Goal: Task Accomplishment & Management: Use online tool/utility

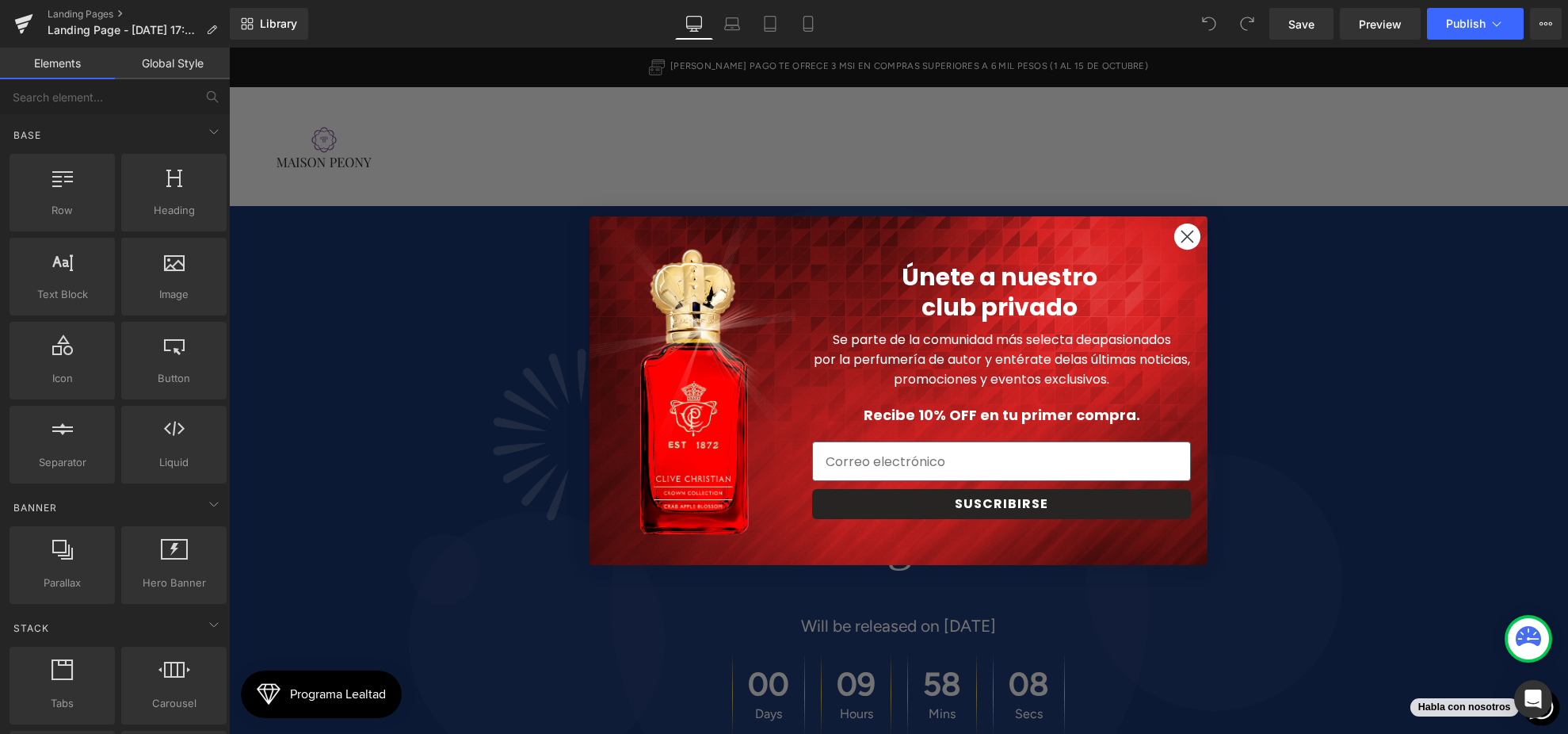
click at [1186, 247] on circle "Close dialog" at bounding box center [1187, 236] width 27 height 27
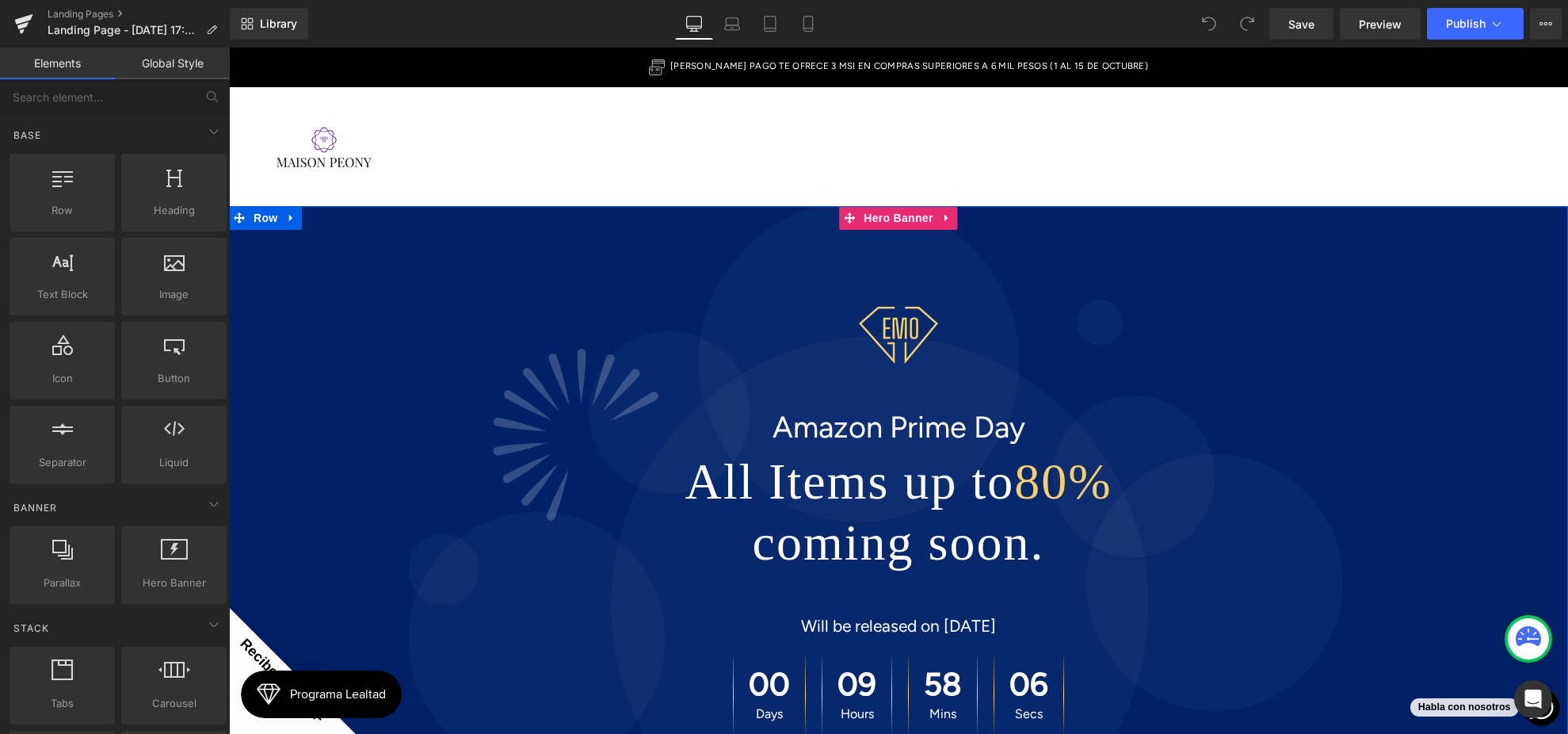
click at [671, 243] on div at bounding box center [898, 599] width 1339 height 786
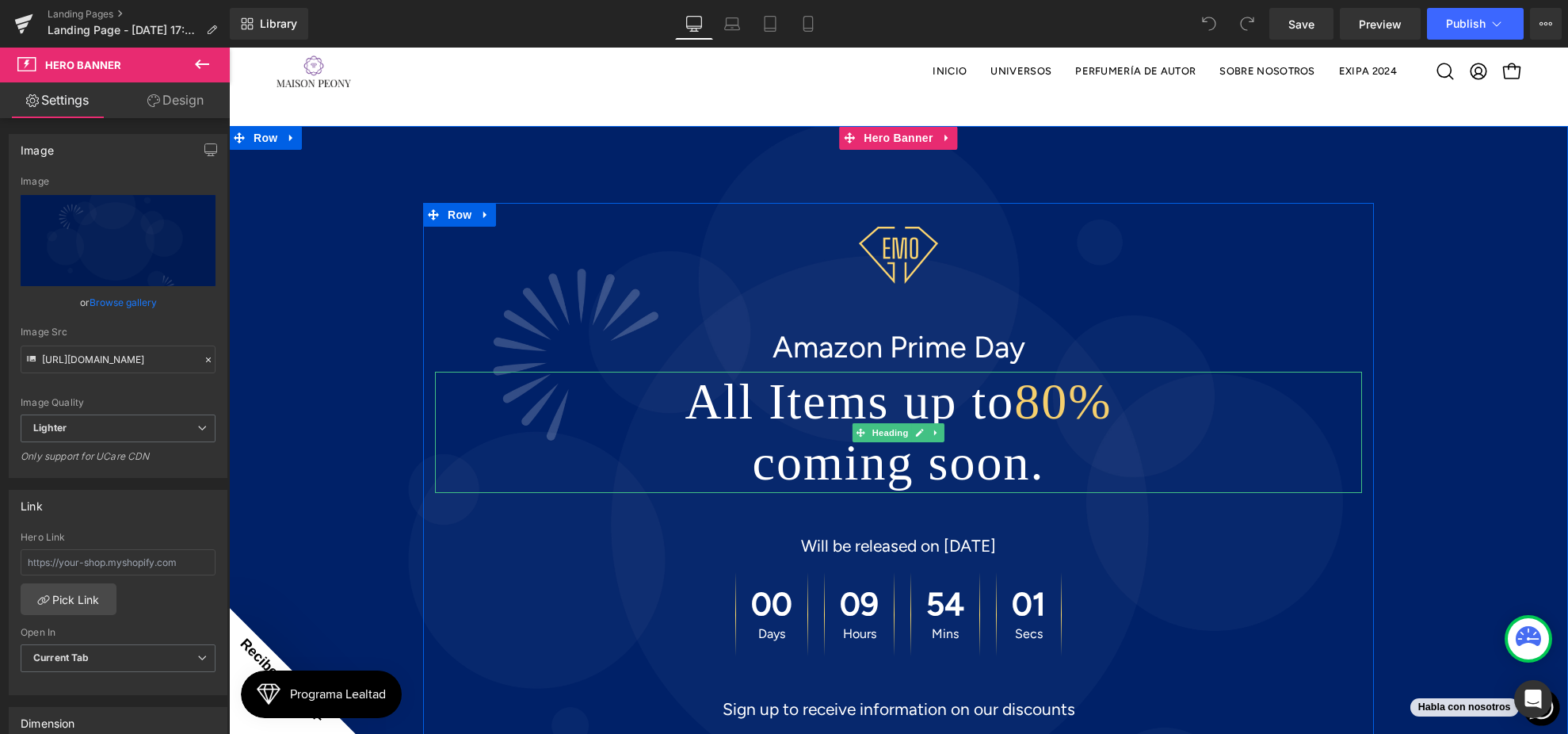
scroll to position [237, 0]
click at [325, 339] on span "Image Amazon Prime Day Text Block All Items up to 80% coming soon. Heading Will…" at bounding box center [898, 516] width 1339 height 628
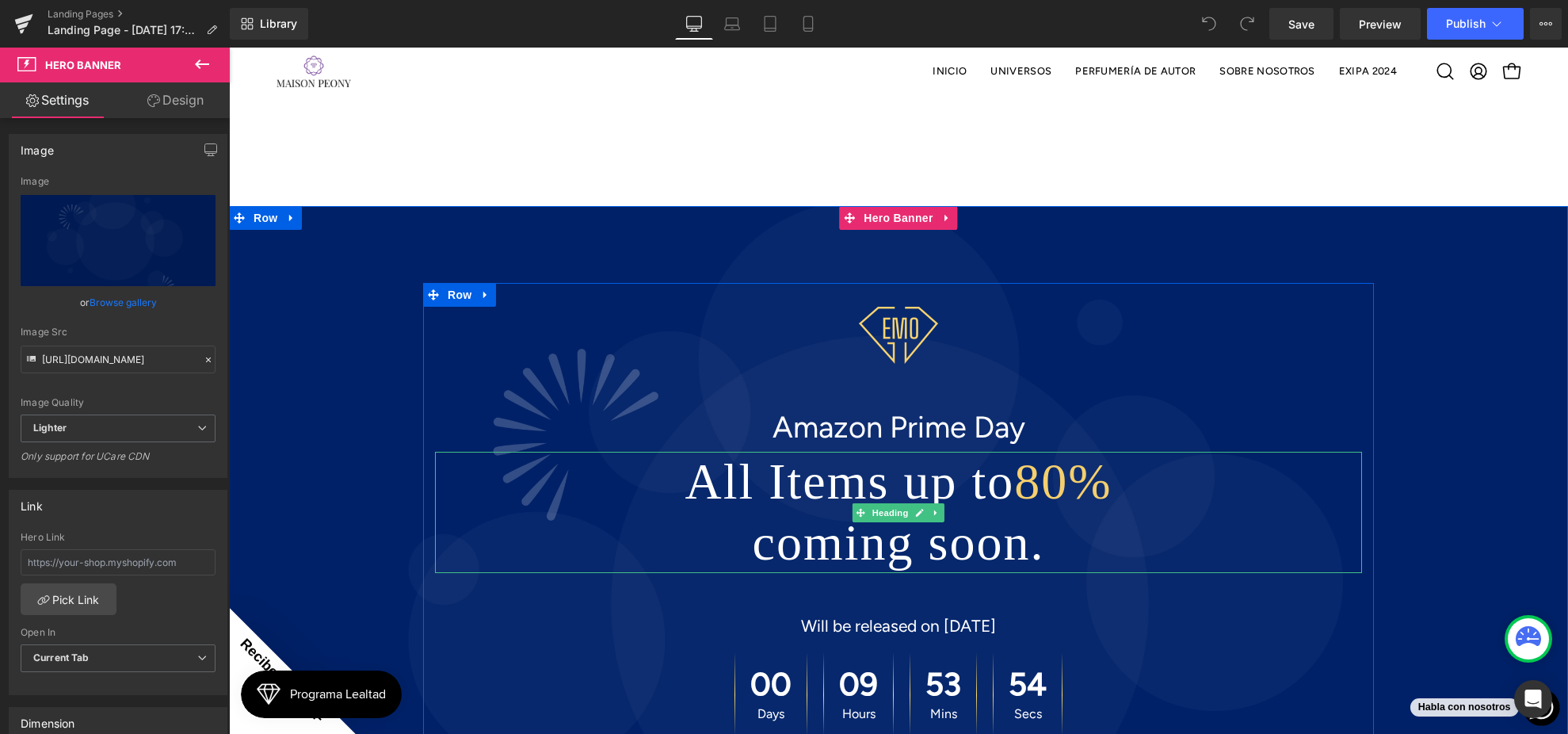
scroll to position [40, 0]
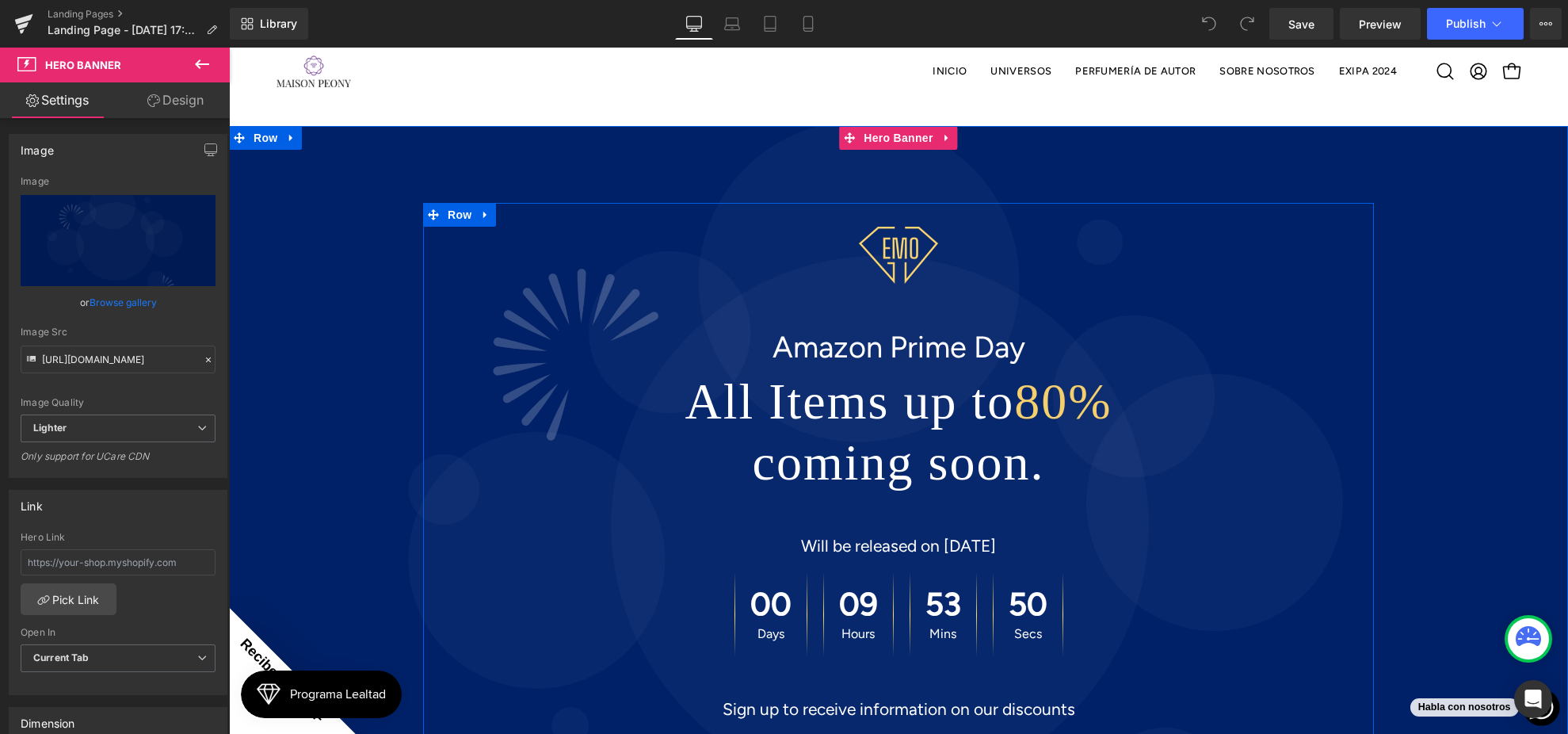
click at [950, 372] on div "Image Amazon Prime Day Text Block All Items up to 80% coming soon. Heading Will…" at bounding box center [899, 524] width 951 height 596
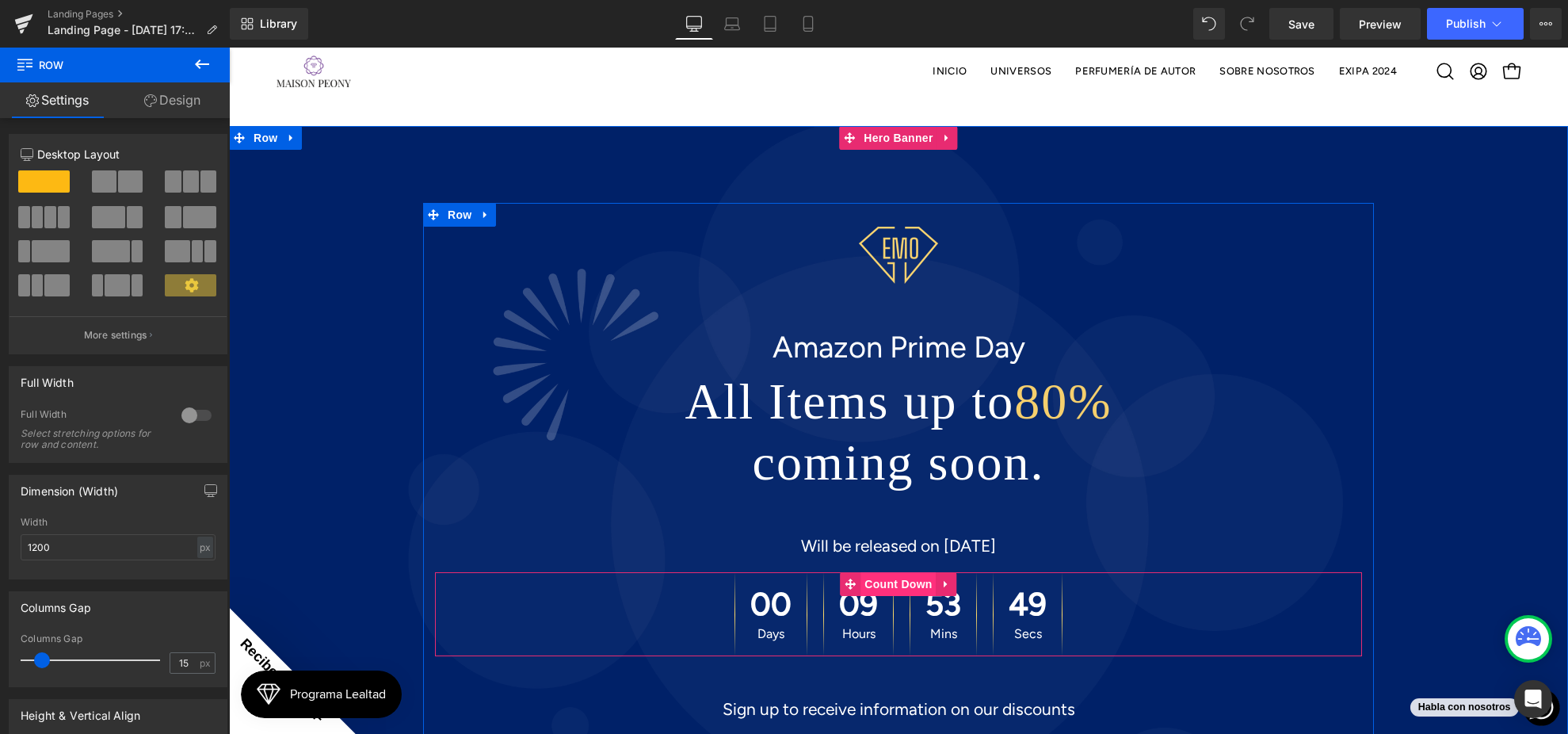
click at [893, 572] on span "Count Down" at bounding box center [898, 584] width 75 height 24
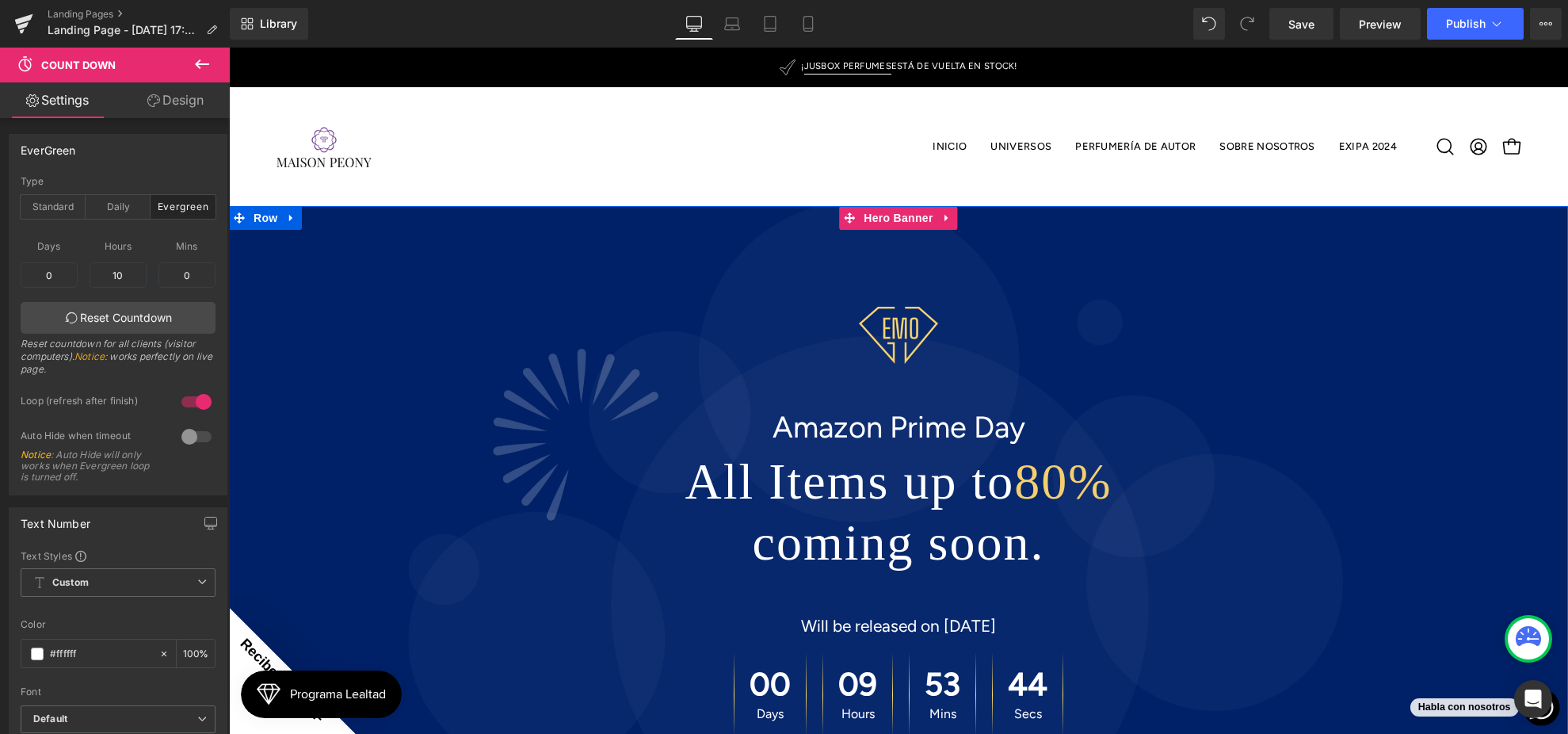
scroll to position [0, 0]
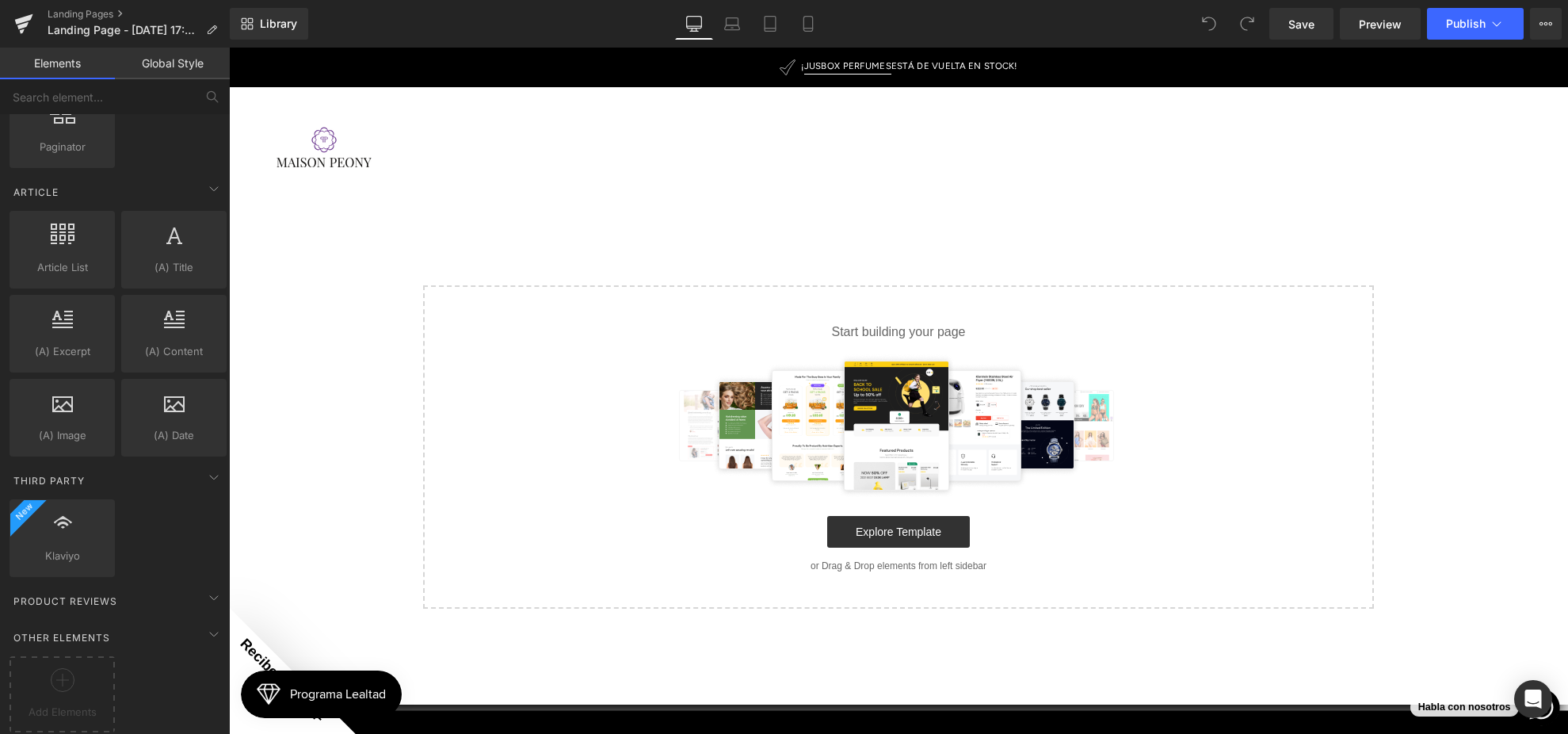
scroll to position [2872, 0]
click at [79, 714] on div "Add Elements" at bounding box center [61, 694] width 105 height 76
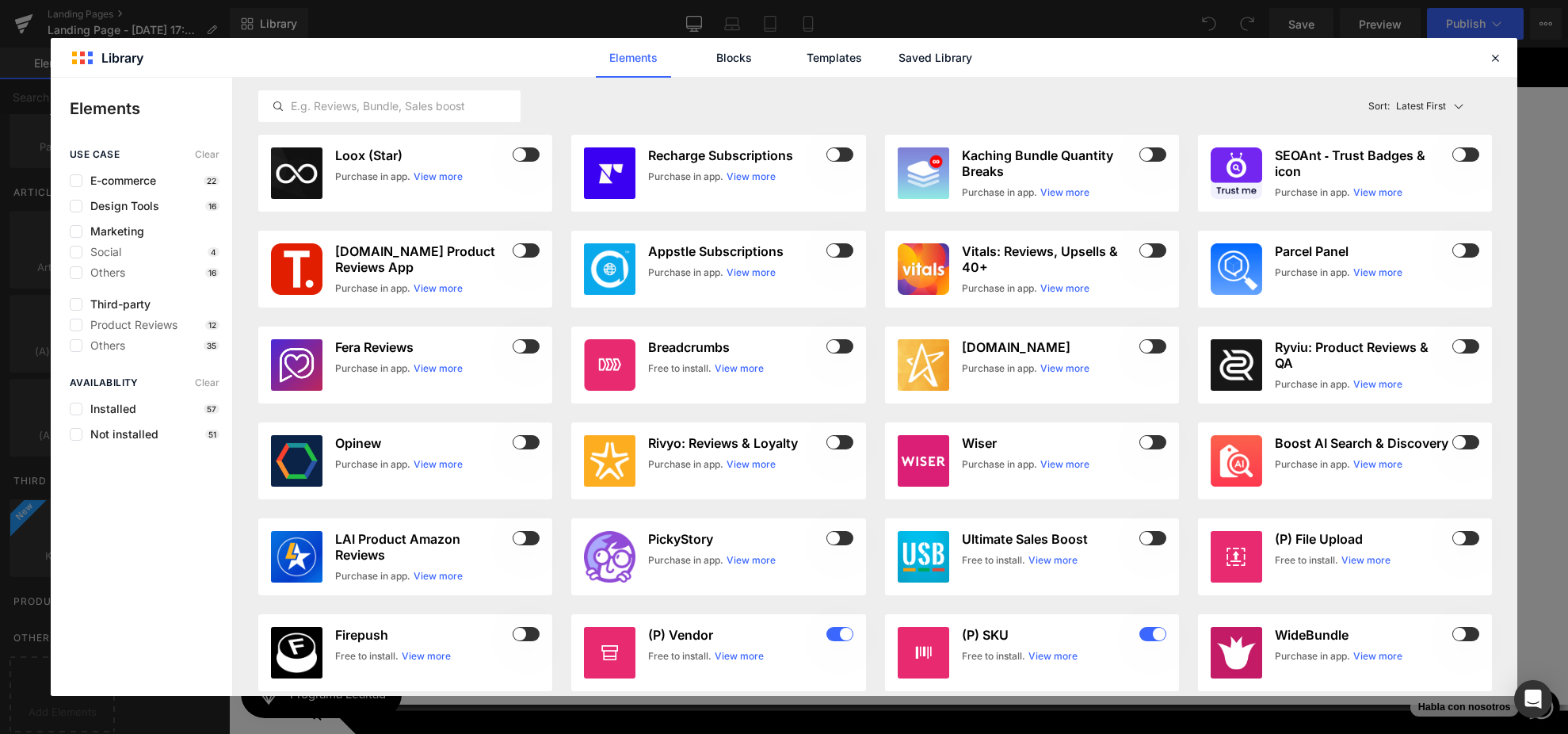
click at [192, 408] on div "Installed 57" at bounding box center [144, 409] width 149 height 13
click at [115, 412] on span "Installed" at bounding box center [109, 409] width 54 height 13
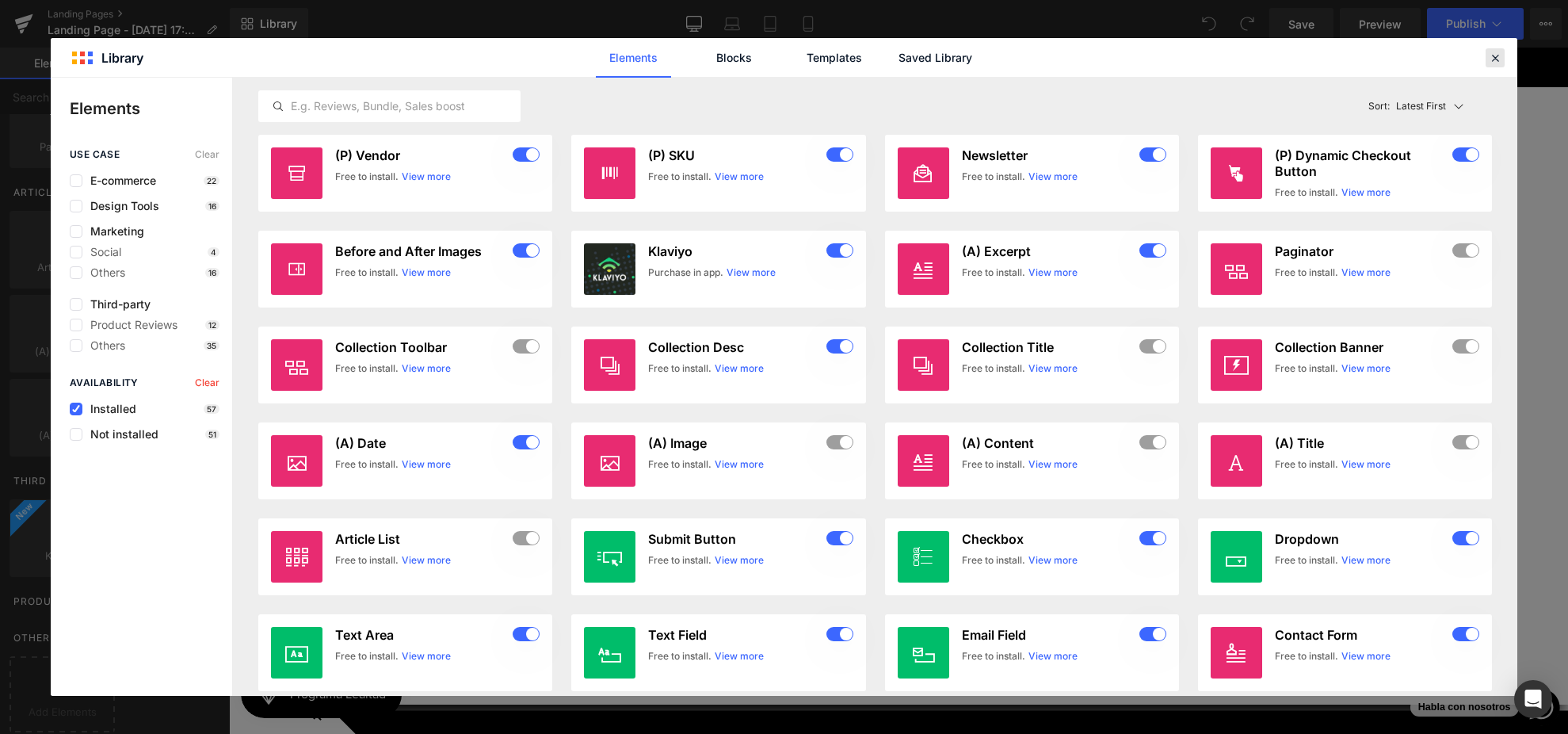
click at [1495, 57] on icon at bounding box center [1496, 58] width 15 height 15
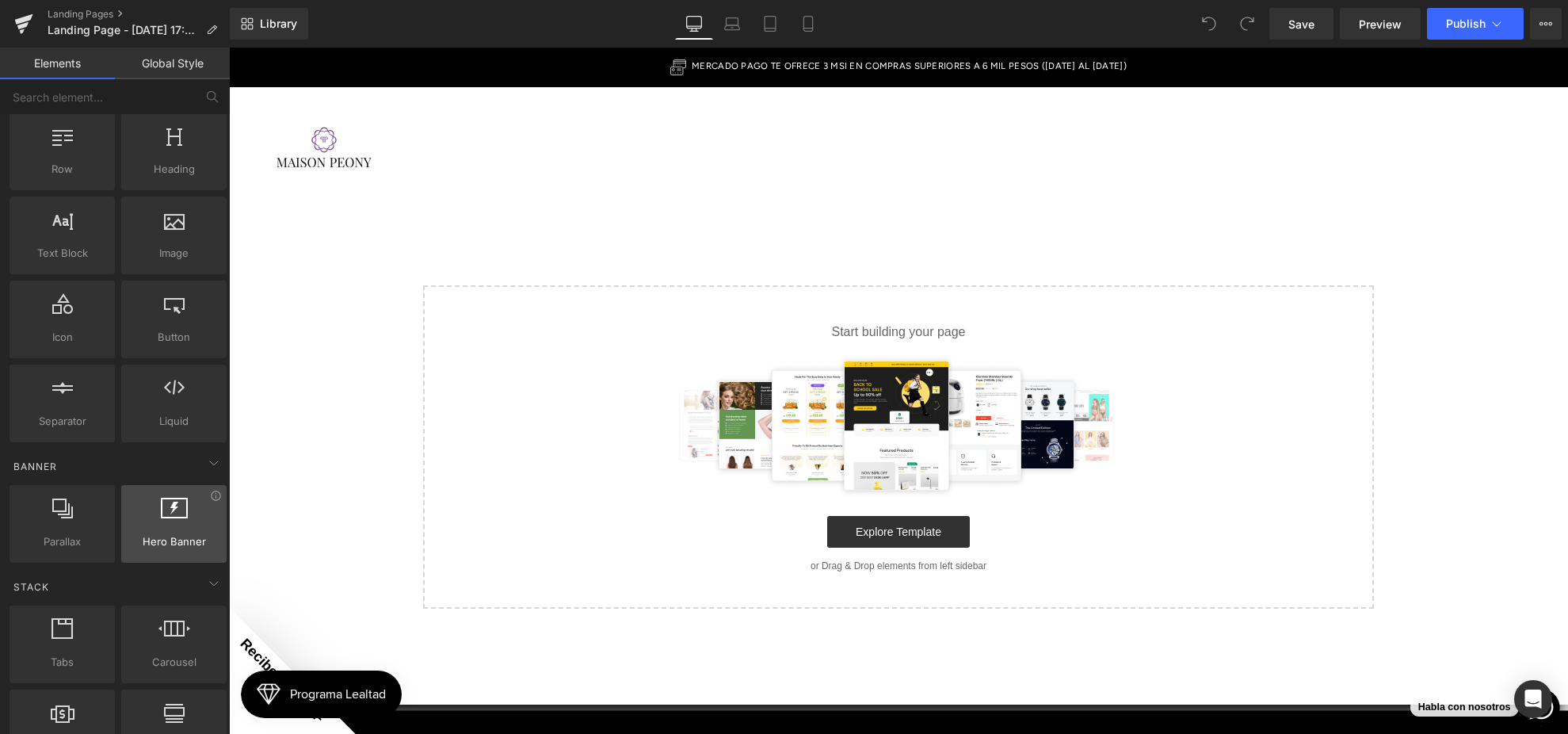
scroll to position [92, 0]
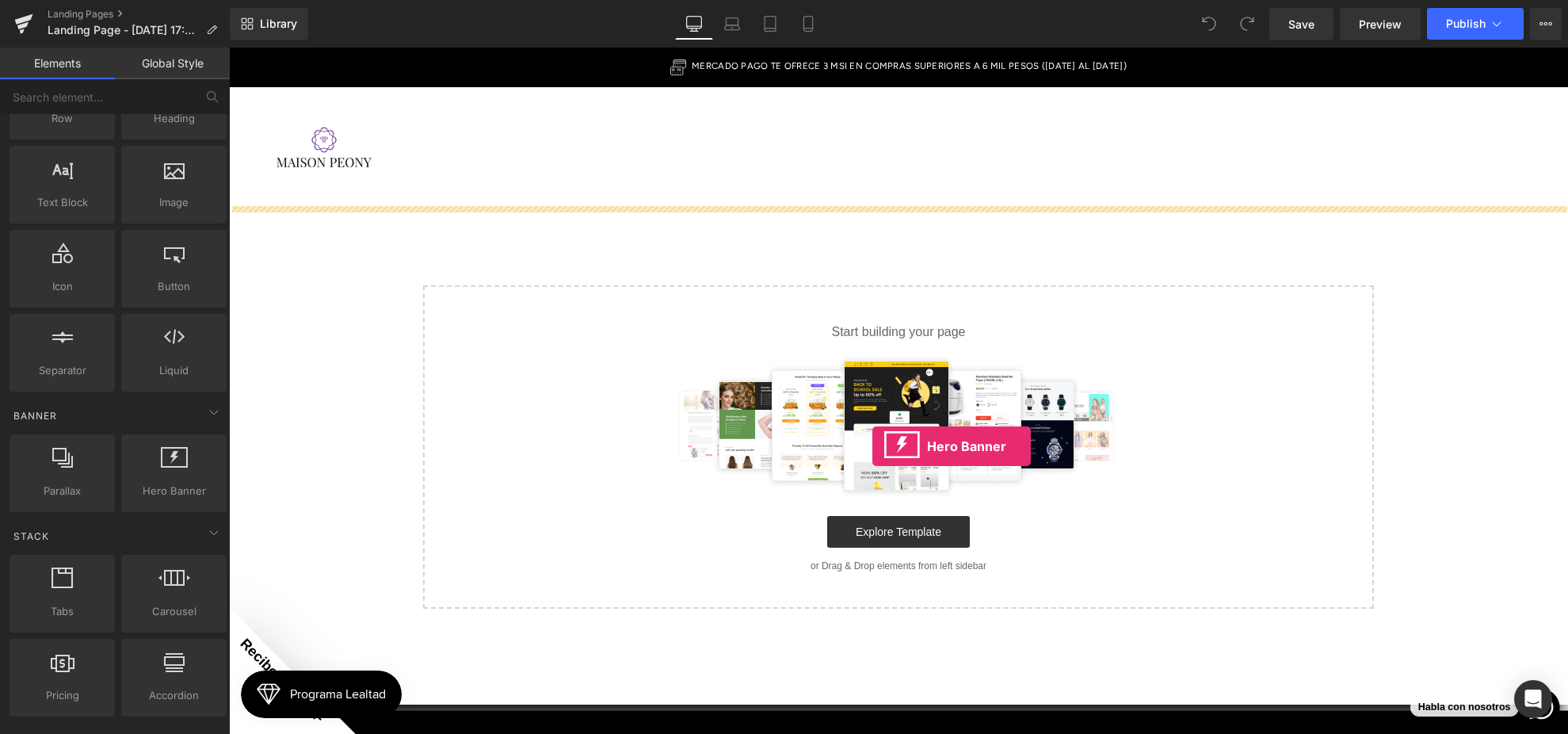
drag, startPoint x: 400, startPoint y: 529, endPoint x: 872, endPoint y: 446, distance: 479.2
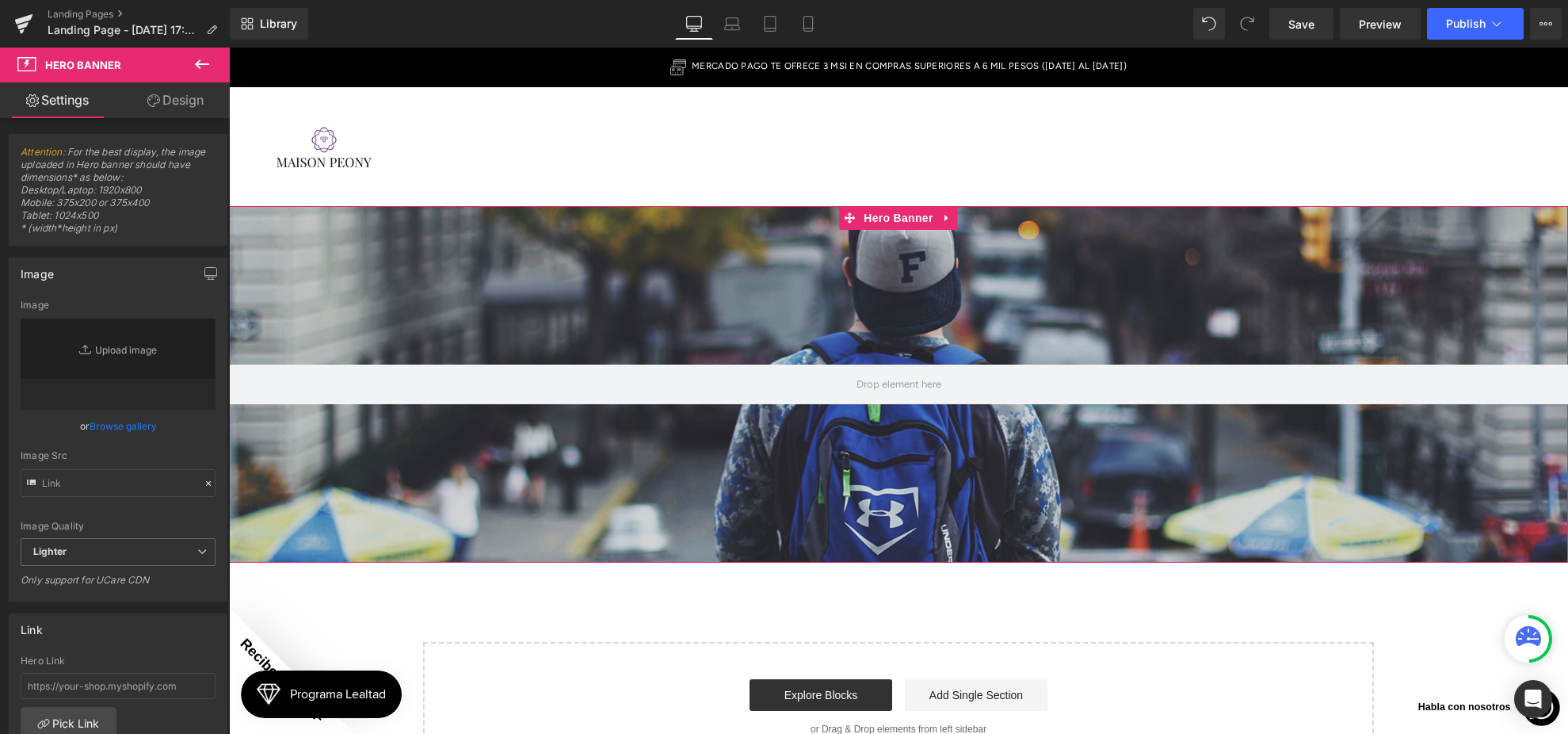
click at [951, 328] on div at bounding box center [898, 384] width 1339 height 356
type input "[URL][DOMAIN_NAME]"
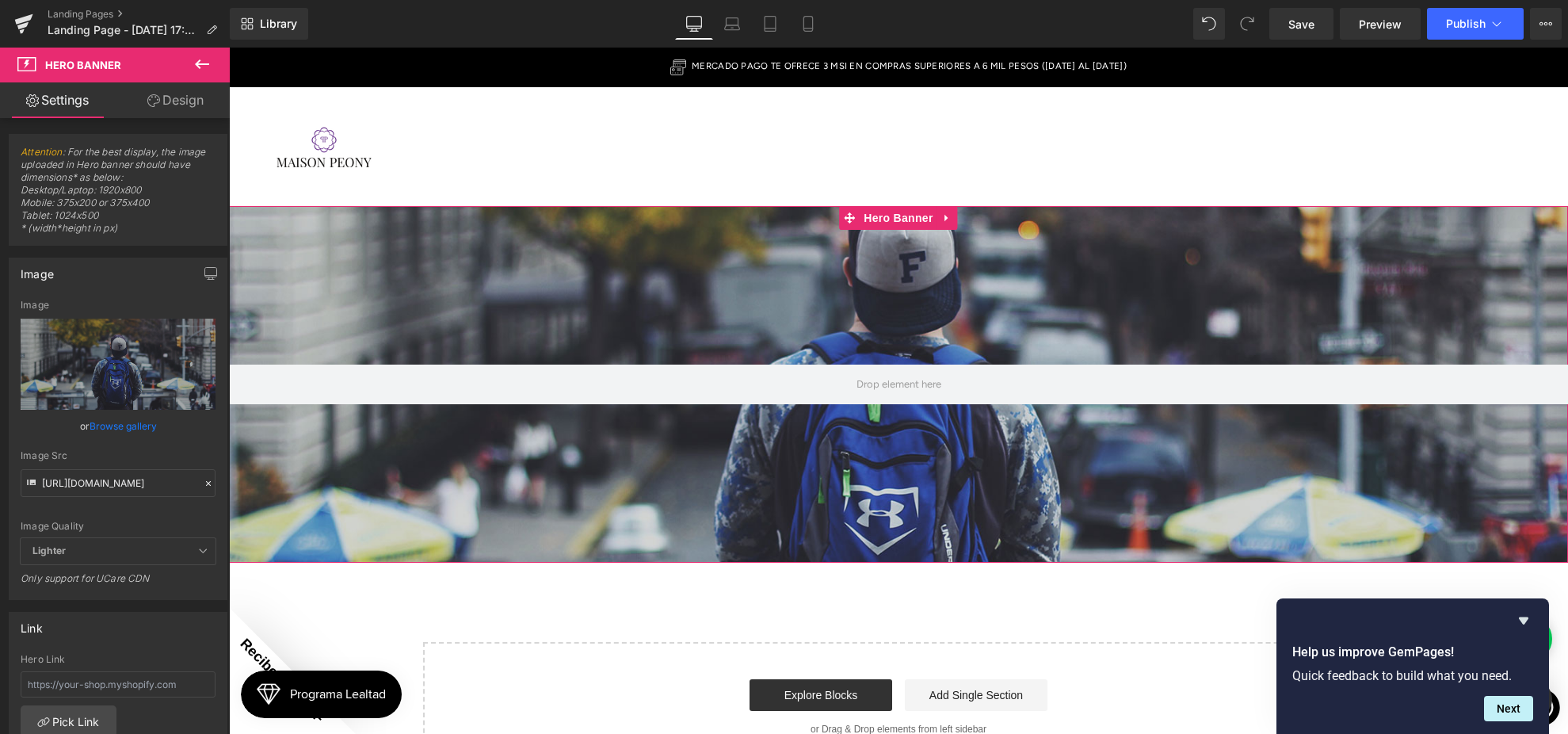
scroll to position [5, 0]
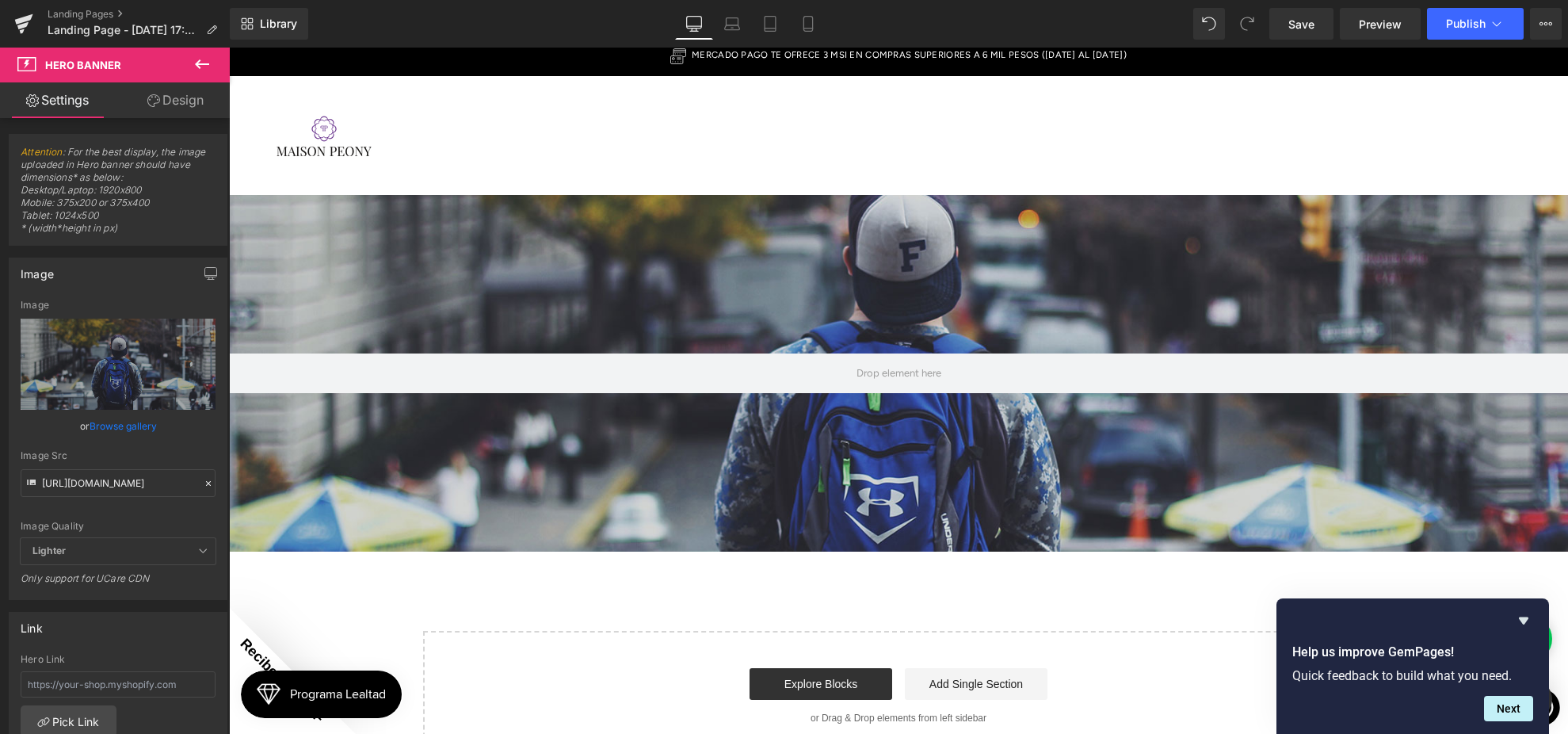
click at [213, 68] on button at bounding box center [202, 65] width 56 height 35
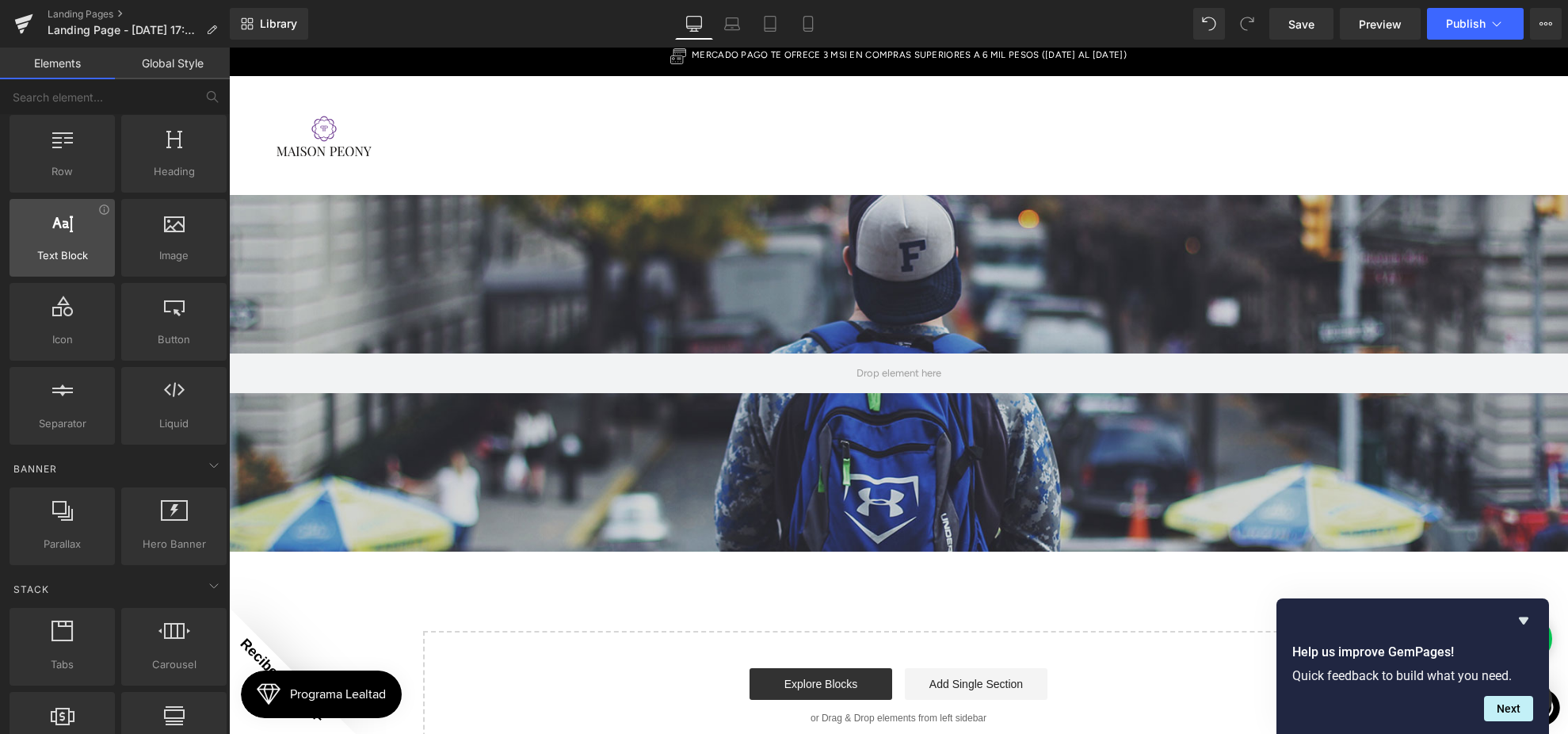
scroll to position [0, 0]
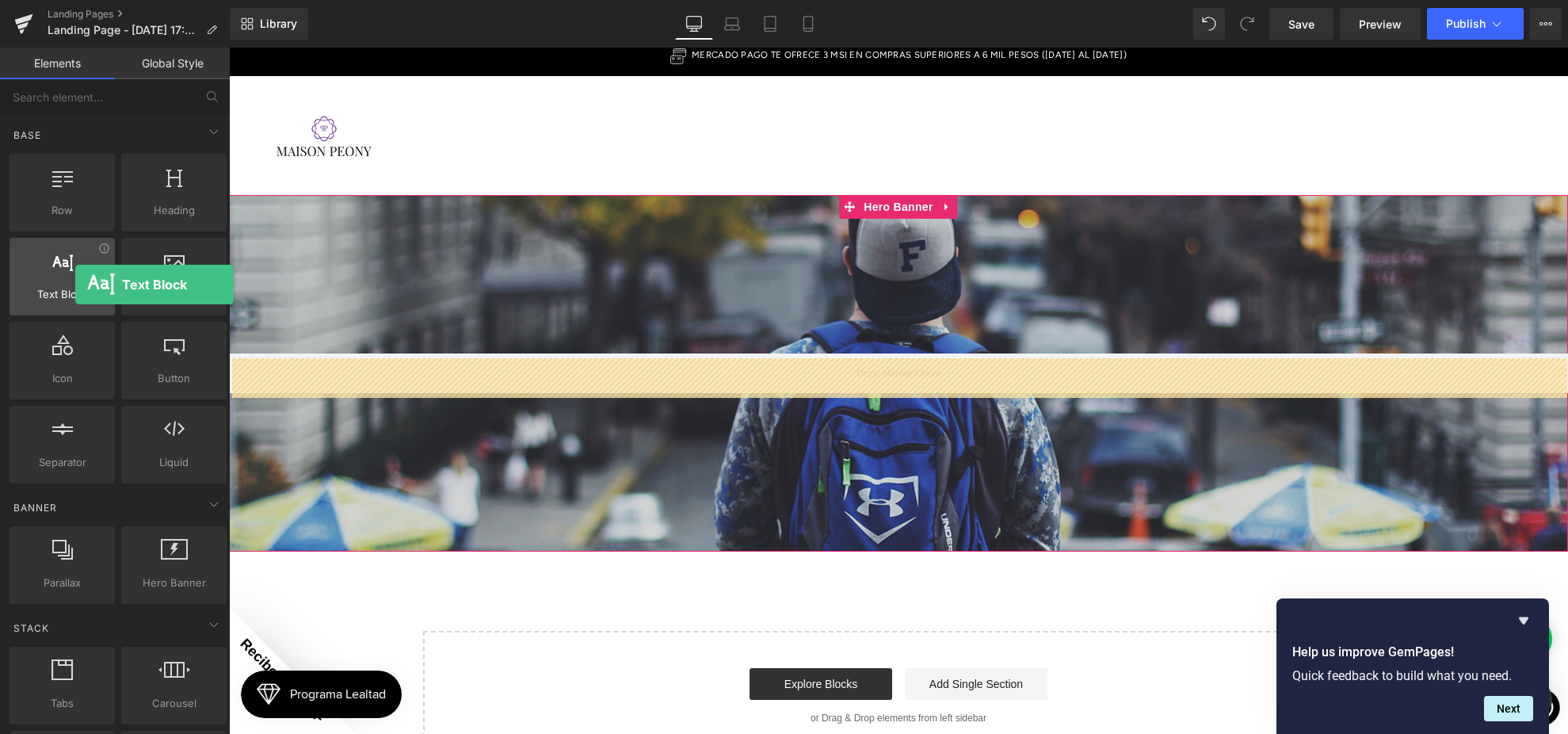
drag, startPoint x: 77, startPoint y: 260, endPoint x: 74, endPoint y: 285, distance: 25.2
click at [75, 284] on div at bounding box center [62, 268] width 96 height 36
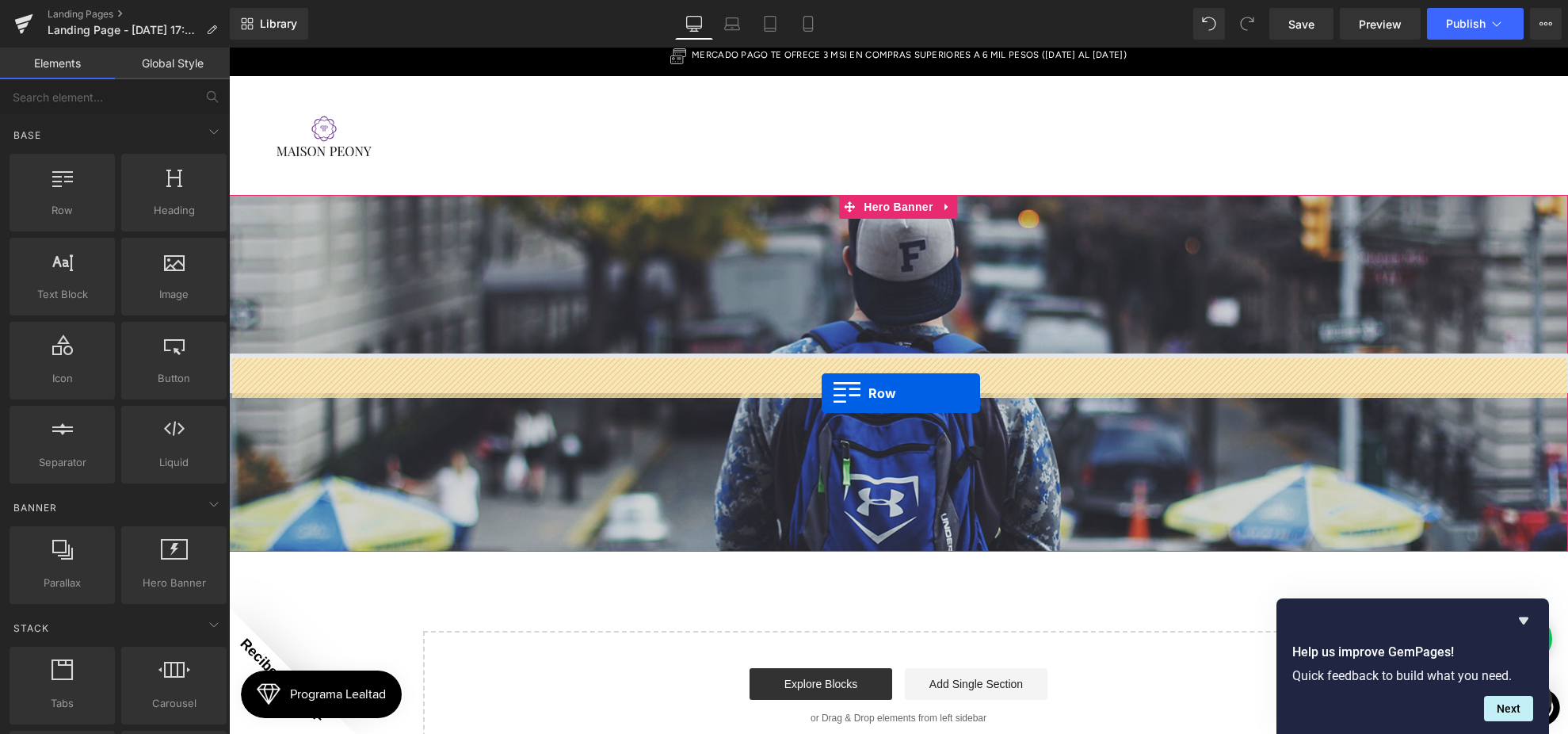
drag, startPoint x: 369, startPoint y: 267, endPoint x: 820, endPoint y: 385, distance: 466.2
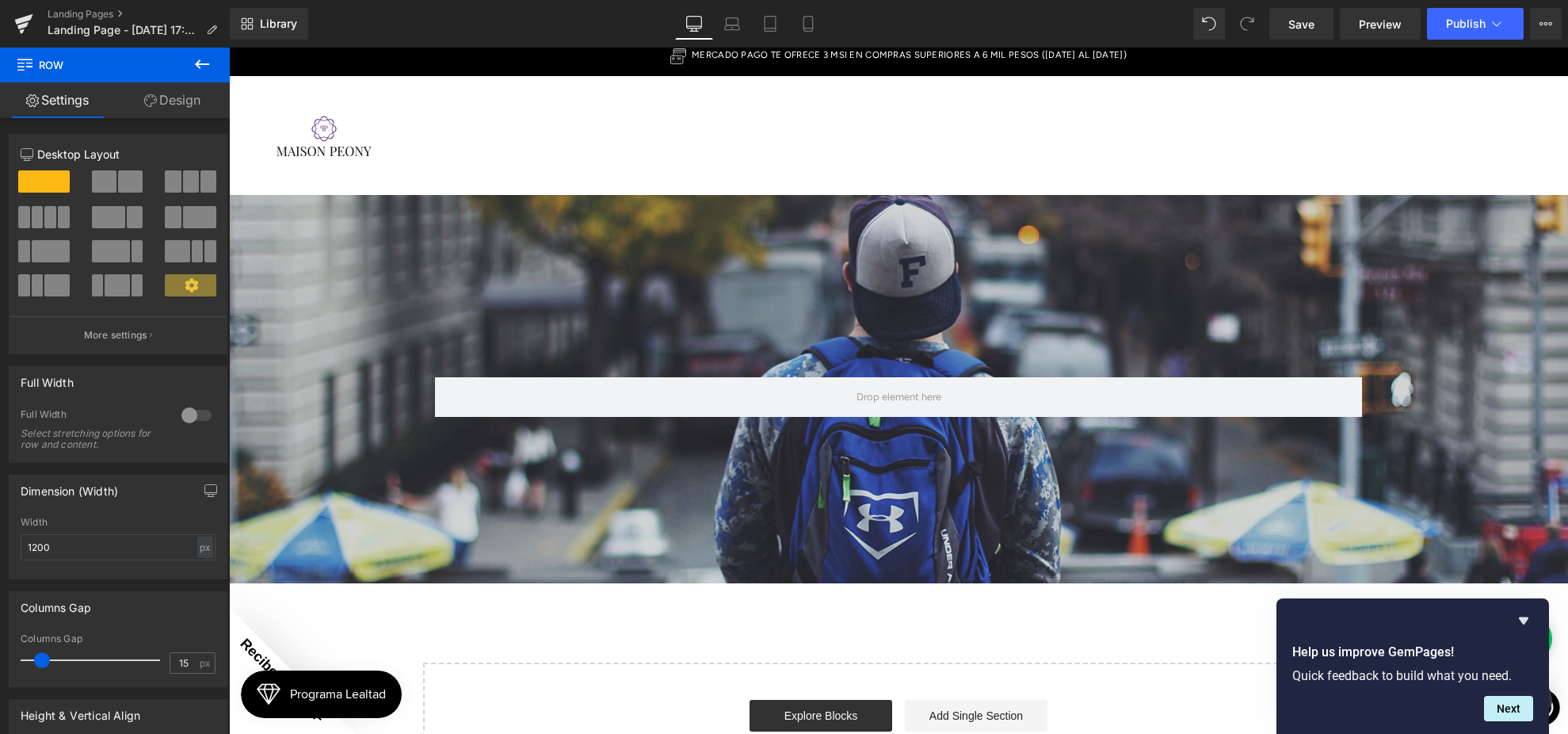
click at [197, 64] on icon at bounding box center [203, 64] width 15 height 9
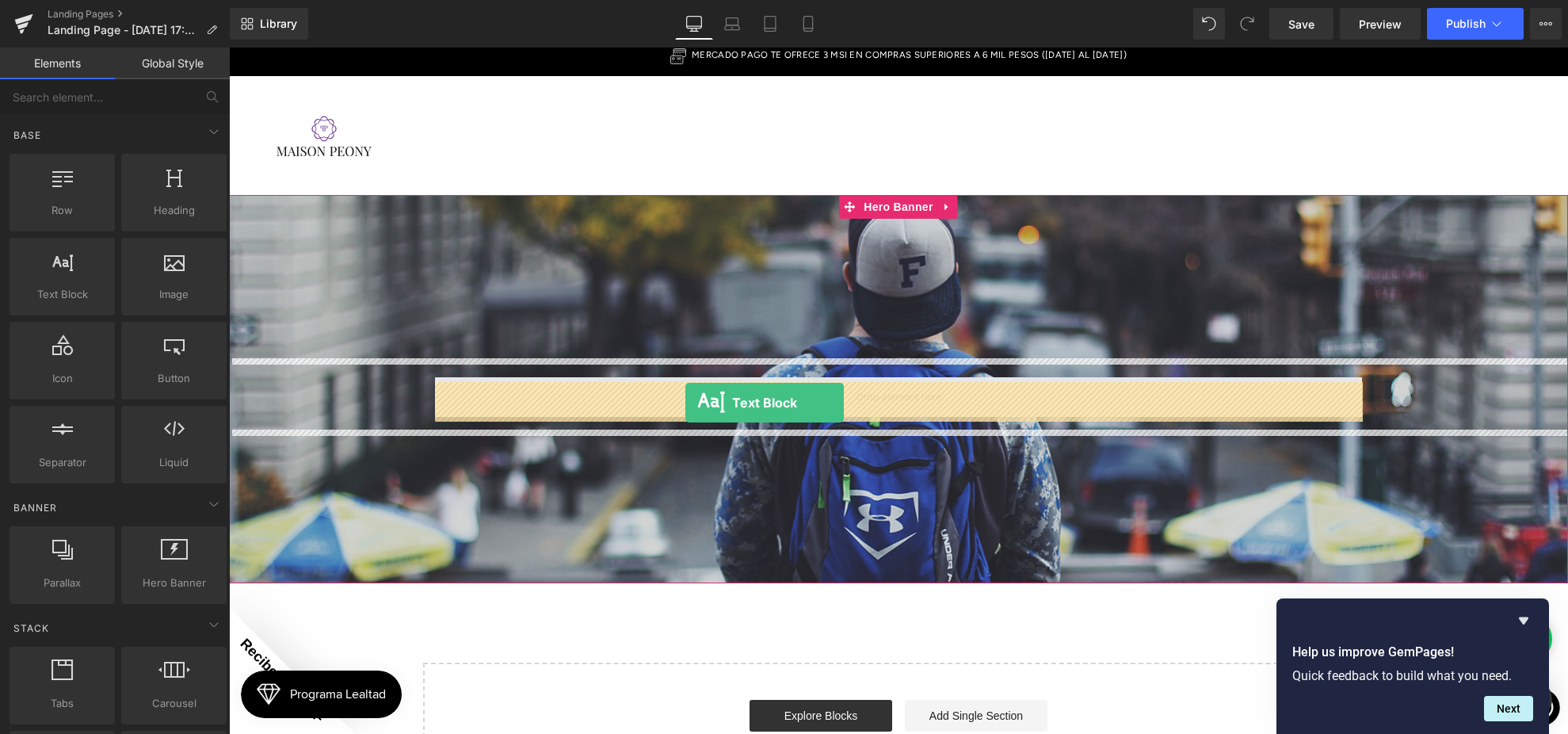
drag, startPoint x: 313, startPoint y: 319, endPoint x: 685, endPoint y: 402, distance: 381.1
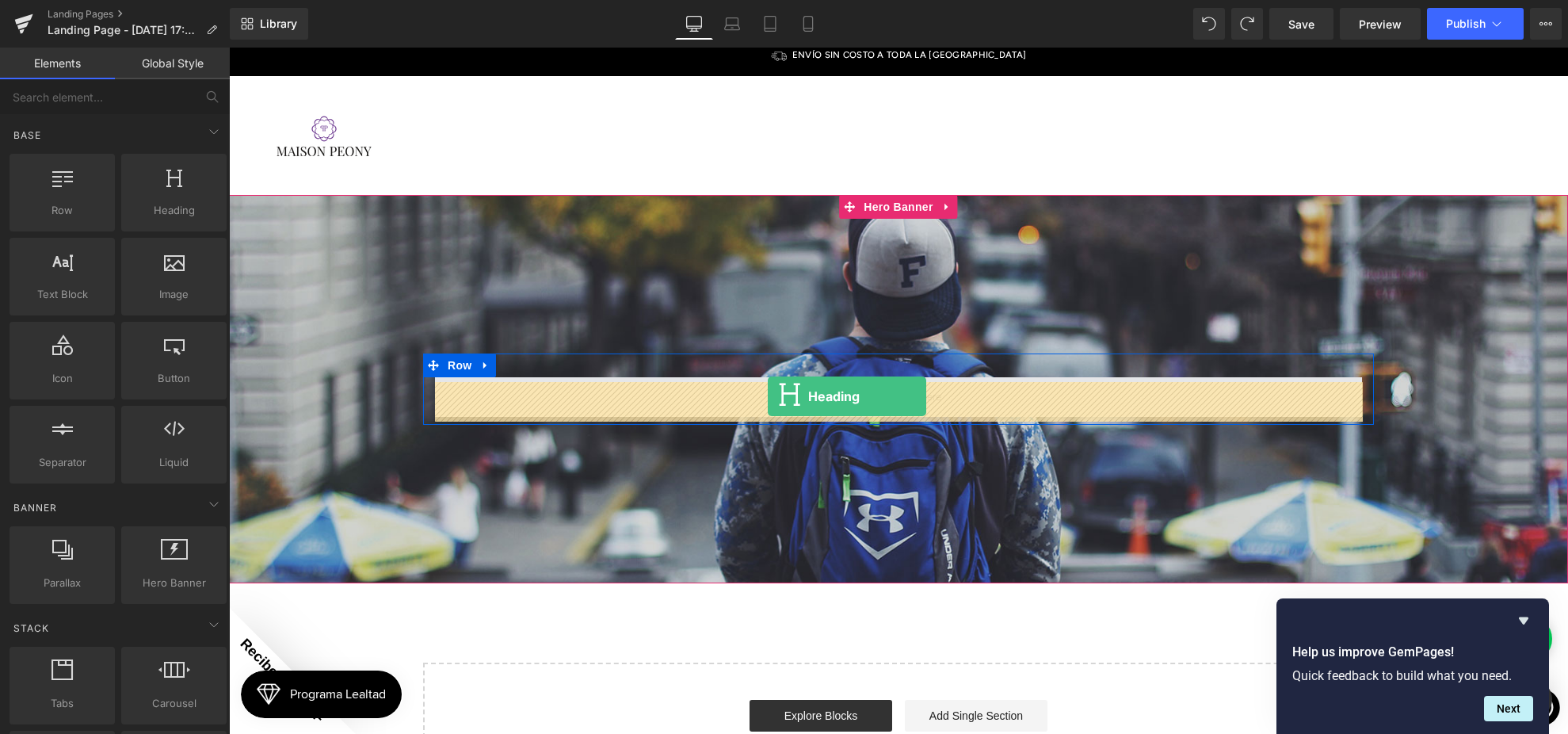
drag, startPoint x: 527, startPoint y: 309, endPoint x: 769, endPoint y: 398, distance: 257.8
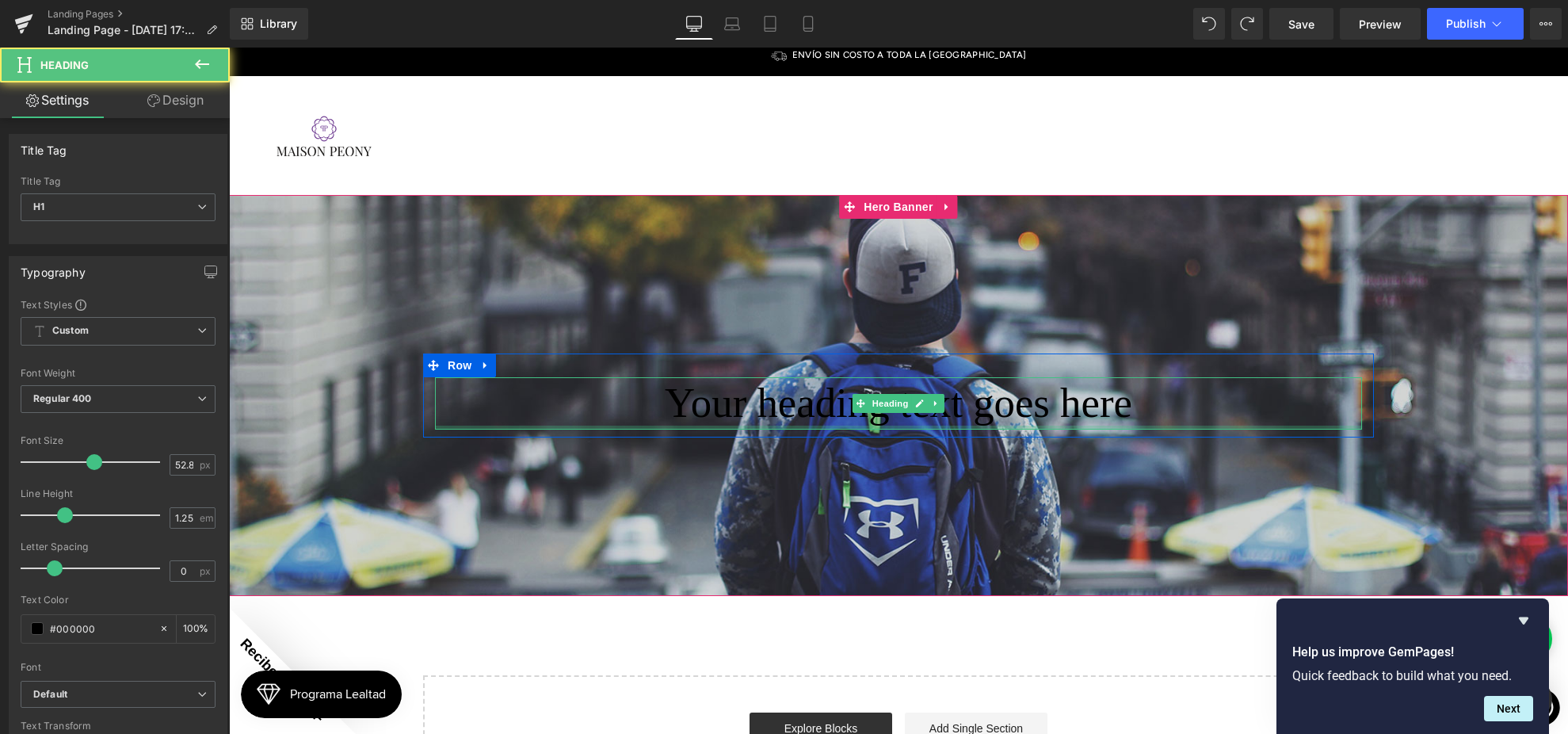
drag, startPoint x: 808, startPoint y: 433, endPoint x: 801, endPoint y: 422, distance: 13.0
click at [808, 430] on div "Your heading text goes here Heading" at bounding box center [899, 403] width 927 height 52
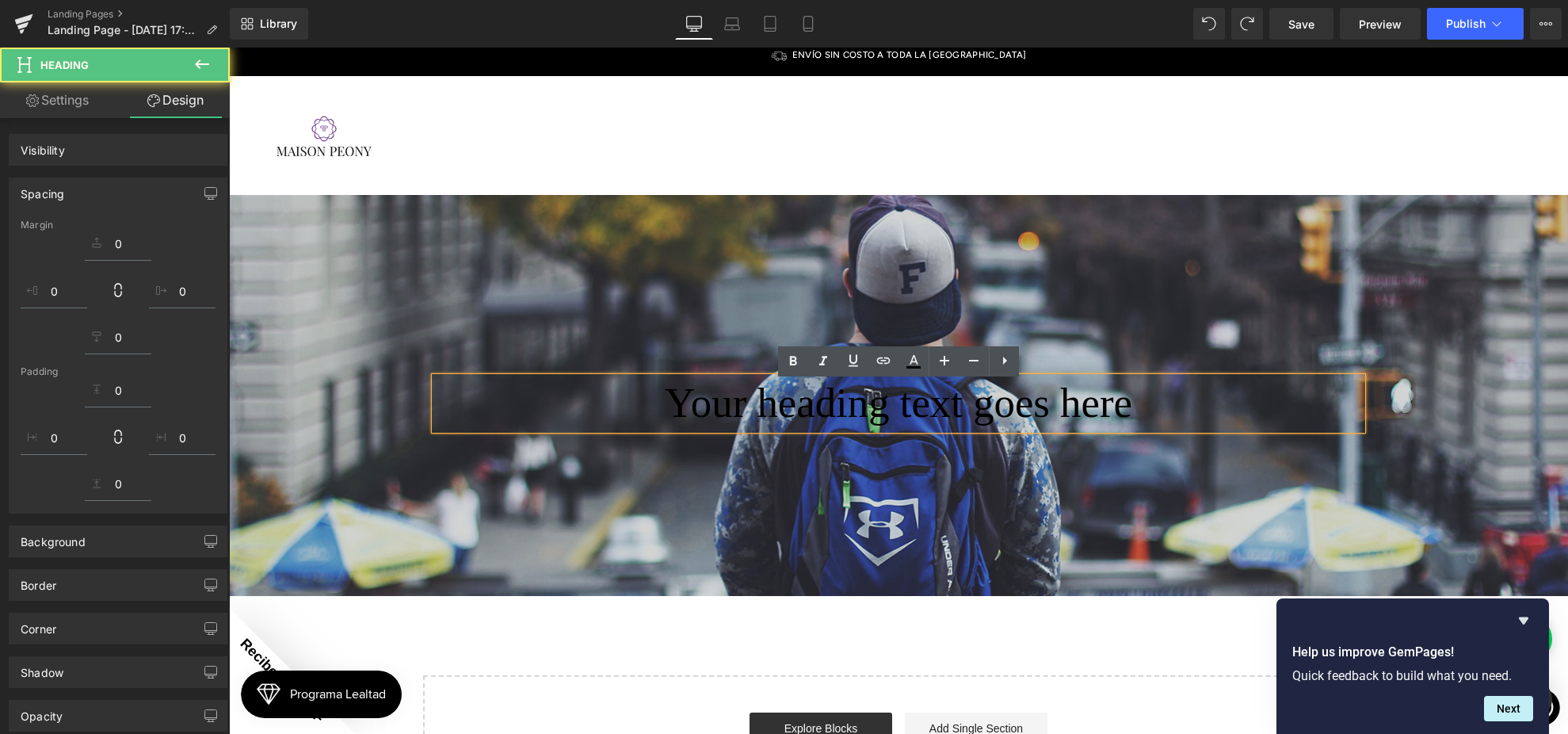
click at [798, 417] on h1 "Your heading text goes here" at bounding box center [899, 403] width 927 height 52
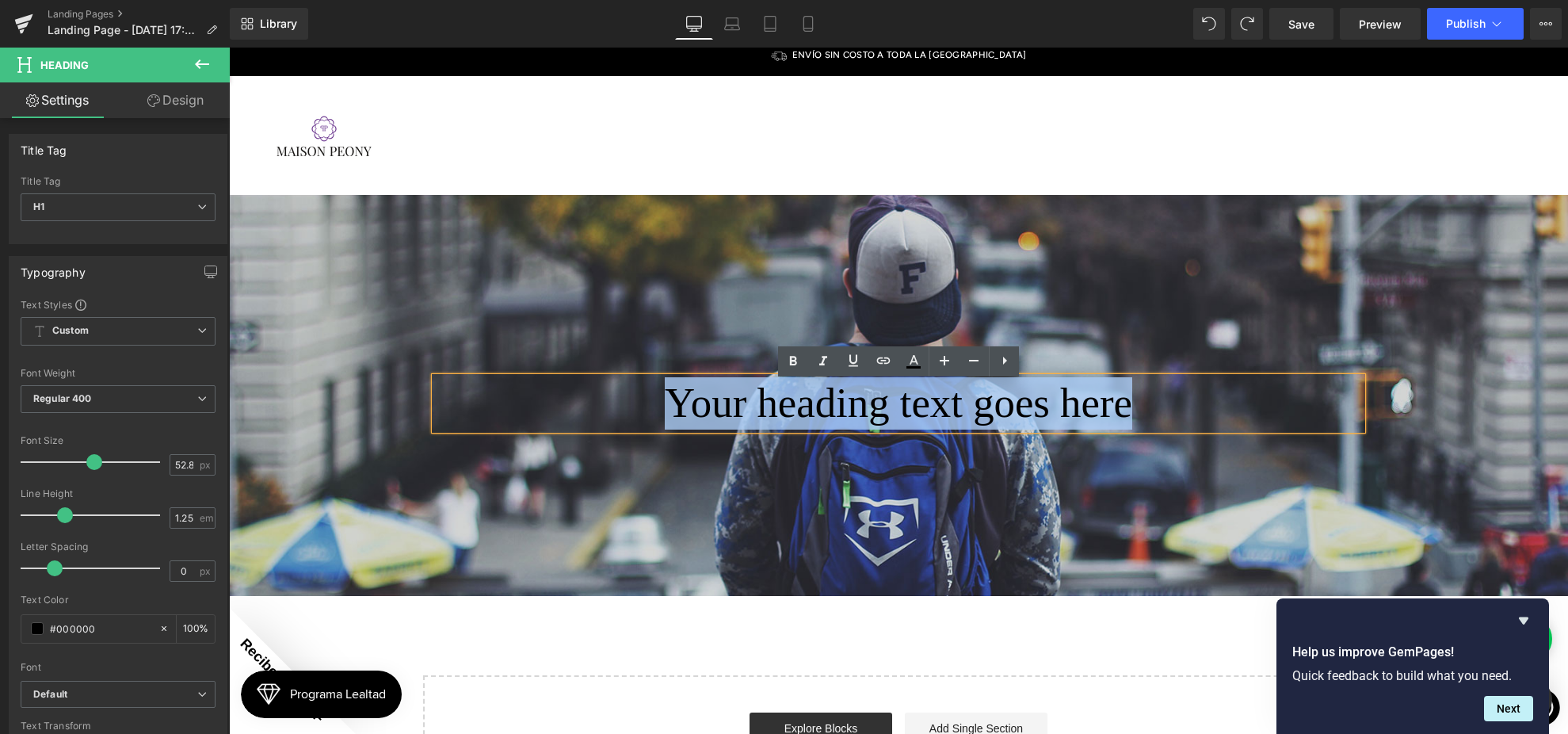
drag, startPoint x: 676, startPoint y: 406, endPoint x: 1164, endPoint y: 416, distance: 488.1
click at [1164, 416] on h1 "Your heading text goes here" at bounding box center [899, 403] width 927 height 52
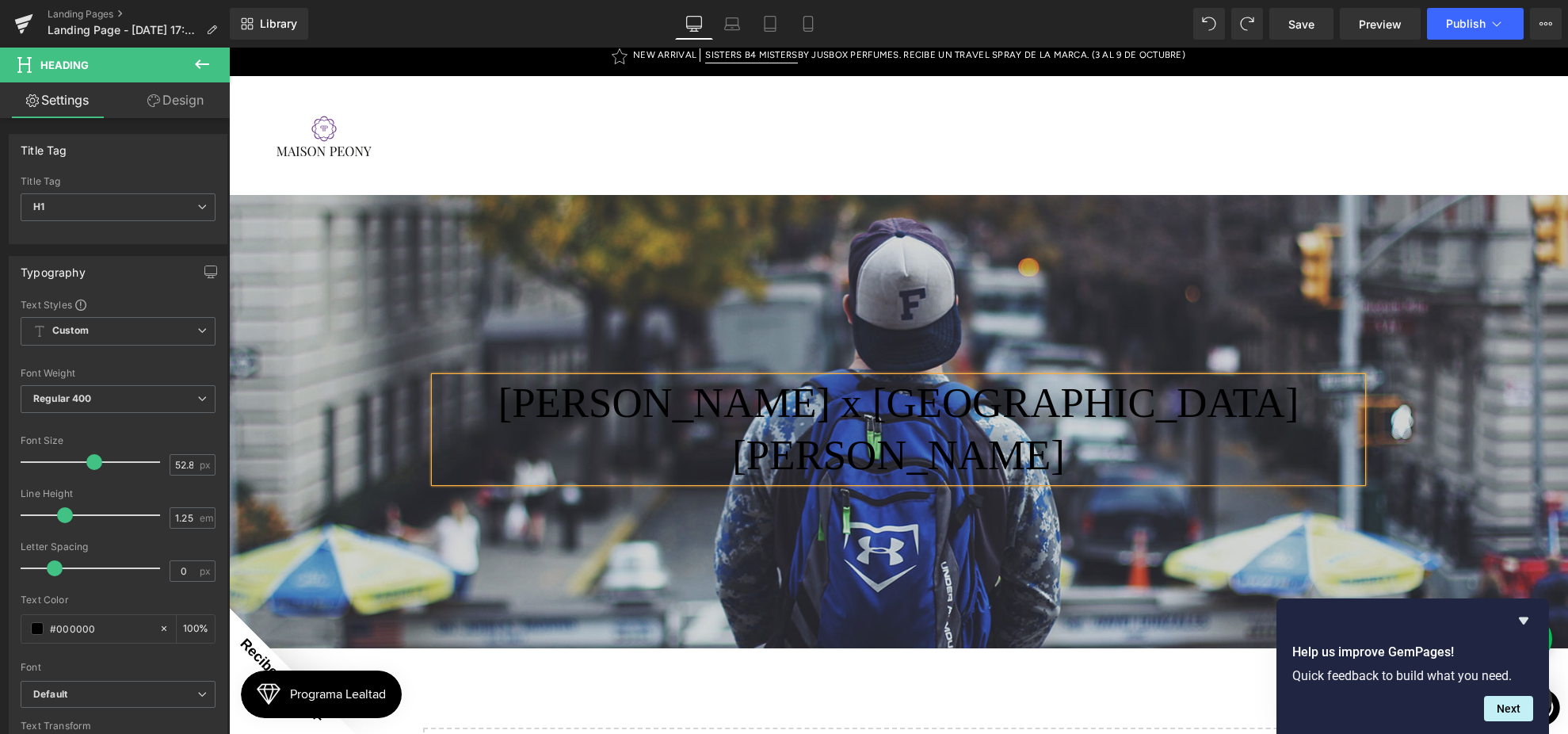
scroll to position [1, 0]
drag, startPoint x: 1523, startPoint y: 618, endPoint x: 1537, endPoint y: 622, distance: 14.6
click at [1524, 618] on icon "Hide survey" at bounding box center [1524, 621] width 9 height 7
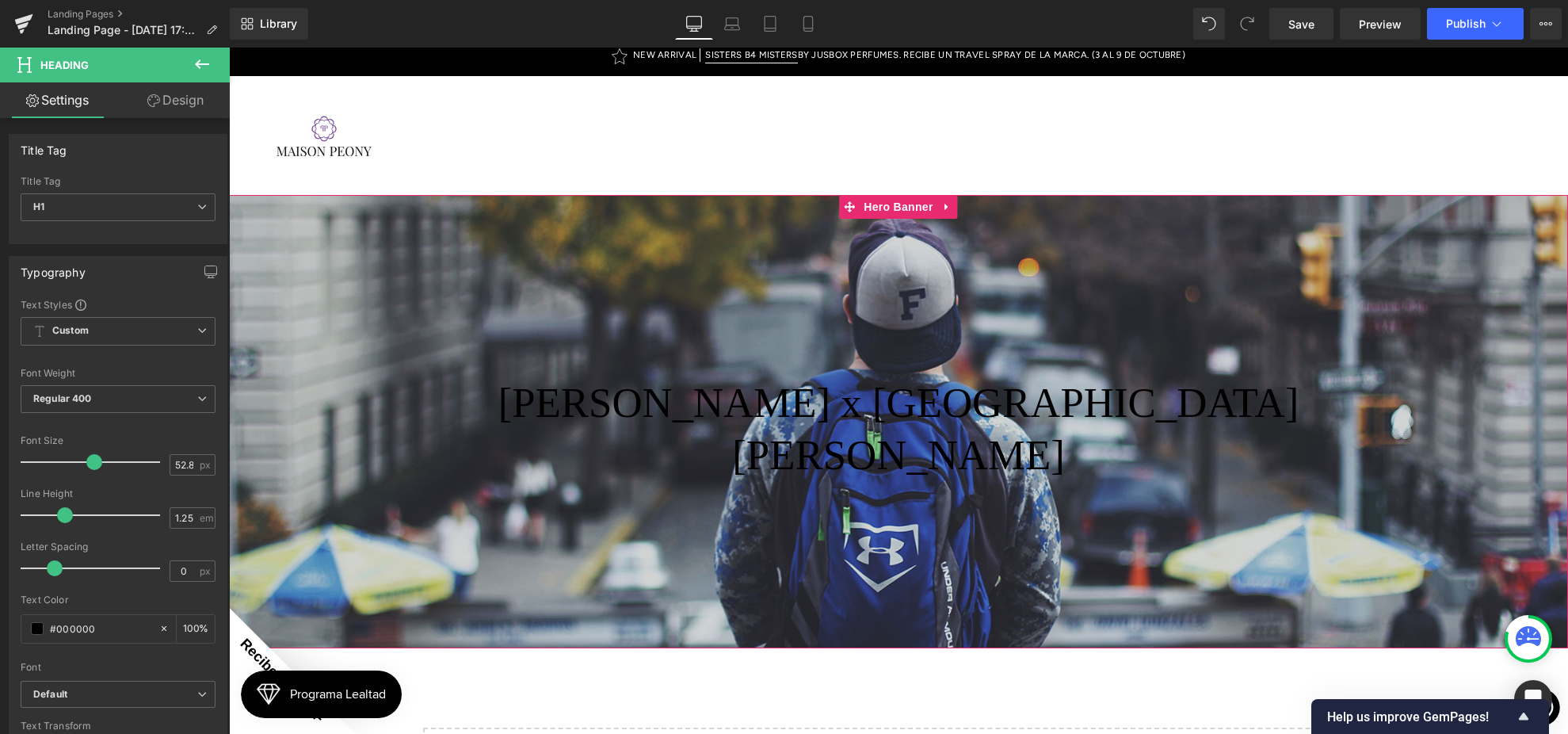
click at [1286, 458] on div at bounding box center [898, 422] width 1339 height 454
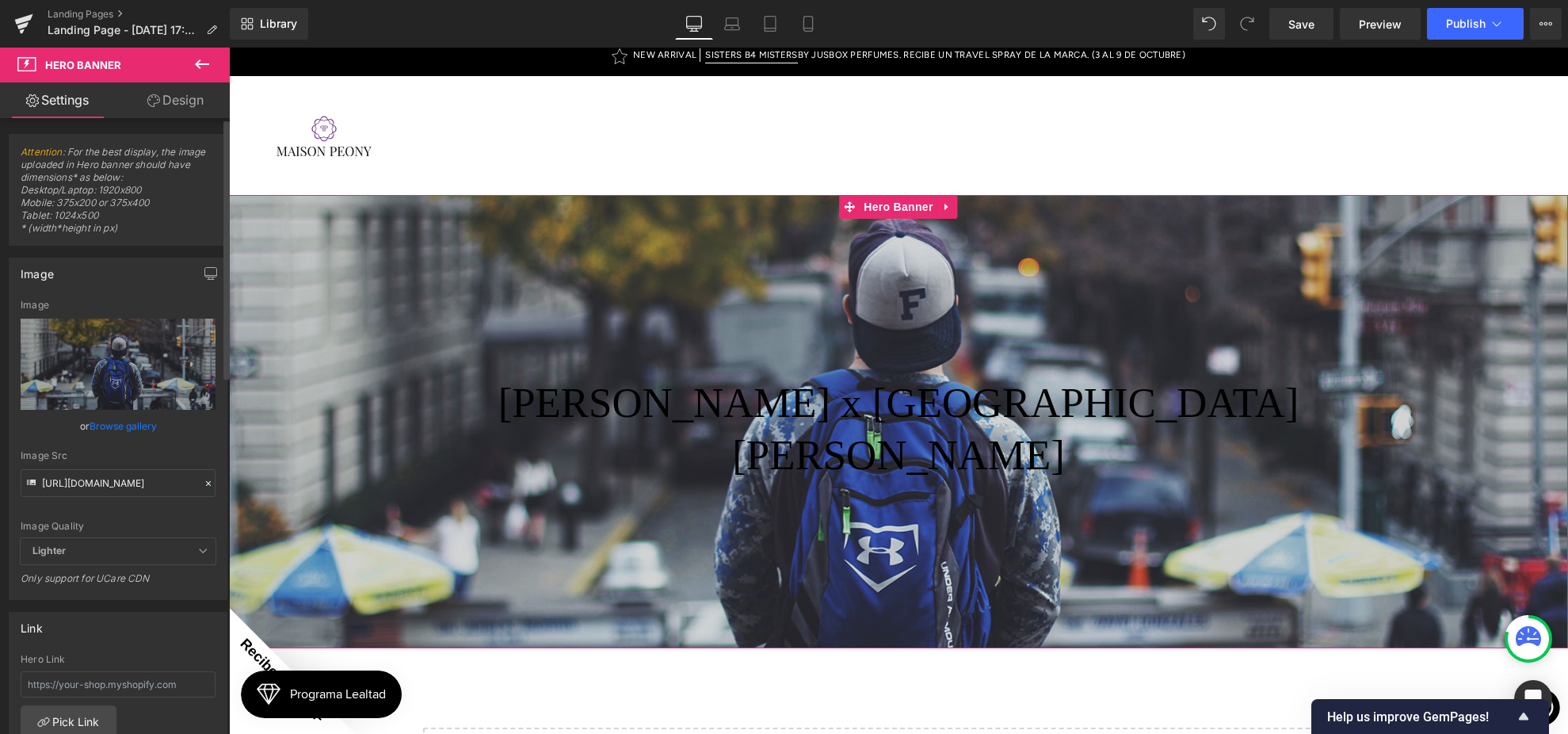
click at [120, 424] on link "Browse gallery" at bounding box center [123, 426] width 67 height 27
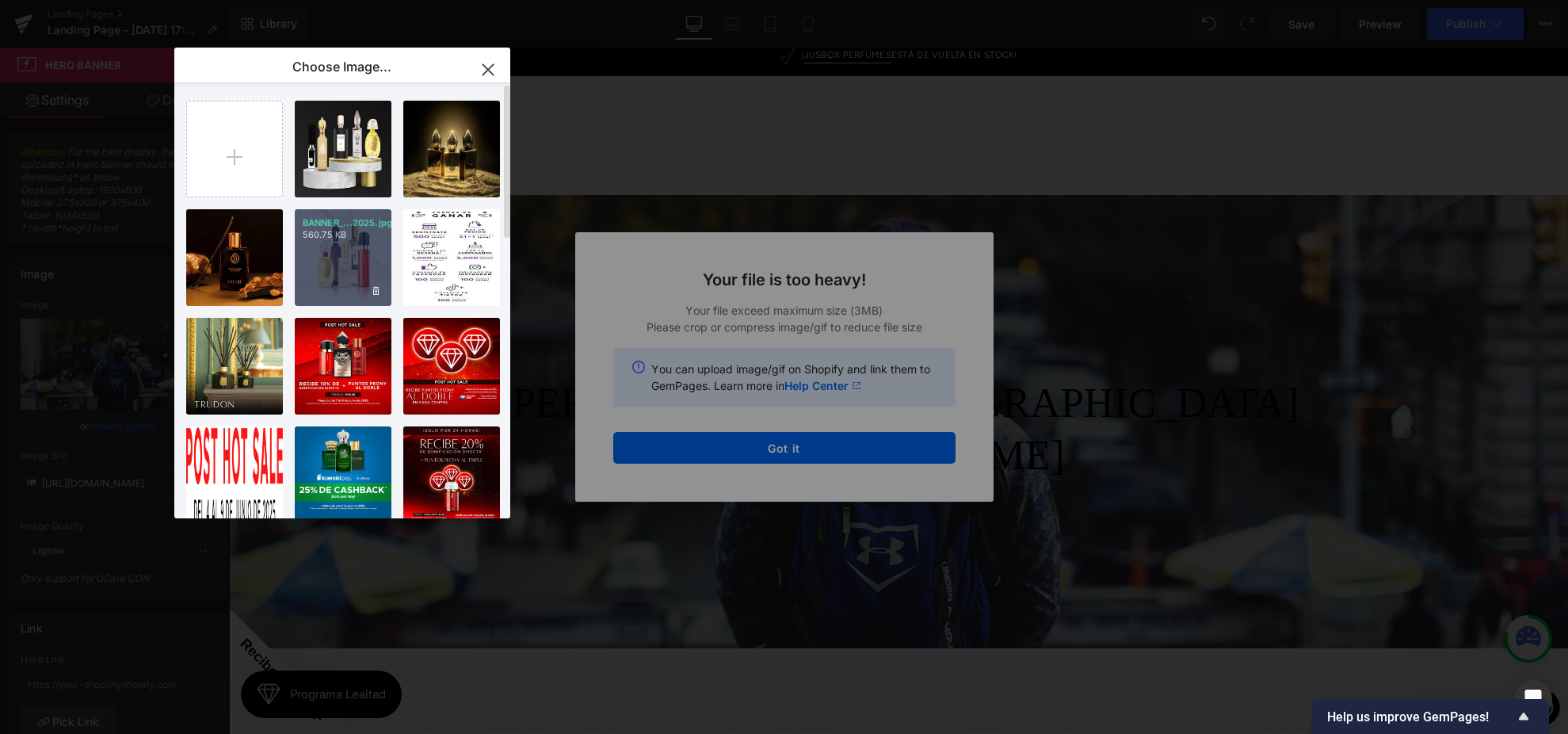
type input "C:\fakepath\Trudon_Scented_Classic_Classic 2.jpg"
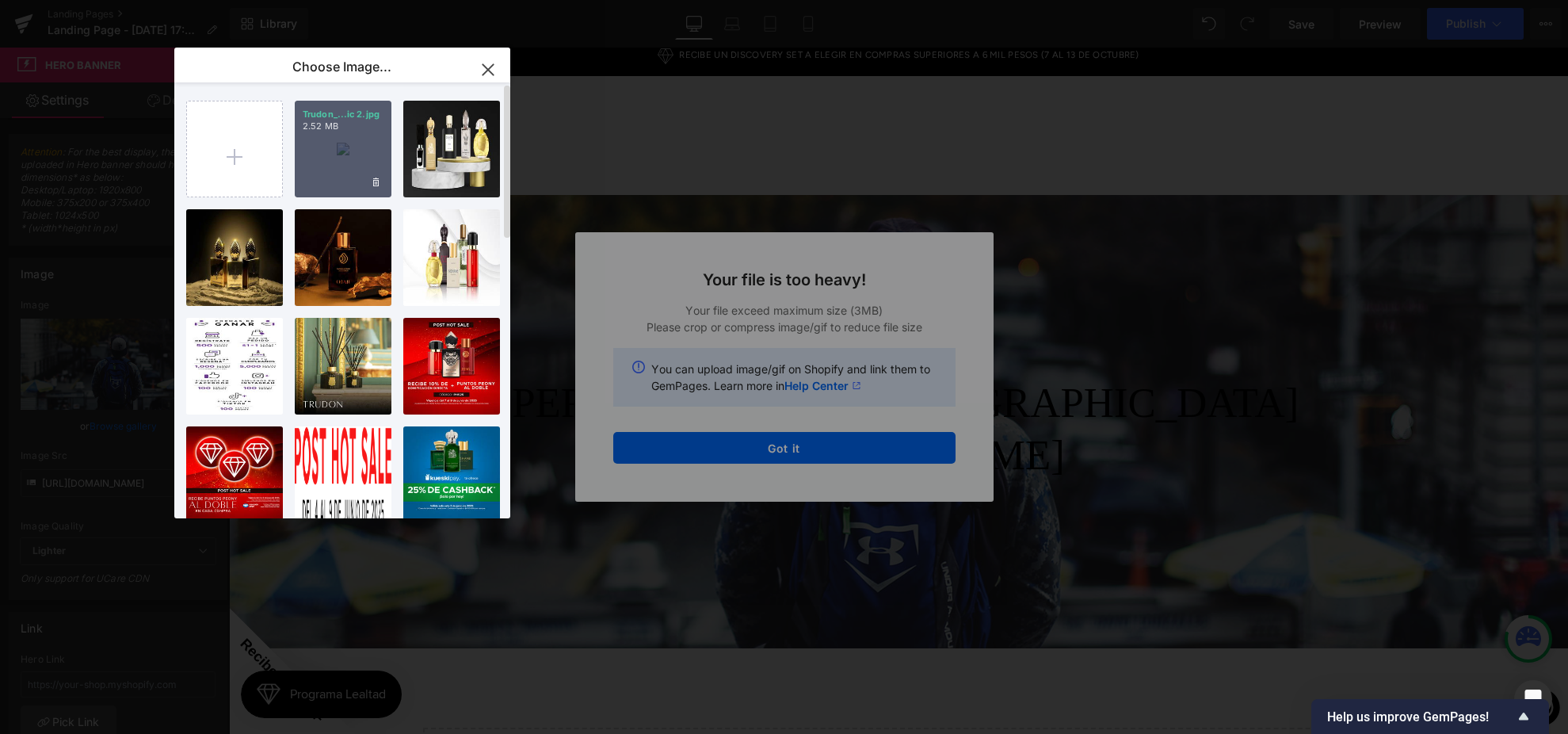
click at [348, 160] on div "Trudon_...ic 2.jpg 2.52 MB" at bounding box center [343, 148] width 96 height 96
type input "[URL][DOMAIN_NAME]"
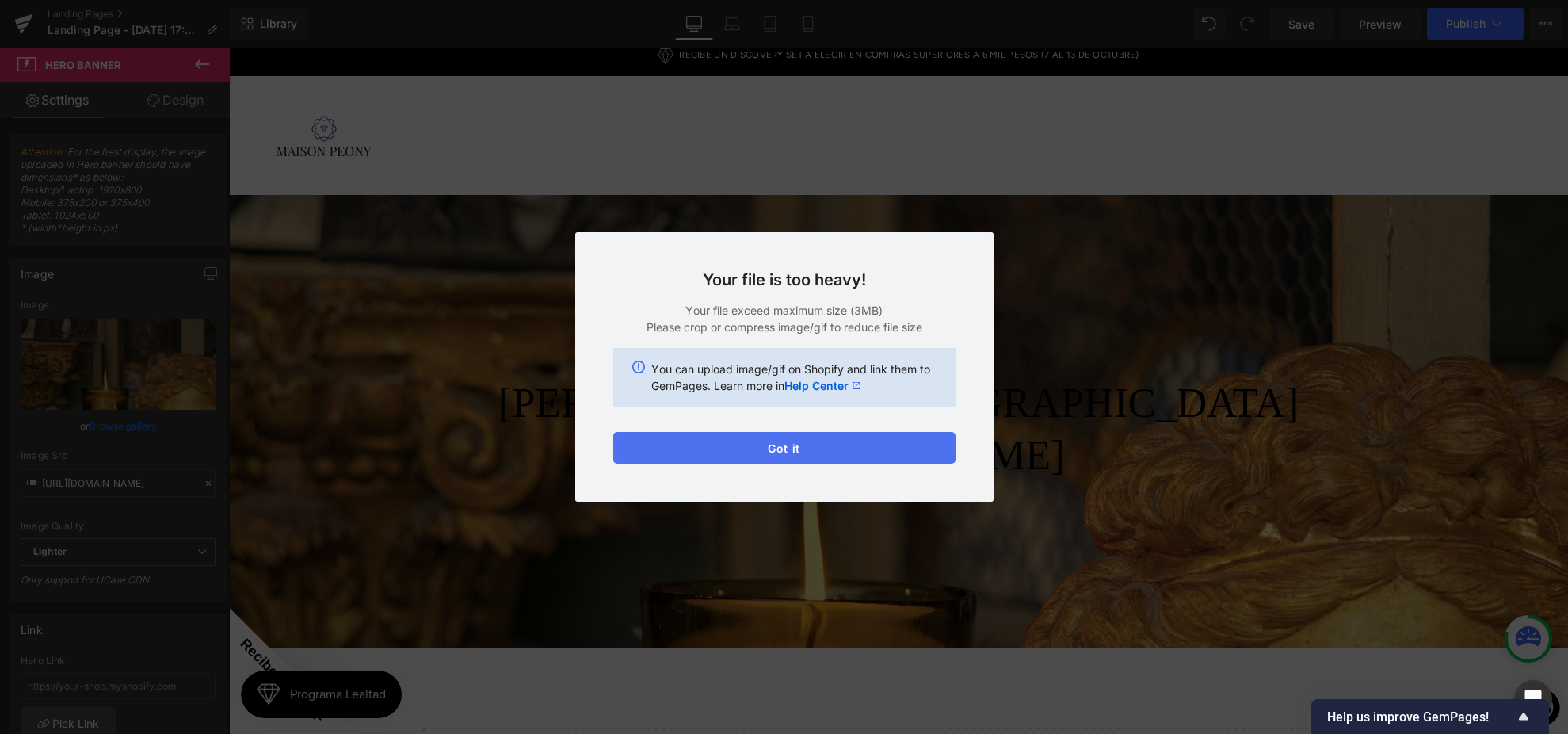
click at [776, 441] on button "Got it" at bounding box center [784, 447] width 343 height 32
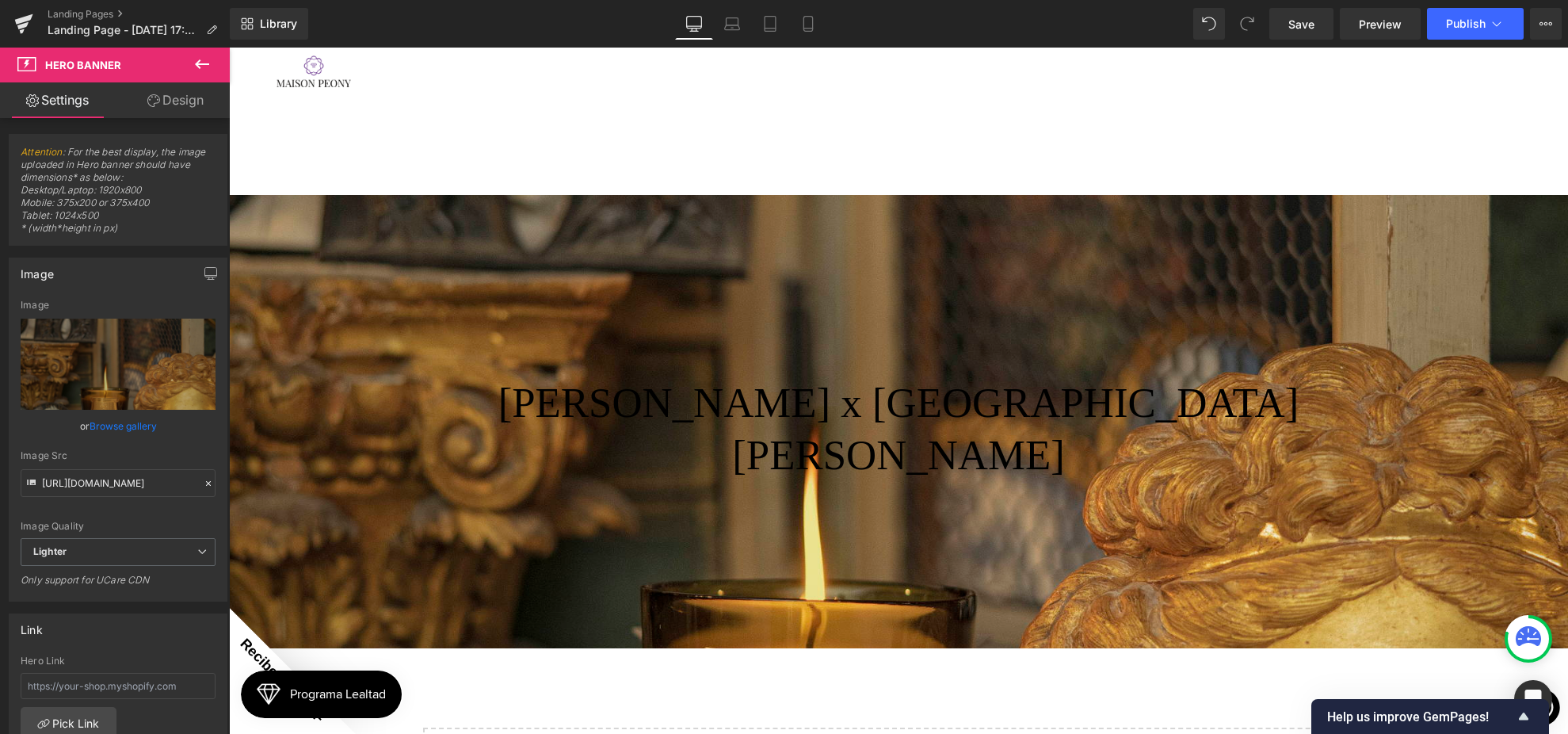
scroll to position [190, 0]
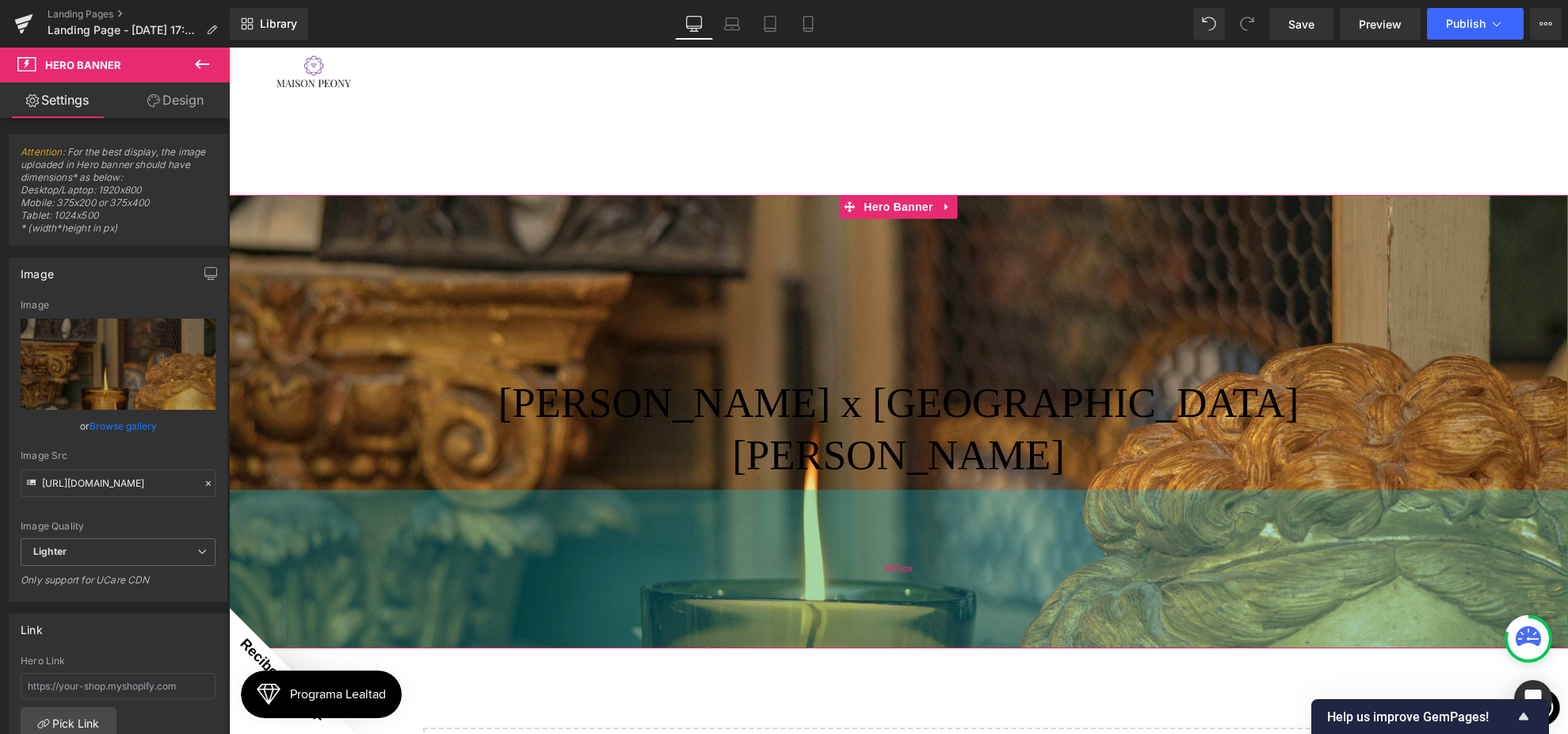
click at [575, 489] on div "200px" at bounding box center [898, 568] width 1339 height 159
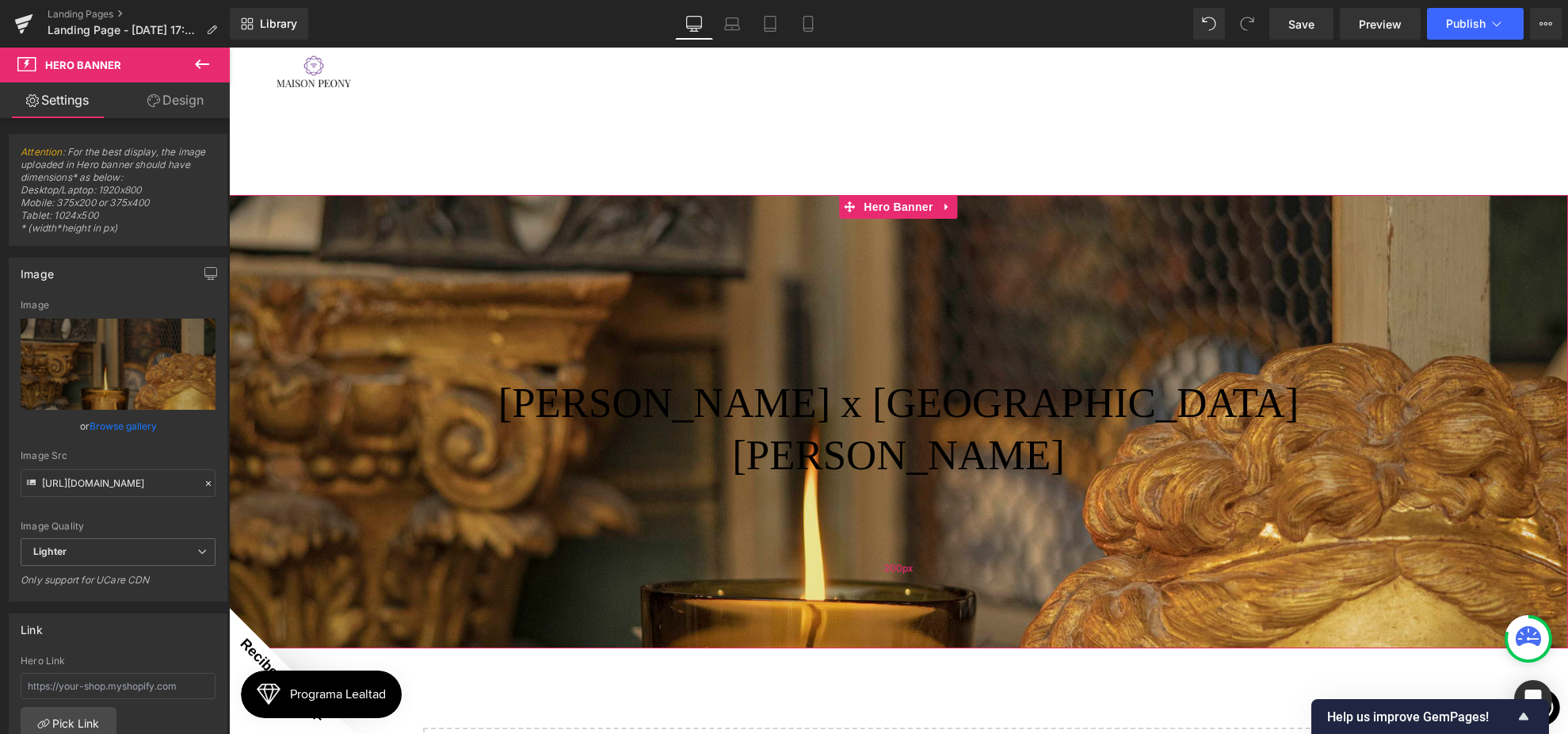
click at [921, 489] on div "200px" at bounding box center [898, 568] width 1339 height 159
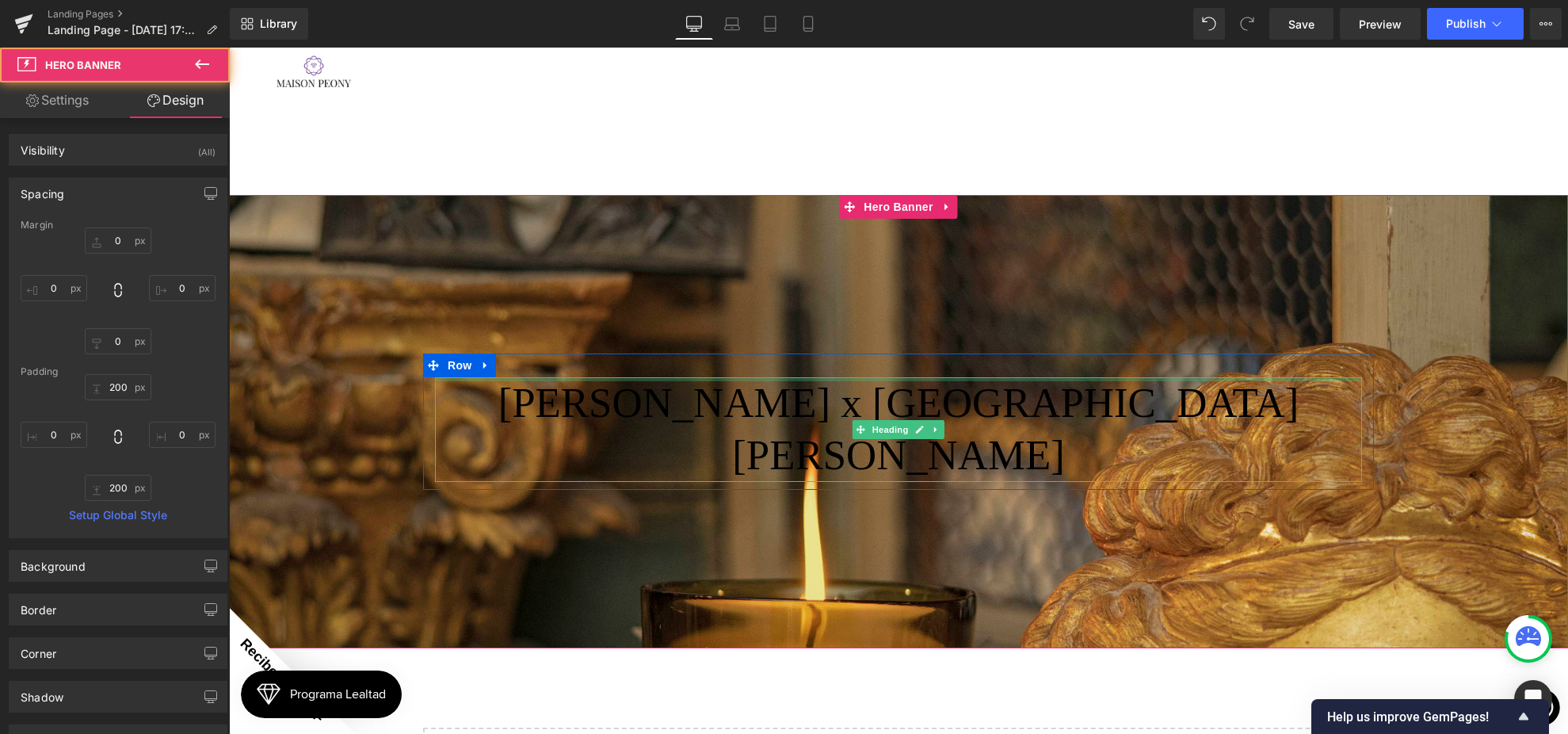
drag, startPoint x: 475, startPoint y: 195, endPoint x: 543, endPoint y: 284, distance: 112.0
click at [475, 378] on div "[PERSON_NAME] x [GEOGRAPHIC_DATA][PERSON_NAME] Heading" at bounding box center [899, 430] width 927 height 104
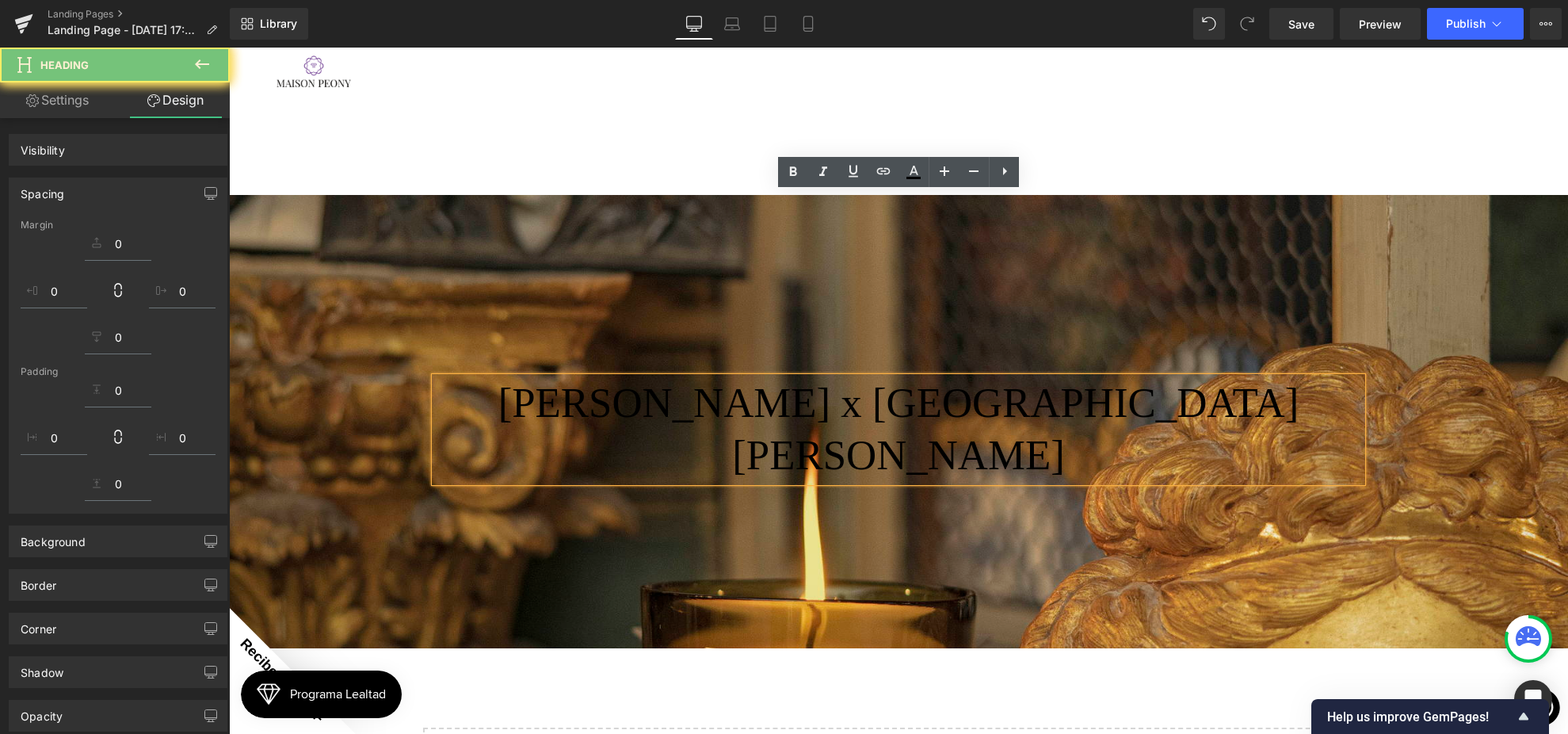
click at [650, 345] on div at bounding box center [898, 422] width 1339 height 454
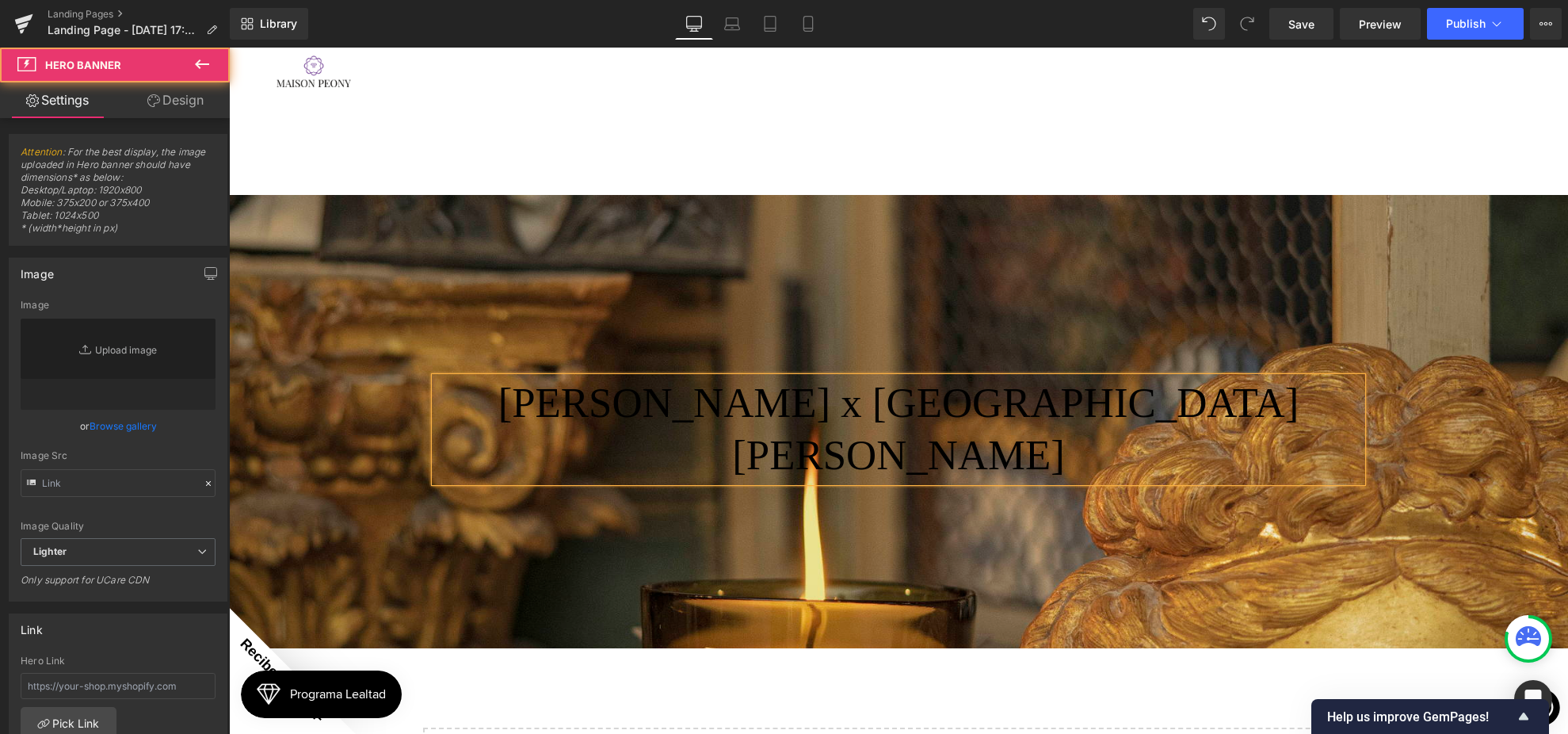
type input "[URL][DOMAIN_NAME]"
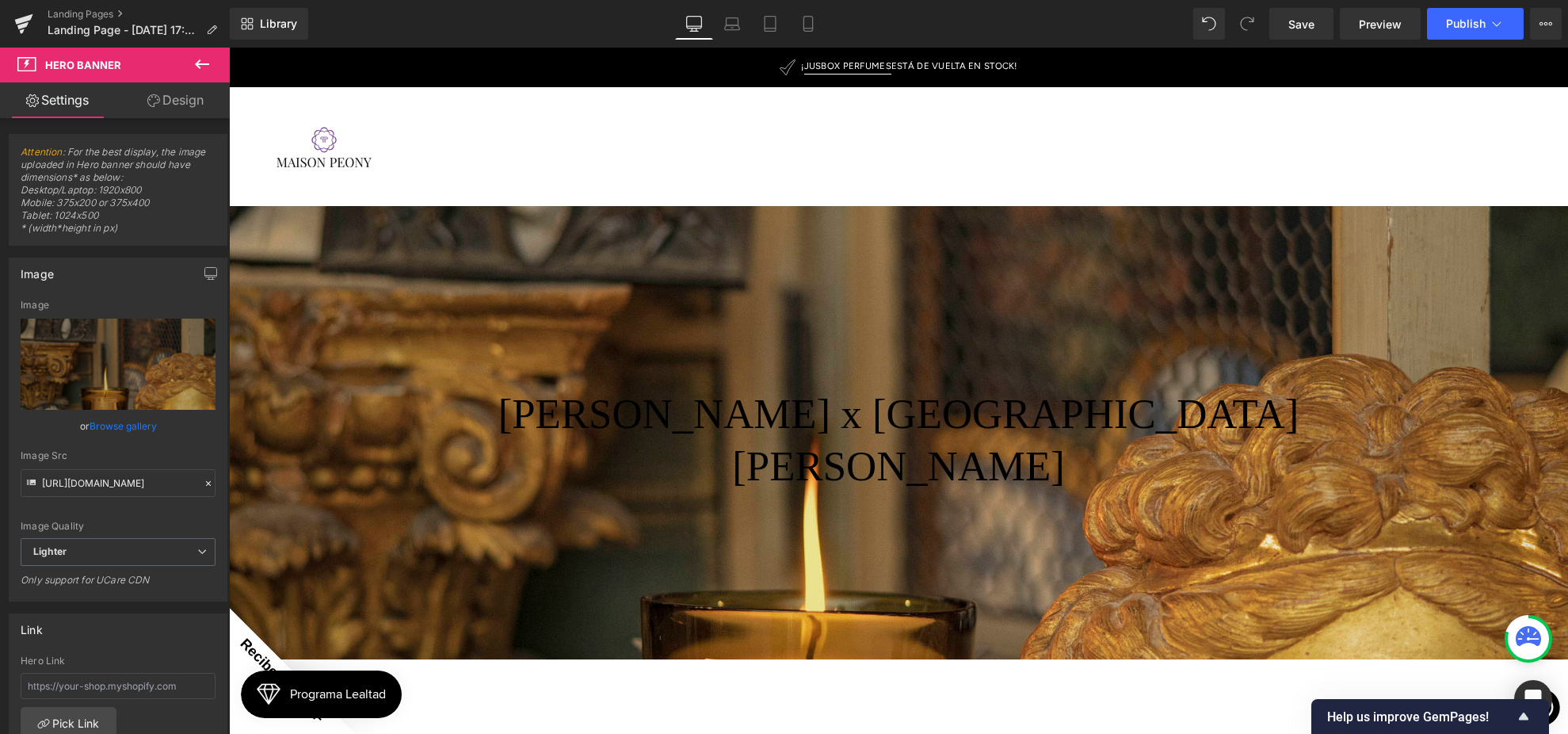
scroll to position [8, 0]
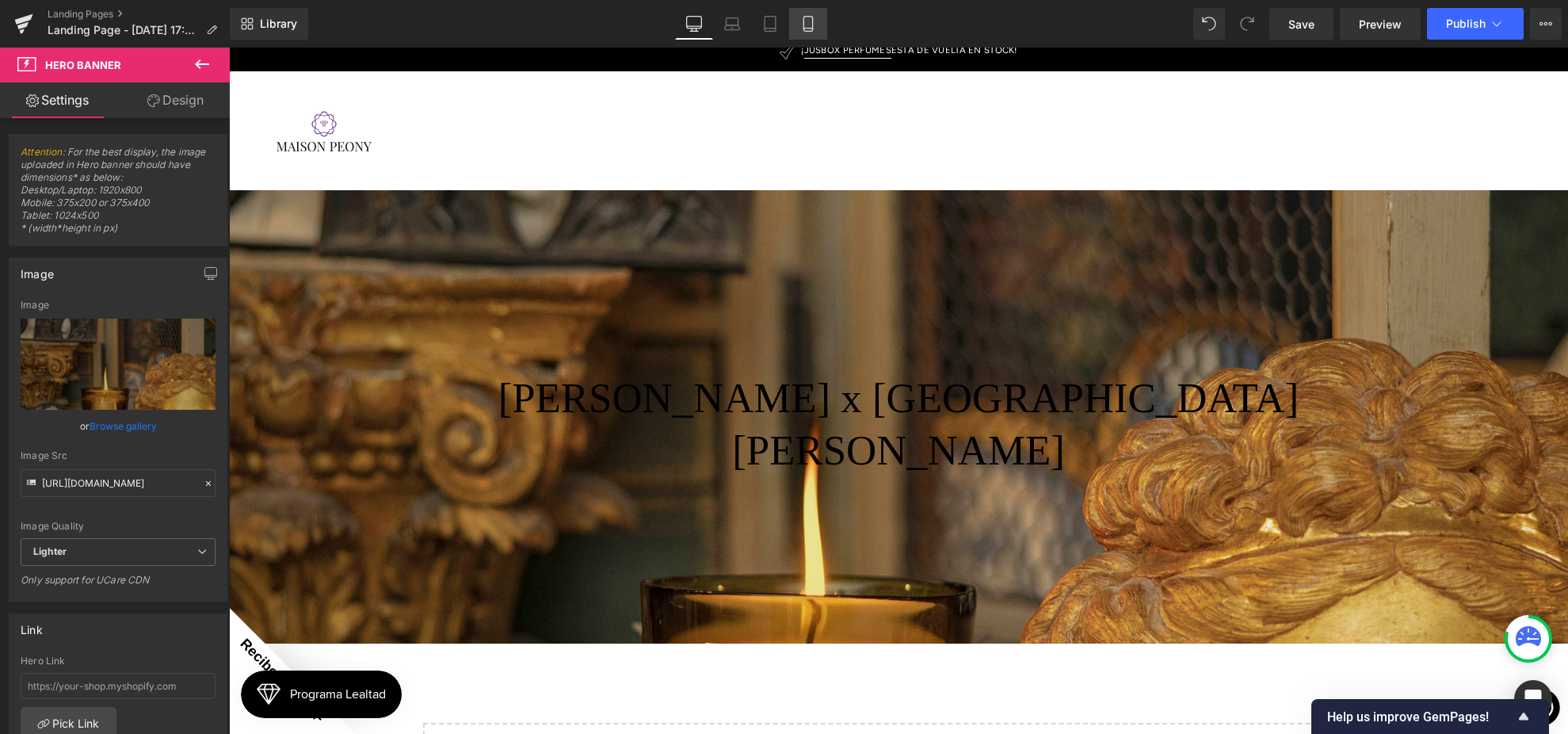
click at [811, 36] on link "Mobile" at bounding box center [808, 24] width 38 height 32
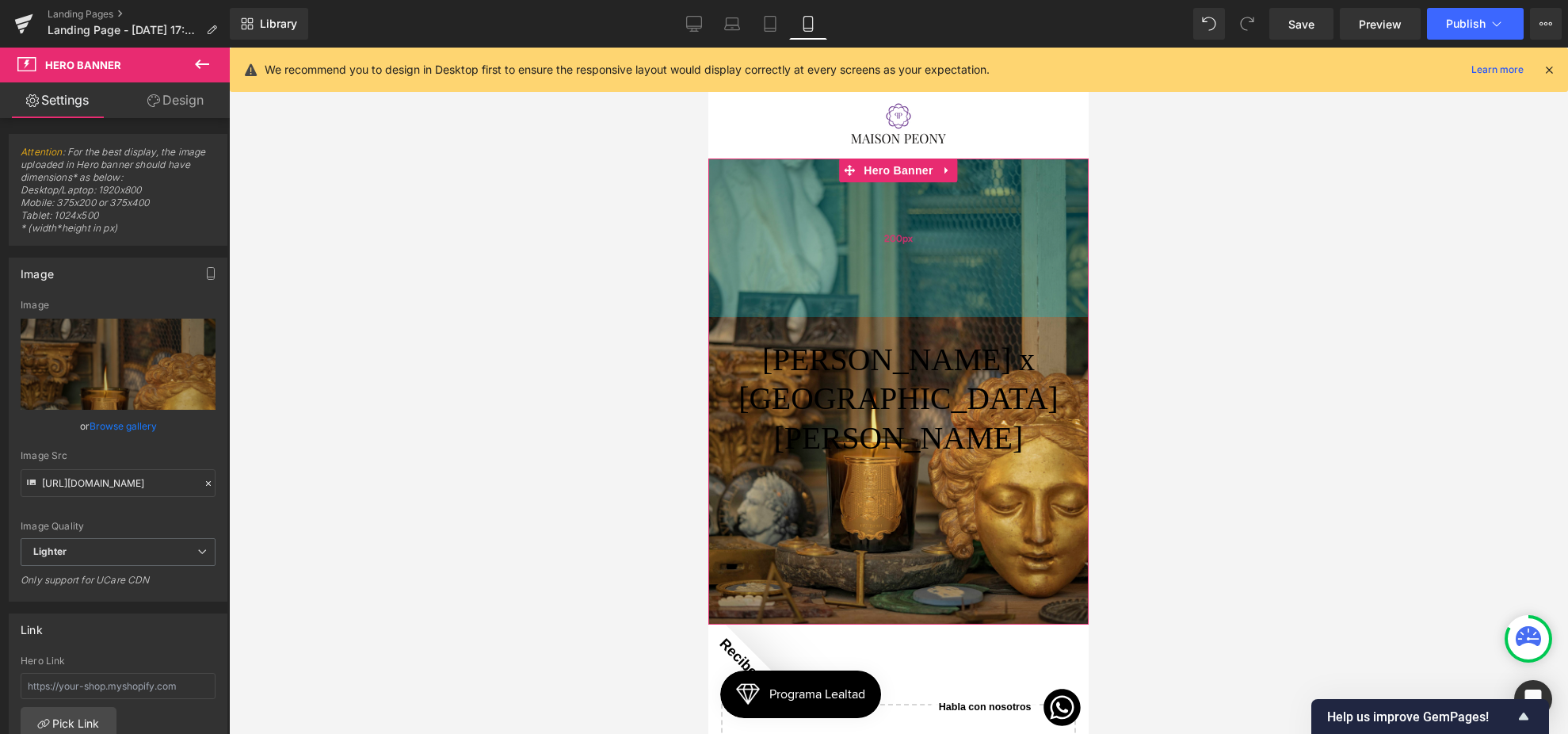
scroll to position [0, 0]
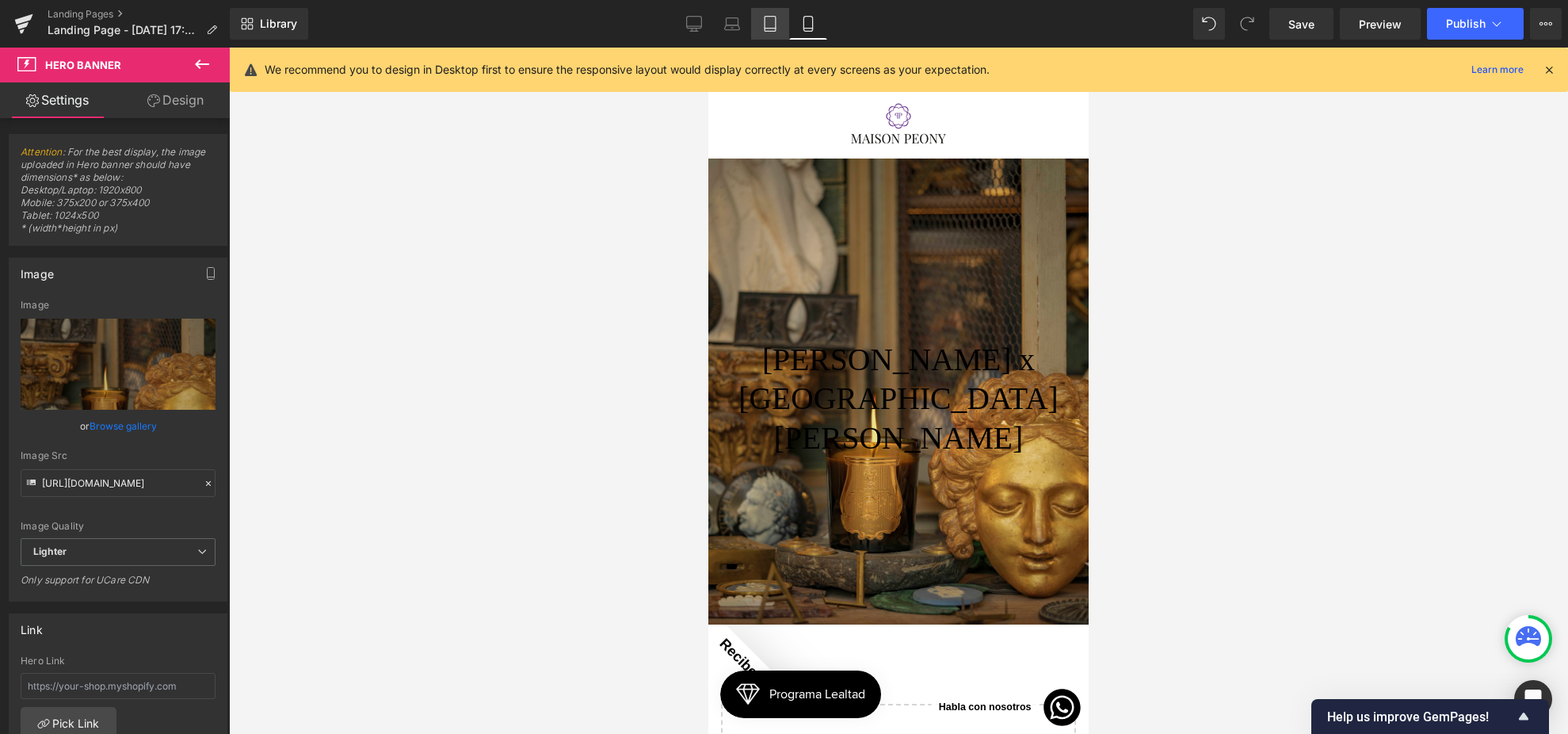
click at [764, 19] on icon at bounding box center [770, 23] width 16 height 16
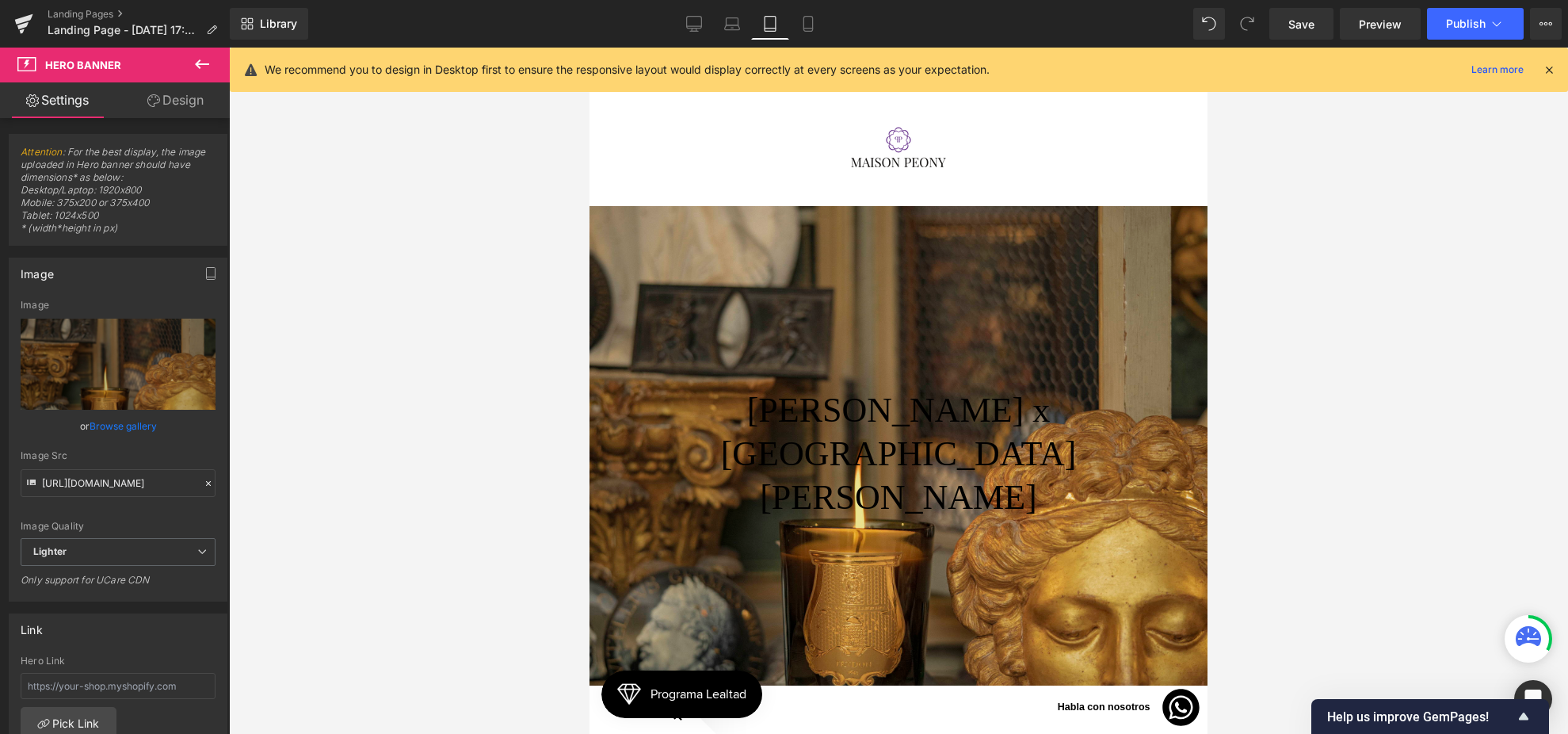
scroll to position [48, 0]
click at [723, 17] on link "Laptop" at bounding box center [732, 24] width 38 height 32
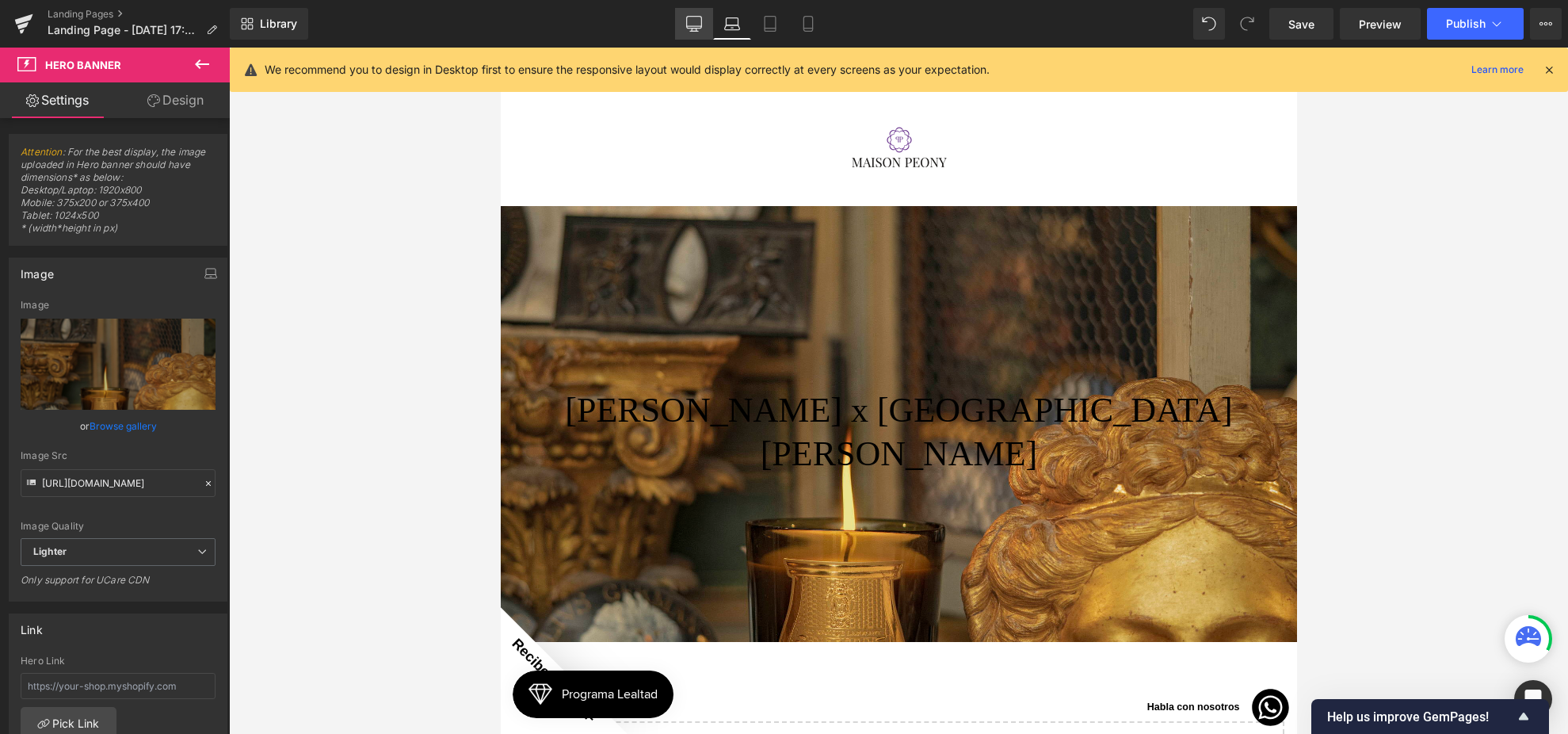
click at [680, 15] on link "Desktop" at bounding box center [695, 24] width 38 height 32
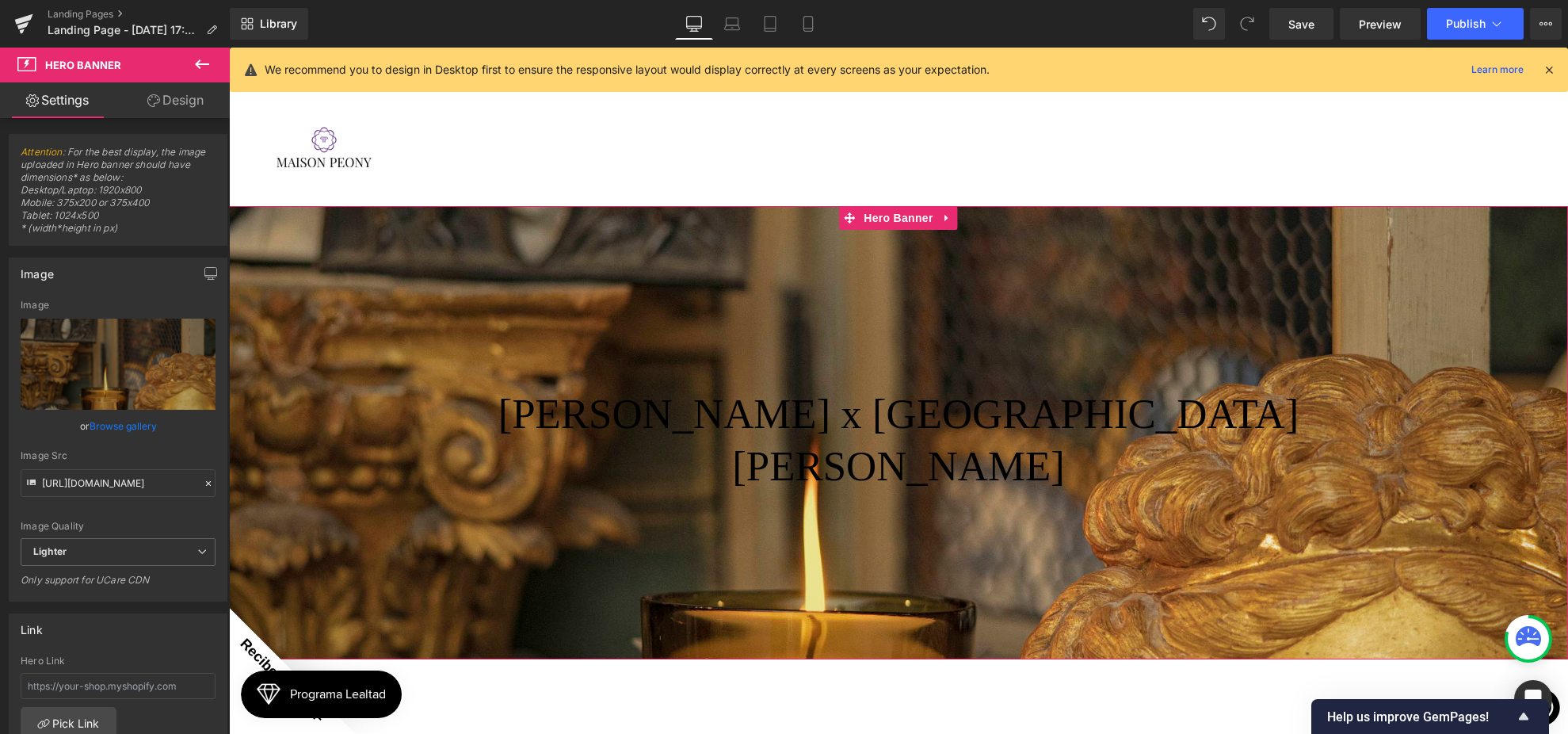
click at [178, 109] on link "Design" at bounding box center [175, 100] width 115 height 36
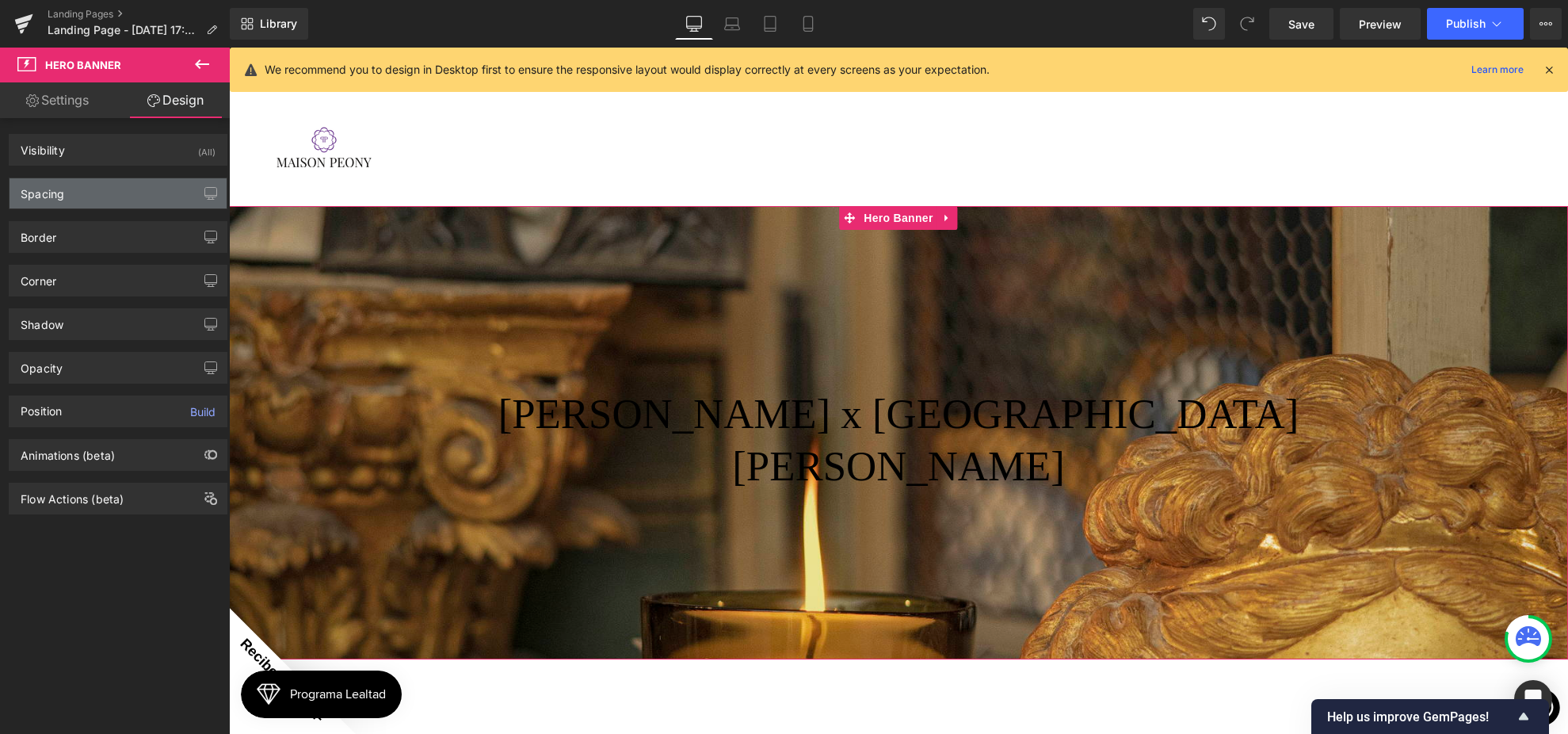
click at [96, 195] on div "Spacing" at bounding box center [117, 193] width 217 height 30
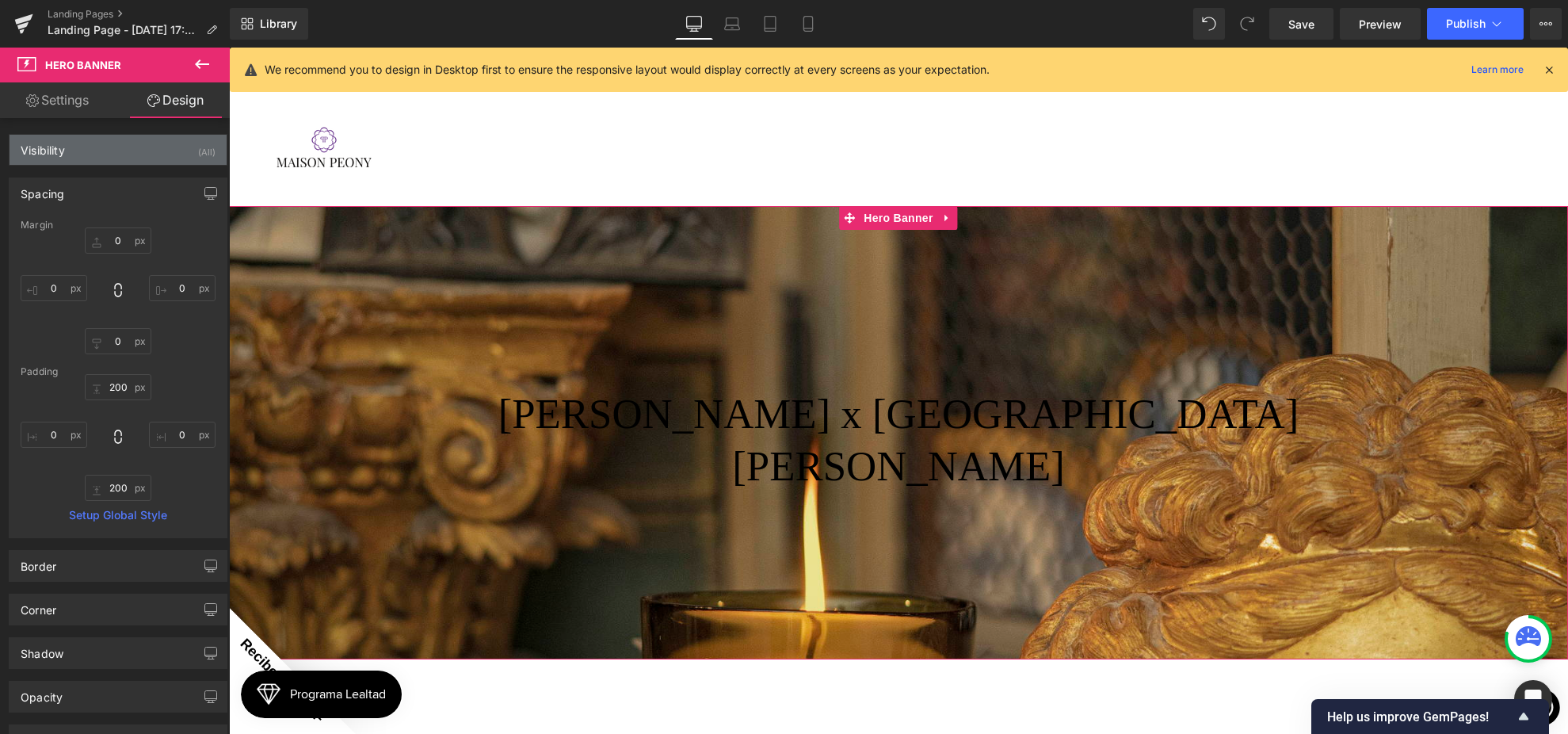
click at [98, 137] on div "Visibility (All)" at bounding box center [117, 149] width 217 height 30
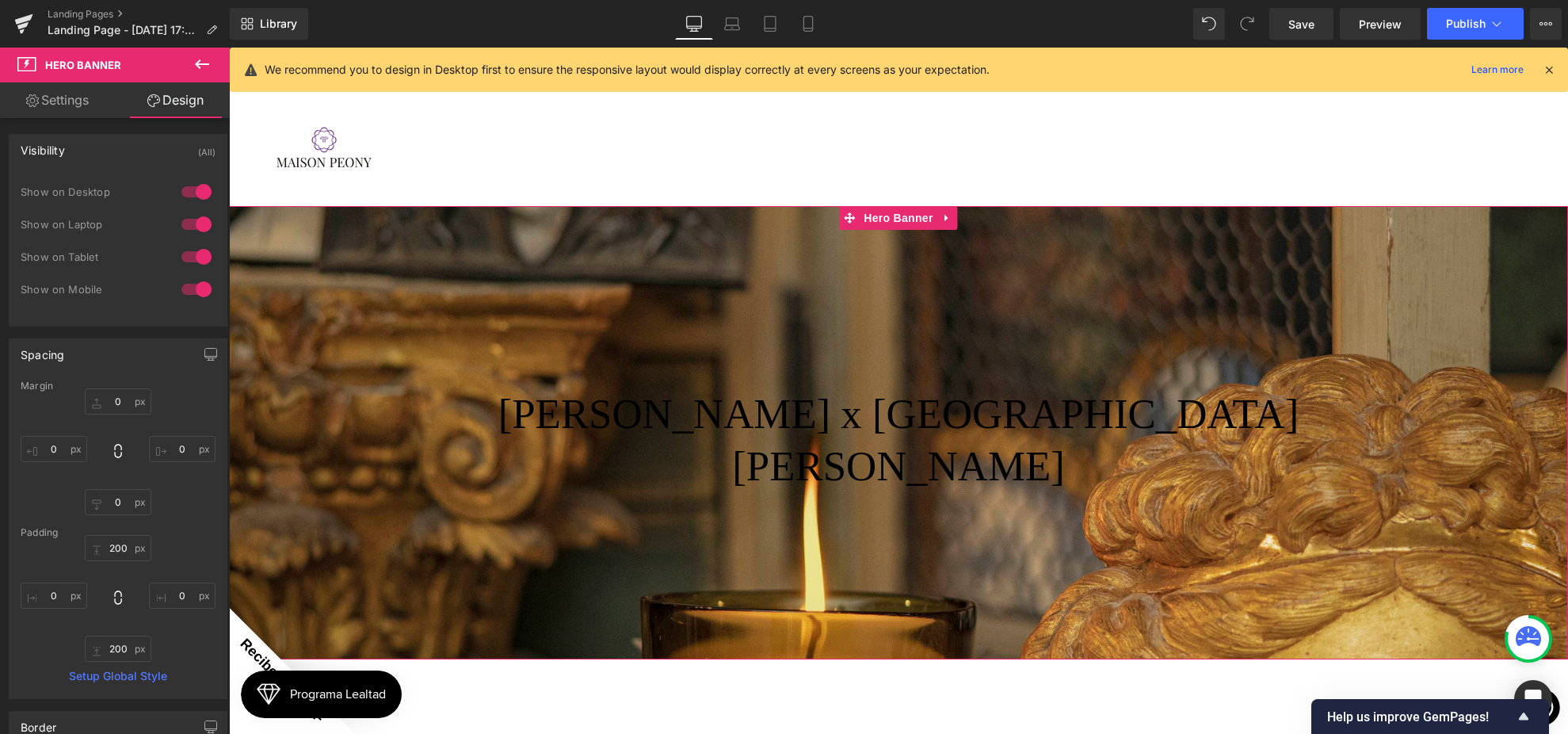
click at [381, 231] on div "[PERSON_NAME] x [GEOGRAPHIC_DATA][PERSON_NAME] Heading Row Hero Banner 200px 20…" at bounding box center [898, 433] width 1339 height 454
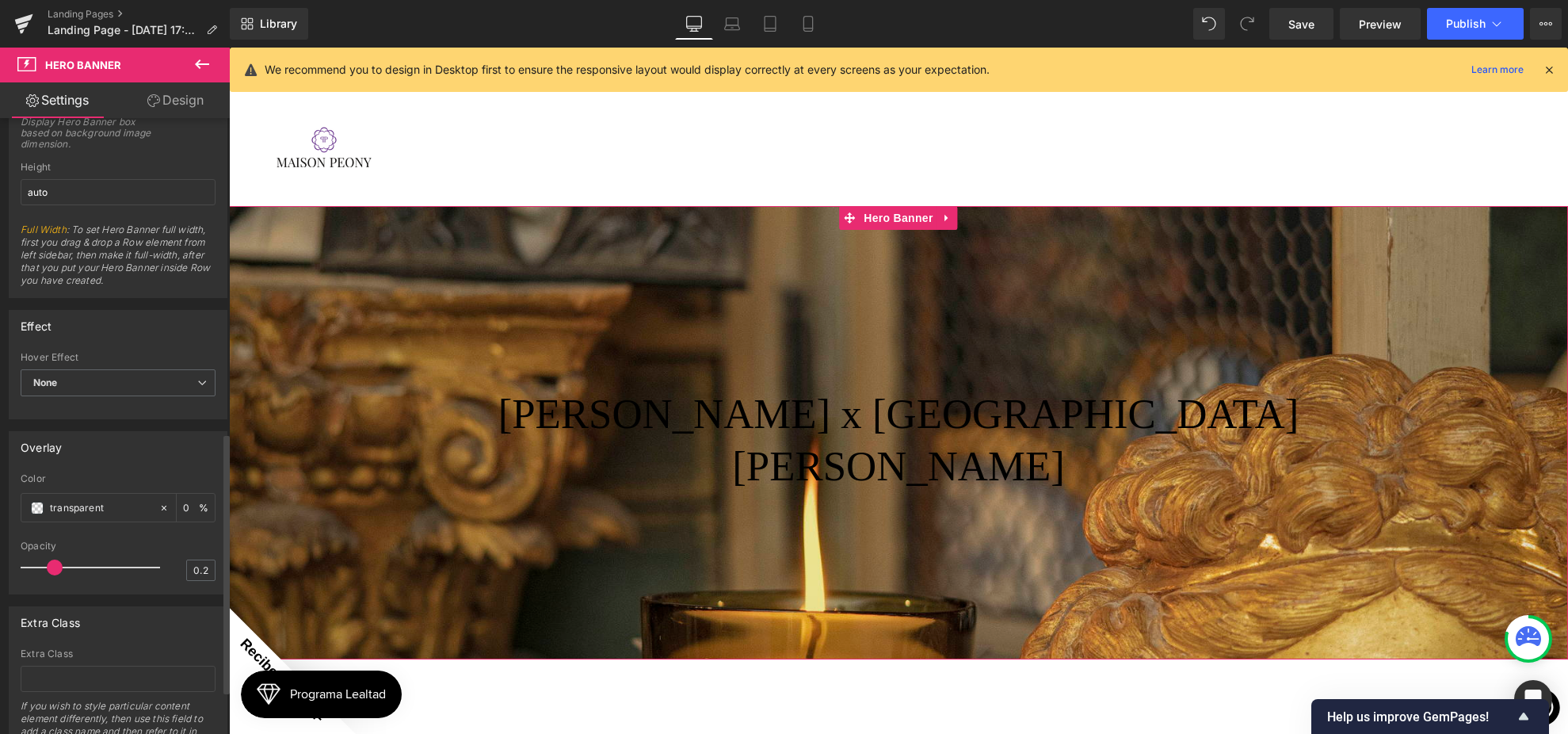
scroll to position [848, 0]
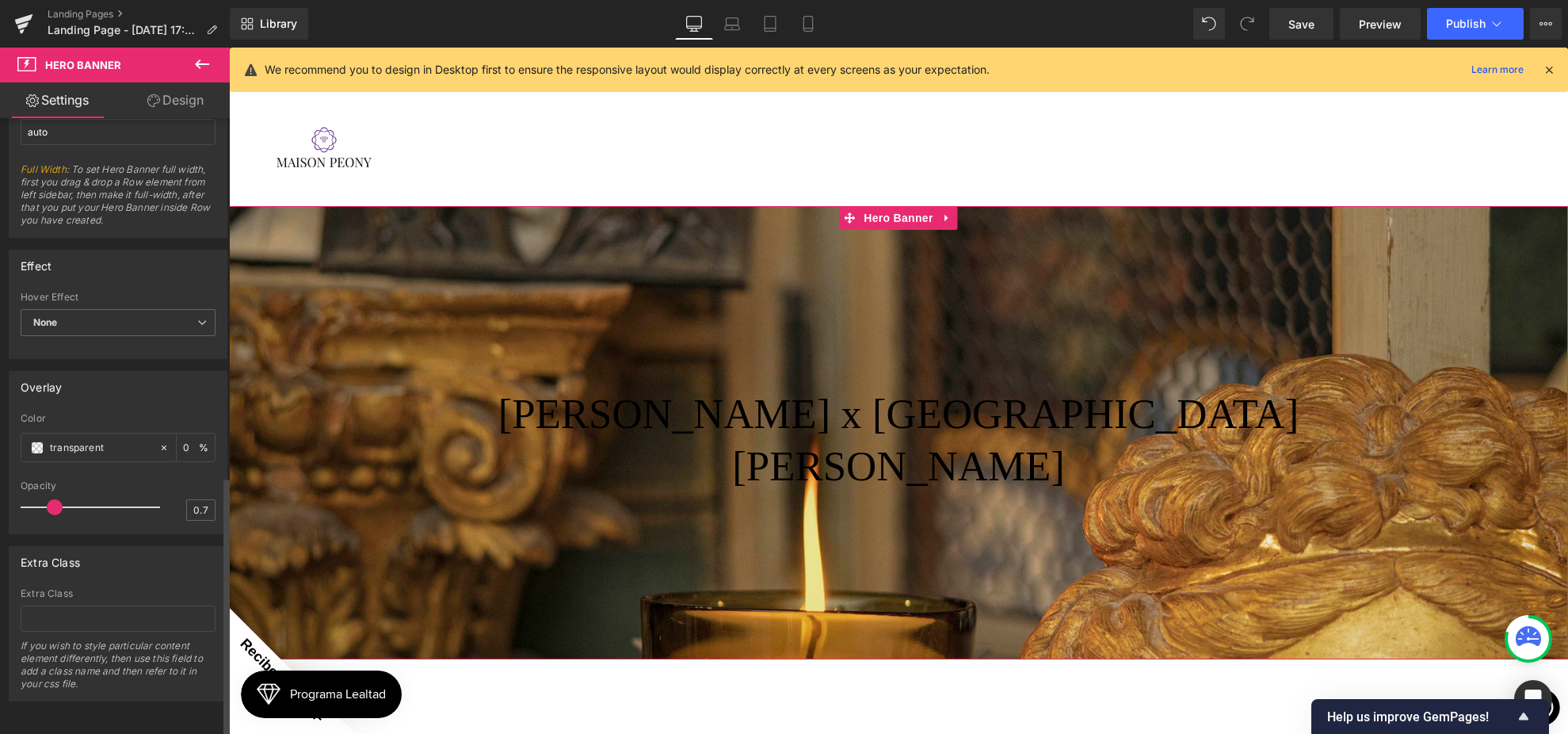
click at [117, 493] on div at bounding box center [94, 507] width 132 height 32
type input "0.2"
drag, startPoint x: 112, startPoint y: 491, endPoint x: 51, endPoint y: 487, distance: 61.1
click at [51, 499] on span at bounding box center [54, 507] width 16 height 16
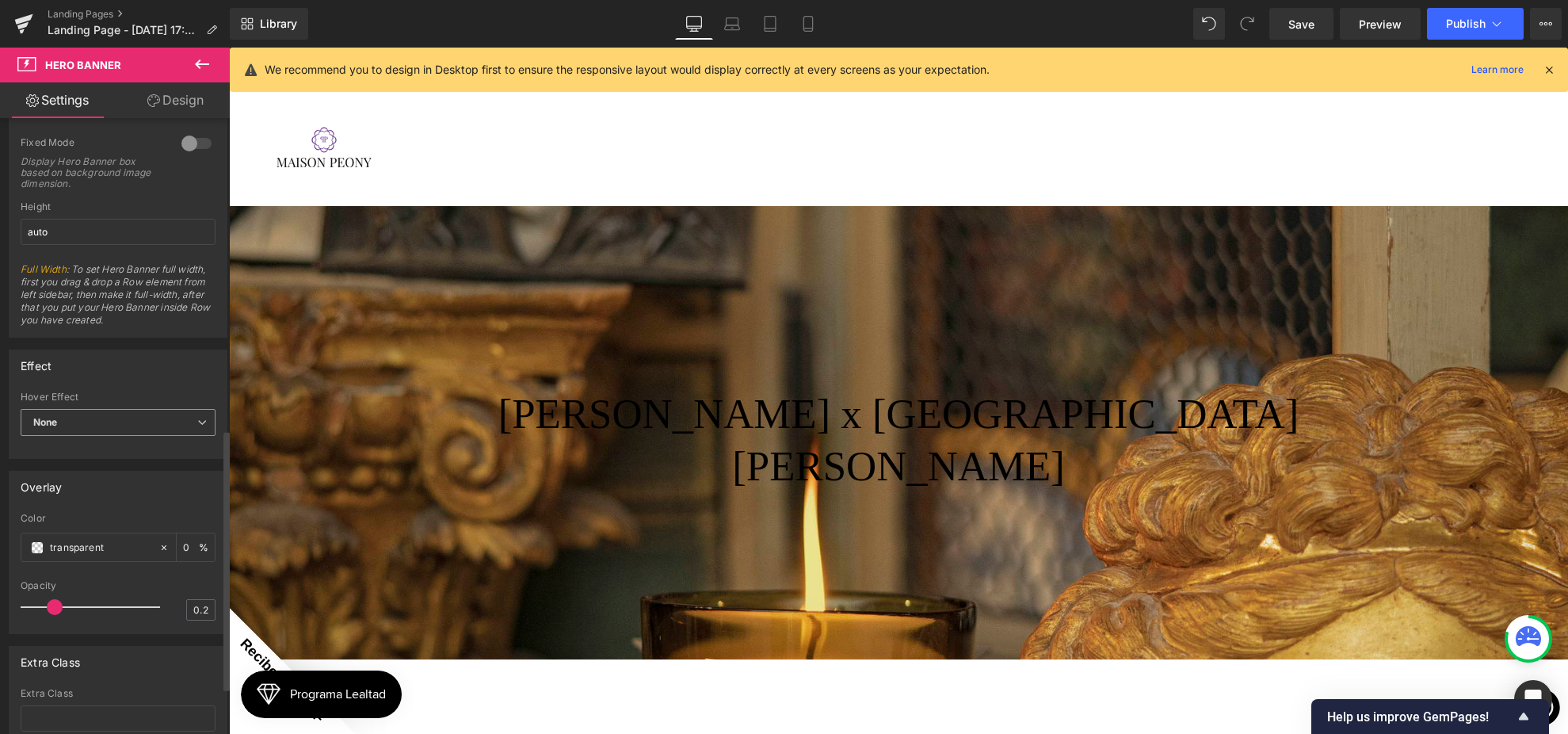
scroll to position [724, 0]
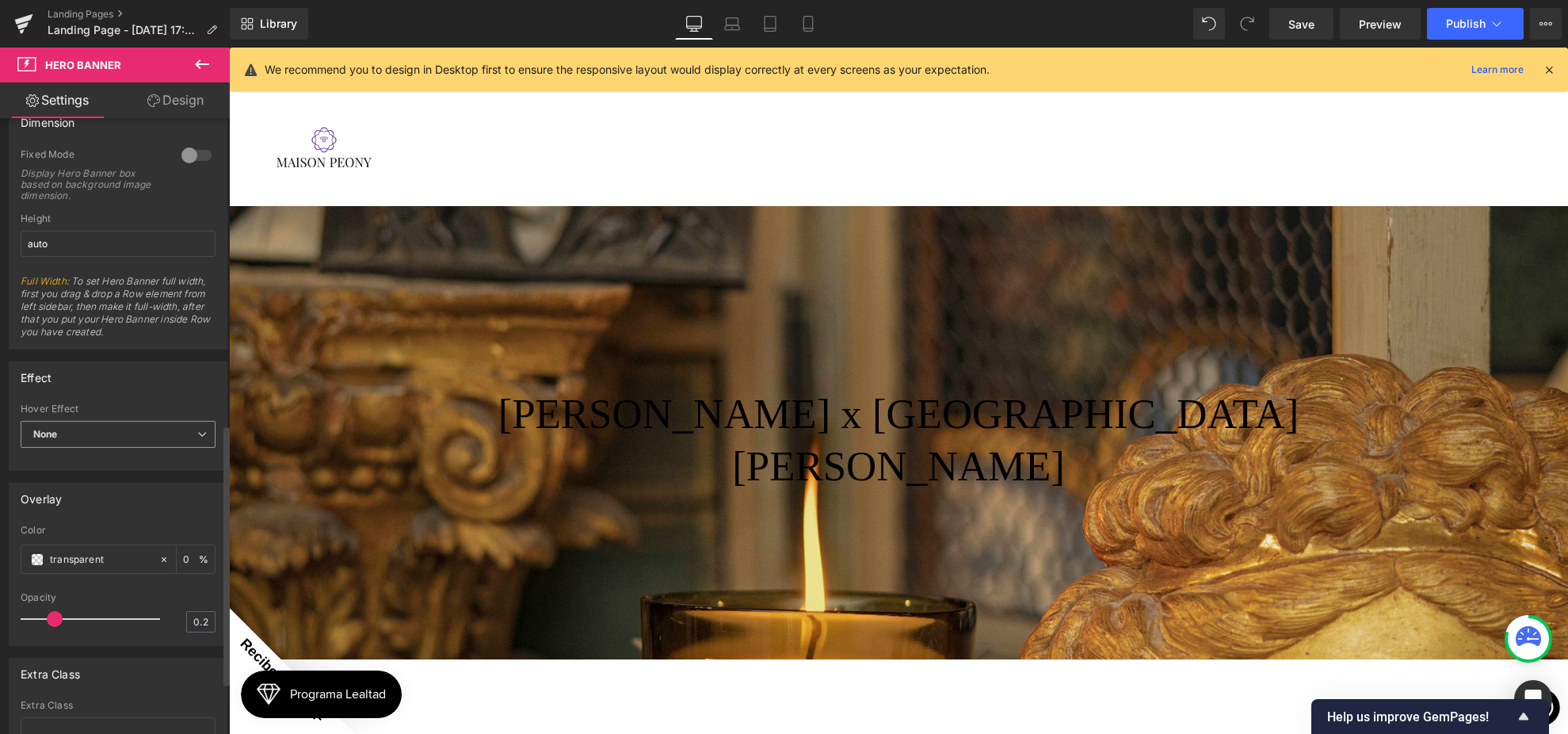
click at [91, 422] on span "None" at bounding box center [117, 434] width 195 height 27
click at [82, 488] on li "Zoom" at bounding box center [115, 486] width 189 height 24
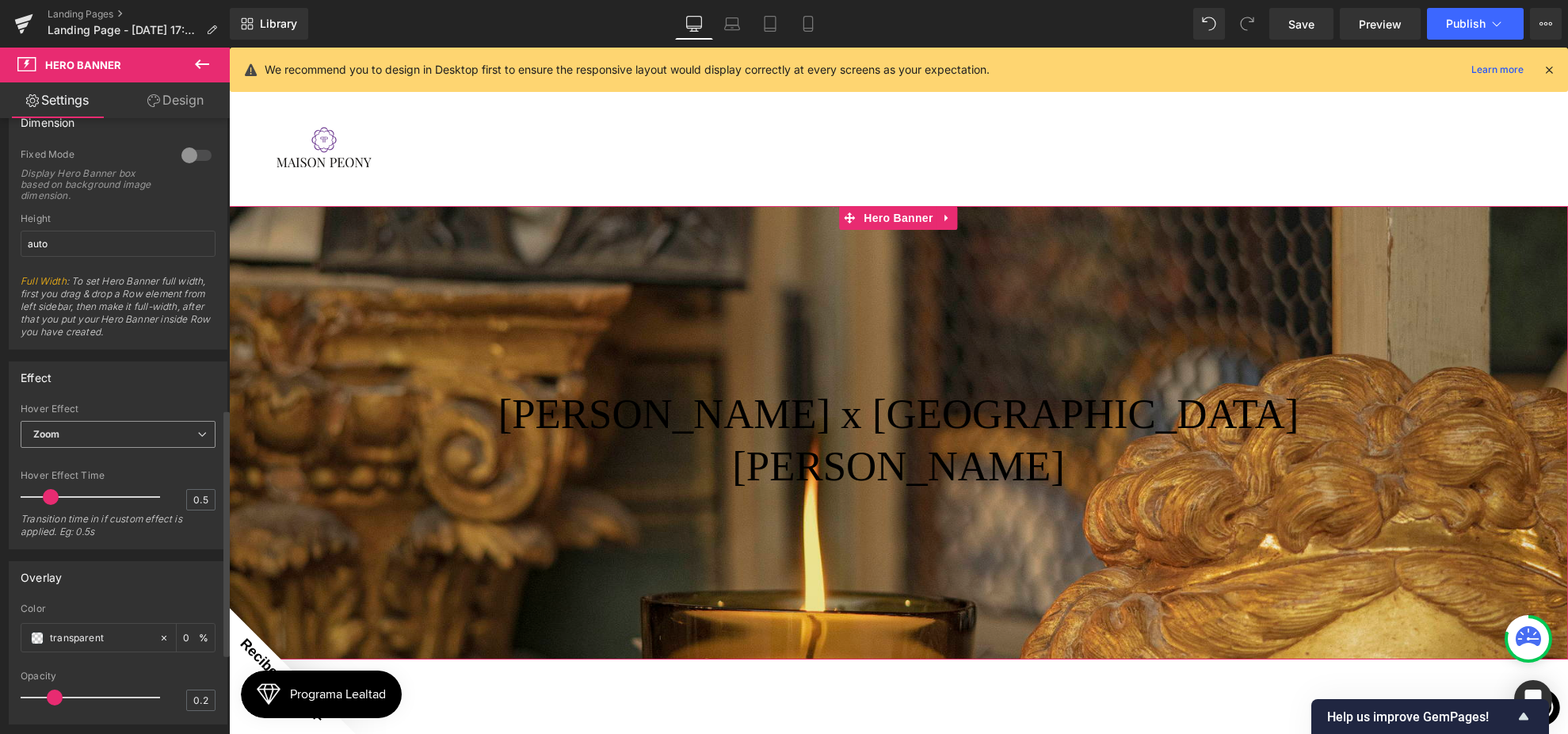
click at [140, 439] on span "Zoom" at bounding box center [117, 434] width 195 height 27
click at [108, 463] on li "None" at bounding box center [115, 462] width 189 height 24
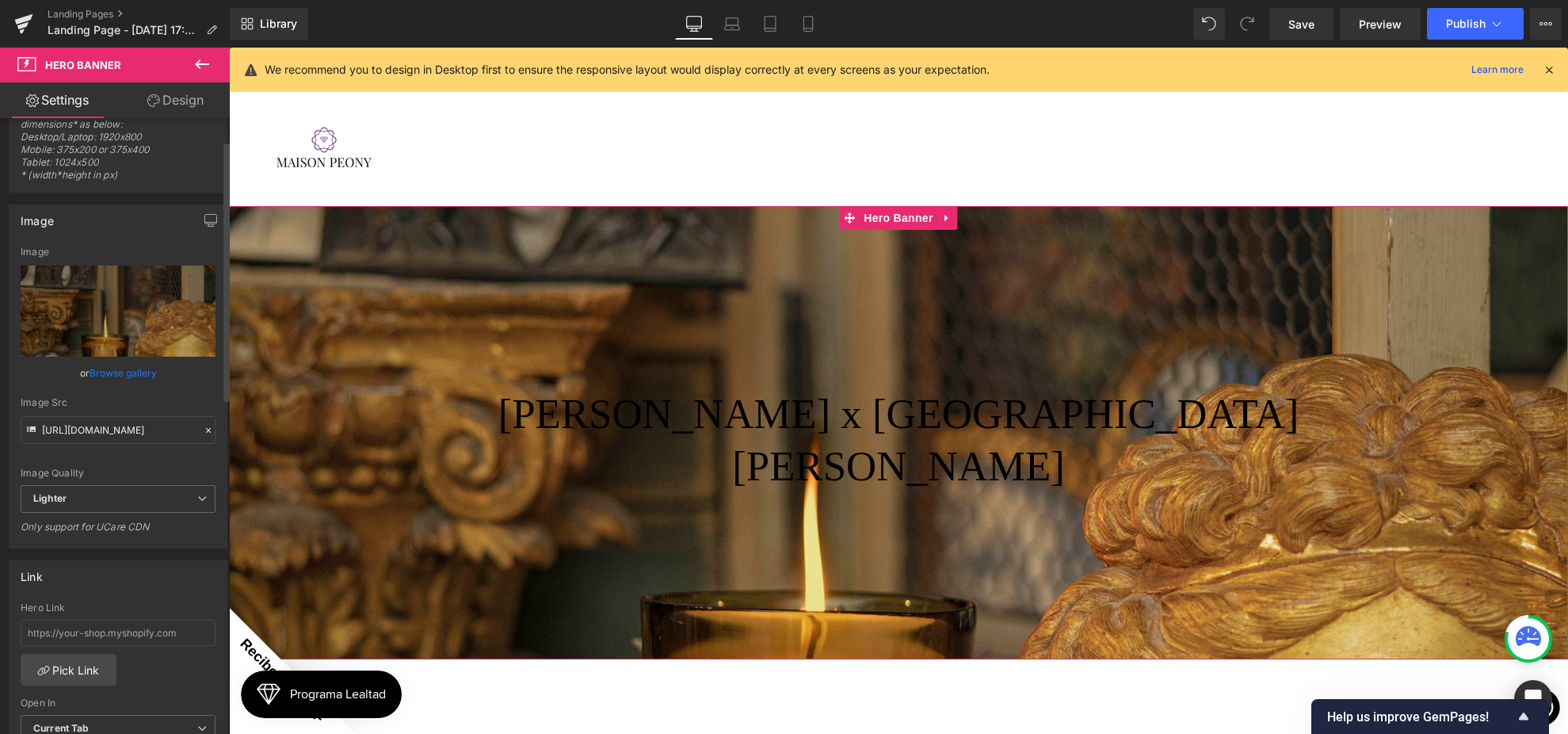
scroll to position [0, 0]
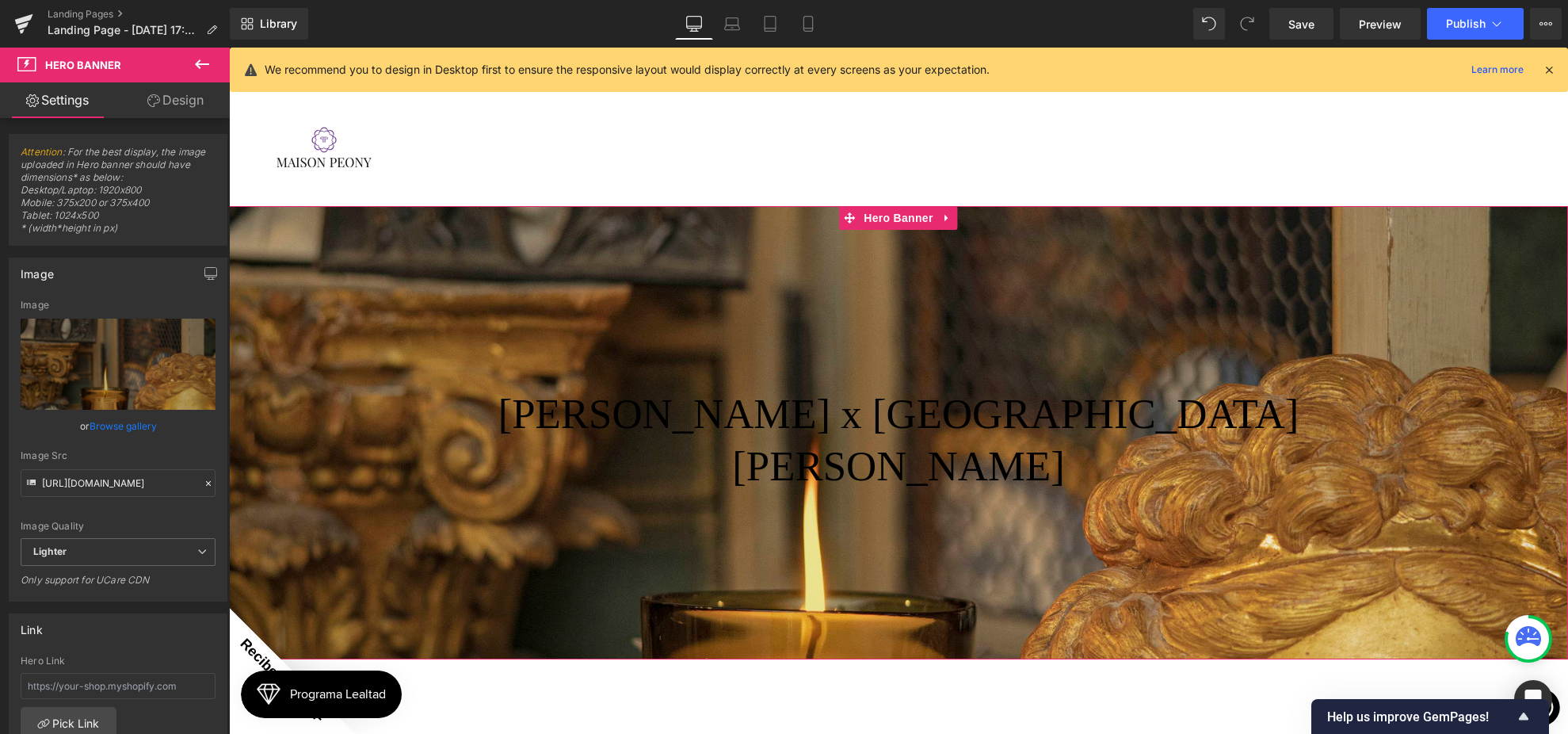
click at [181, 112] on link "Design" at bounding box center [175, 100] width 115 height 36
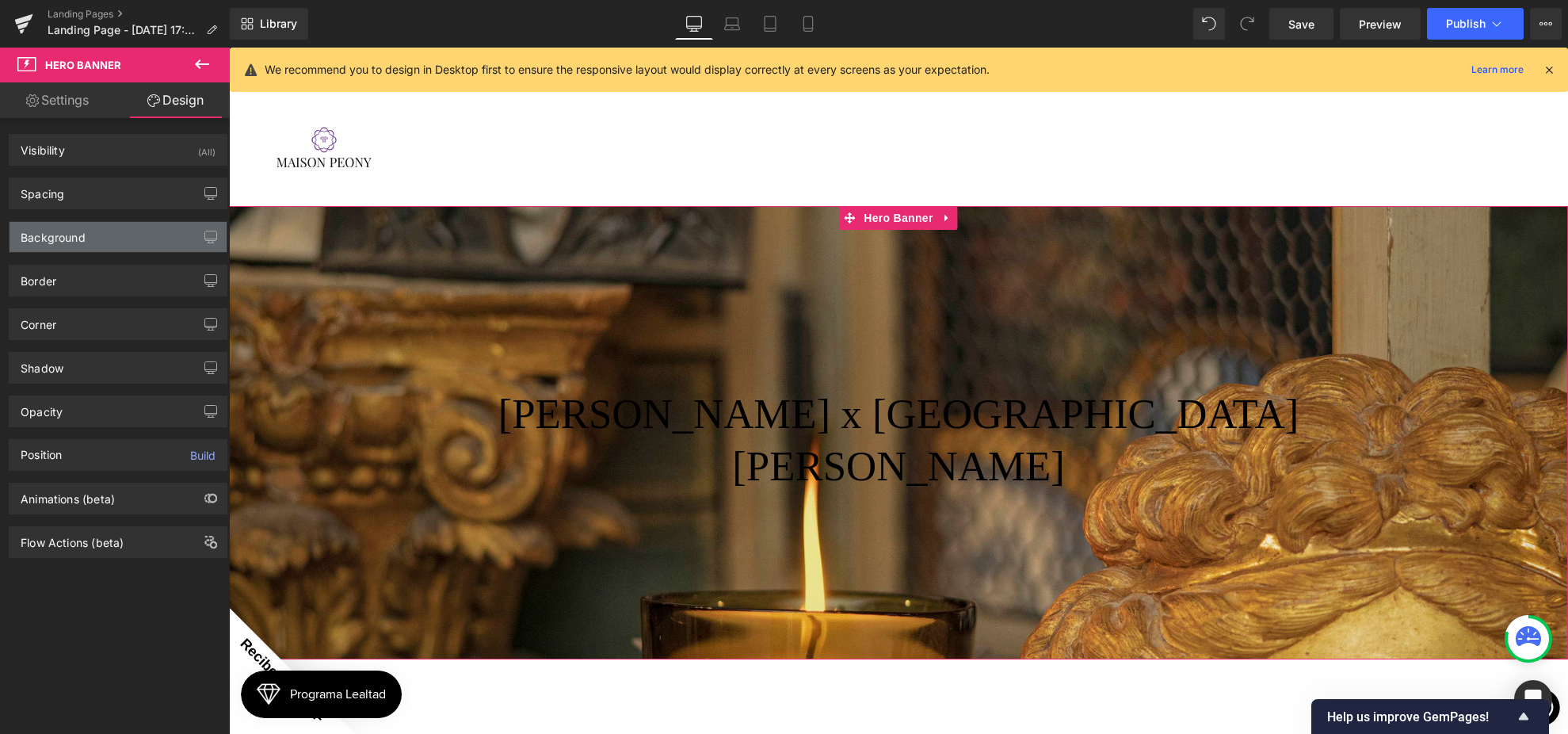
click at [126, 240] on div "Background" at bounding box center [117, 236] width 217 height 30
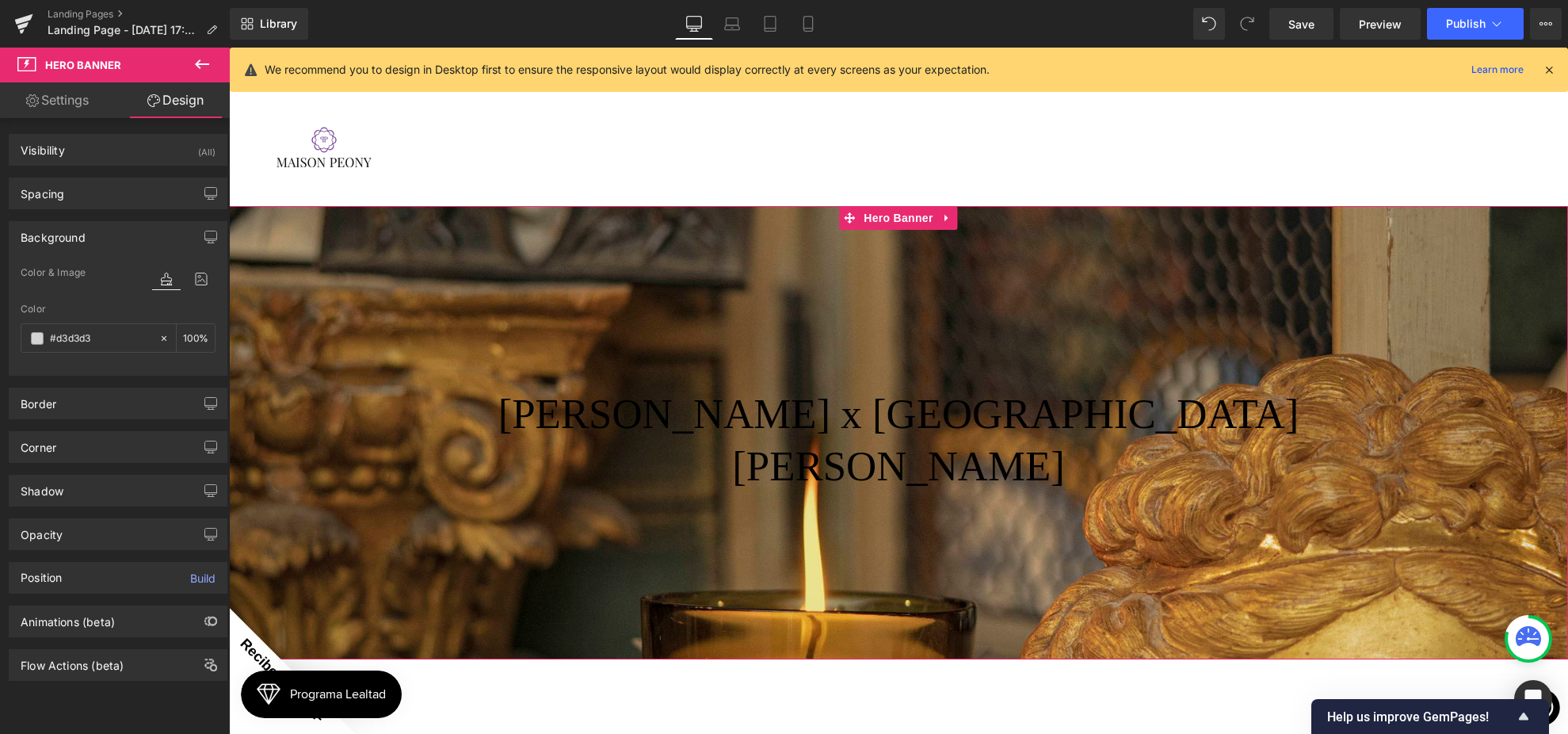
click at [128, 236] on div "Background" at bounding box center [117, 236] width 217 height 30
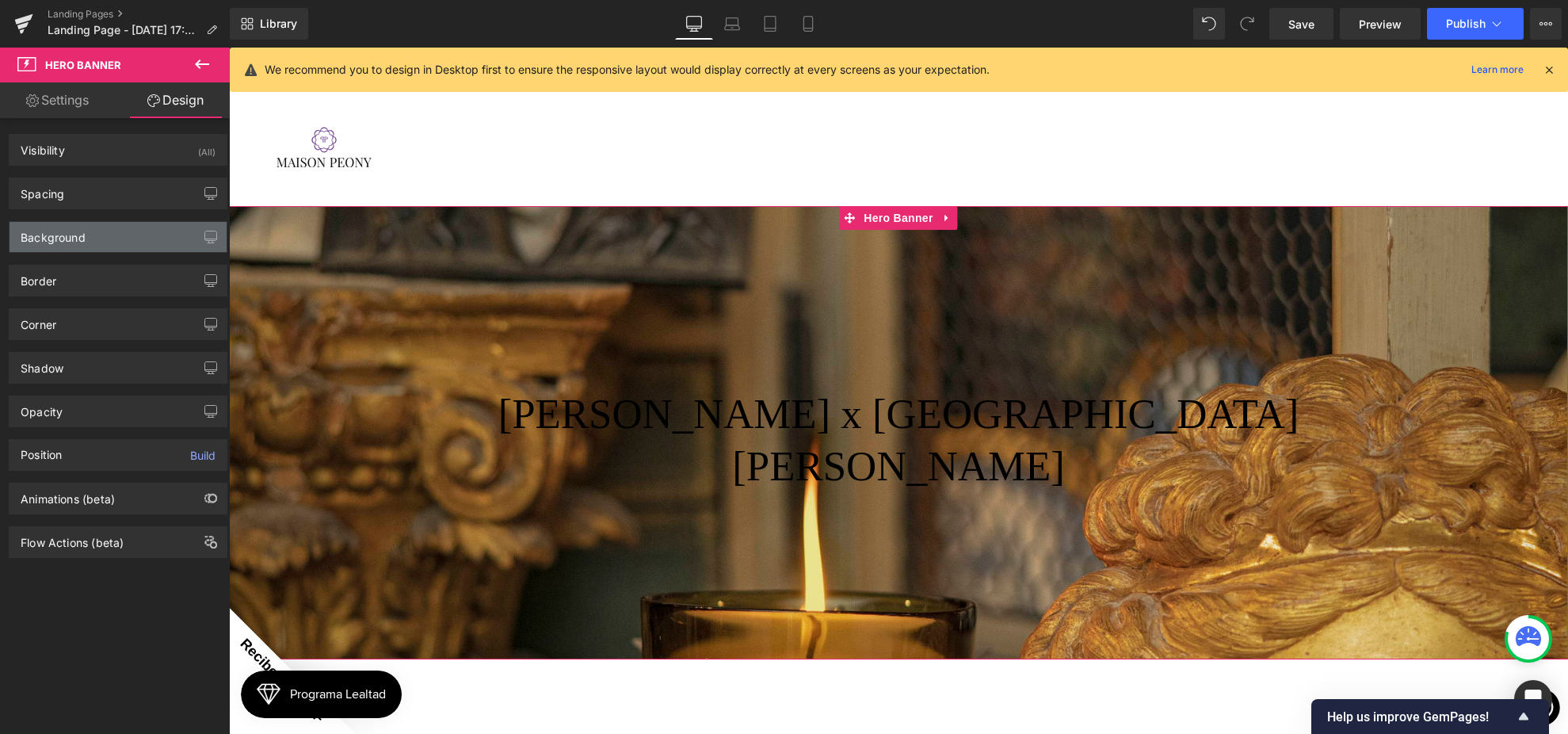
click at [128, 236] on div "Background" at bounding box center [117, 236] width 217 height 30
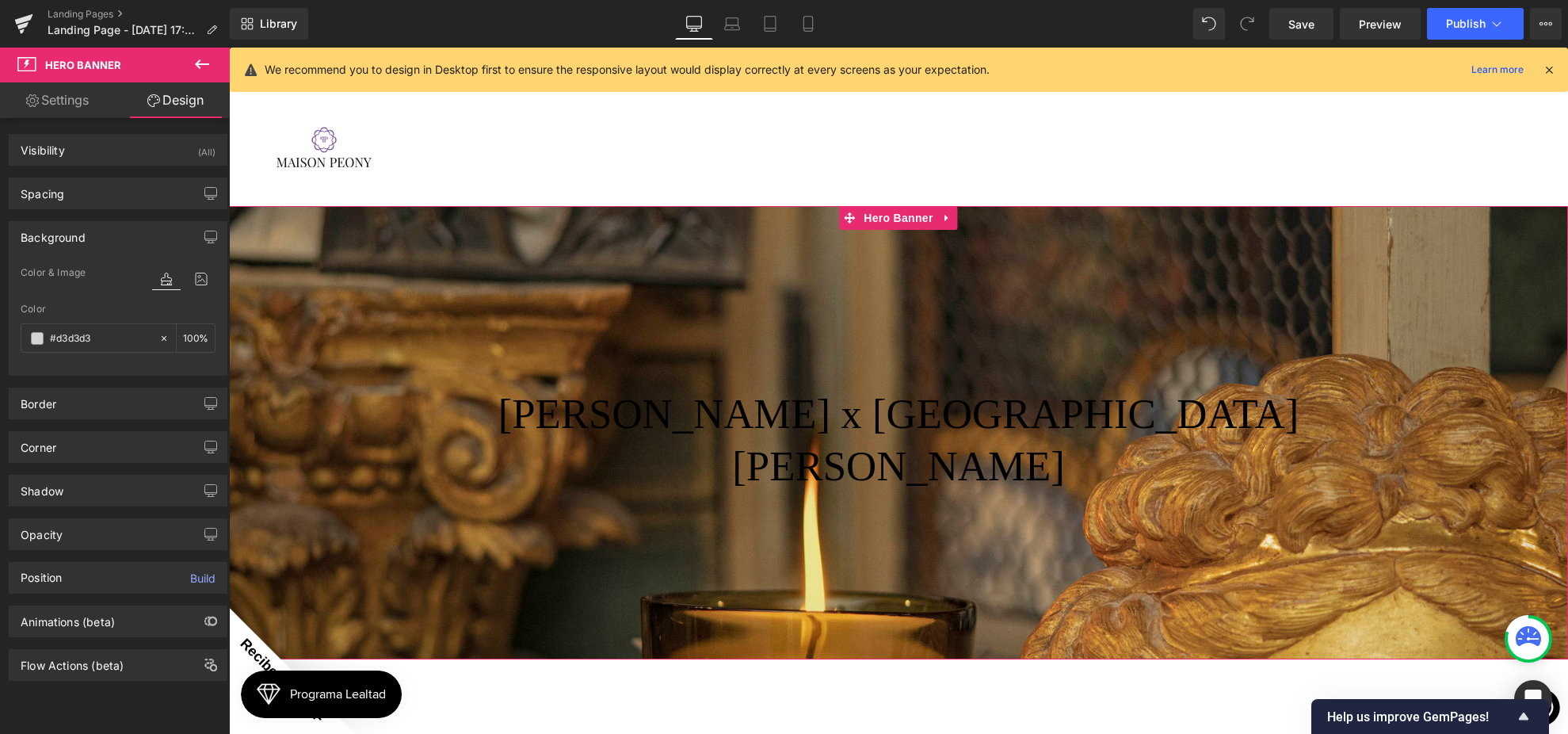
click at [129, 233] on div "Background" at bounding box center [117, 236] width 217 height 30
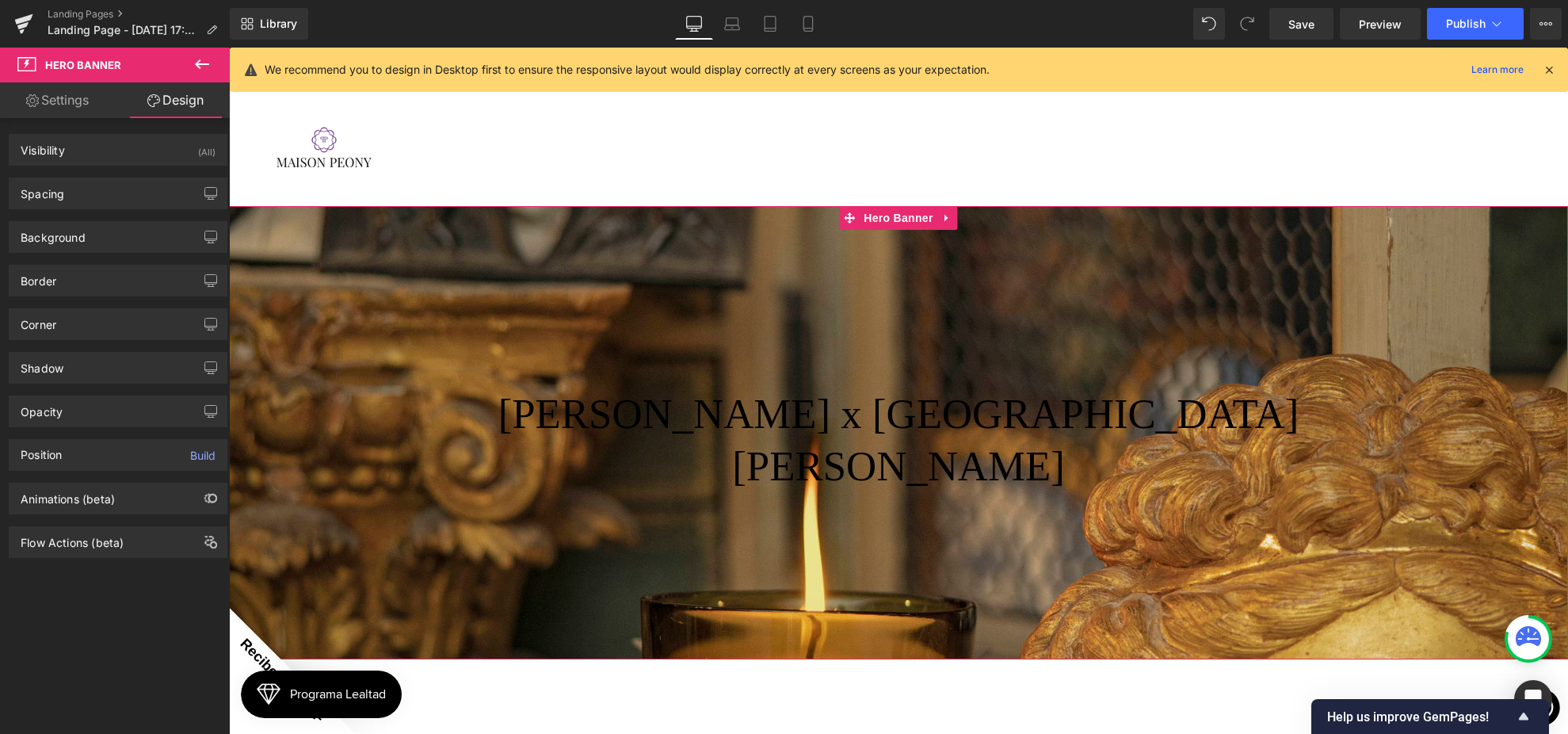
click at [77, 93] on link "Settings" at bounding box center [57, 100] width 115 height 36
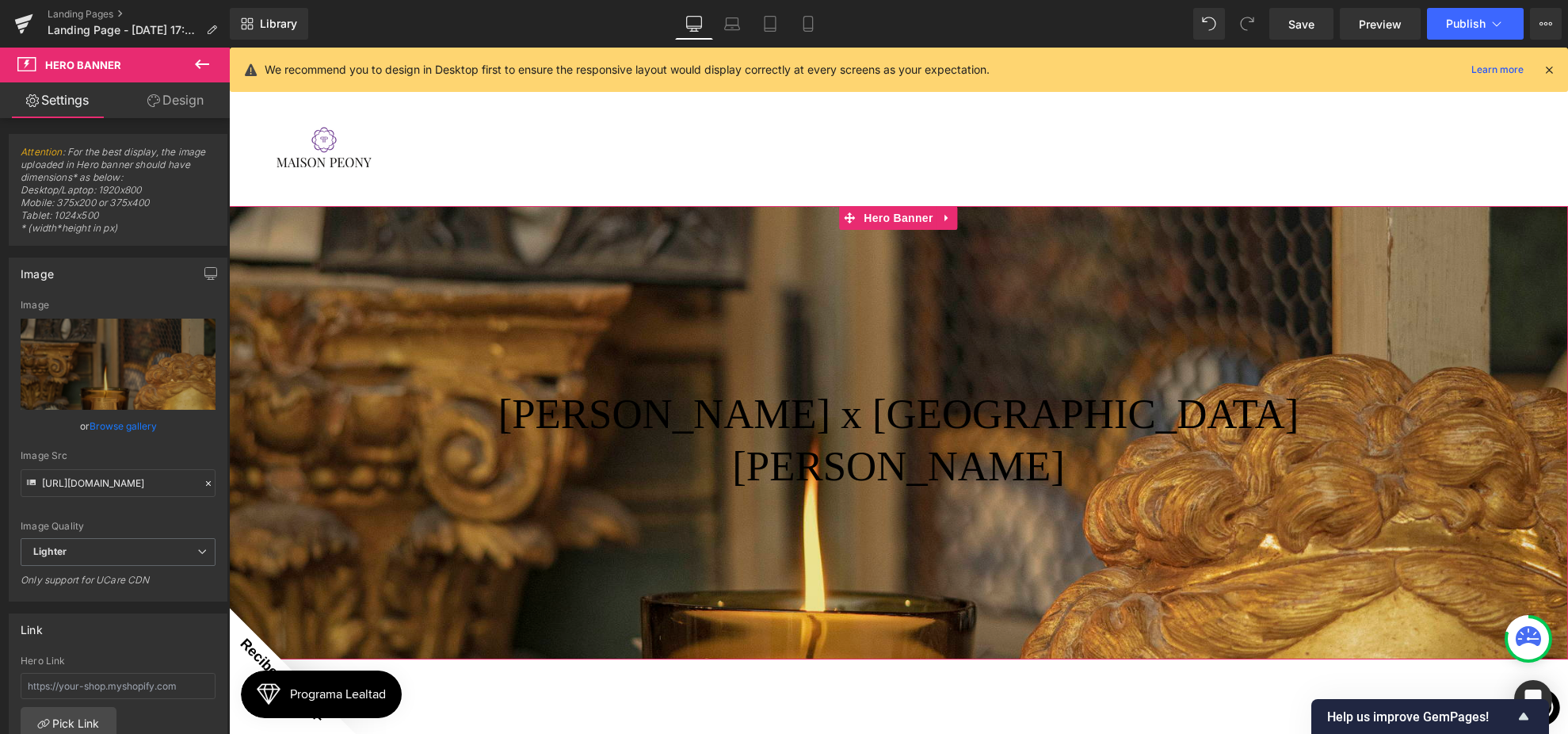
click at [172, 94] on link "Design" at bounding box center [175, 100] width 115 height 36
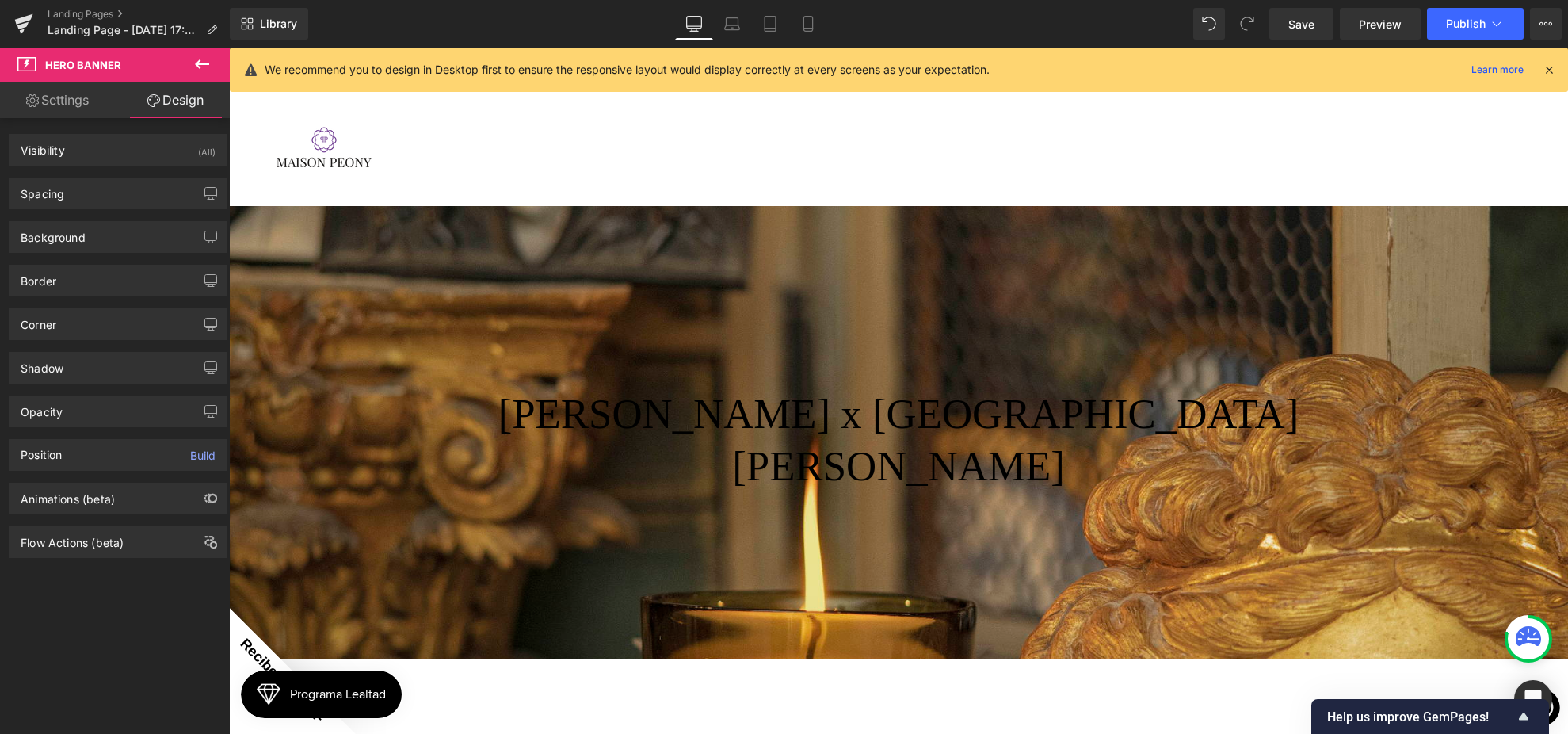
click at [191, 70] on button at bounding box center [202, 65] width 56 height 35
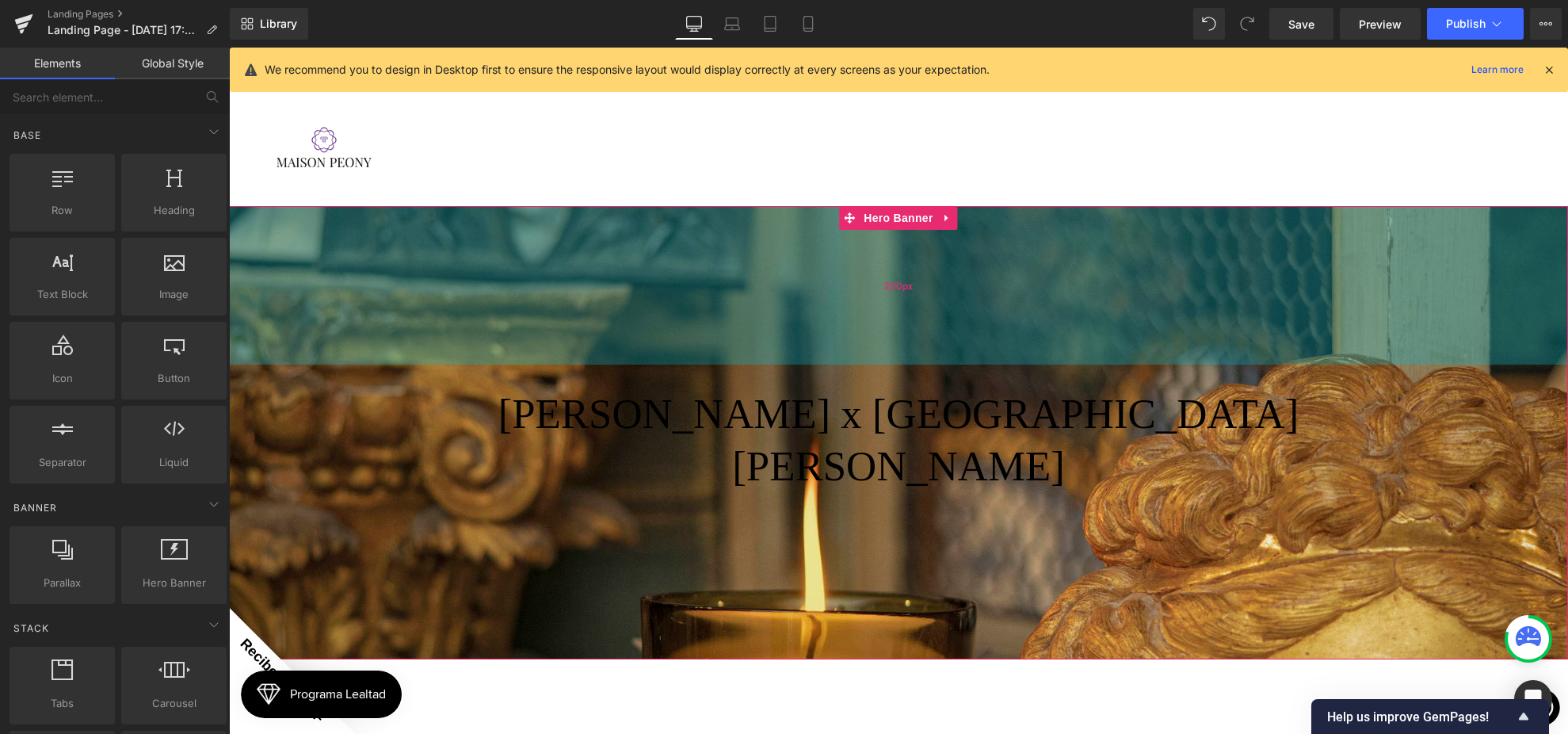
click at [312, 225] on div "200px" at bounding box center [898, 285] width 1339 height 159
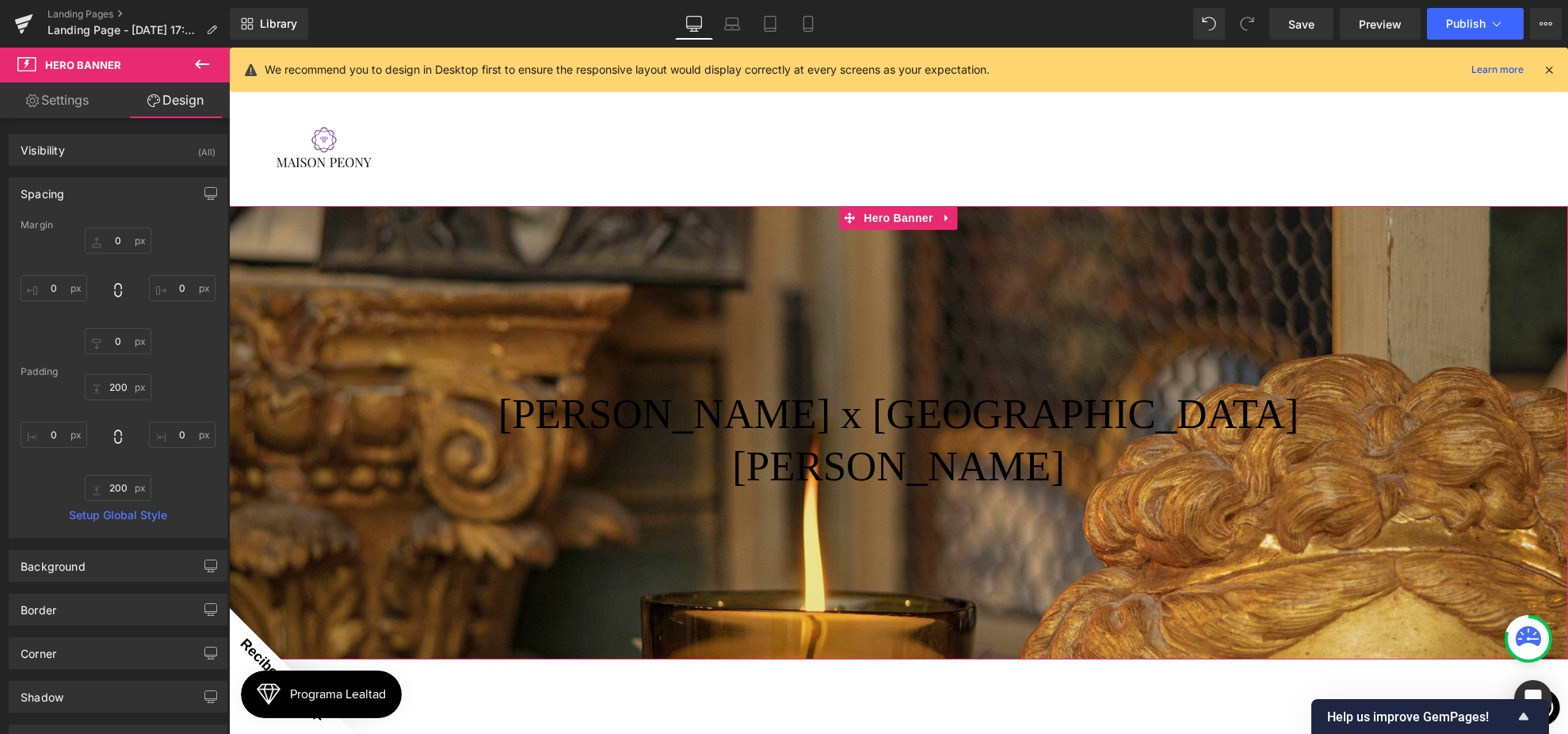
click at [43, 103] on link "Settings" at bounding box center [57, 100] width 115 height 36
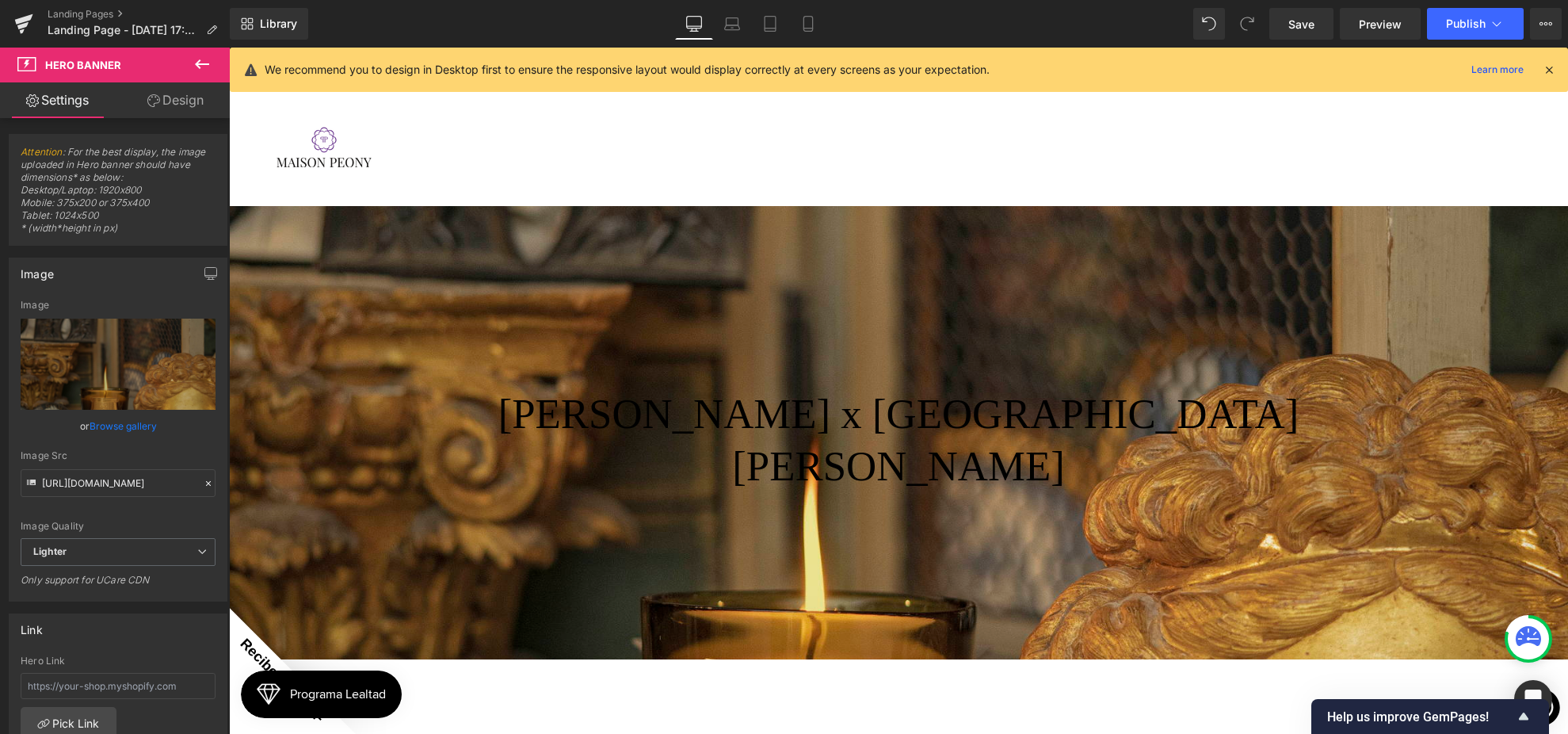
click at [202, 67] on icon at bounding box center [202, 64] width 19 height 19
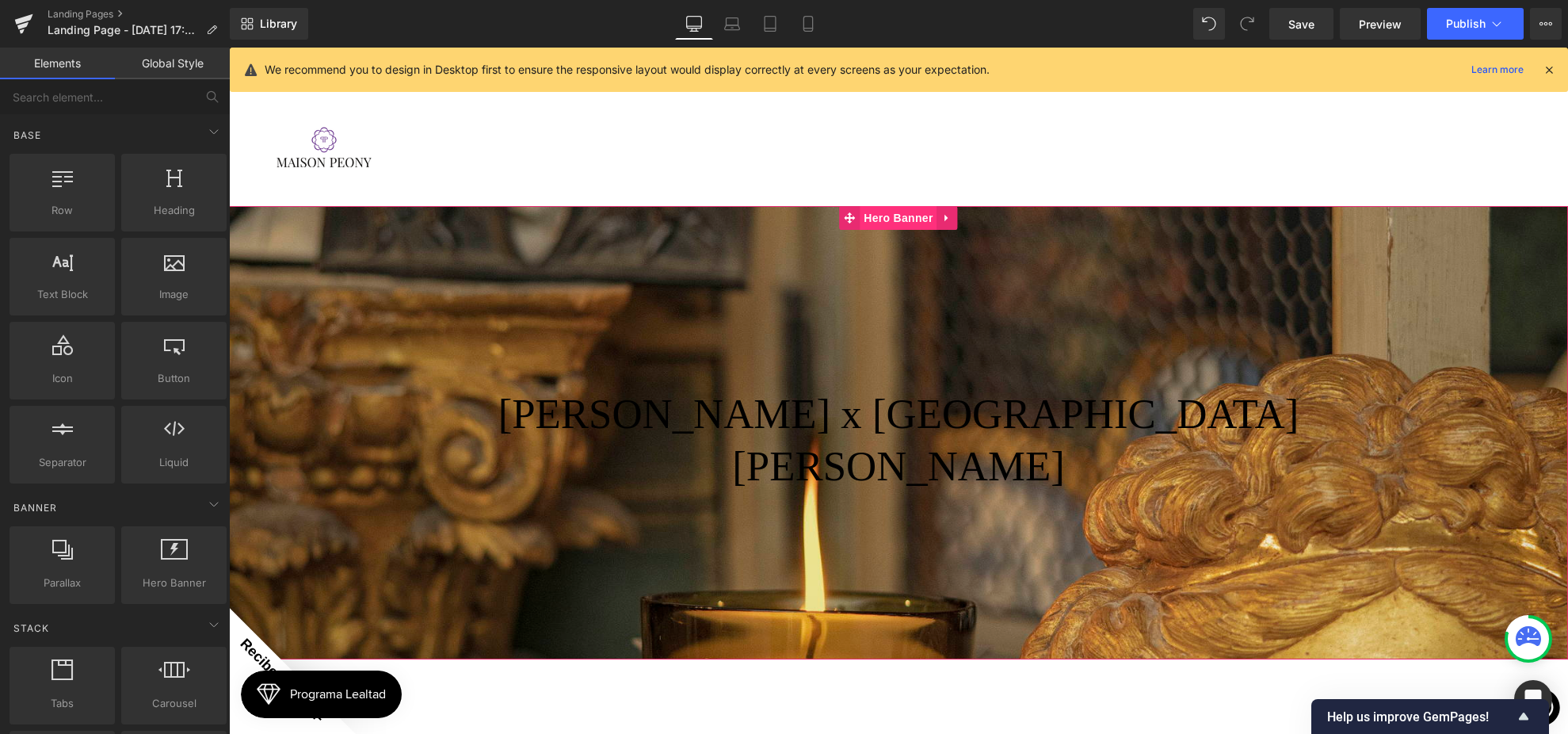
click at [891, 206] on span "Hero Banner" at bounding box center [898, 218] width 77 height 24
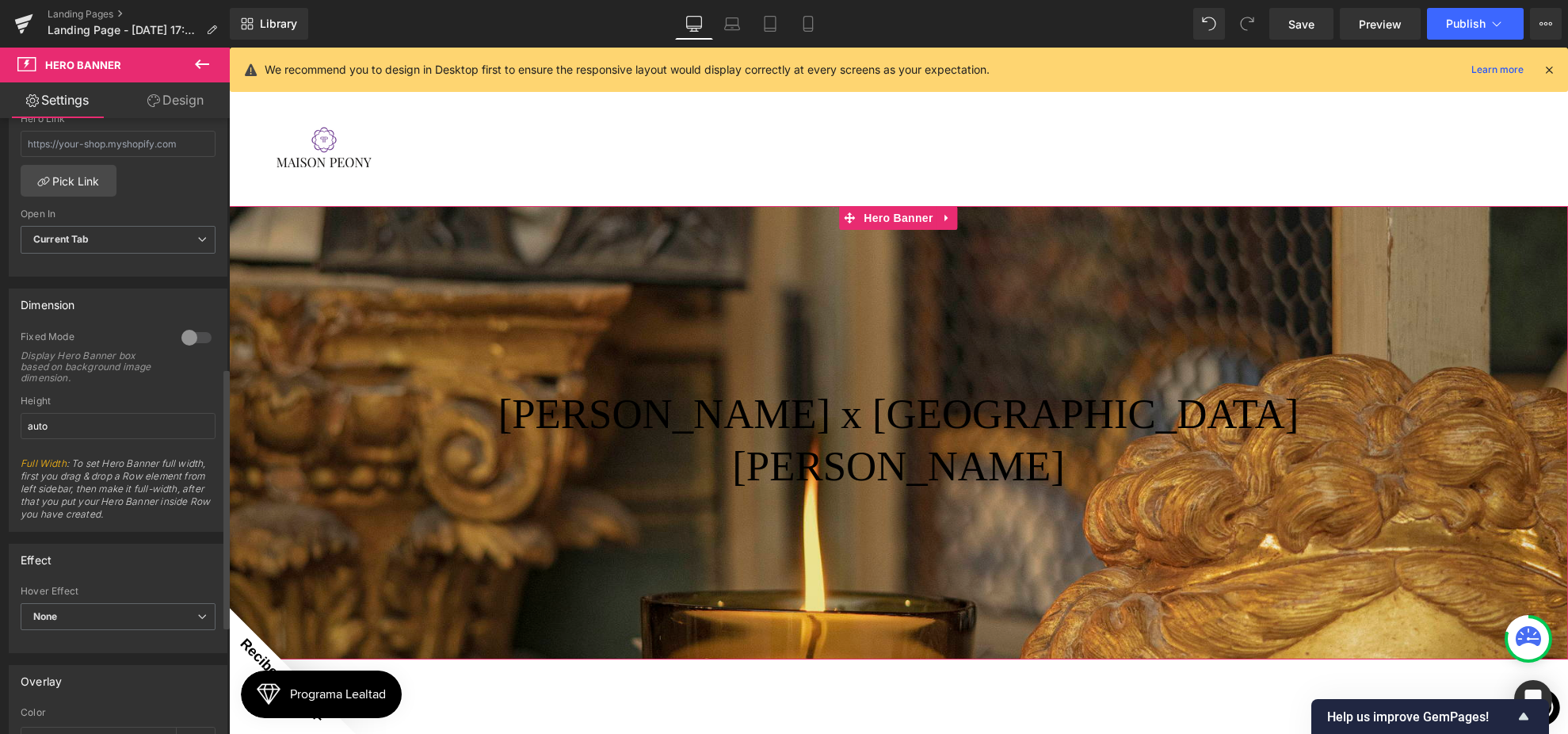
scroll to position [590, 0]
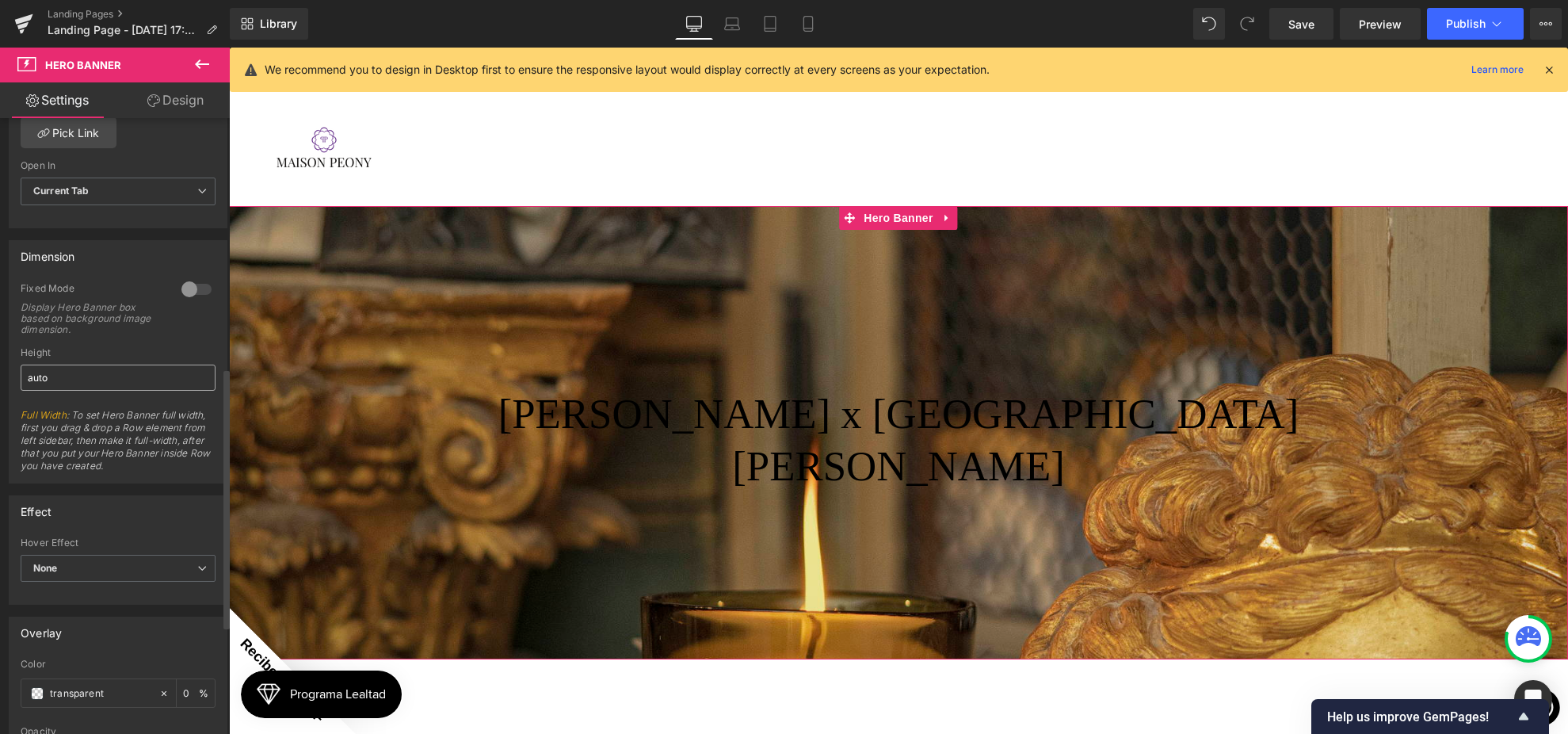
drag, startPoint x: 95, startPoint y: 355, endPoint x: 100, endPoint y: 365, distance: 11.2
click at [95, 355] on div "Height" at bounding box center [117, 353] width 195 height 11
drag, startPoint x: 100, startPoint y: 374, endPoint x: 9, endPoint y: 366, distance: 91.4
click at [9, 366] on div "Dimension 0 Fixed Mode Display Hero Banner box based on background image dimens…" at bounding box center [118, 361] width 219 height 243
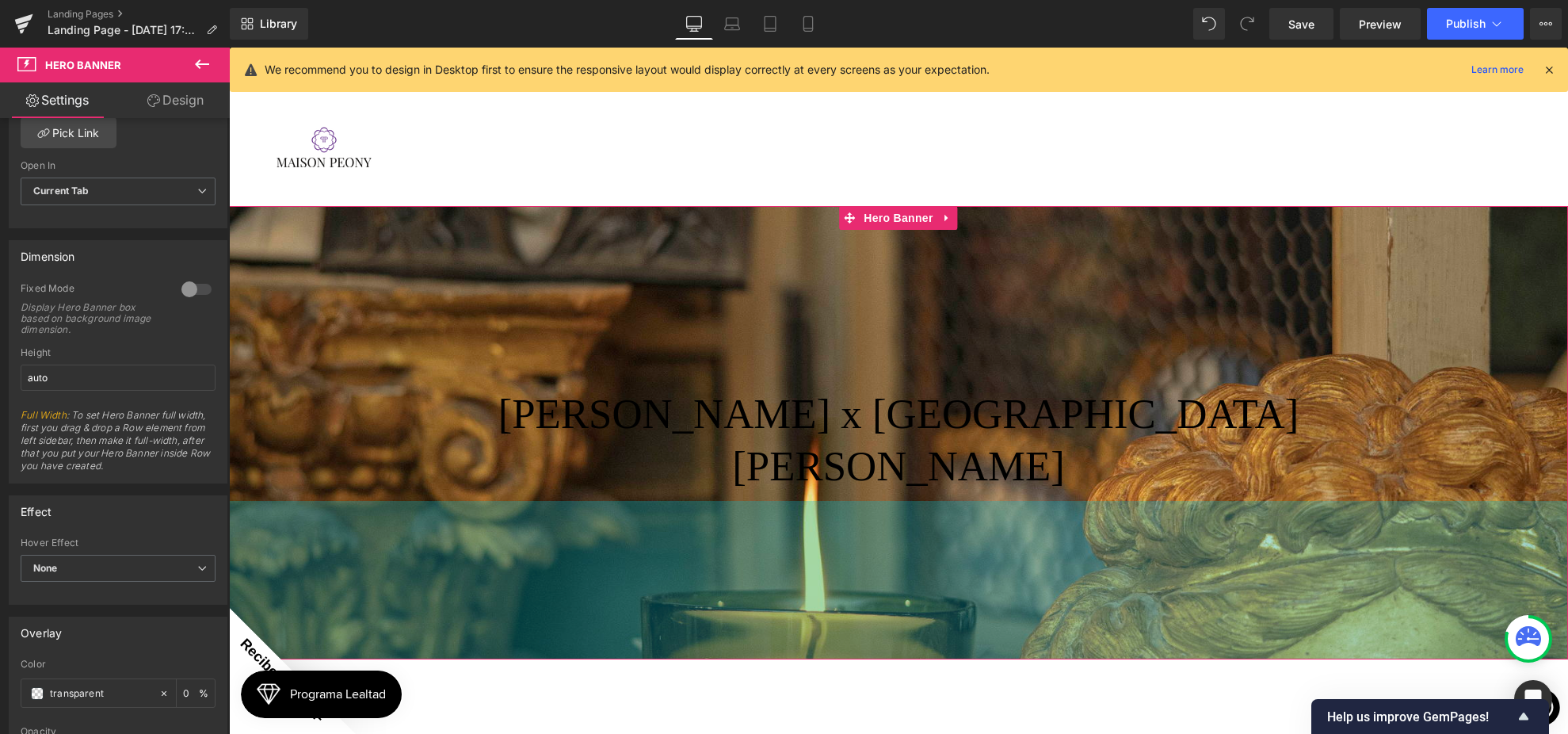
click at [795, 389] on h1 "[PERSON_NAME] x [GEOGRAPHIC_DATA][PERSON_NAME]" at bounding box center [899, 441] width 927 height 104
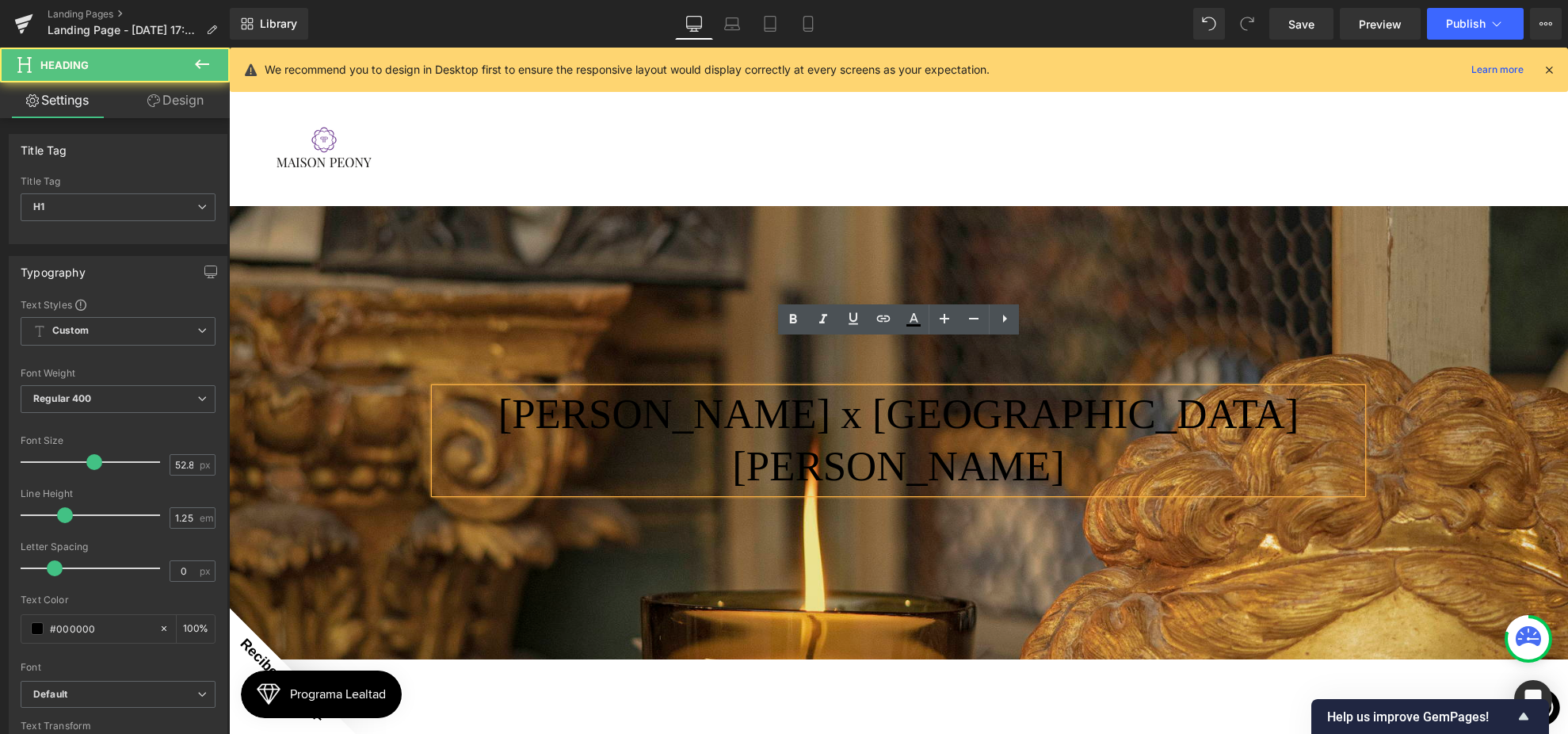
click at [1075, 389] on h1 "[PERSON_NAME] x [GEOGRAPHIC_DATA][PERSON_NAME]" at bounding box center [899, 441] width 927 height 104
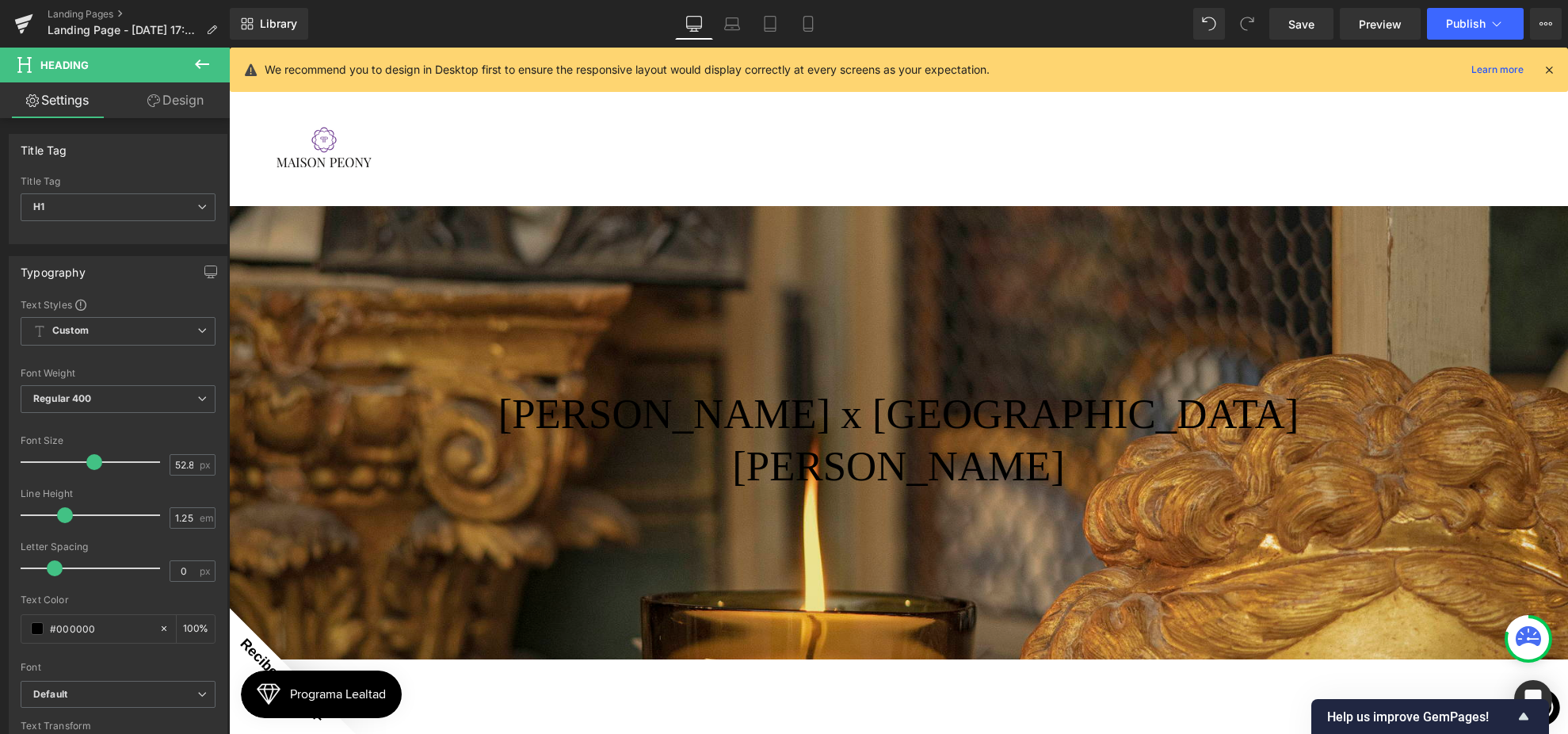
click at [207, 63] on icon at bounding box center [203, 64] width 15 height 9
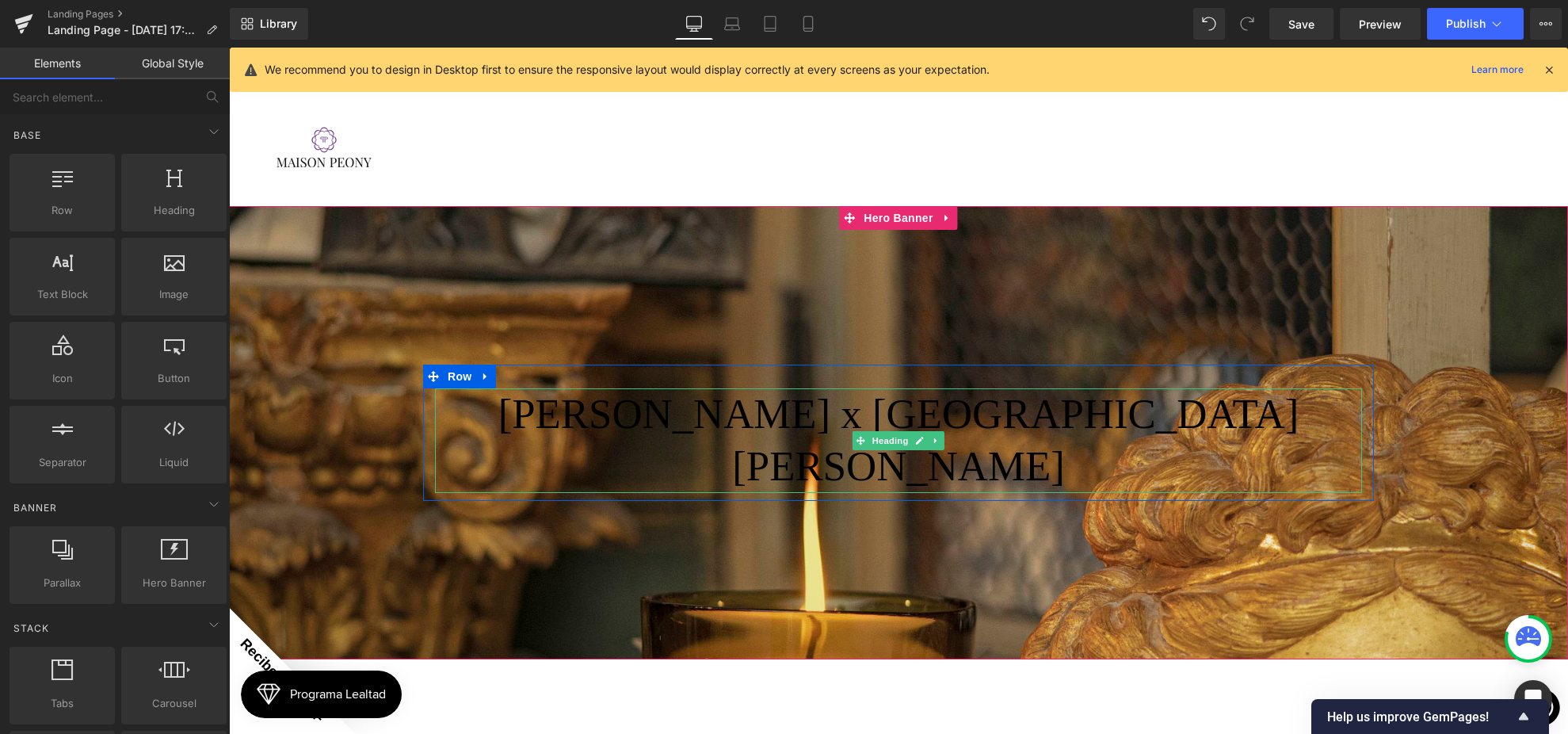
click at [796, 389] on h1 "[PERSON_NAME] x [GEOGRAPHIC_DATA][PERSON_NAME]" at bounding box center [899, 441] width 927 height 104
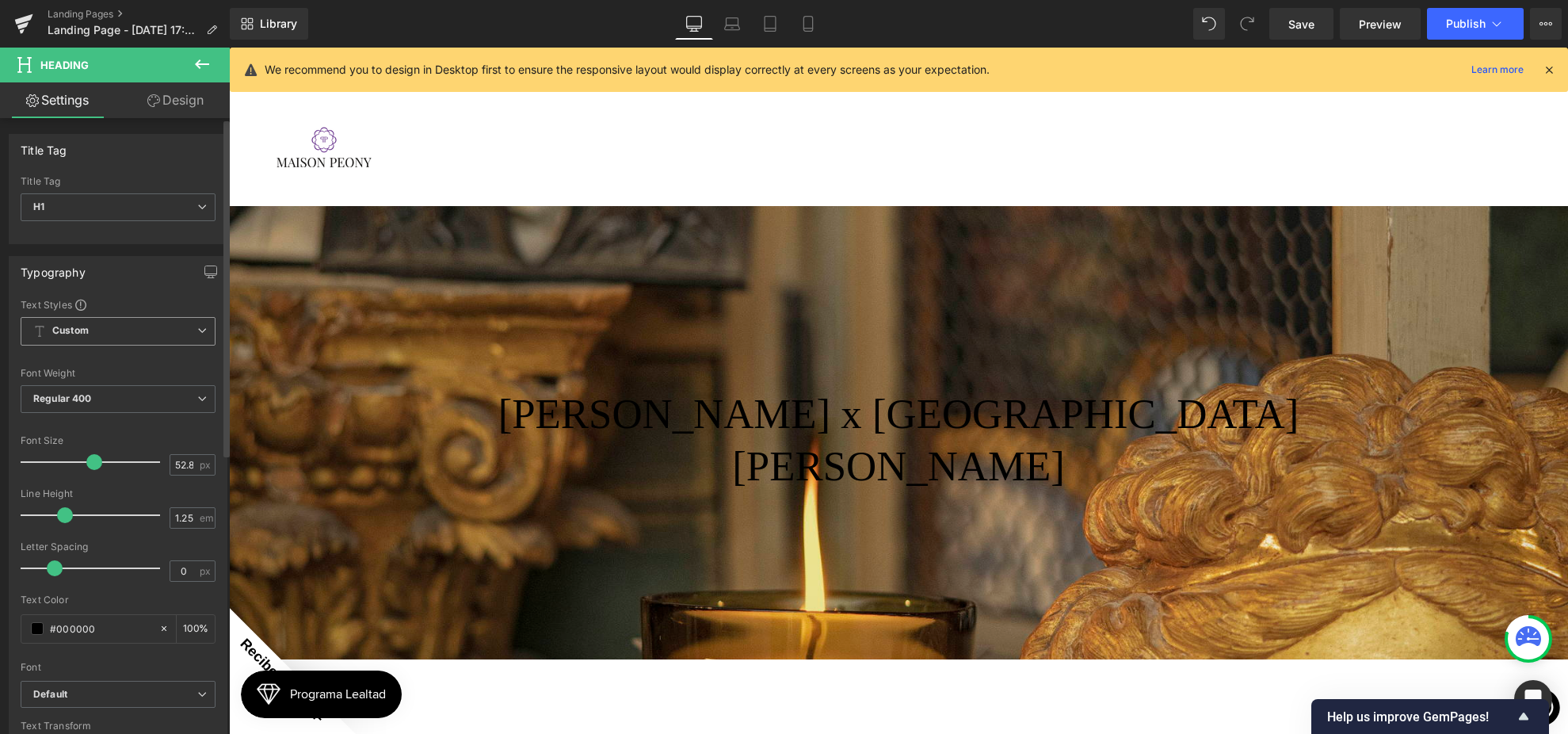
click at [82, 335] on b "Custom" at bounding box center [71, 331] width 37 height 14
click at [81, 335] on b "Custom" at bounding box center [71, 331] width 37 height 14
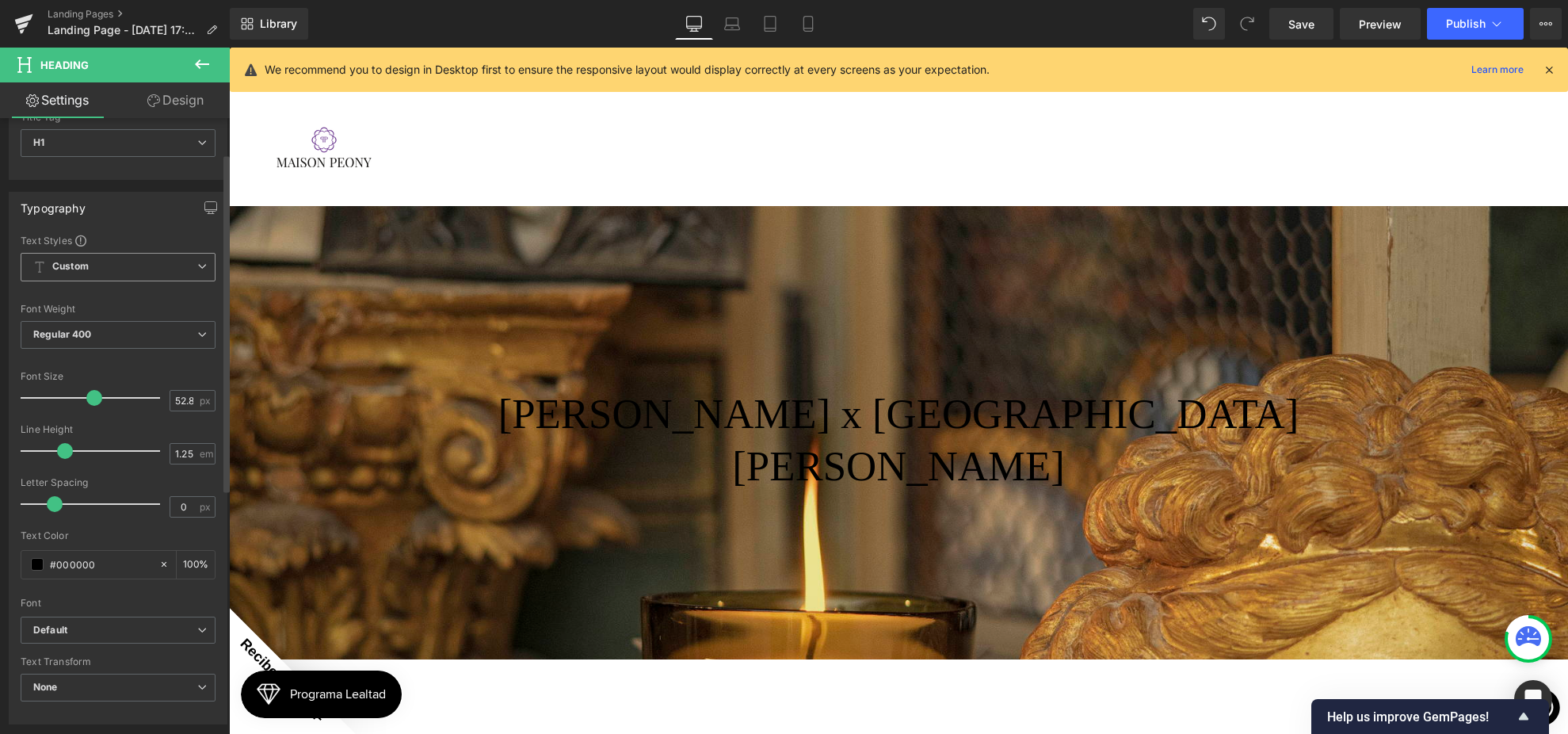
scroll to position [66, 0]
click at [91, 265] on span "Custom Setup Global Style" at bounding box center [117, 265] width 195 height 28
click at [88, 322] on div "Setup Global Style" at bounding box center [115, 329] width 189 height 38
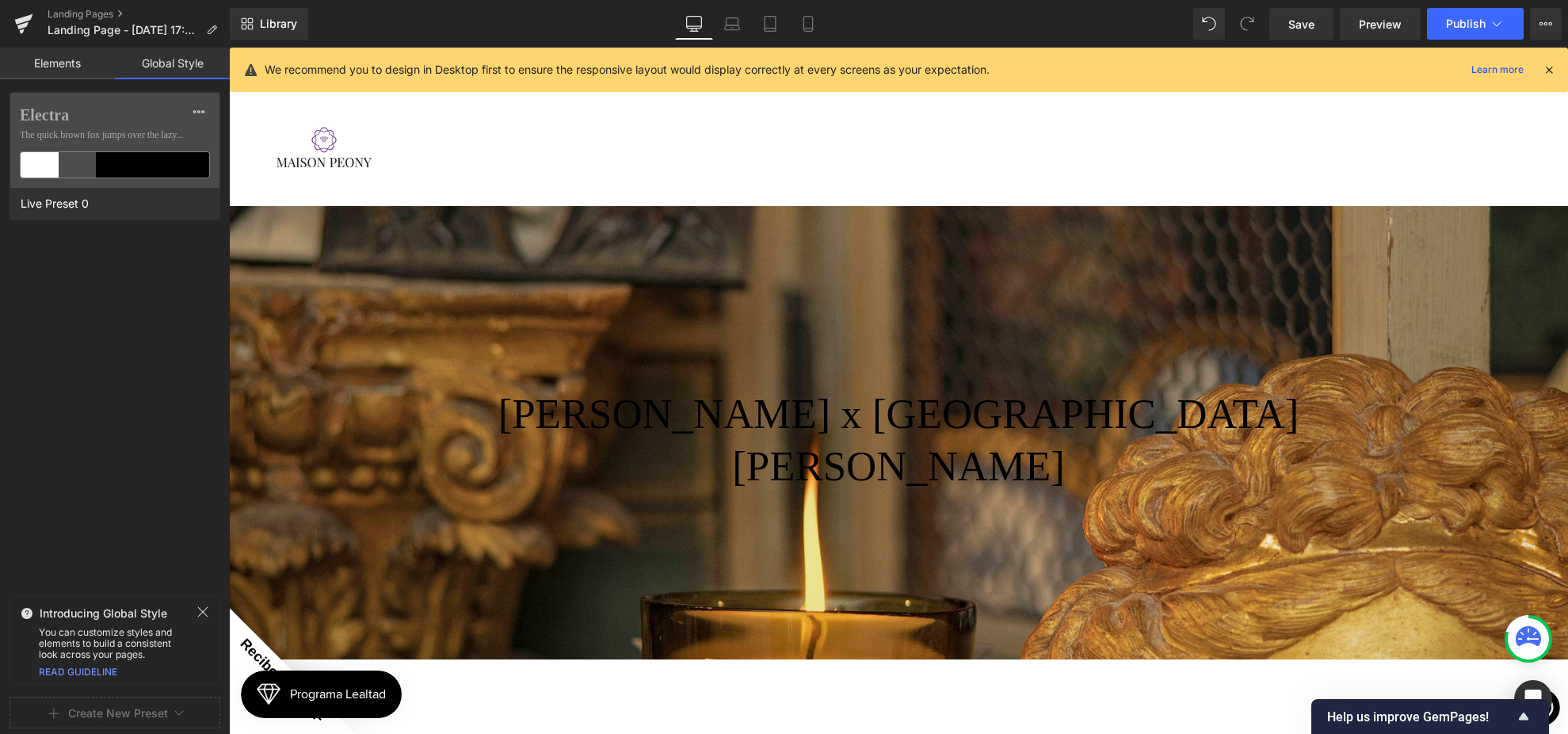
click at [76, 59] on link "Elements" at bounding box center [57, 63] width 115 height 32
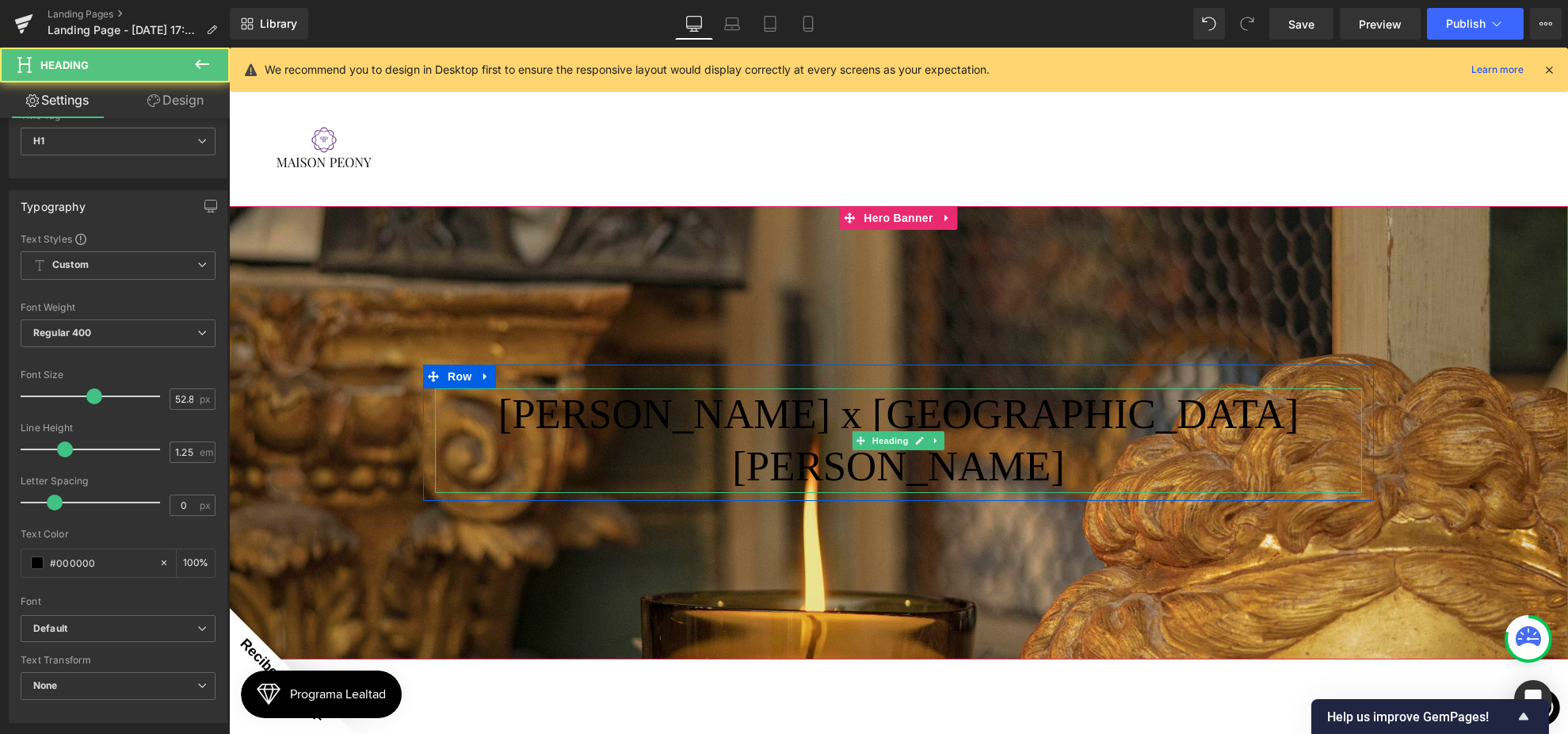
click at [762, 389] on h1 "[PERSON_NAME] x [GEOGRAPHIC_DATA][PERSON_NAME]" at bounding box center [899, 441] width 927 height 104
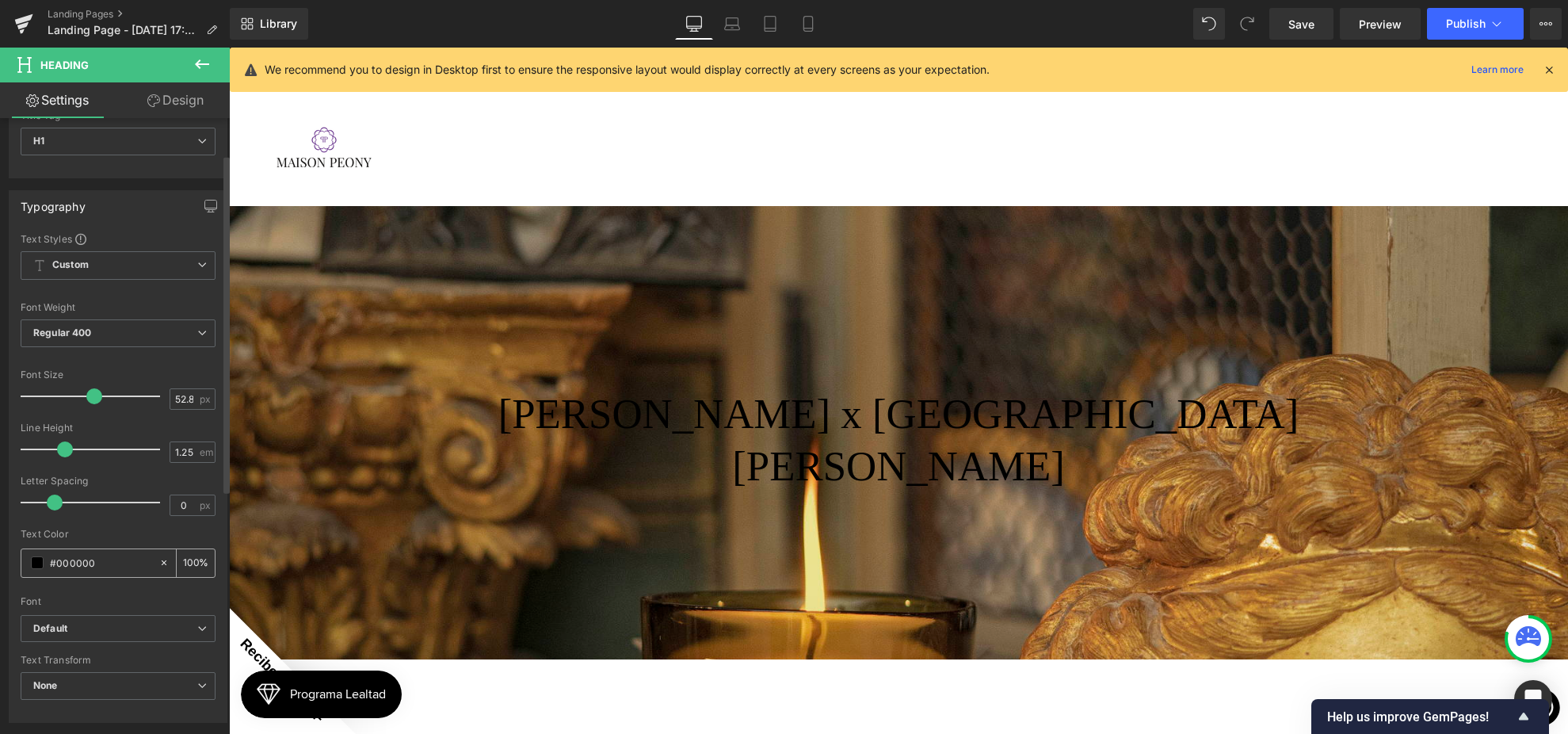
click at [60, 564] on input "#000000" at bounding box center [100, 562] width 102 height 17
click at [35, 562] on span at bounding box center [38, 563] width 13 height 13
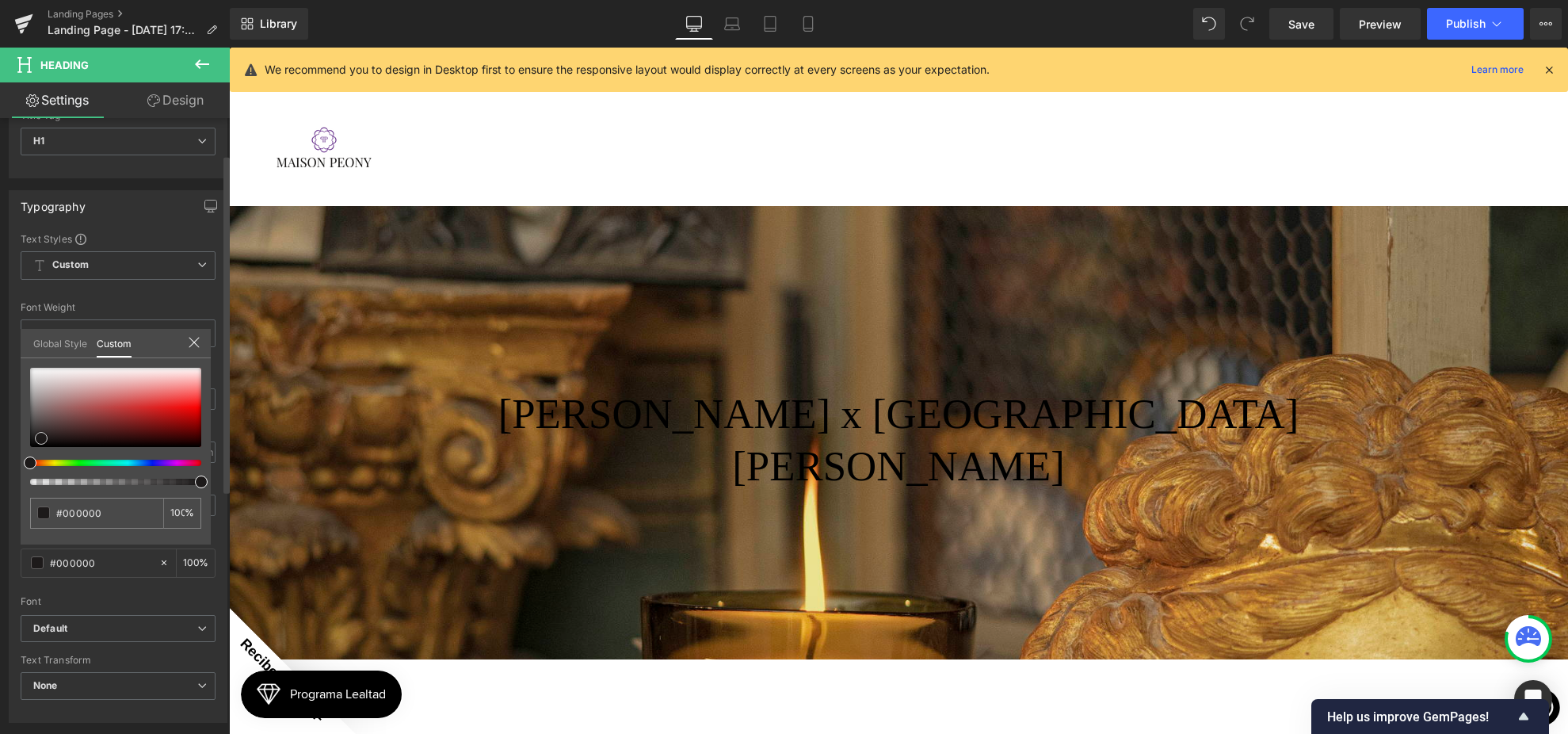
type input "#1d1a1a"
type input "#252121"
type input "#ffffff"
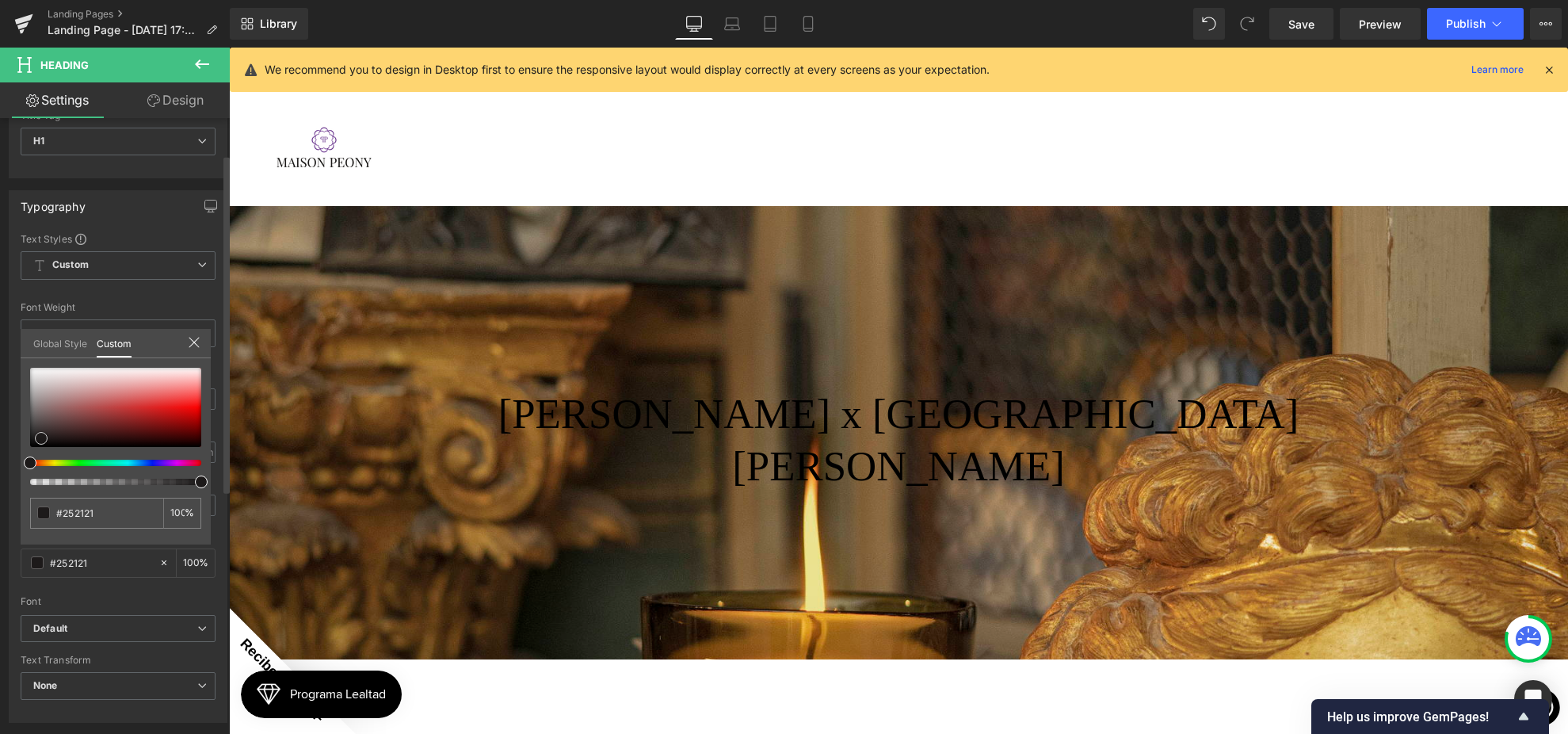
type input "#ffffff"
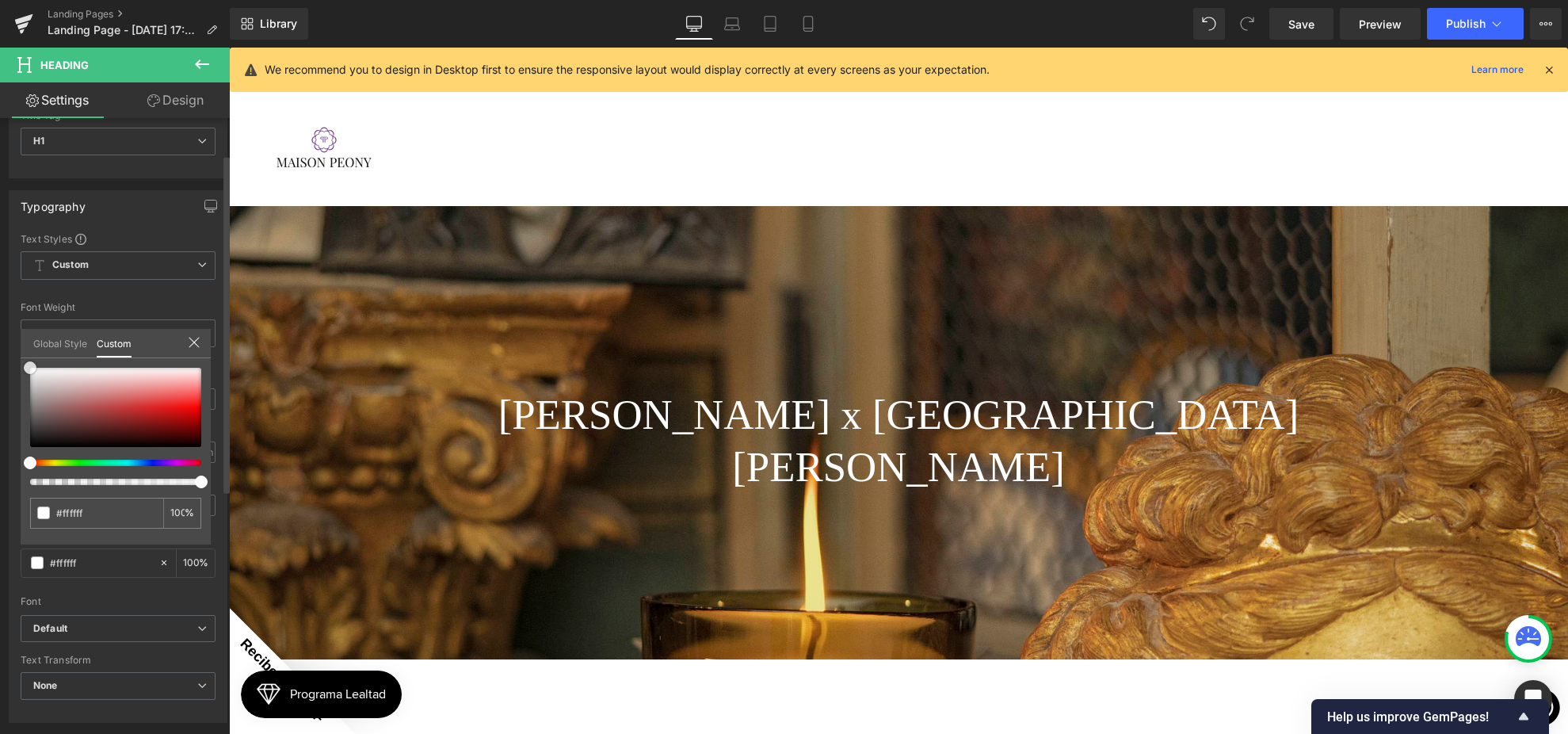
drag, startPoint x: 41, startPoint y: 438, endPoint x: 16, endPoint y: 334, distance: 107.0
click at [16, 334] on div "Typography Text Styles Custom Custom Setup Global Style Custom Setup Global Sty…" at bounding box center [118, 451] width 237 height 544
click at [202, 49] on button at bounding box center [202, 65] width 56 height 35
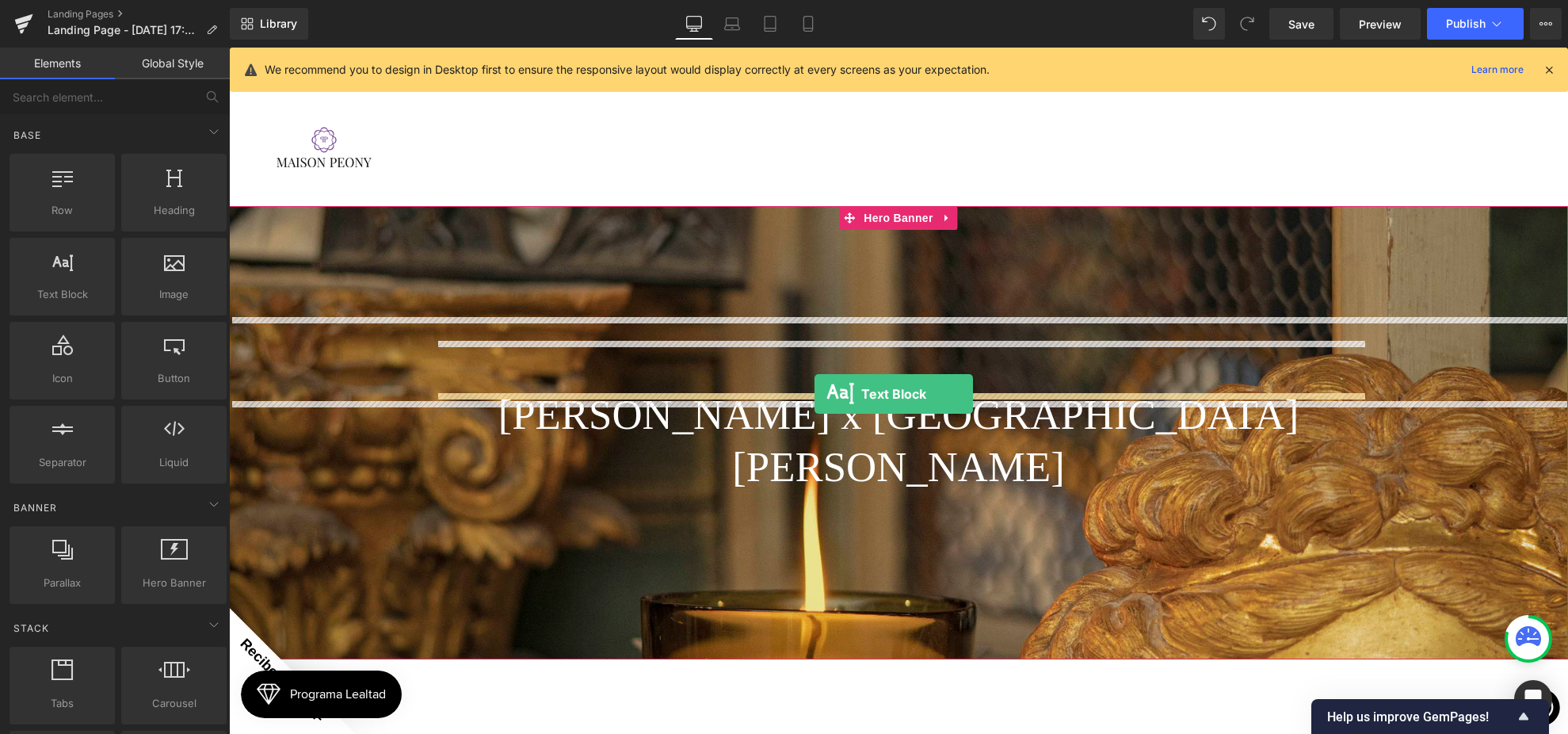
drag, startPoint x: 323, startPoint y: 331, endPoint x: 815, endPoint y: 394, distance: 496.0
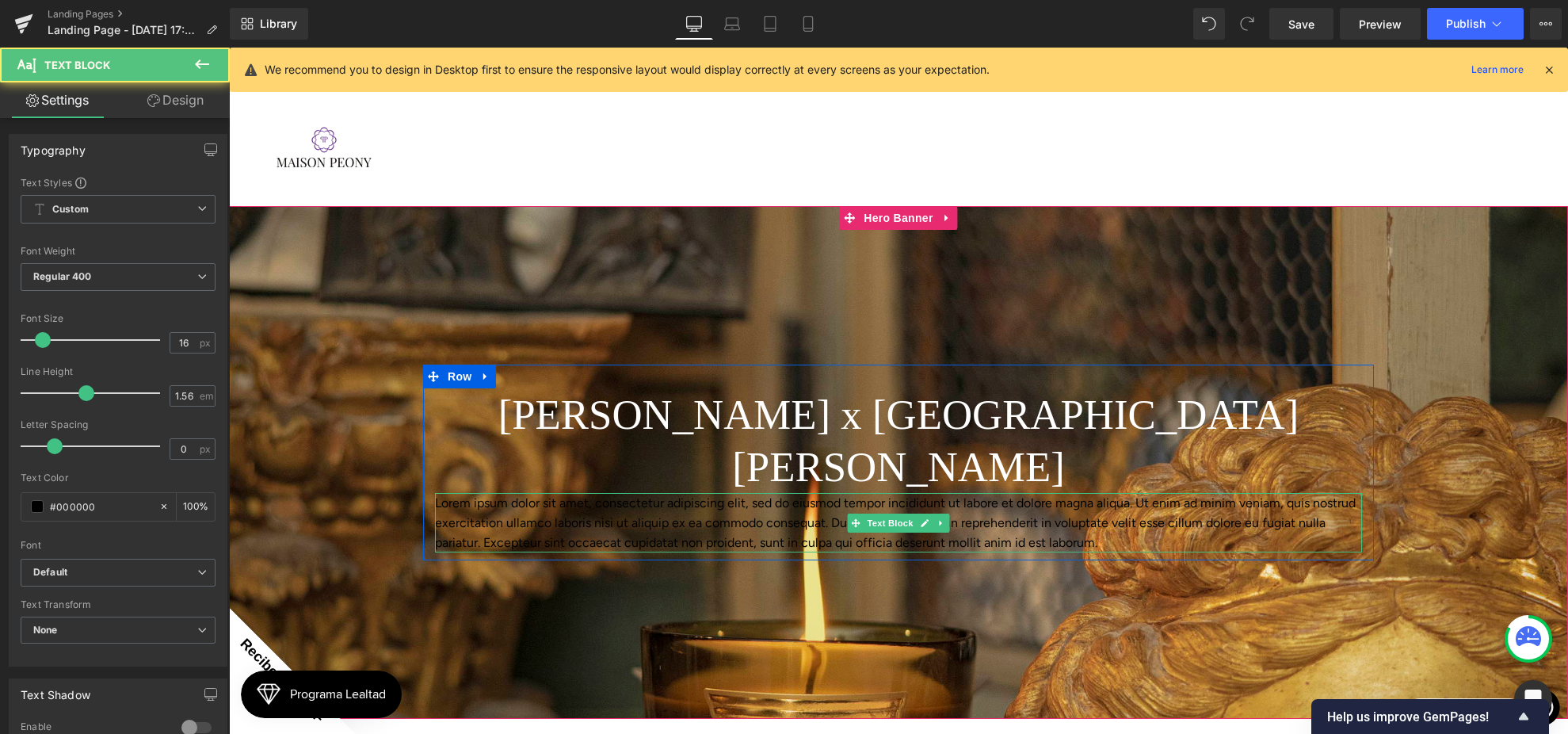
click at [642, 493] on p "Lorem ipsum dolor sit amet, consectetur adipiscing elit, sed do eiusmod tempor …" at bounding box center [899, 522] width 927 height 60
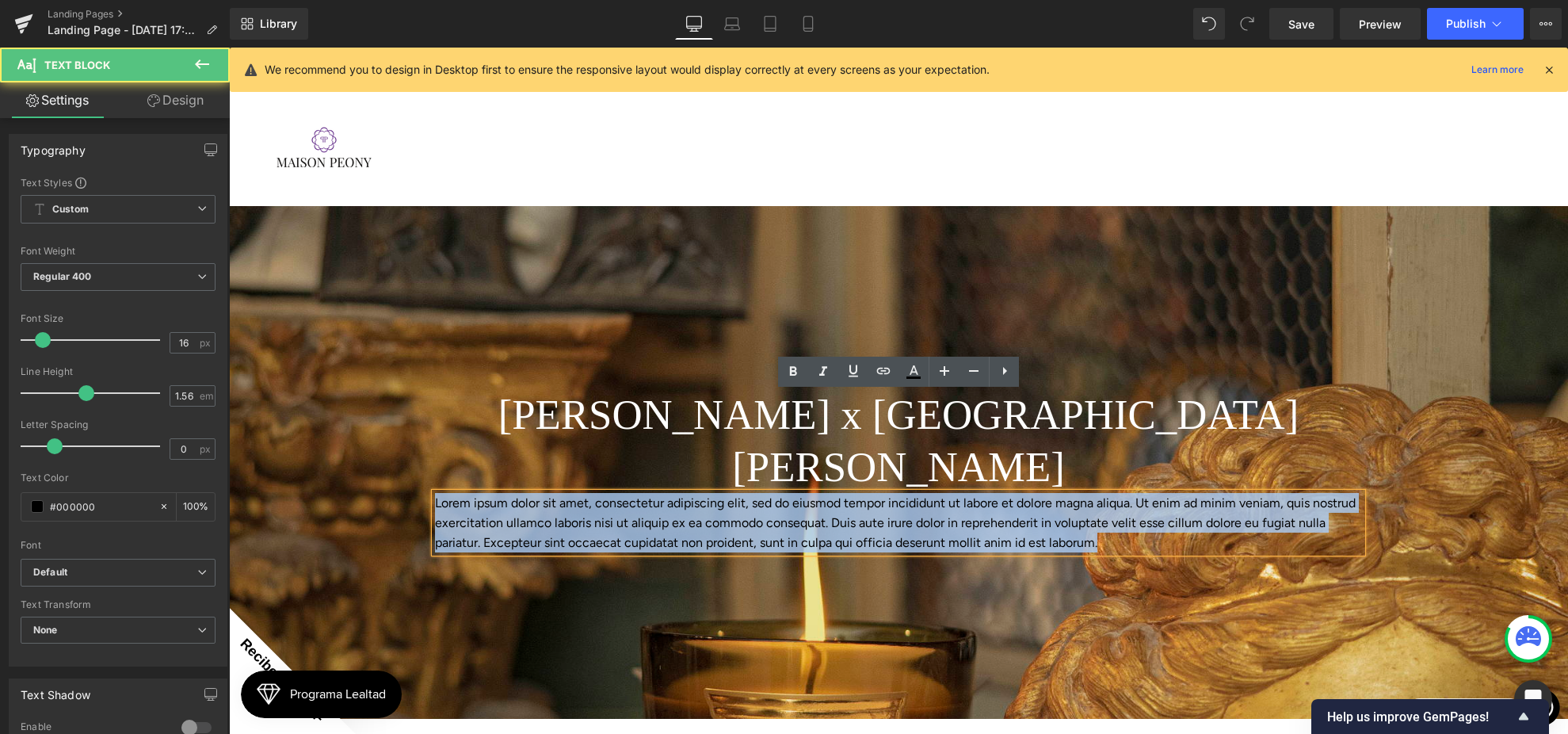
drag, startPoint x: 1136, startPoint y: 448, endPoint x: 380, endPoint y: 376, distance: 759.4
click at [378, 379] on span "[PERSON_NAME] x [GEOGRAPHIC_DATA][PERSON_NAME] Heading Lorem ipsum dolor sit am…" at bounding box center [898, 463] width 1339 height 196
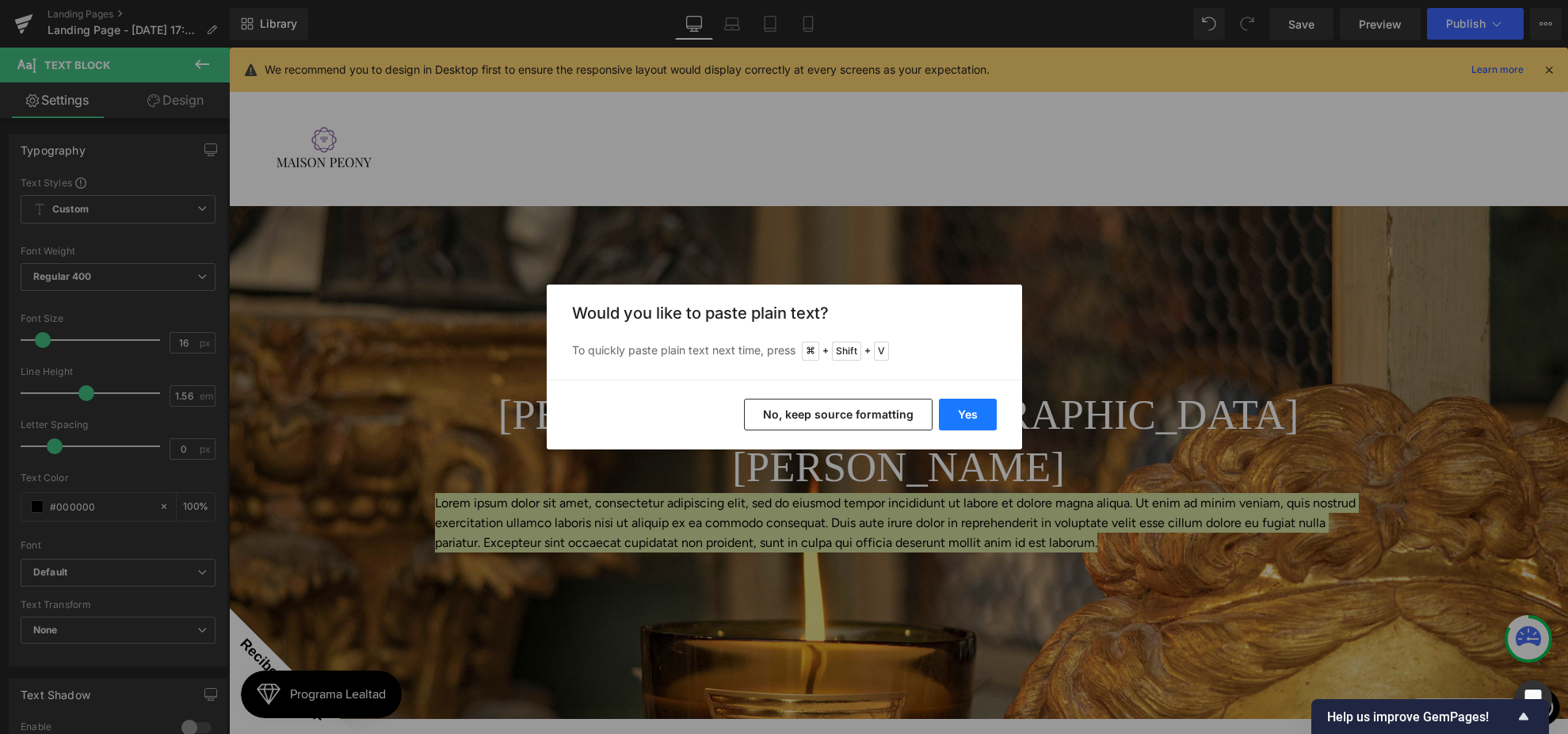
click at [970, 413] on button "Yes" at bounding box center [968, 414] width 58 height 32
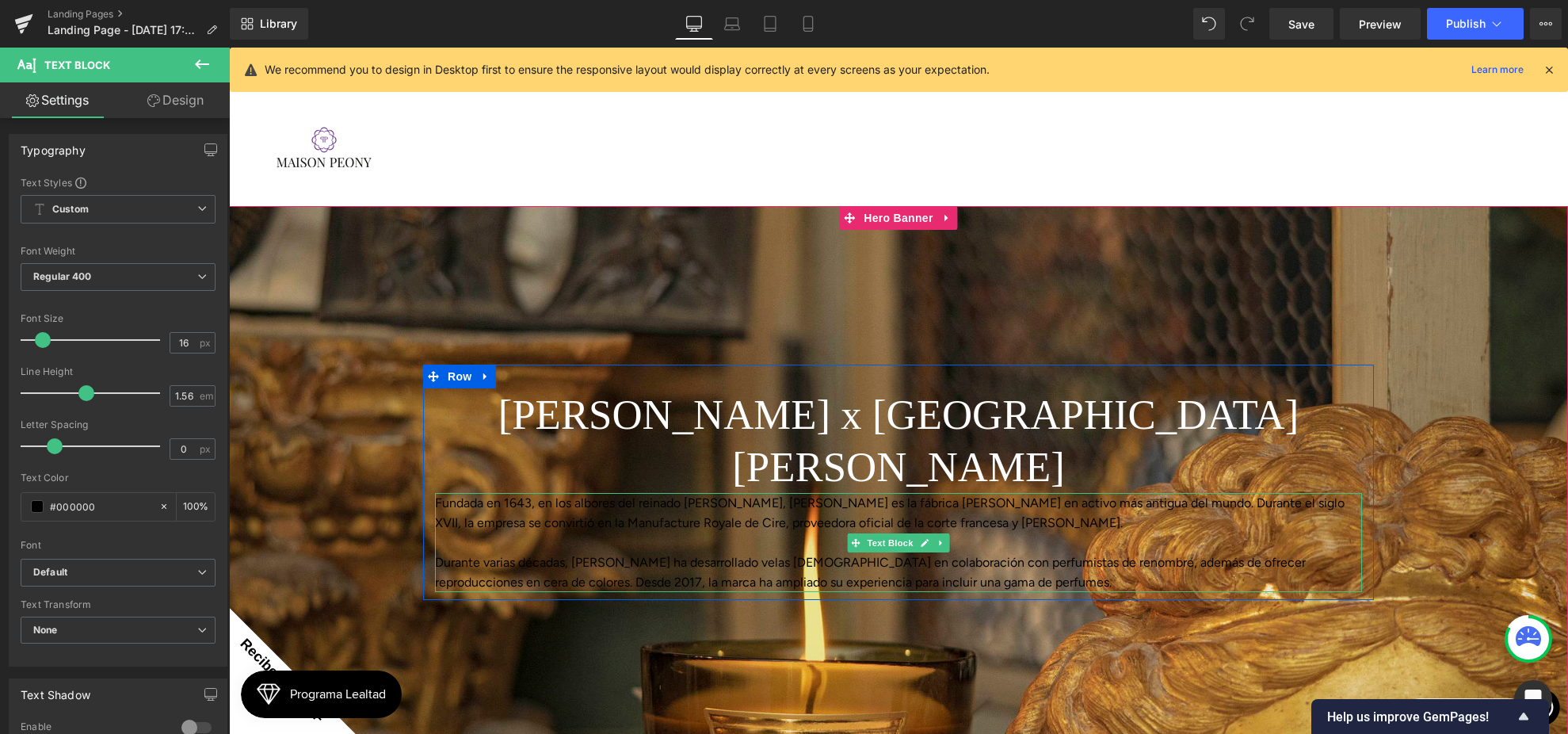
click at [585, 553] on p "Durante varias décadas, [PERSON_NAME] ha desarrollado velas [DEMOGRAPHIC_DATA] …" at bounding box center [899, 572] width 927 height 39
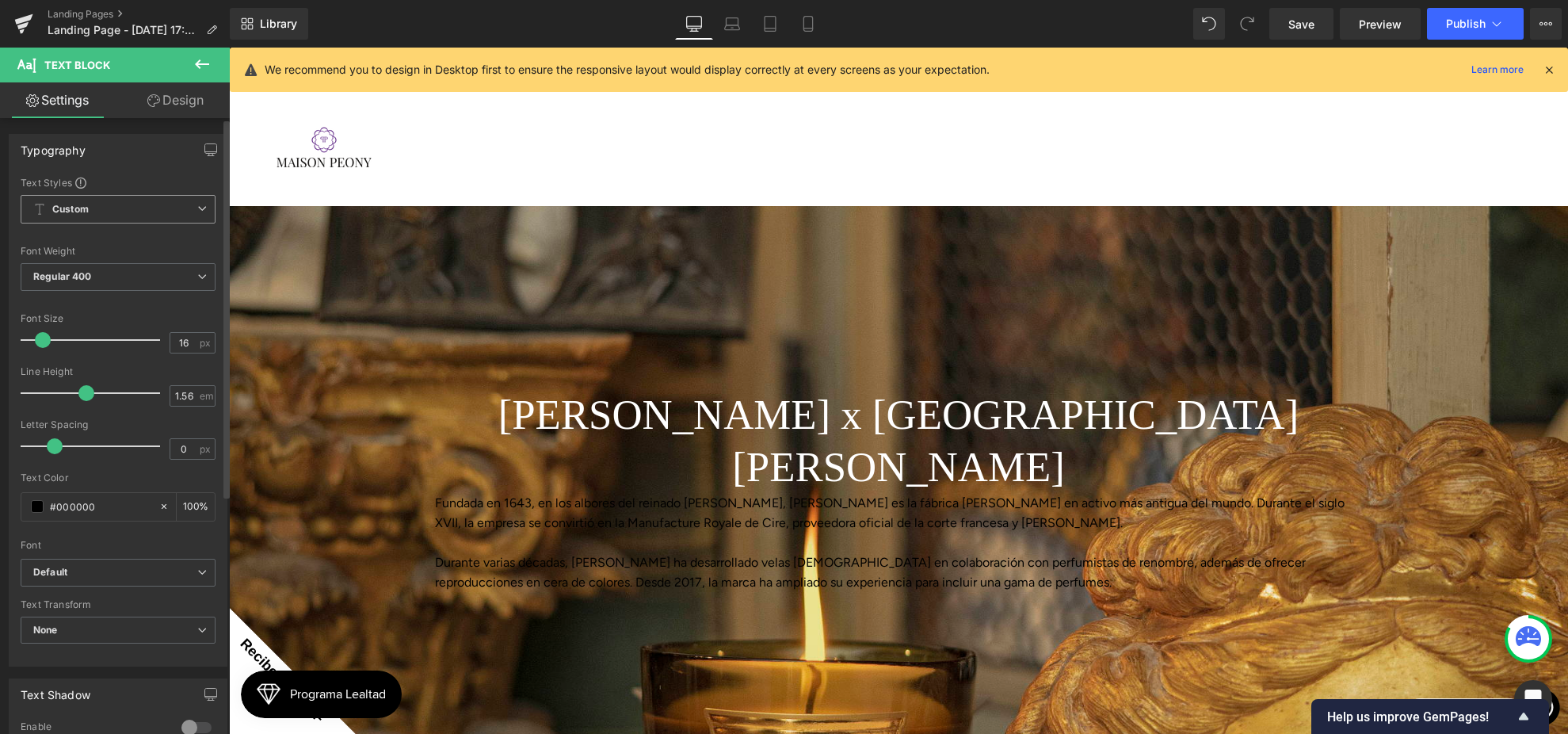
click at [131, 224] on div "Custom Setup Global Style Custom Setup Global Style" at bounding box center [117, 214] width 195 height 37
click at [140, 216] on span "Custom Setup Global Style" at bounding box center [117, 209] width 195 height 28
click at [149, 183] on div "Text Styles" at bounding box center [115, 182] width 189 height 13
click at [104, 290] on span "Regular 400" at bounding box center [117, 277] width 195 height 27
click at [661, 427] on body "Saltar al contenido Este sitio web tiene ciertas restriucciones de navegación. …" at bounding box center [898, 661] width 1339 height 1227
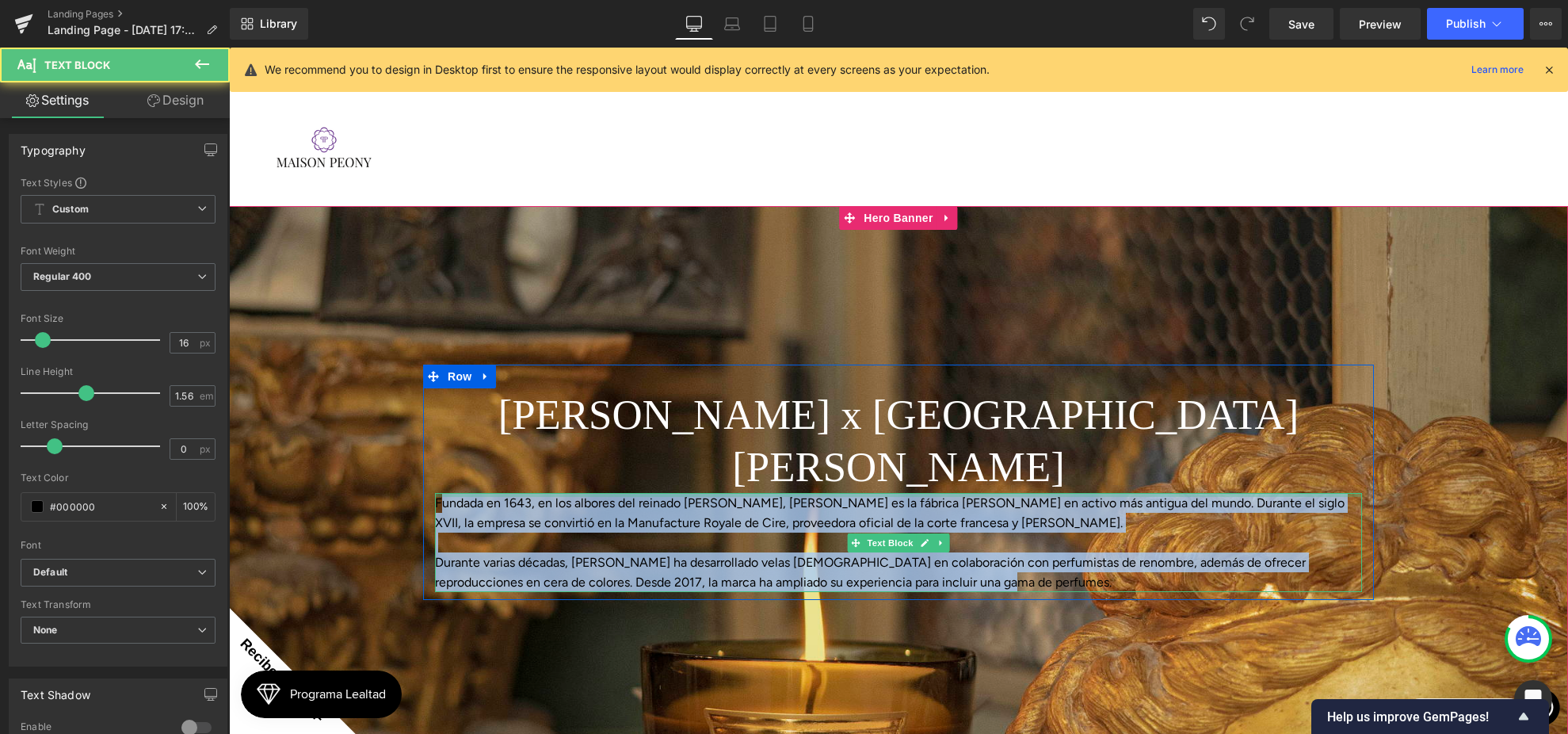
drag, startPoint x: 970, startPoint y: 479, endPoint x: 443, endPoint y: 393, distance: 534.0
click at [442, 493] on div "Fundada en 1643, en los albores del reinado [PERSON_NAME], [PERSON_NAME] es la …" at bounding box center [899, 542] width 927 height 99
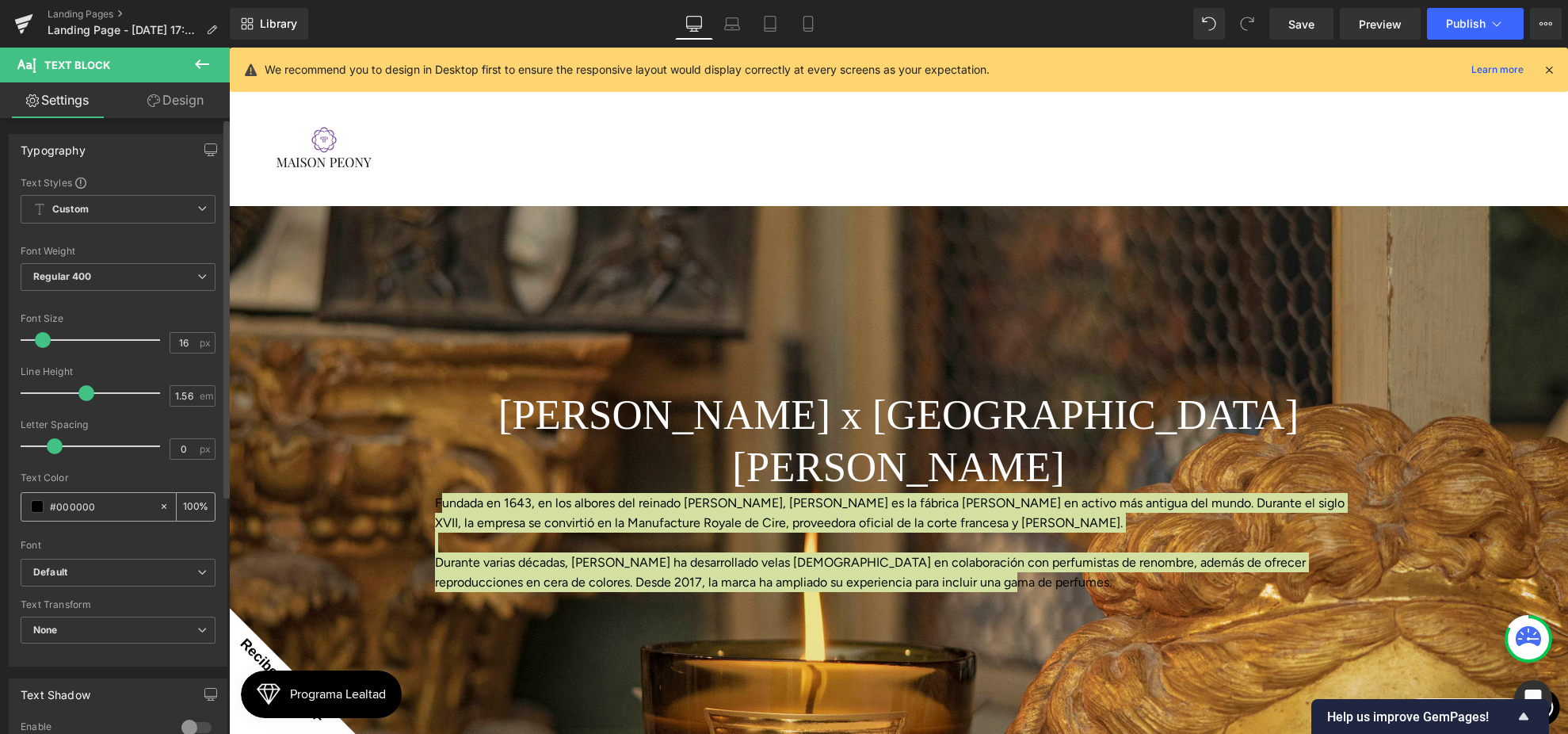
click at [28, 507] on div "#000000" at bounding box center [90, 507] width 137 height 27
click at [33, 505] on span at bounding box center [38, 507] width 13 height 13
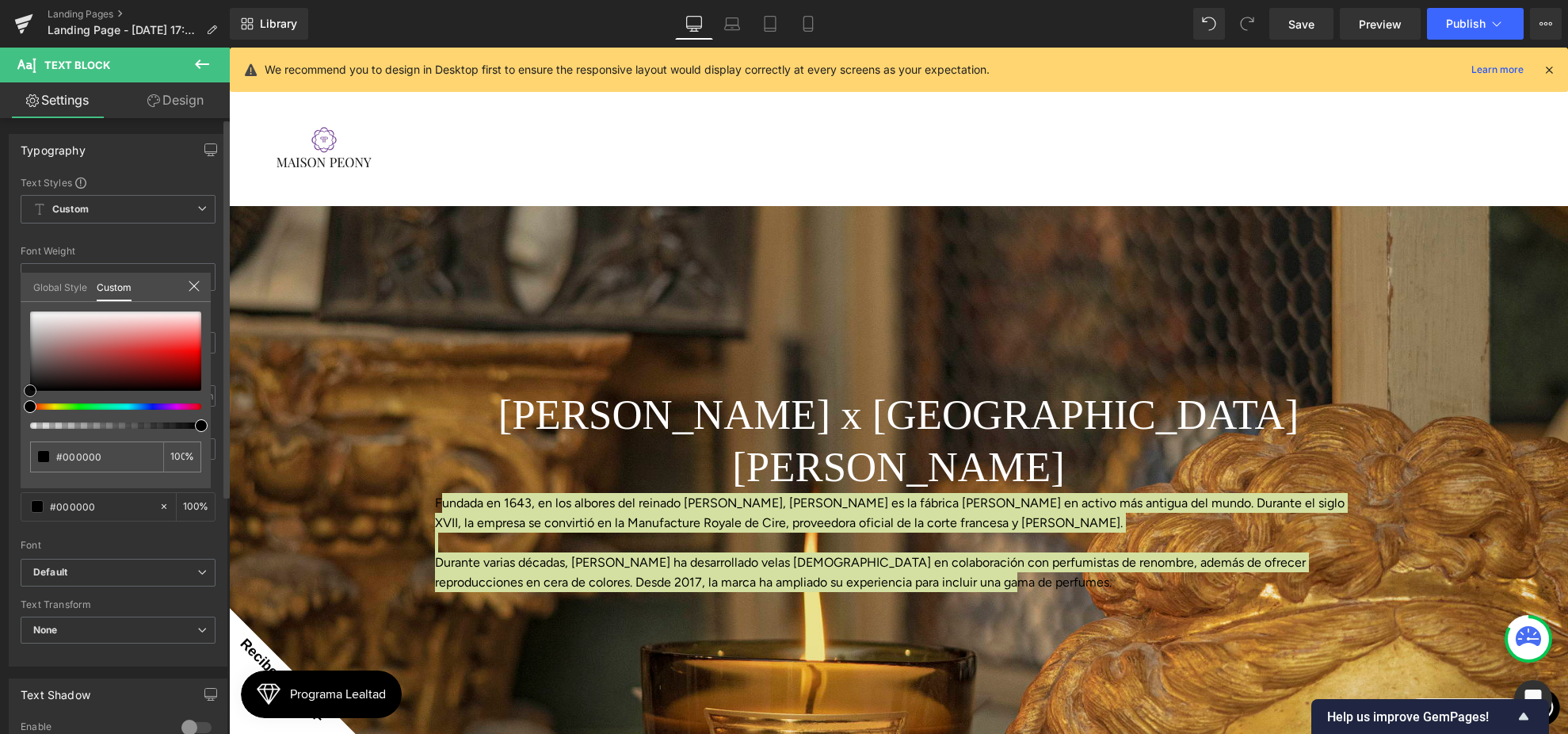
type input "#020202"
type input "#c4c4c4"
type input "#fcfcfc"
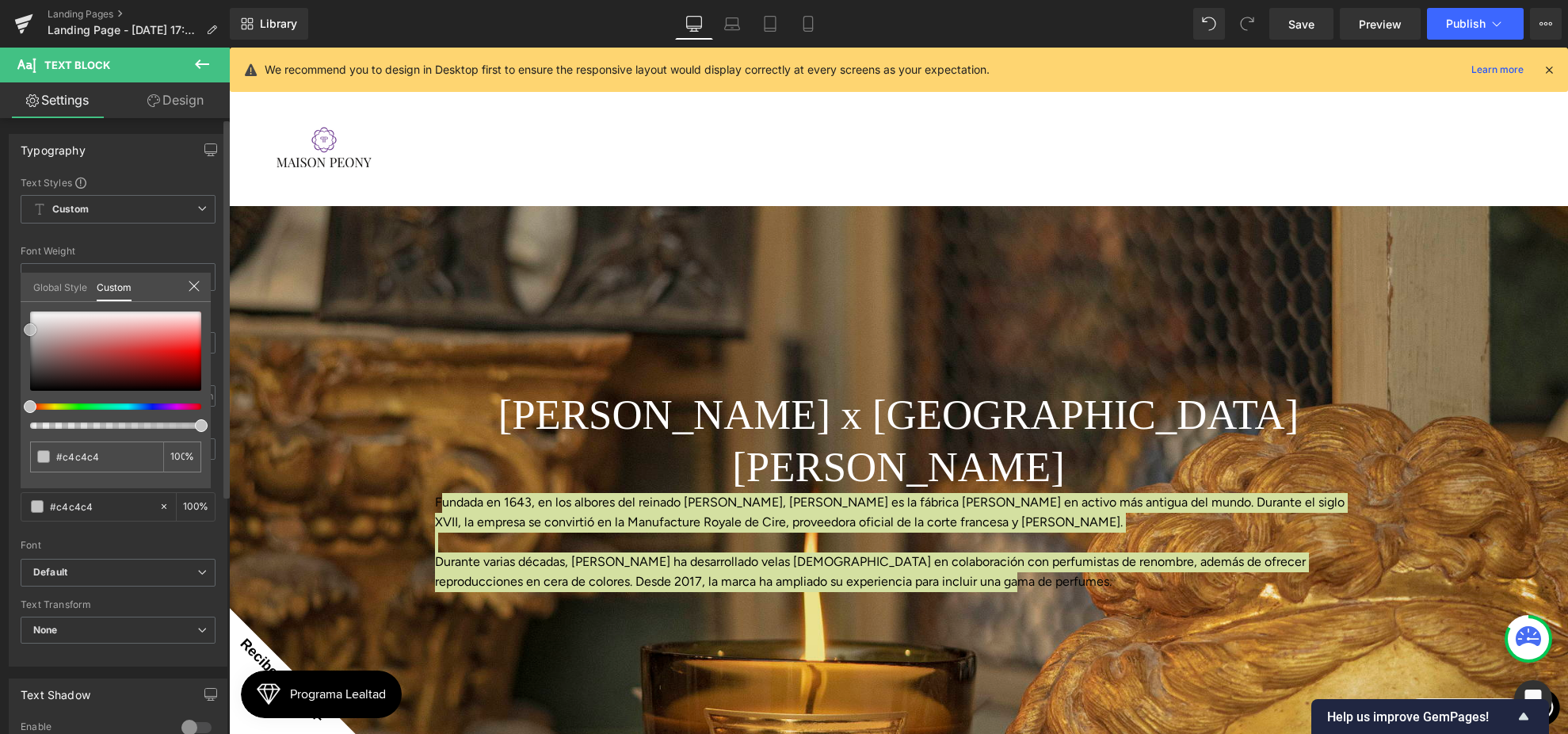
type input "#fcfcfc"
type input "#ffffff"
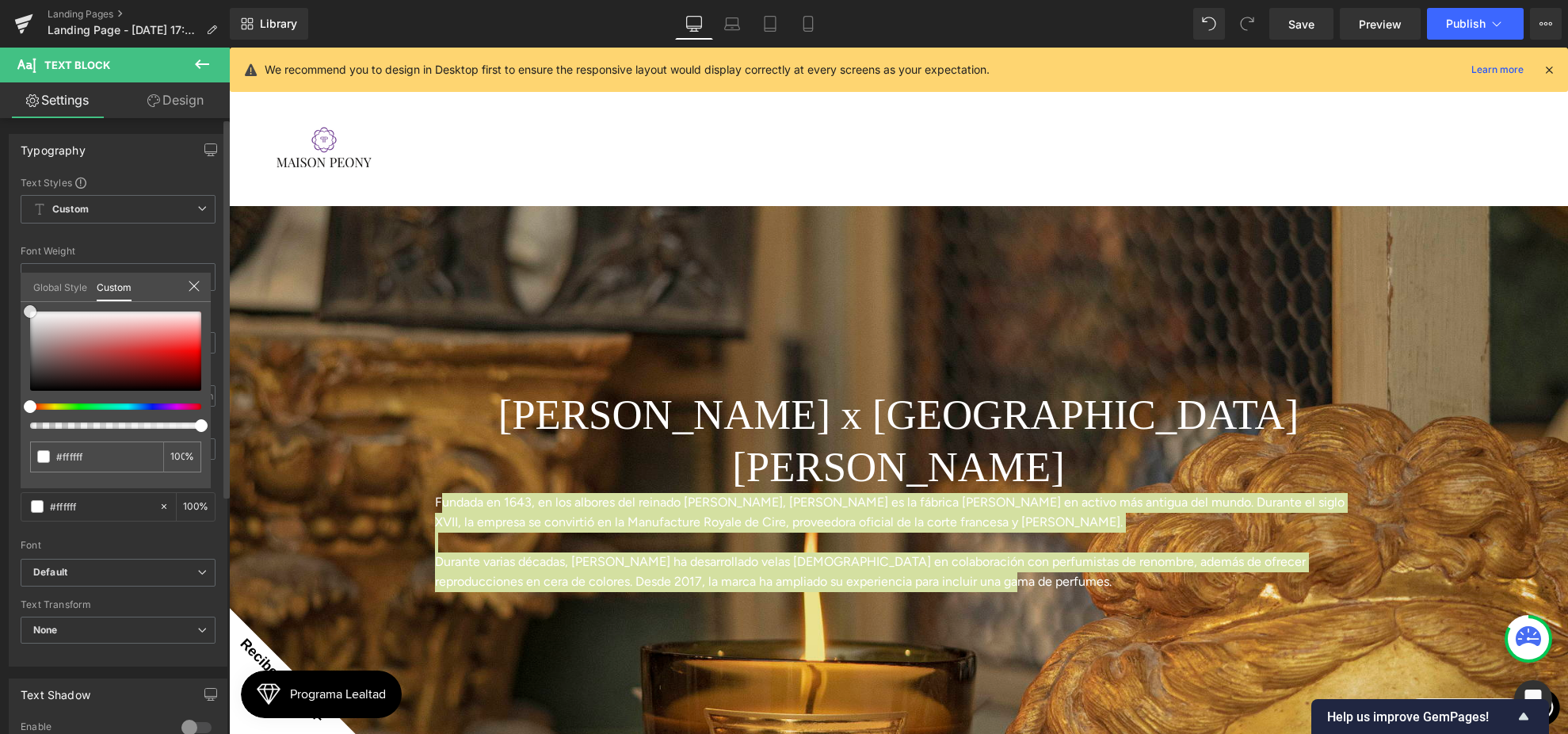
drag, startPoint x: 31, startPoint y: 387, endPoint x: 16, endPoint y: 291, distance: 97.2
click at [18, 296] on div "Typography Text Styles Custom Custom Setup Global Style Custom Setup Global Sty…" at bounding box center [118, 394] width 237 height 544
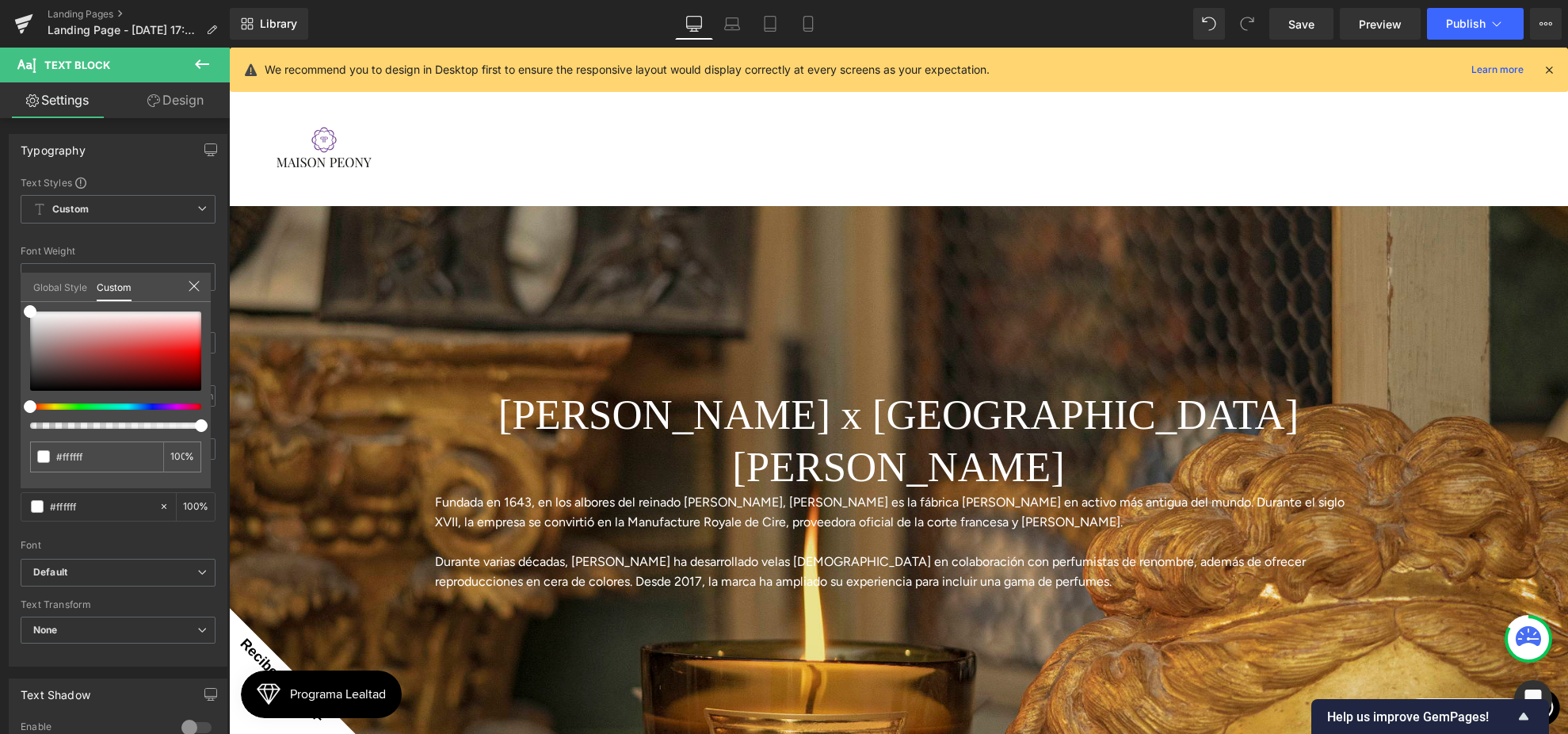
click at [576, 431] on body "Saltar al contenido Este sitio web tiene ciertas restriucciones de navegación. …" at bounding box center [898, 661] width 1339 height 1227
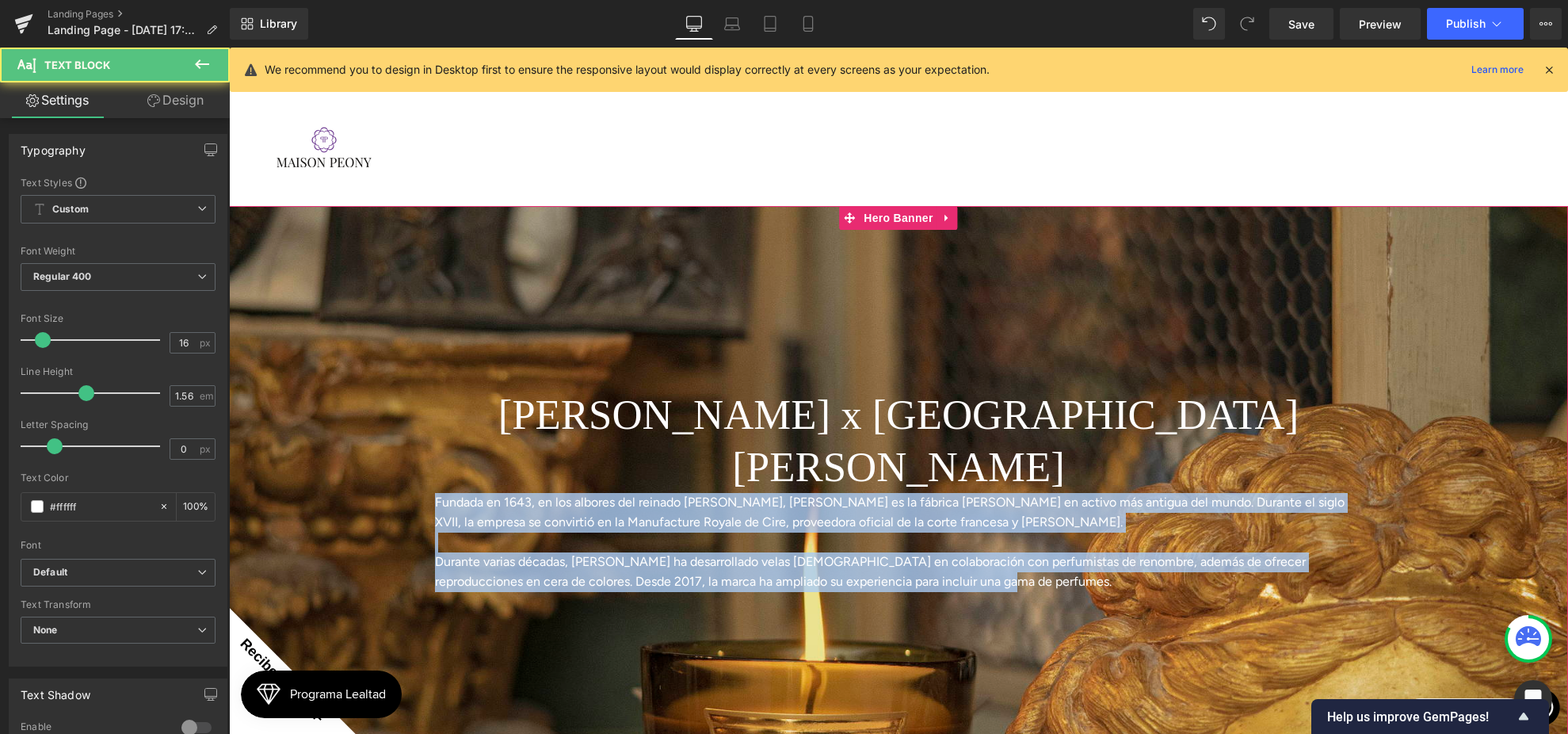
drag, startPoint x: 945, startPoint y: 476, endPoint x: 370, endPoint y: 401, distance: 579.9
click at [370, 401] on span "[PERSON_NAME] x [GEOGRAPHIC_DATA][PERSON_NAME] Heading Fundada en 1643, en los …" at bounding box center [898, 482] width 1339 height 236
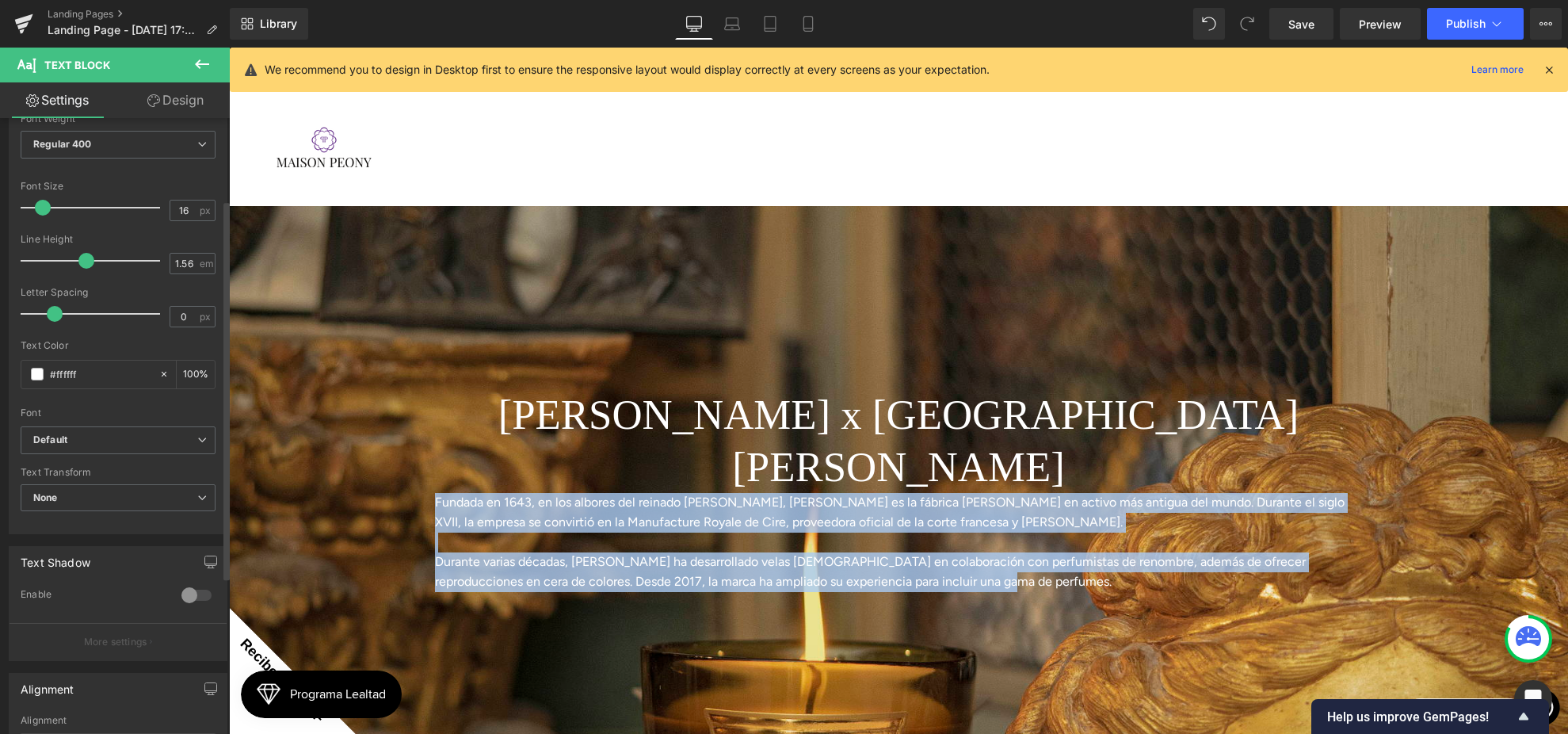
scroll to position [137, 0]
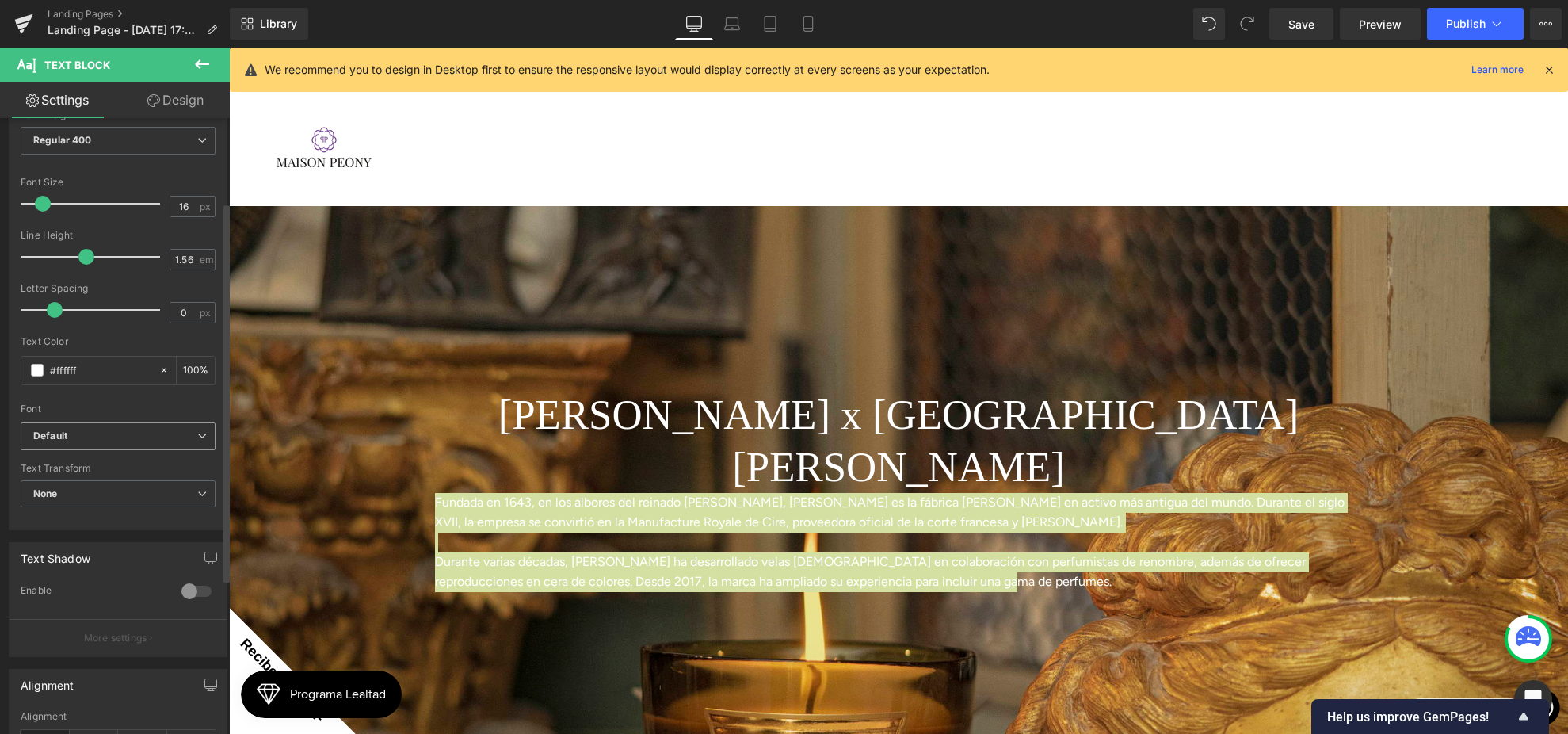
click at [125, 440] on b "Default" at bounding box center [115, 436] width 164 height 14
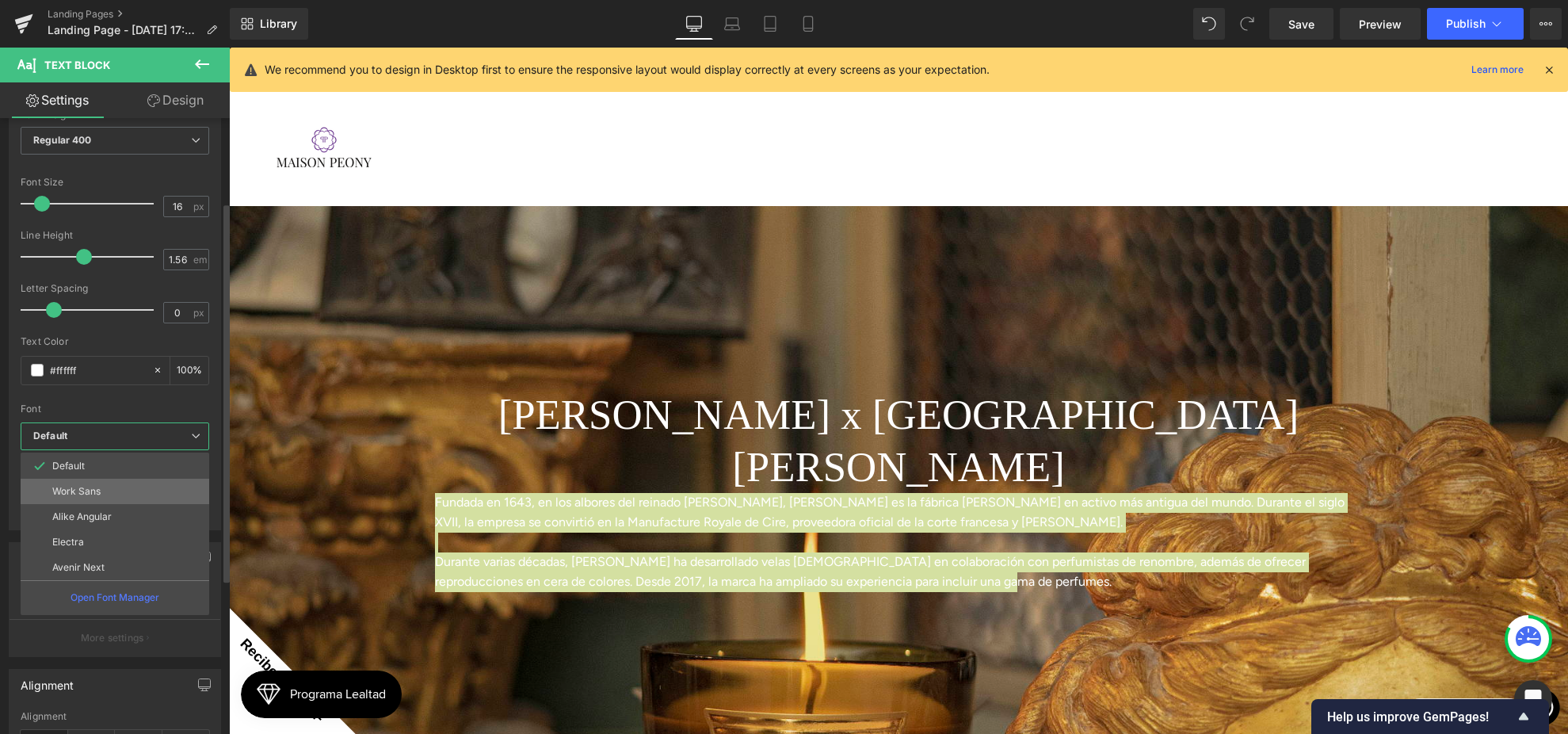
click at [123, 493] on li "Work Sans" at bounding box center [115, 491] width 189 height 26
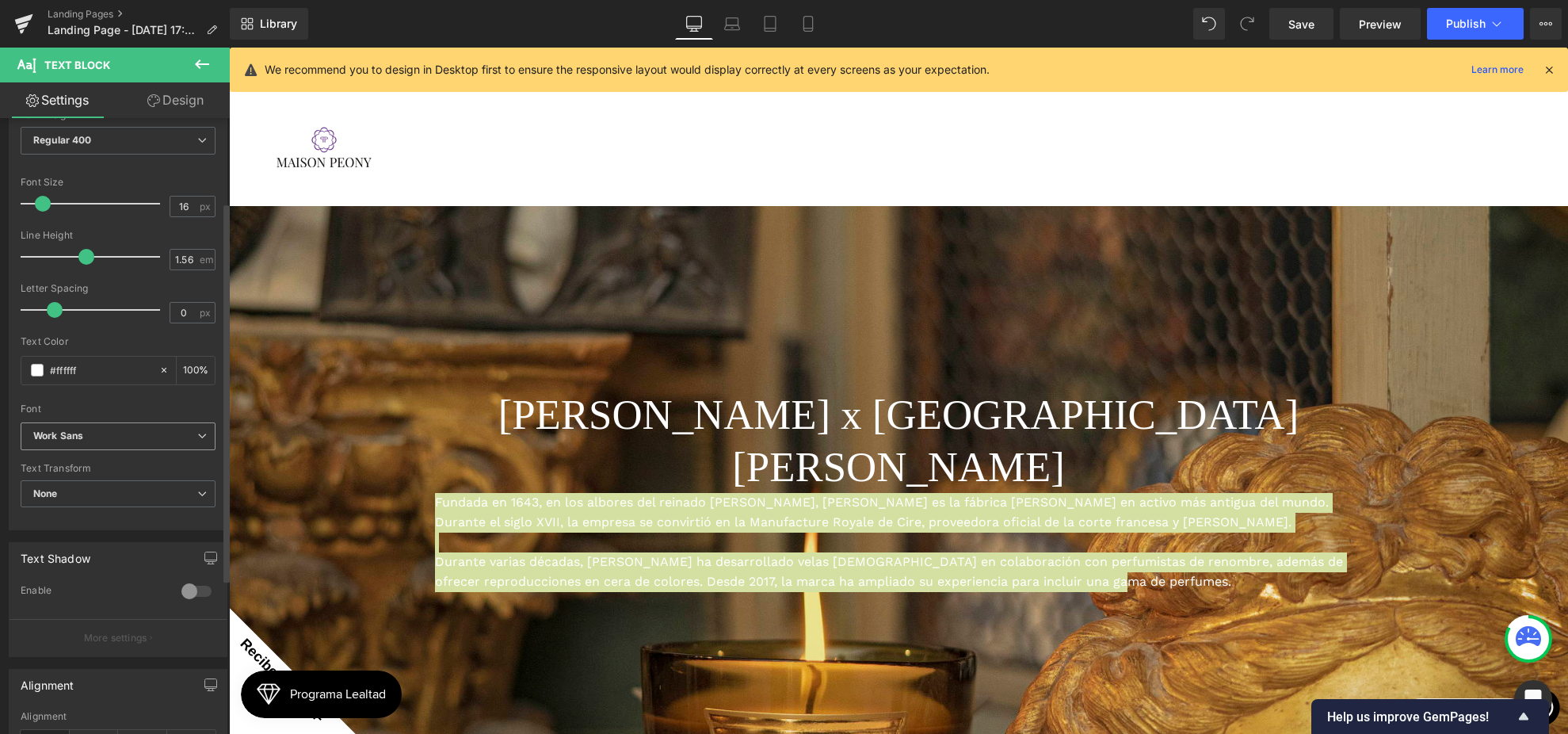
click at [118, 432] on b "Work Sans" at bounding box center [115, 436] width 164 height 14
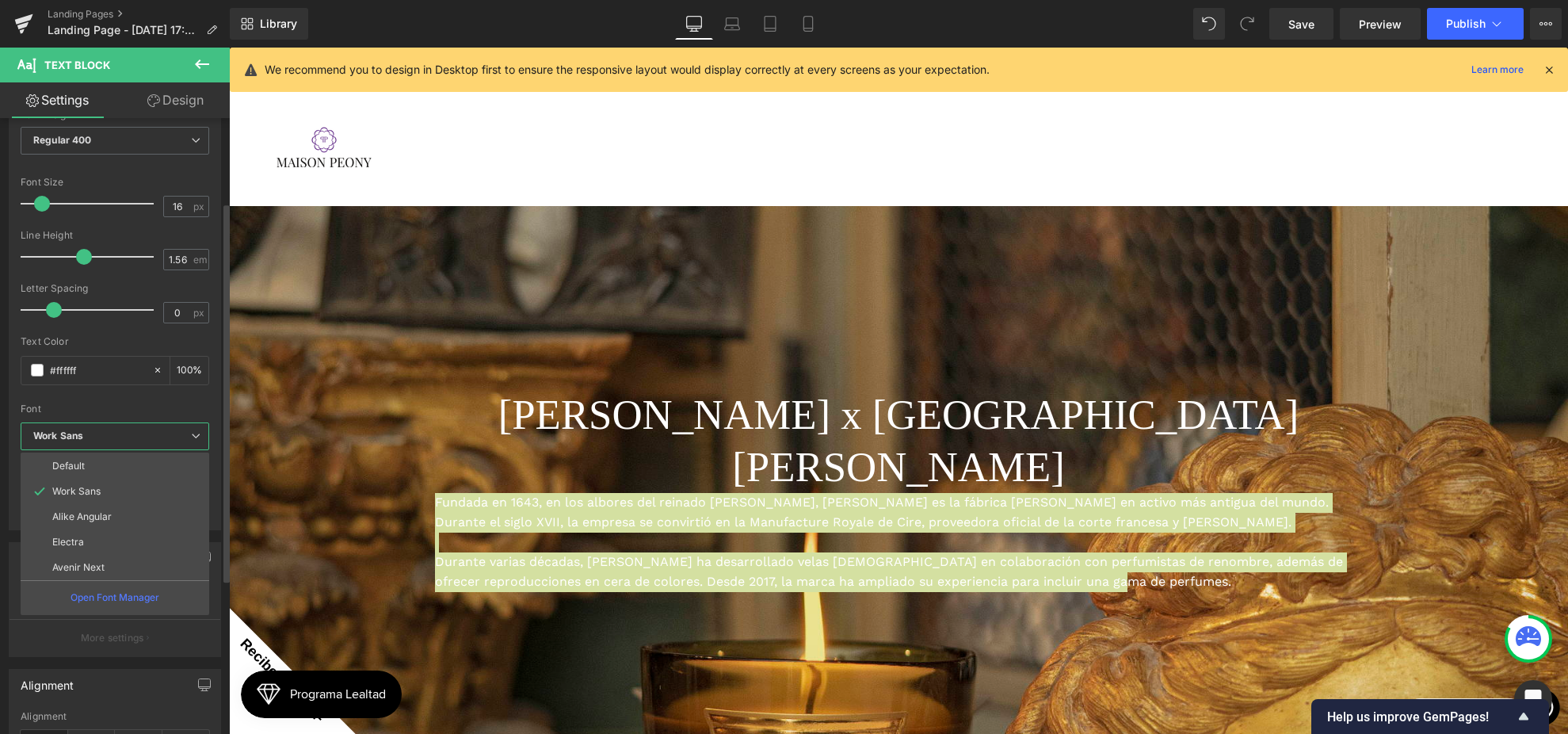
click at [118, 556] on li "Avenir Next" at bounding box center [115, 567] width 189 height 26
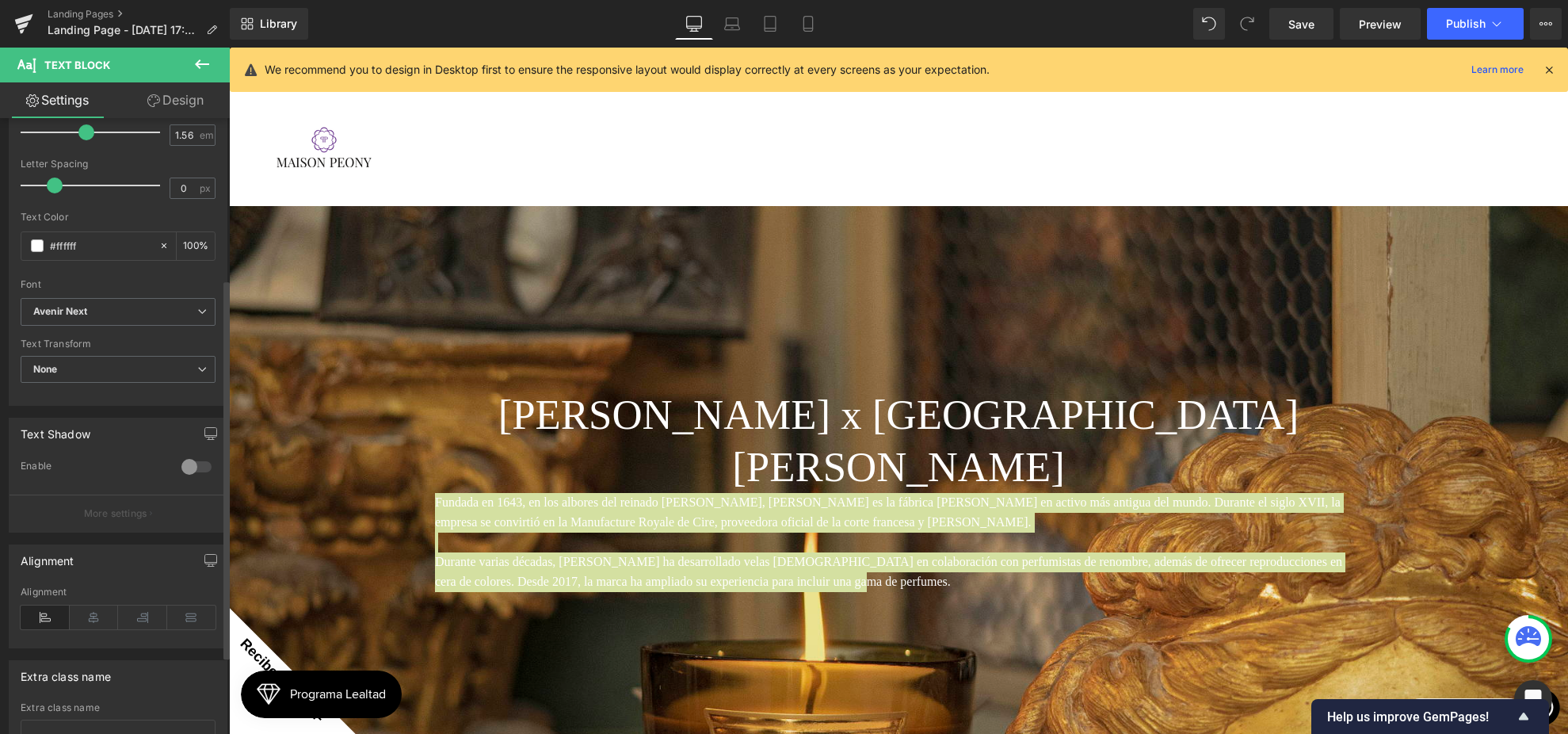
scroll to position [388, 0]
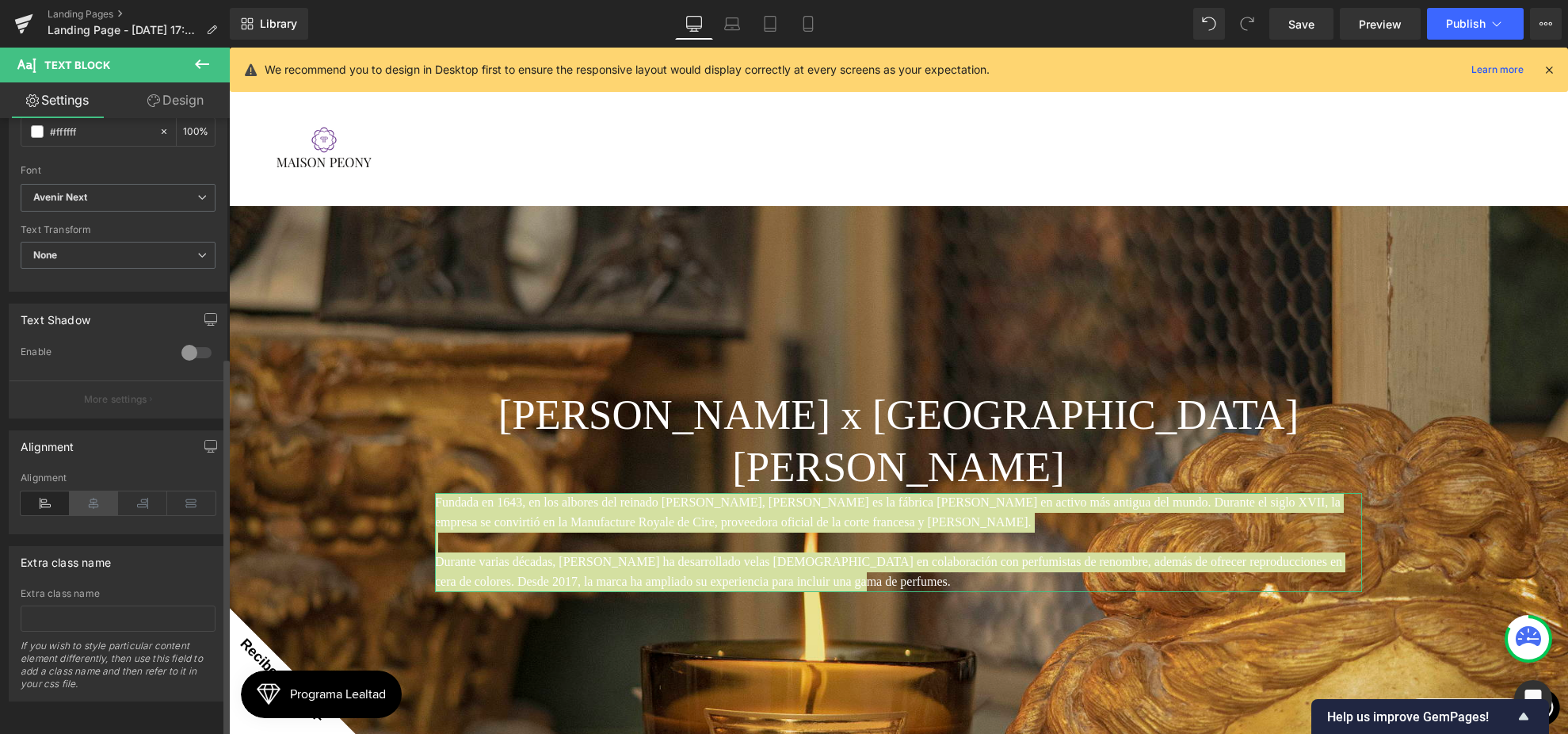
click at [97, 493] on icon at bounding box center [94, 503] width 49 height 24
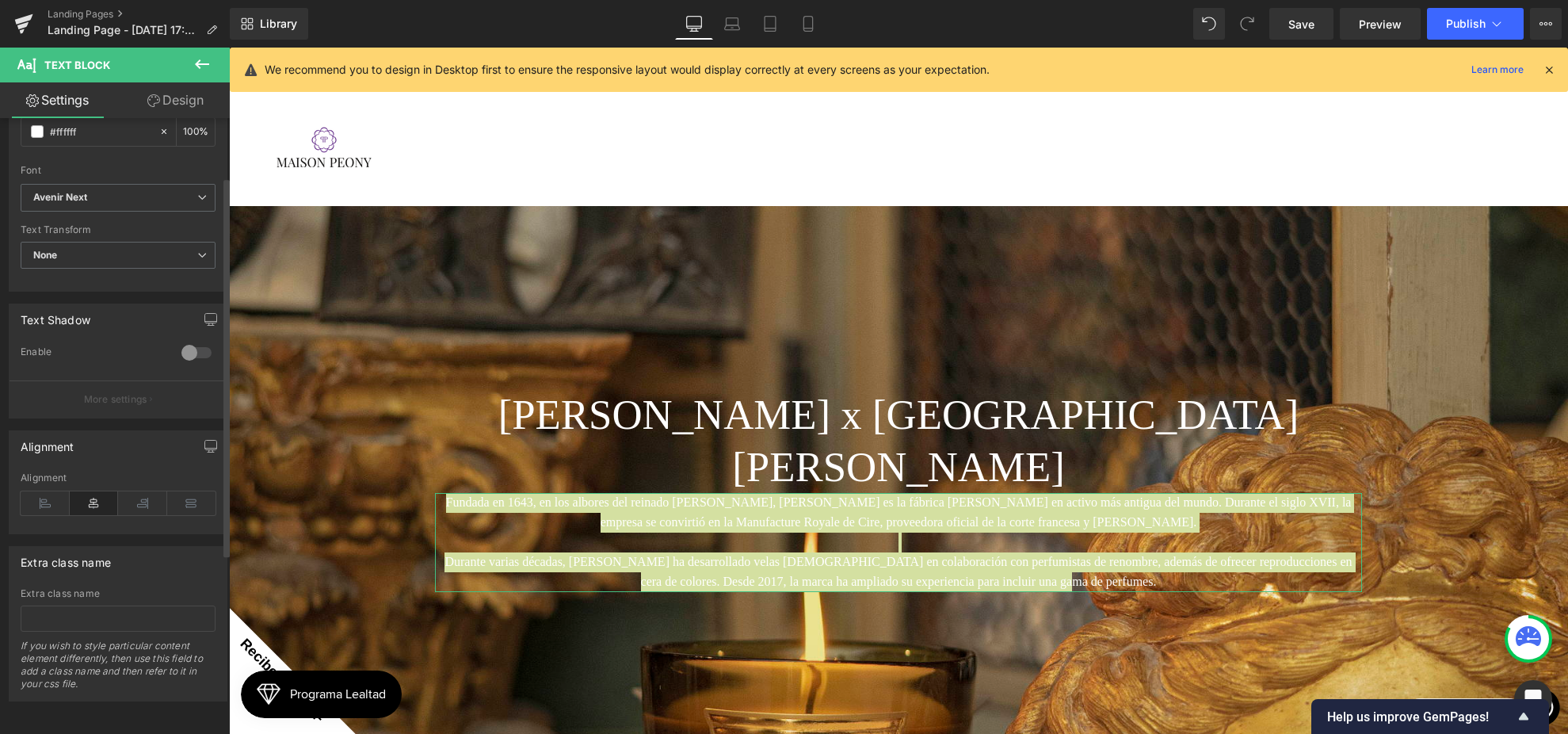
scroll to position [0, 0]
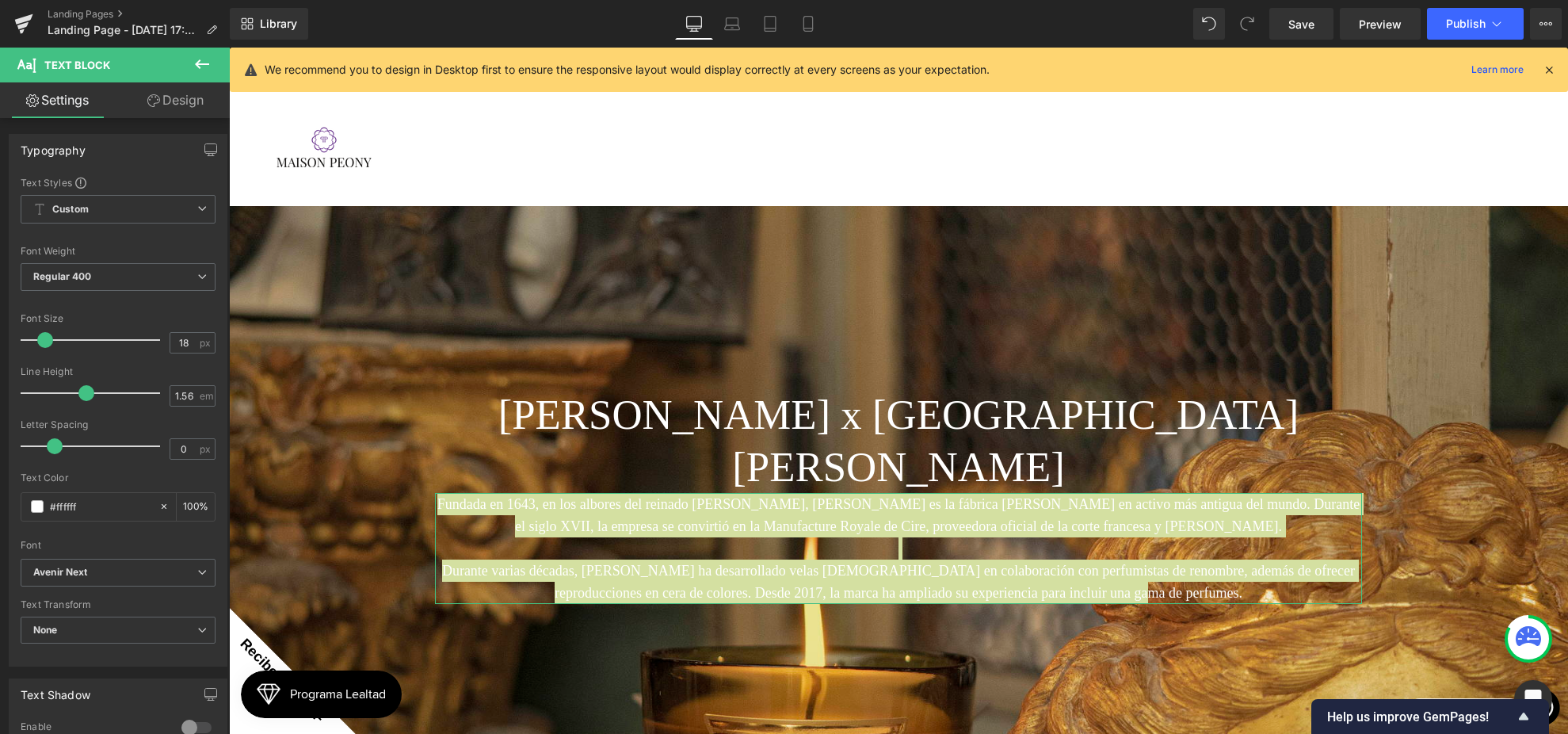
click at [47, 340] on span at bounding box center [45, 339] width 16 height 16
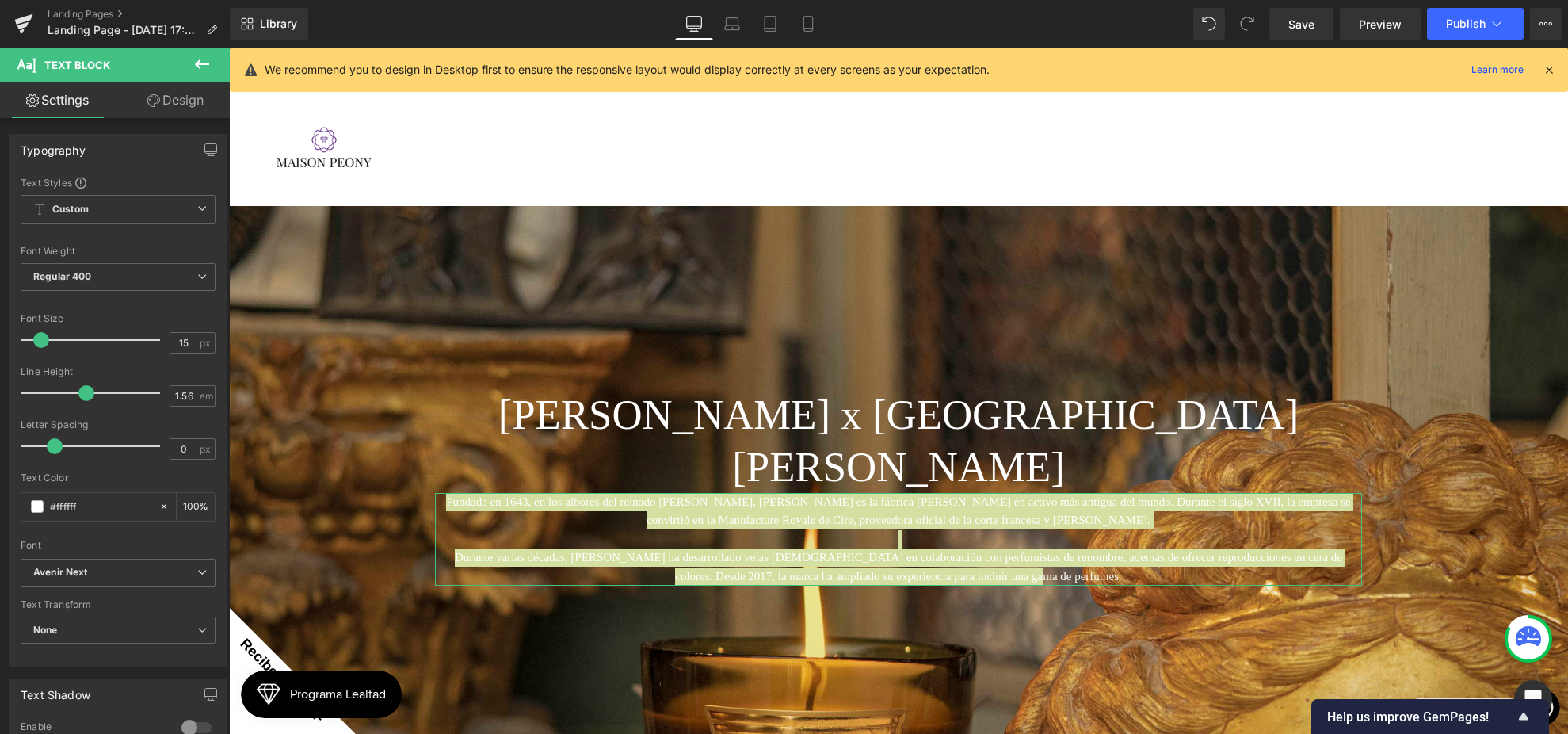
type input "16"
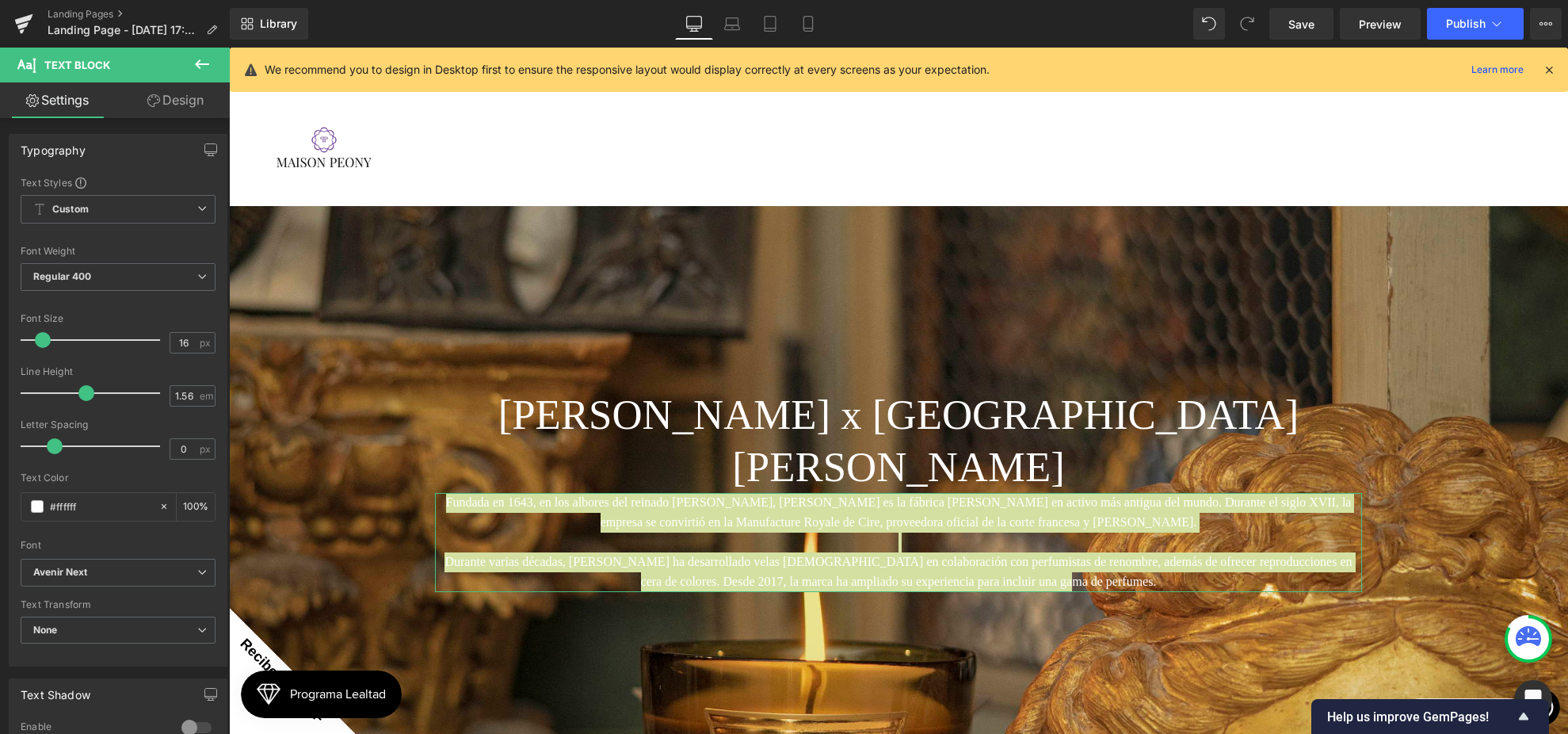
click at [45, 340] on span at bounding box center [42, 339] width 16 height 16
click at [179, 103] on link "Design" at bounding box center [175, 100] width 115 height 36
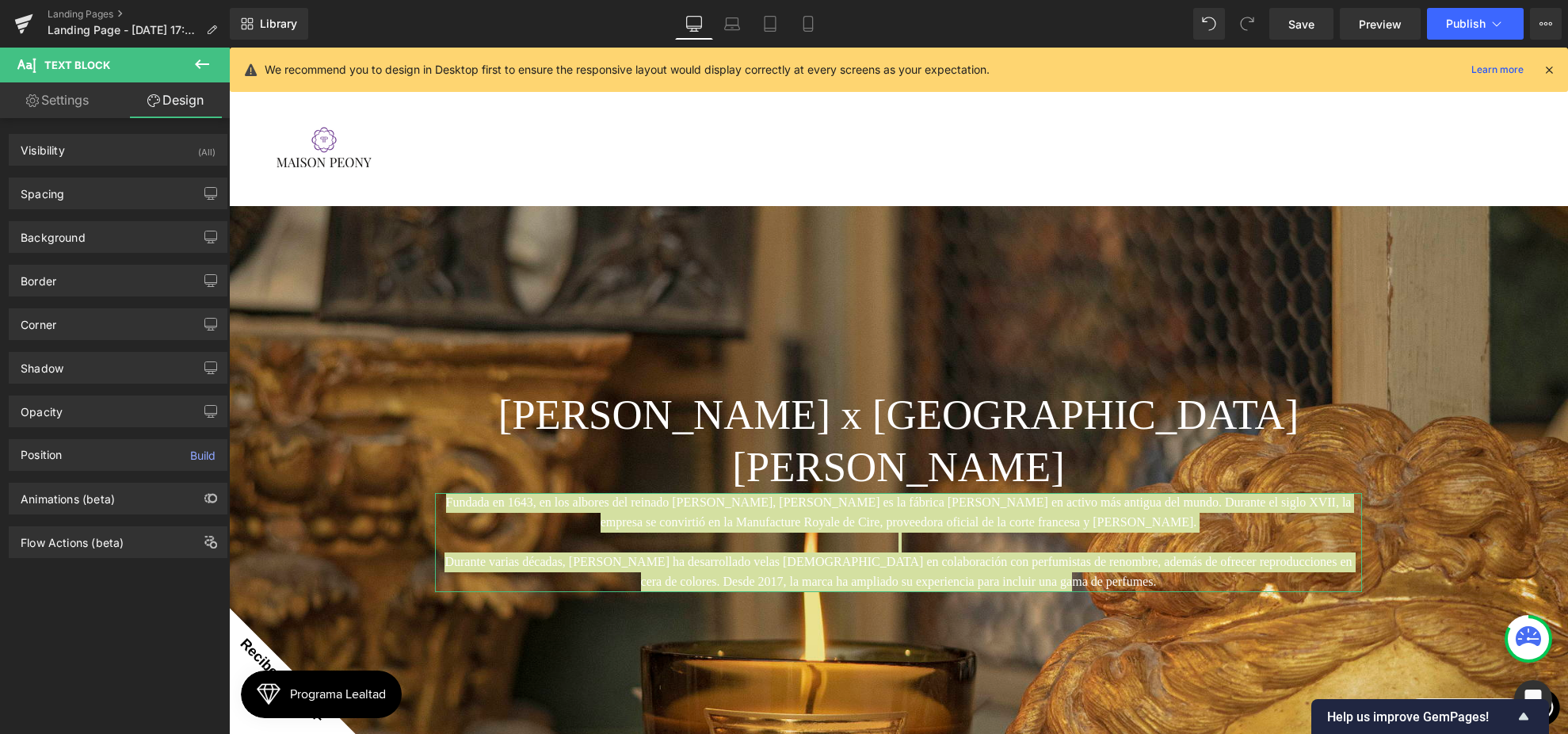
click at [88, 214] on div "Background Color & Image color transparent Color transparent 0 % Image Replace …" at bounding box center [118, 231] width 237 height 44
click at [91, 195] on div "Spacing" at bounding box center [117, 193] width 217 height 30
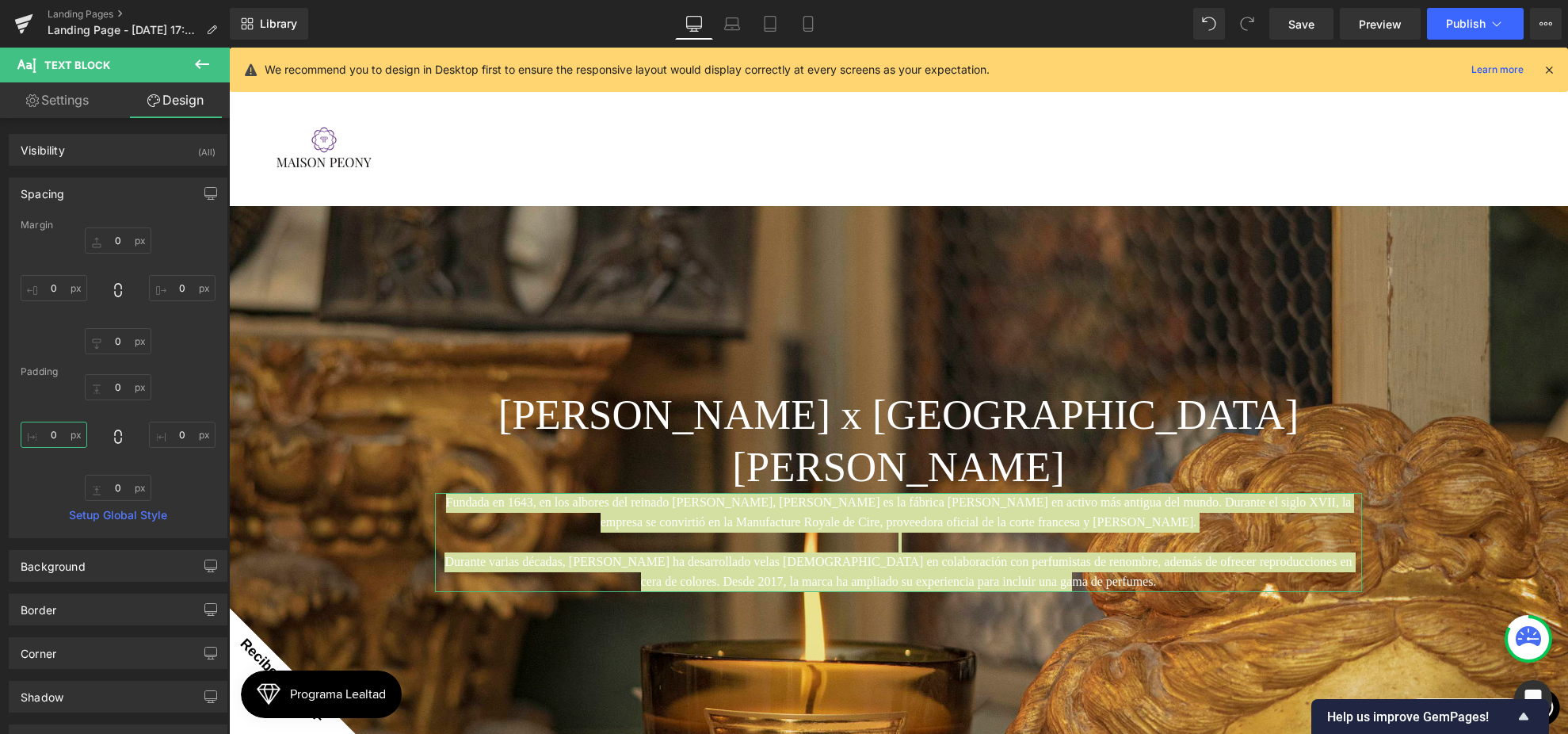
click at [49, 427] on input "0" at bounding box center [53, 434] width 67 height 27
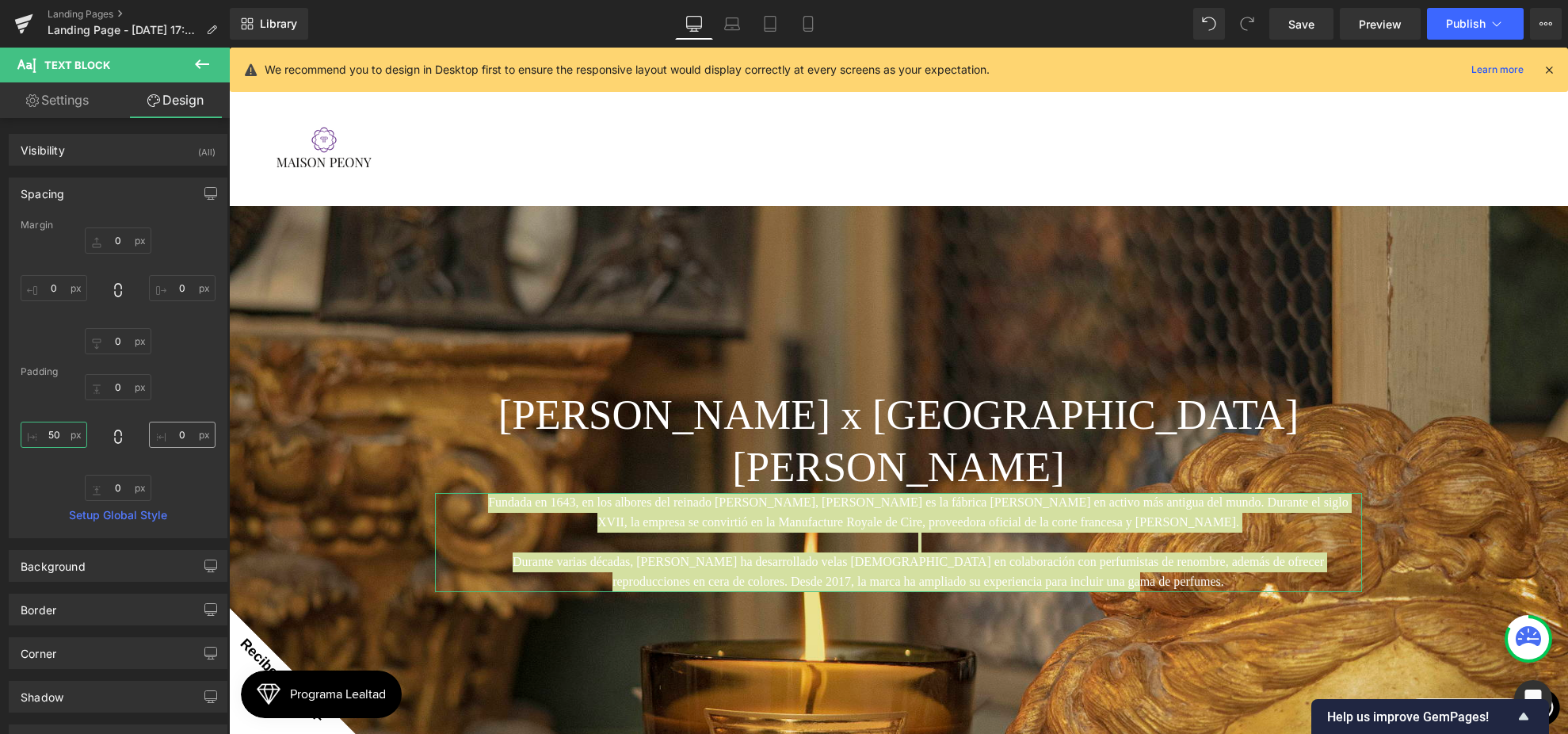
type input "50"
click at [168, 433] on input "0" at bounding box center [182, 434] width 67 height 27
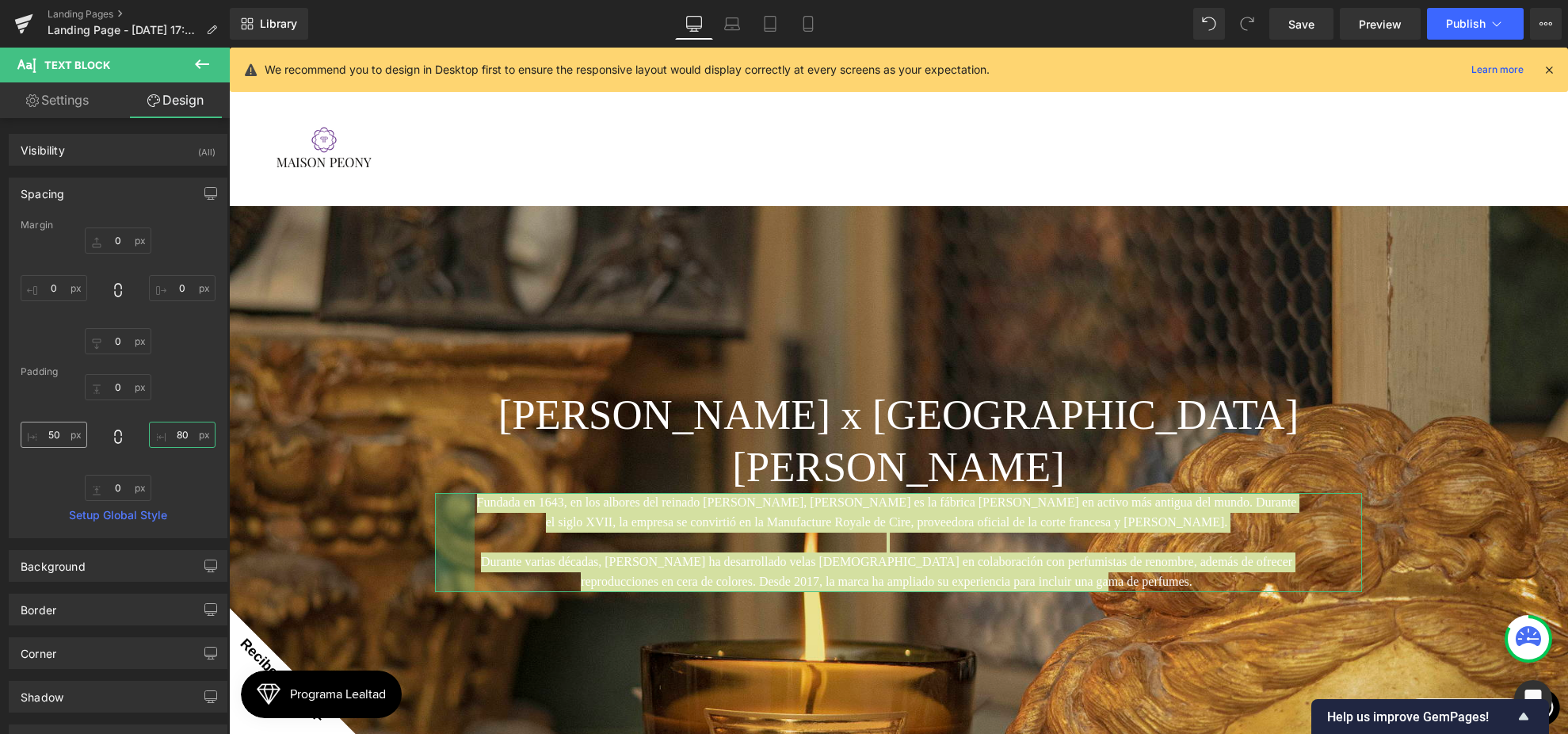
type input "80"
click at [51, 433] on input "50" at bounding box center [53, 434] width 67 height 27
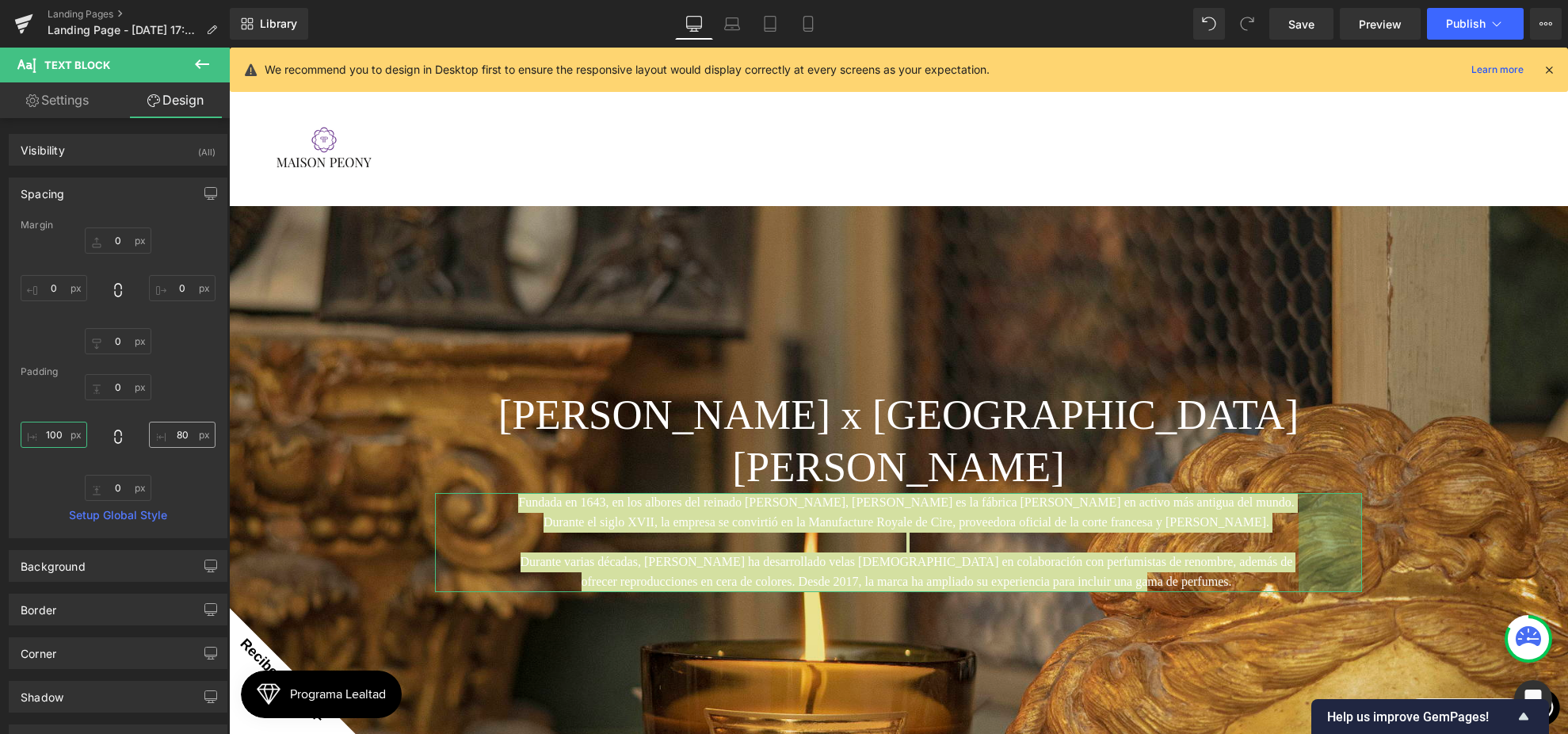
type input "100"
drag, startPoint x: 169, startPoint y: 429, endPoint x: 191, endPoint y: 434, distance: 22.6
click at [169, 429] on input "80" at bounding box center [182, 434] width 67 height 27
type input "100"
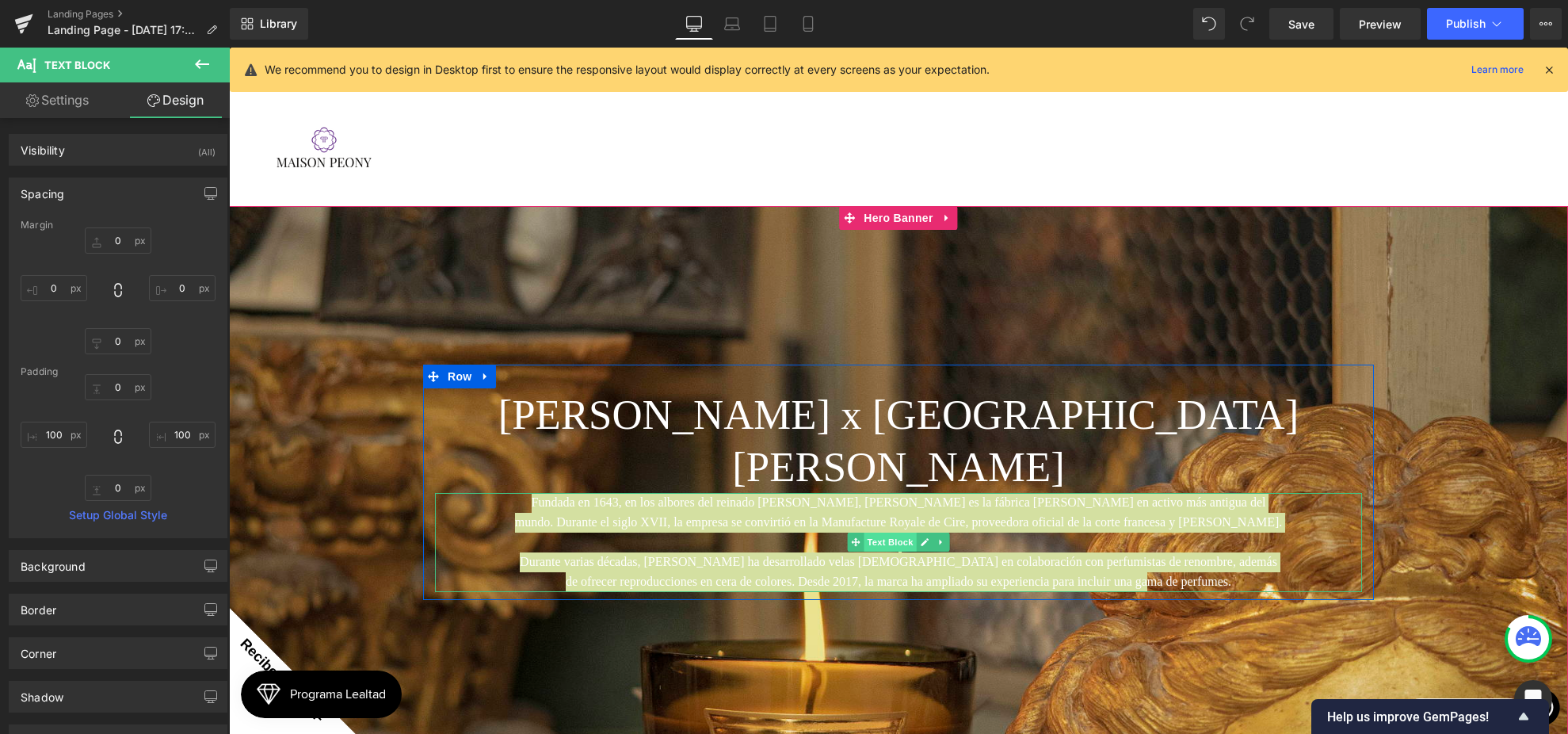
click at [876, 532] on span "Text Block" at bounding box center [889, 542] width 52 height 19
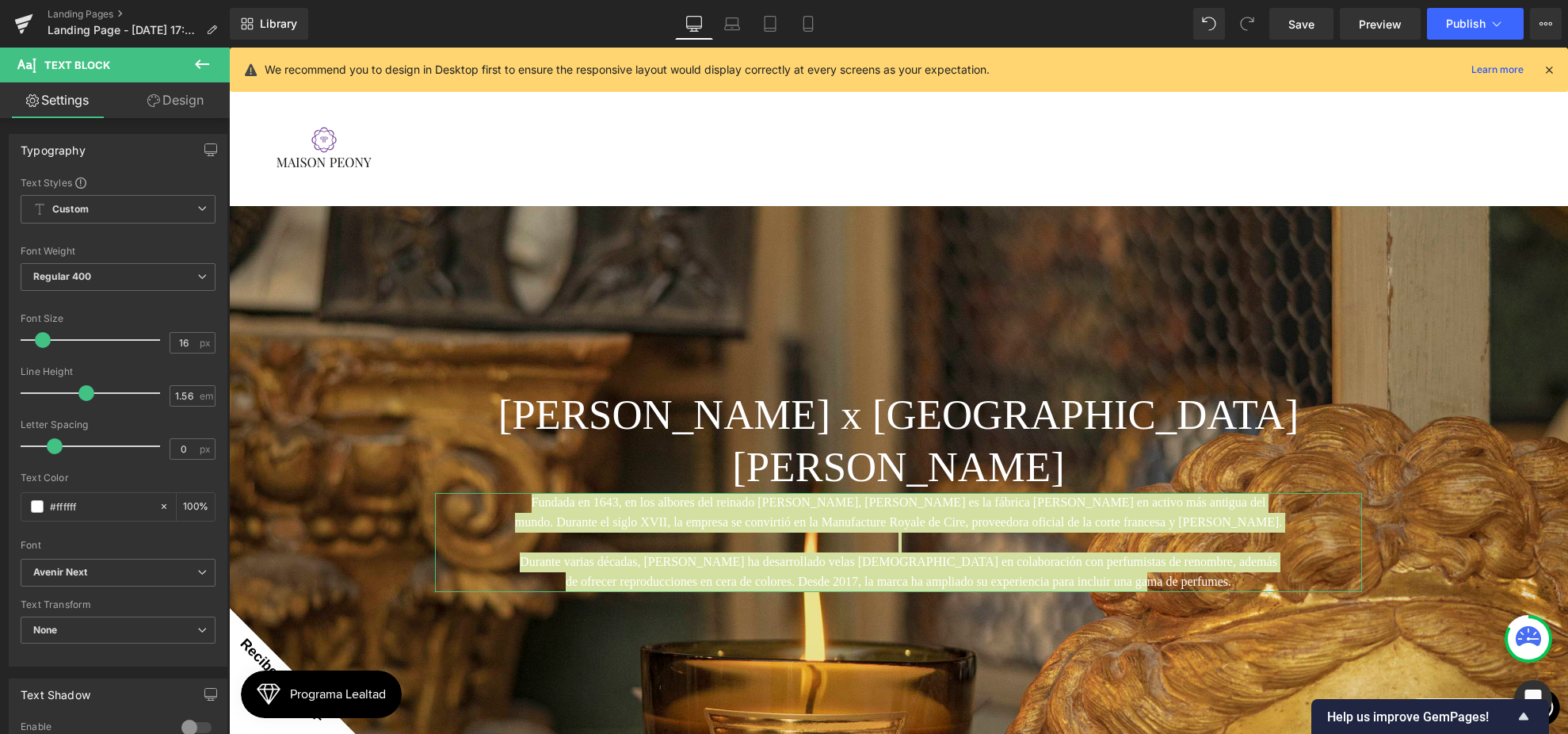
drag, startPoint x: 191, startPoint y: 110, endPoint x: 86, endPoint y: 188, distance: 130.8
click at [191, 110] on link "Design" at bounding box center [175, 100] width 115 height 36
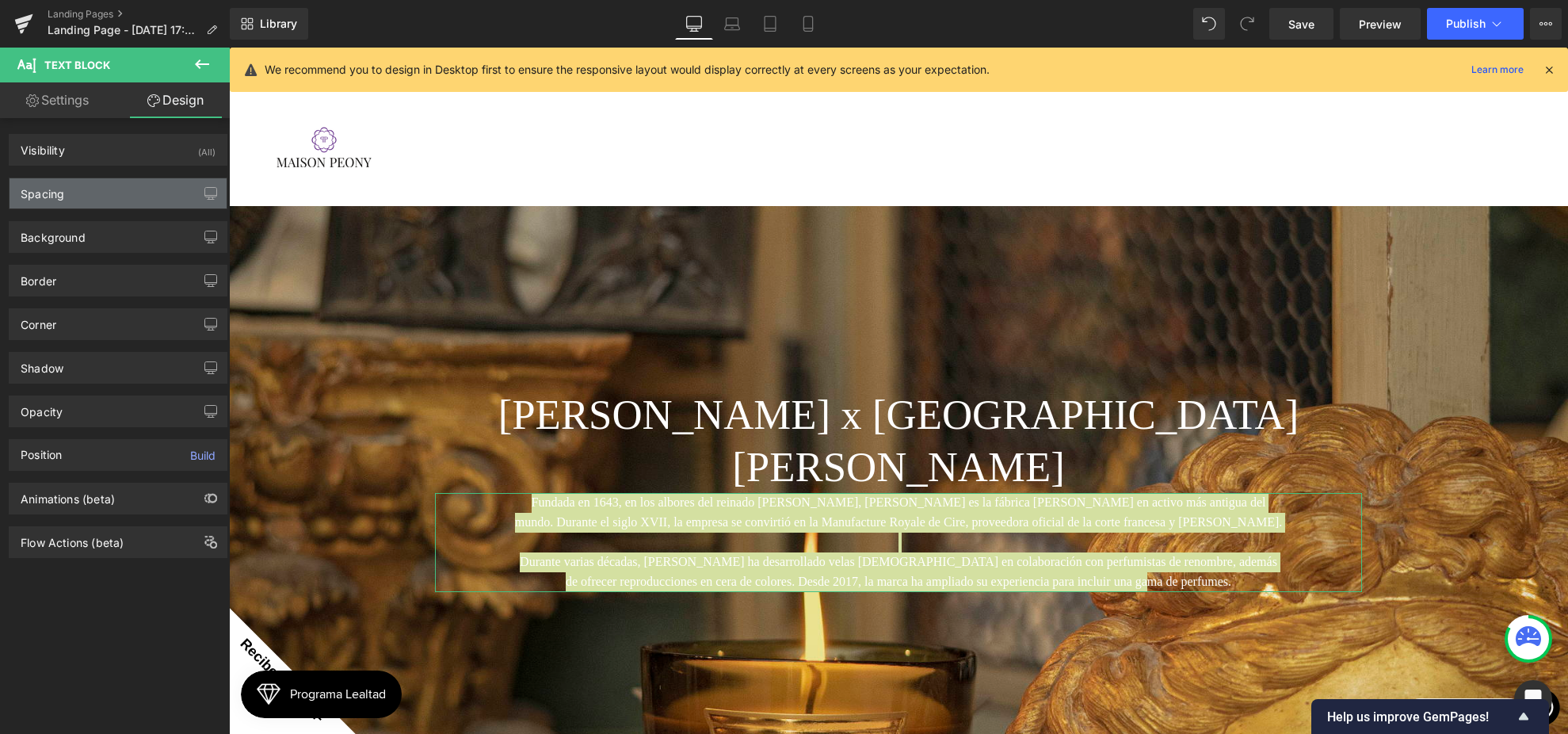
click at [86, 188] on div "Spacing" at bounding box center [117, 193] width 217 height 30
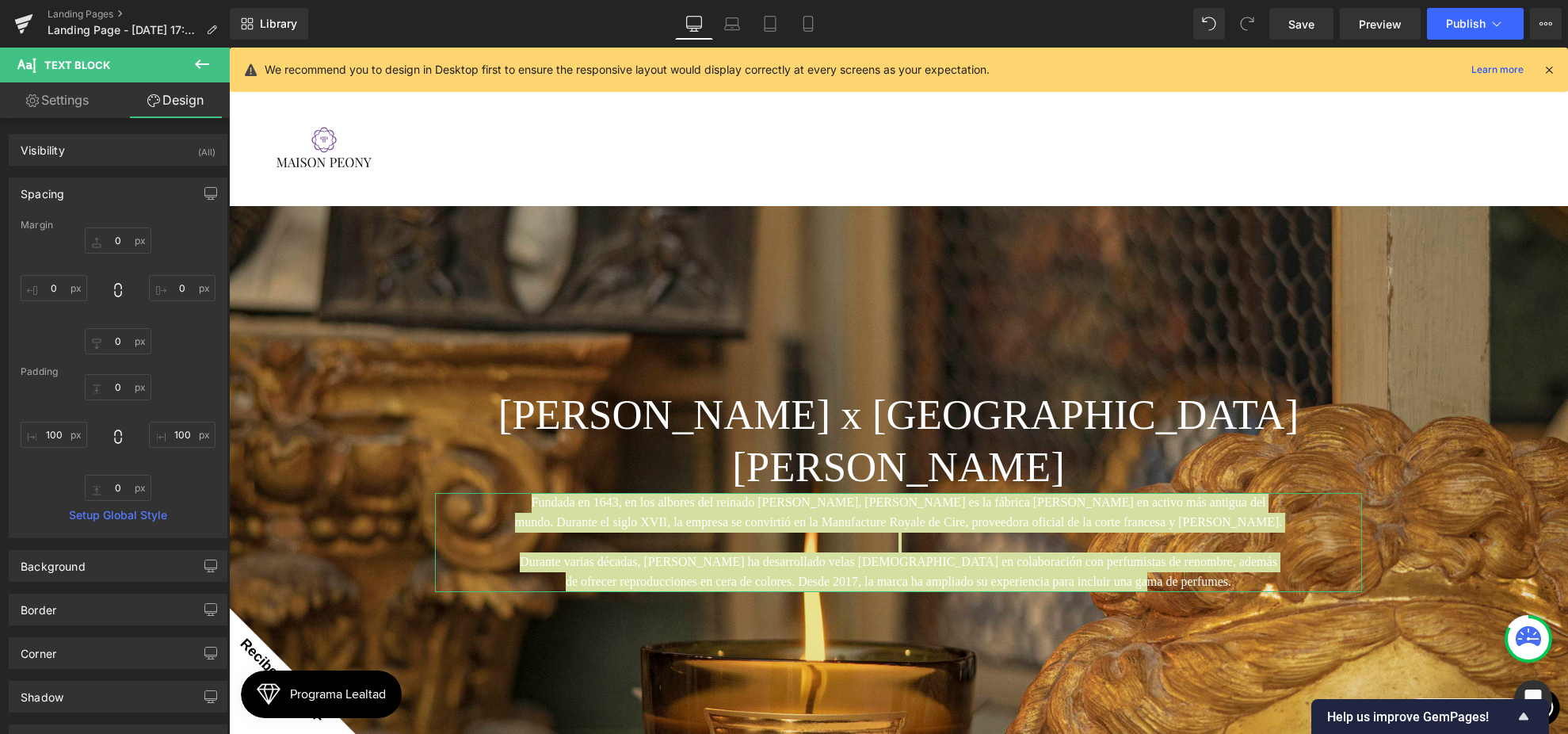
type input "0"
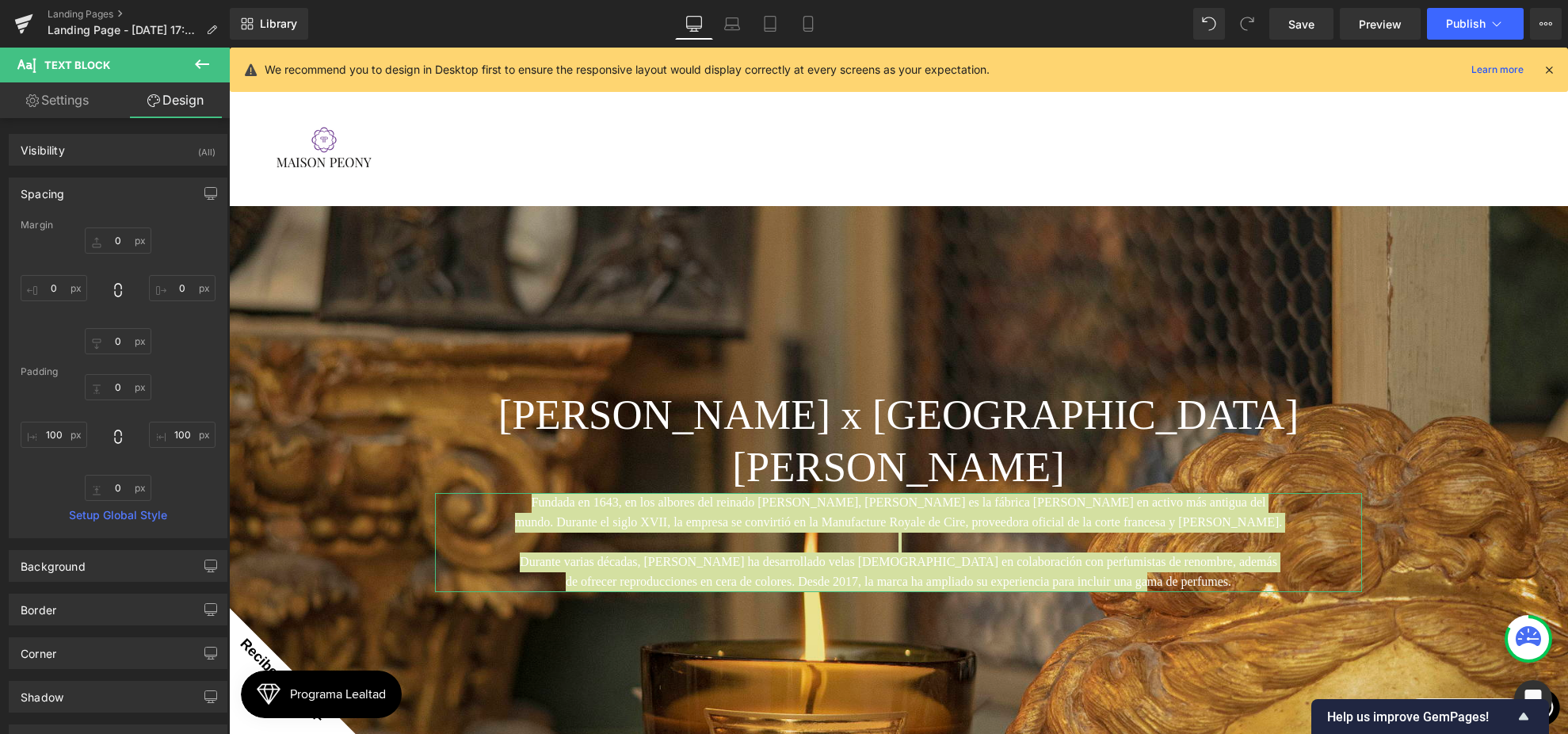
type input "100"
type input "0"
type input "100"
click at [107, 232] on input "0" at bounding box center [118, 240] width 67 height 27
type input "40"
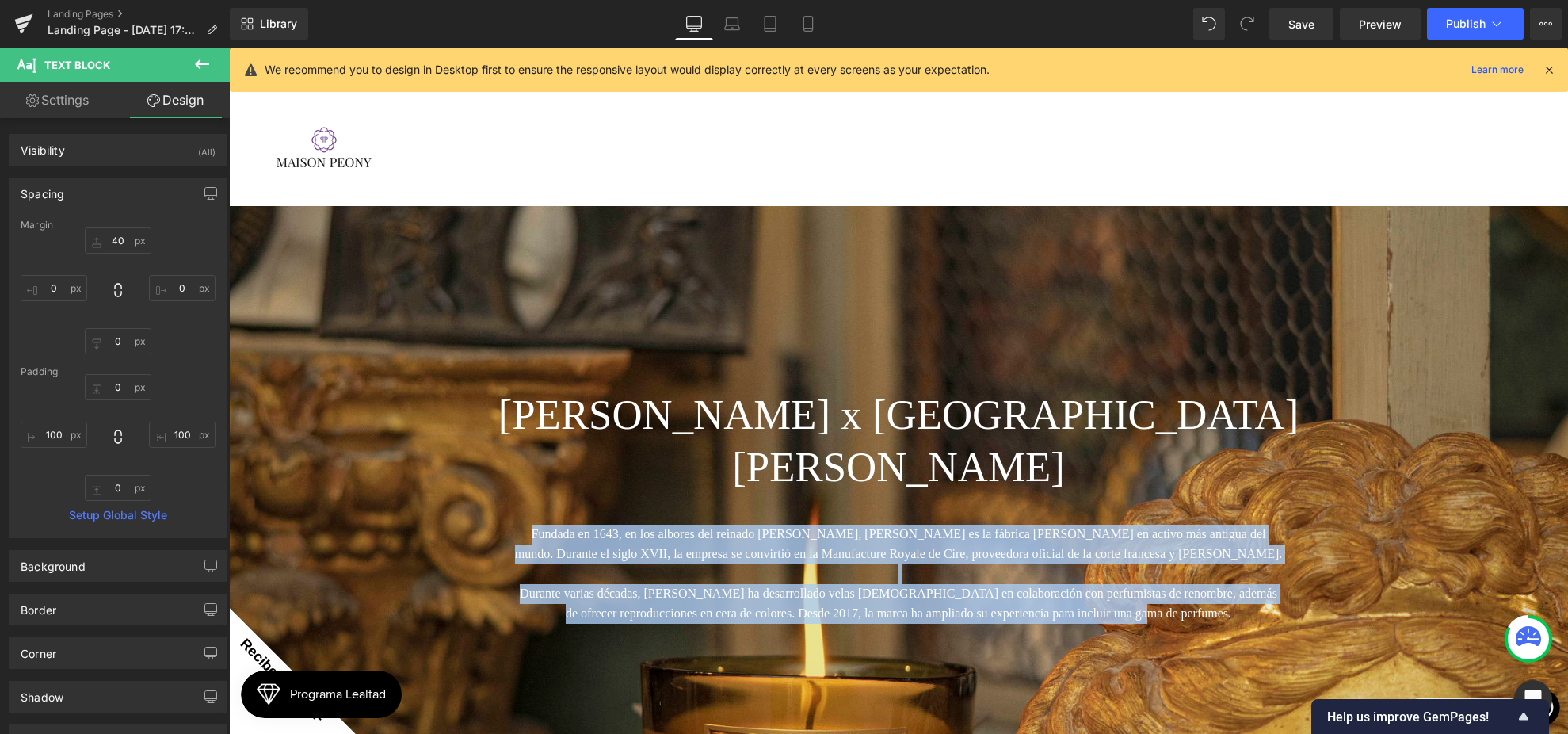
click at [603, 389] on h1 "[PERSON_NAME] x [GEOGRAPHIC_DATA][PERSON_NAME]" at bounding box center [899, 441] width 927 height 104
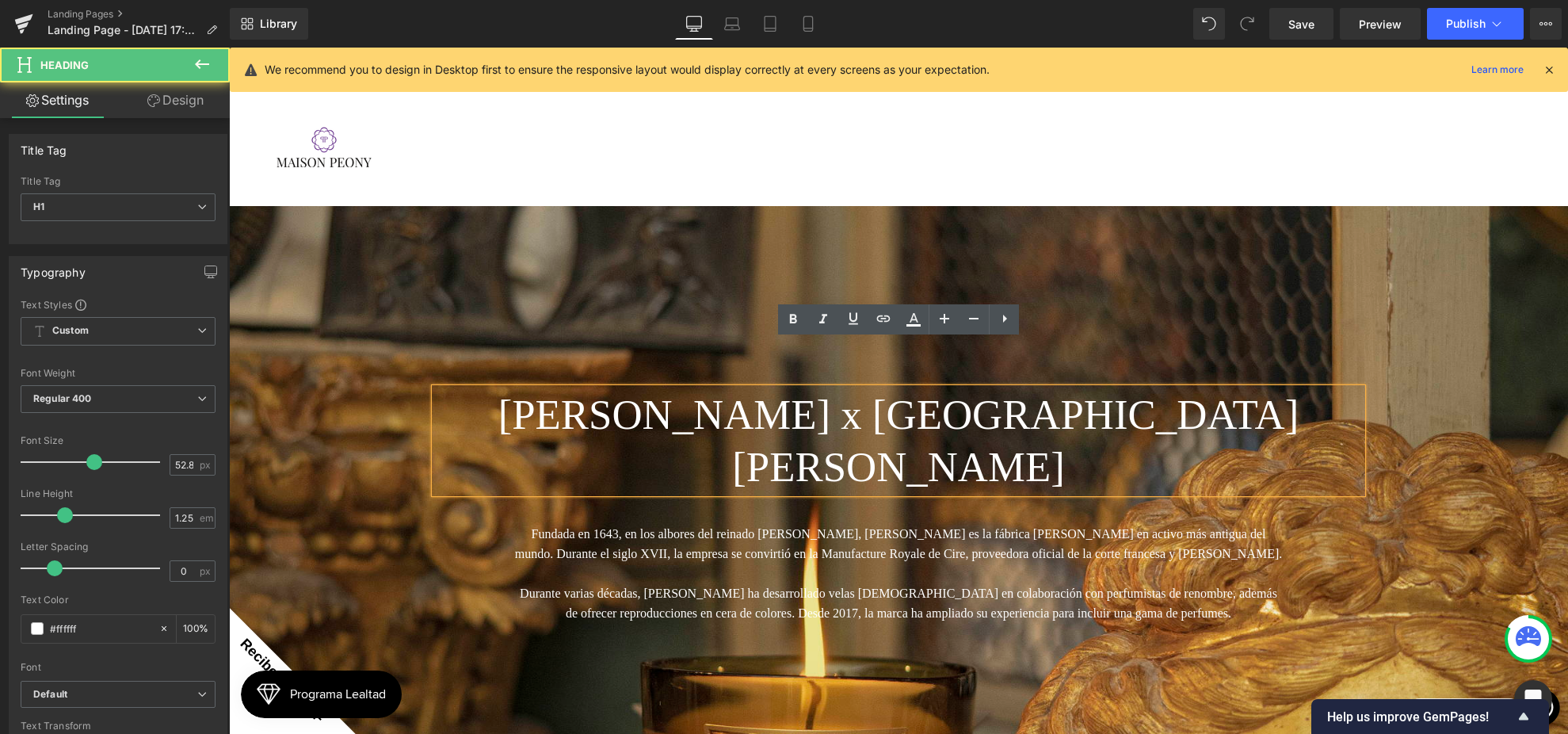
click at [317, 466] on span "[PERSON_NAME] x [GEOGRAPHIC_DATA][PERSON_NAME] Heading Fundada en 1643, en los …" at bounding box center [898, 498] width 1339 height 267
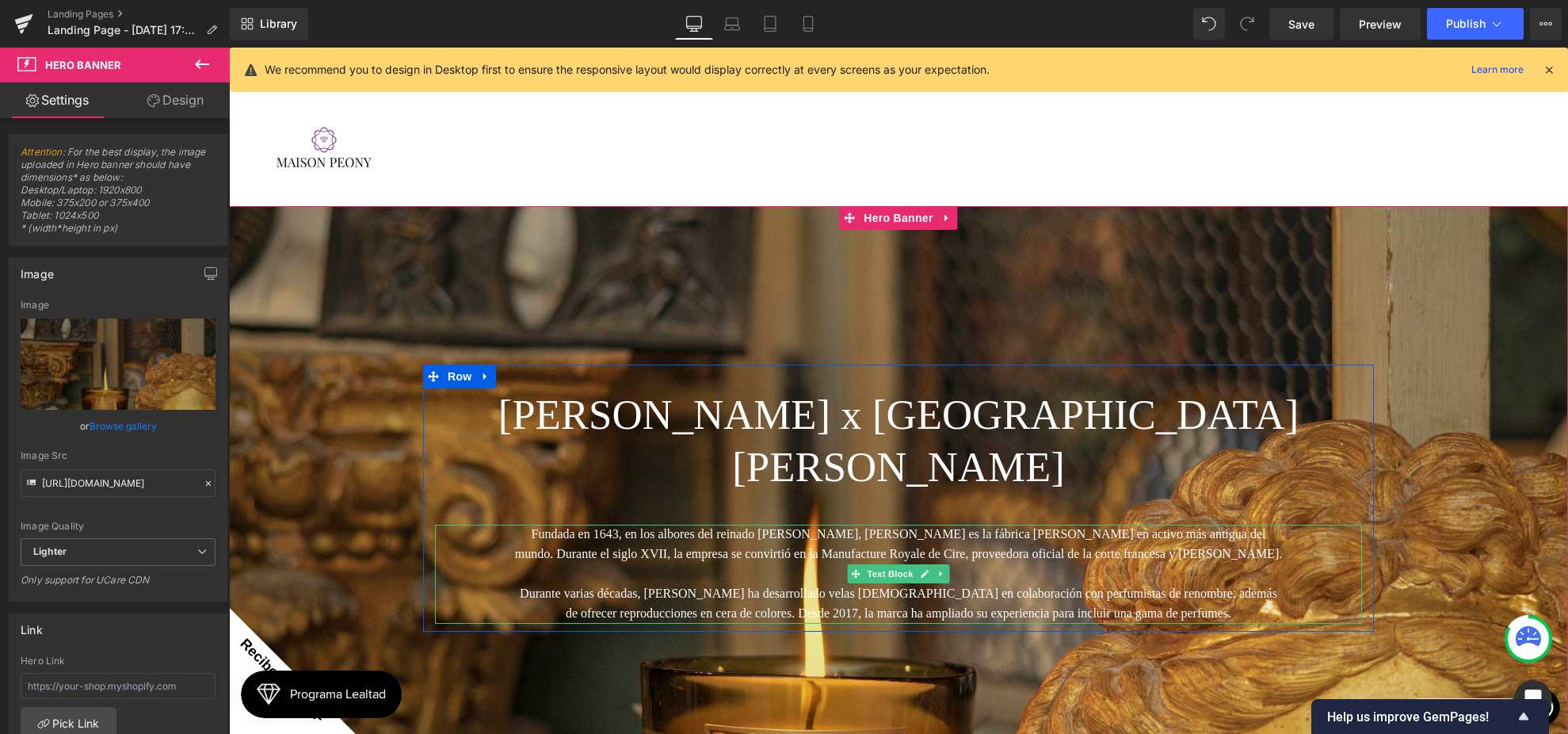
click at [663, 584] on p "Durante varias décadas, [PERSON_NAME] ha desarrollado velas [DEMOGRAPHIC_DATA] …" at bounding box center [898, 603] width 769 height 39
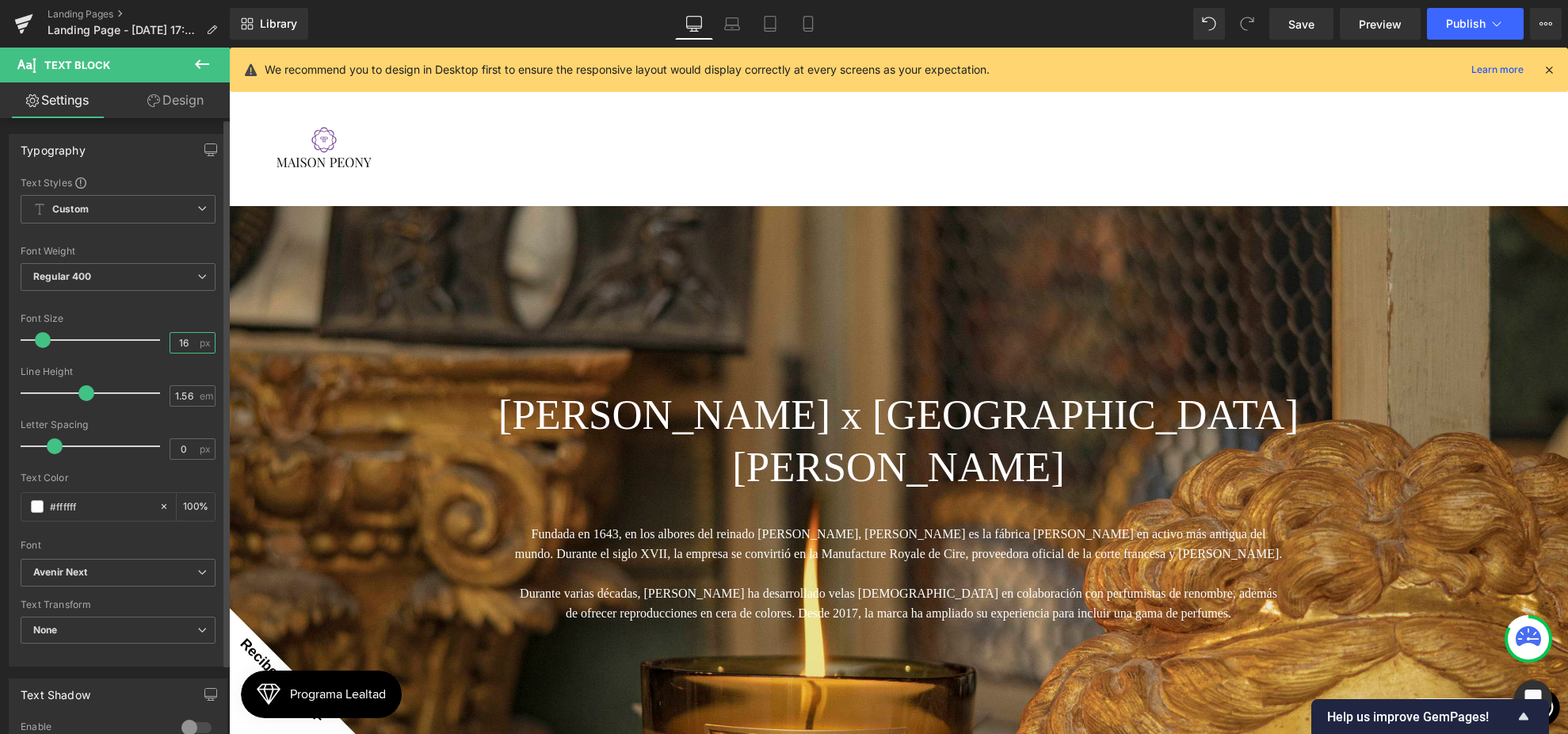
click at [180, 349] on input "16" at bounding box center [184, 343] width 27 height 20
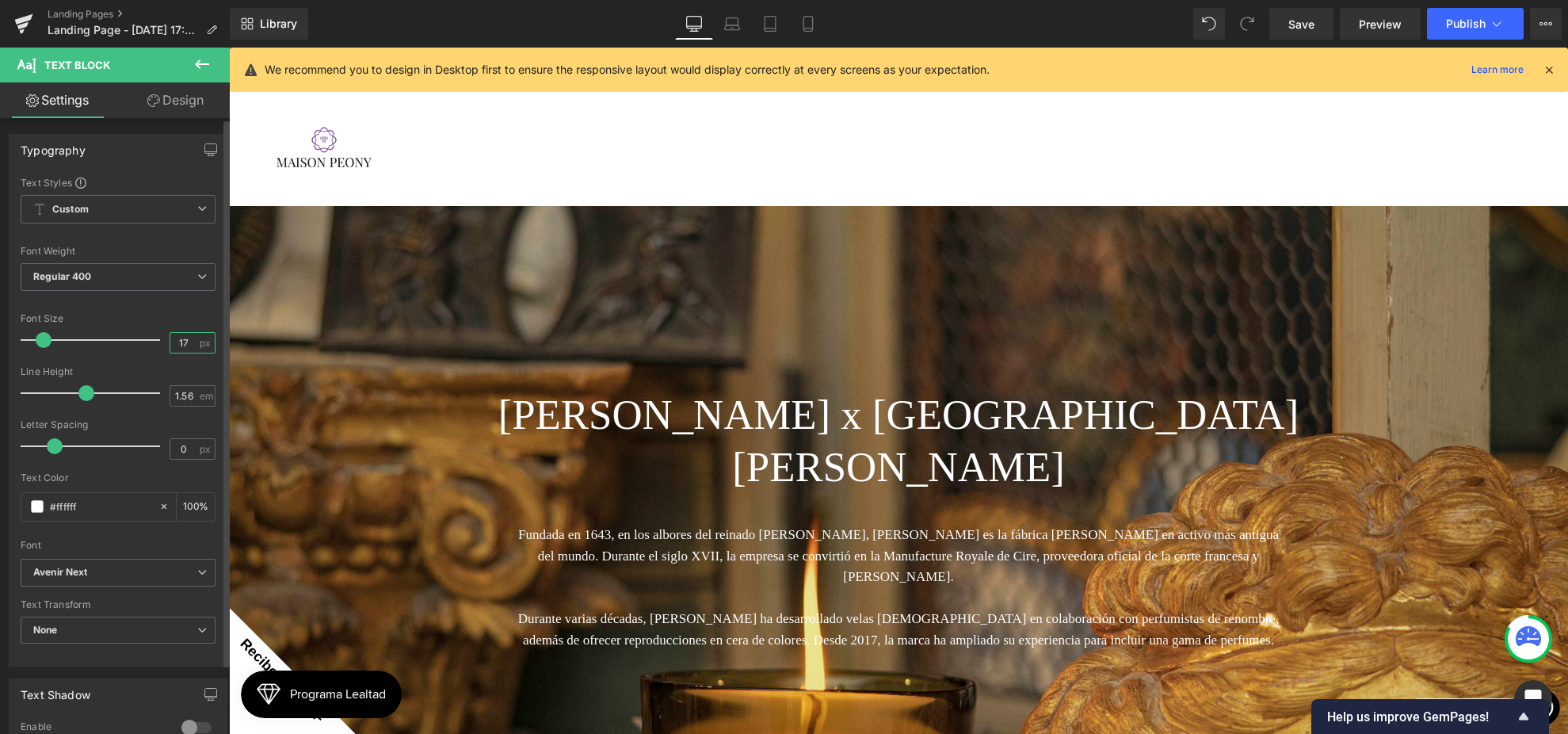
type input "17"
type input "1.7"
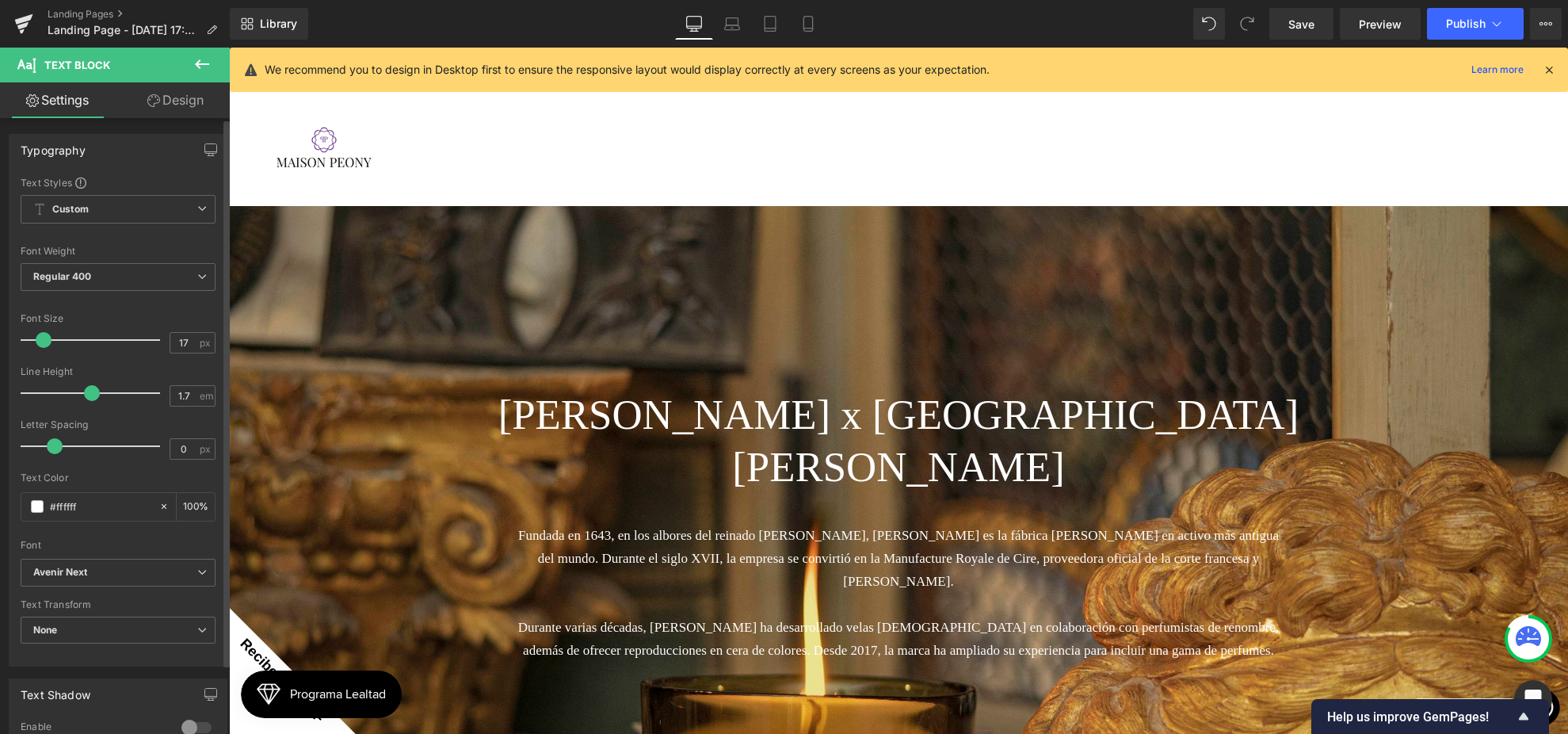
click at [93, 389] on span at bounding box center [92, 392] width 16 height 16
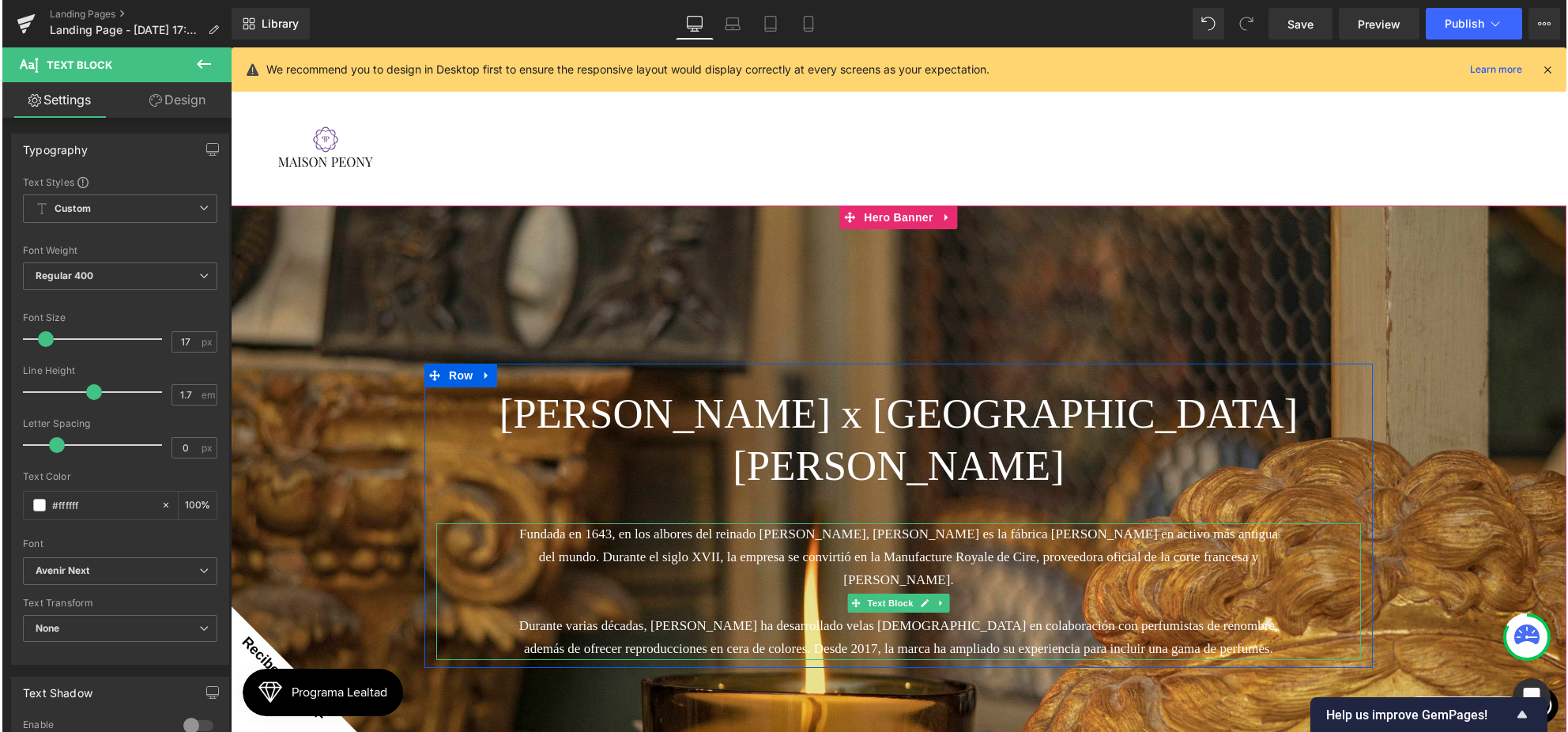
scroll to position [42, 0]
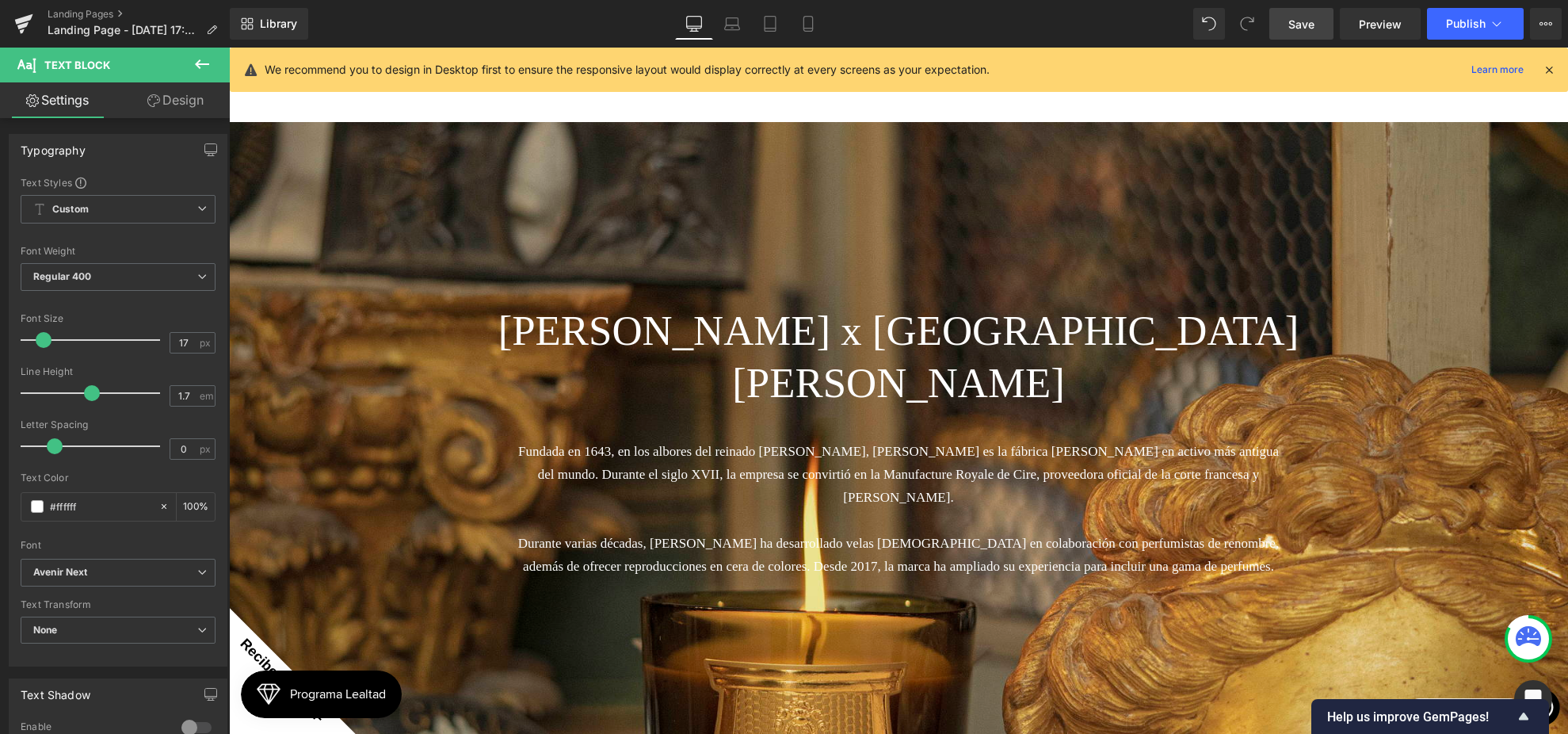
click at [1302, 37] on link "Save" at bounding box center [1301, 24] width 64 height 32
click at [1361, 35] on link "Preview" at bounding box center [1380, 24] width 81 height 32
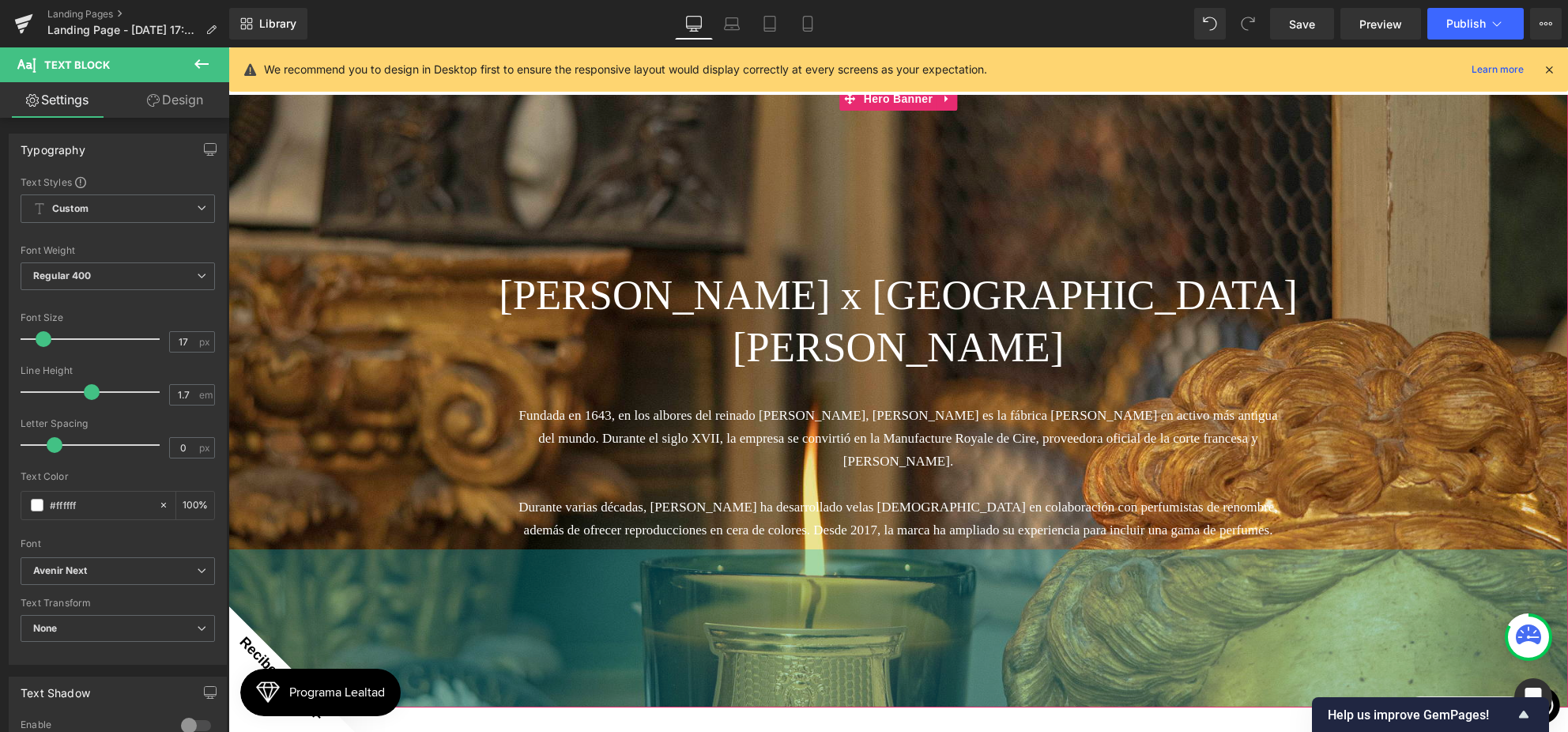
scroll to position [57, 0]
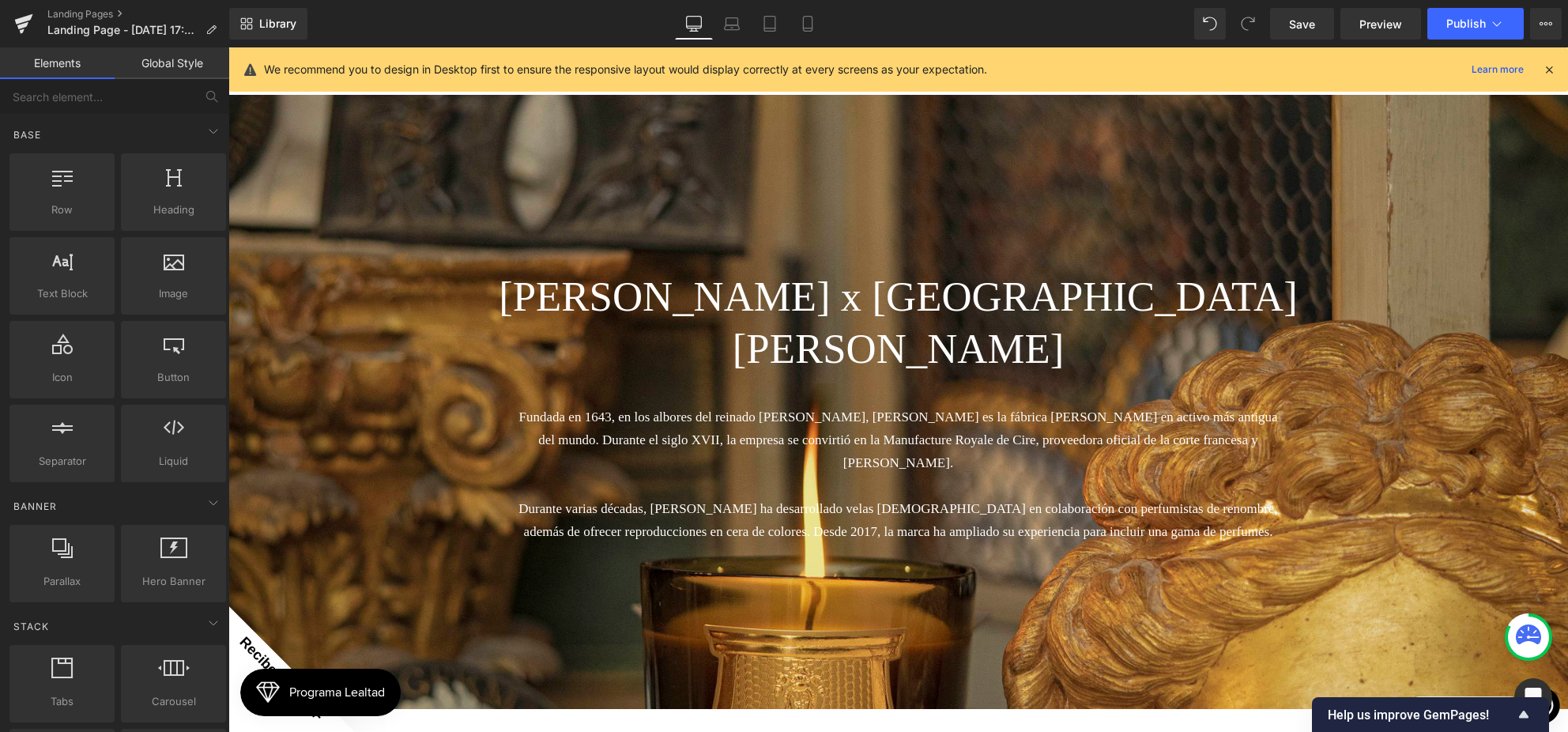
scroll to position [459, 0]
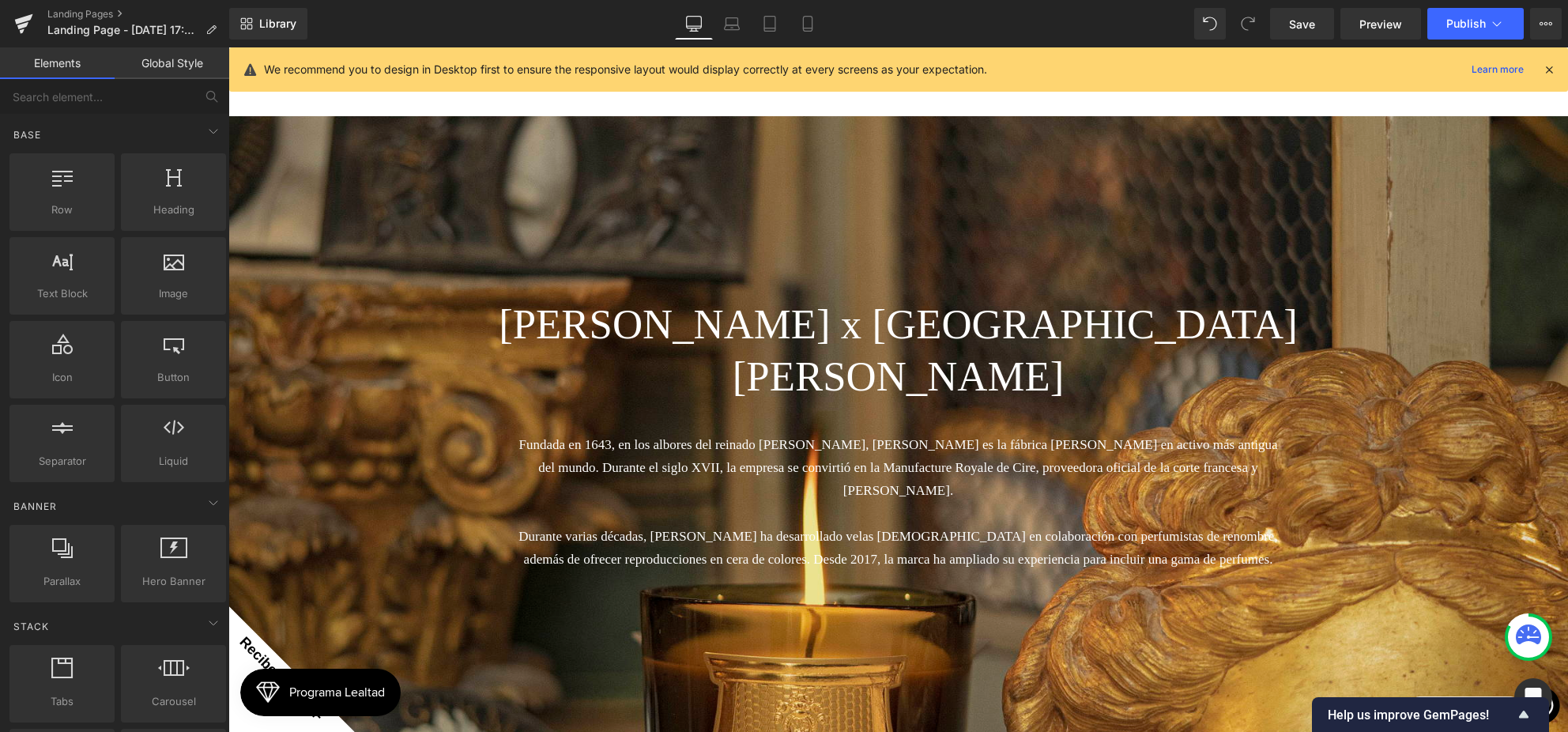
scroll to position [43, 0]
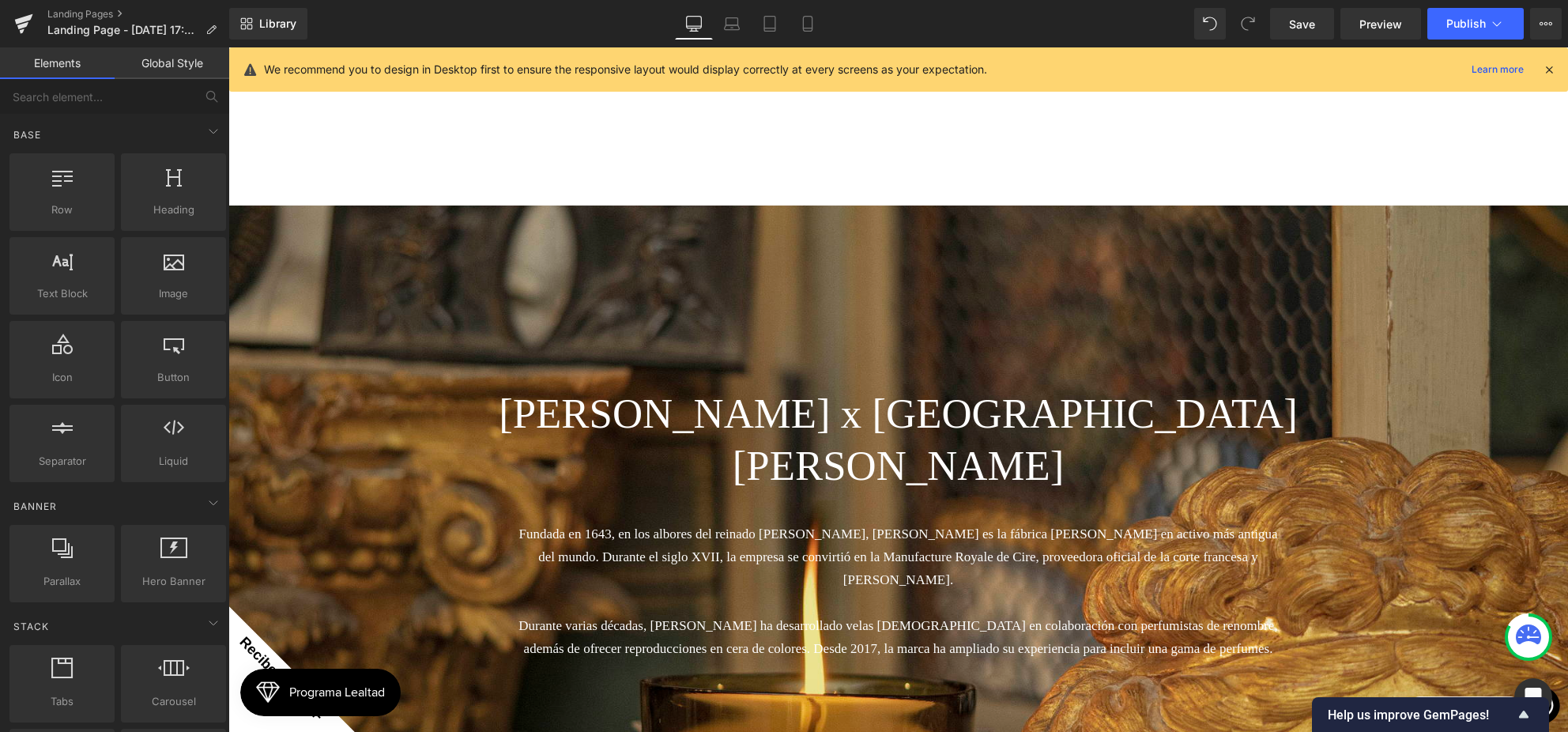
click at [1191, 260] on div "[PERSON_NAME] x [GEOGRAPHIC_DATA][PERSON_NAME] Heading Fundada en 1643, en los …" at bounding box center [898, 655] width 1340 height 900
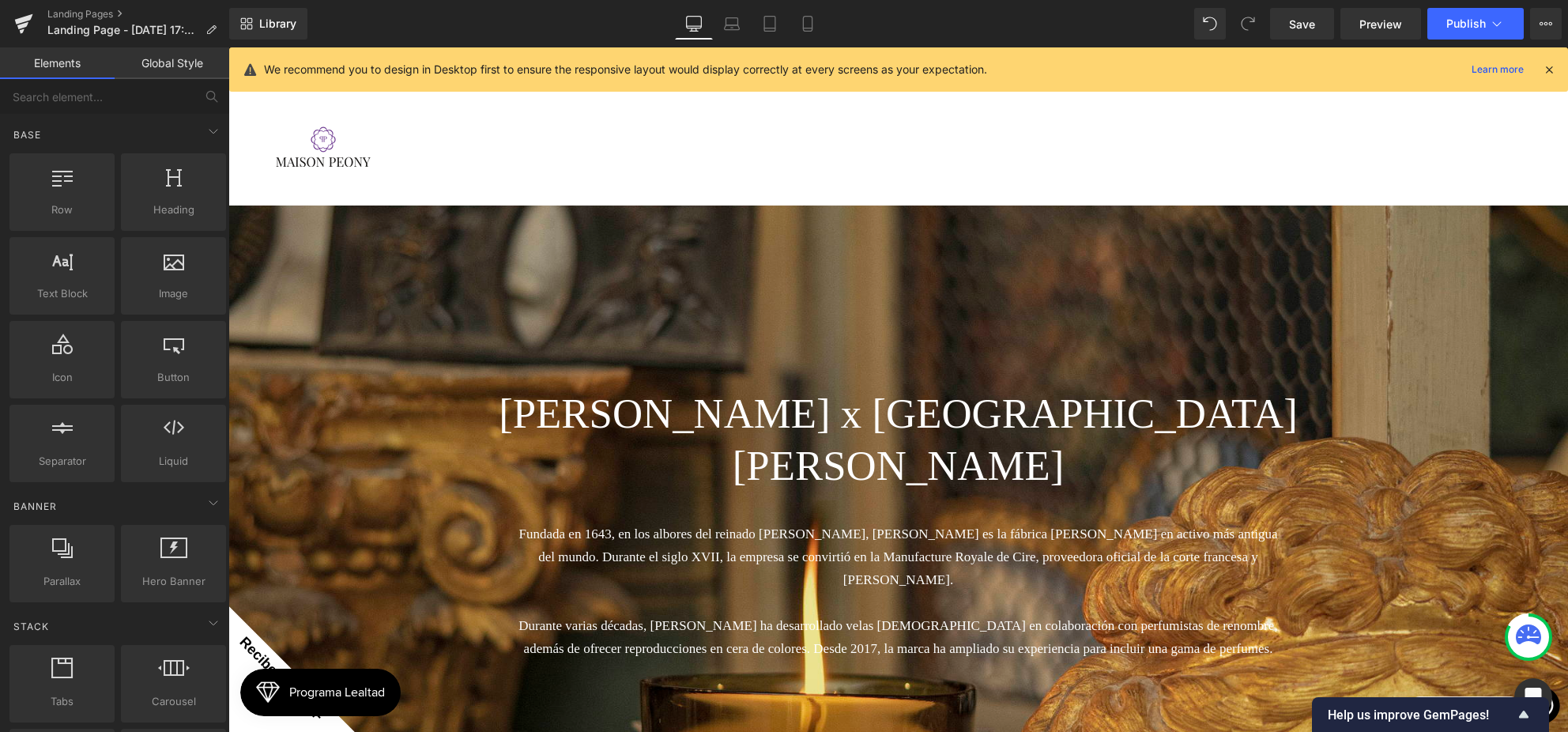
scroll to position [85, 0]
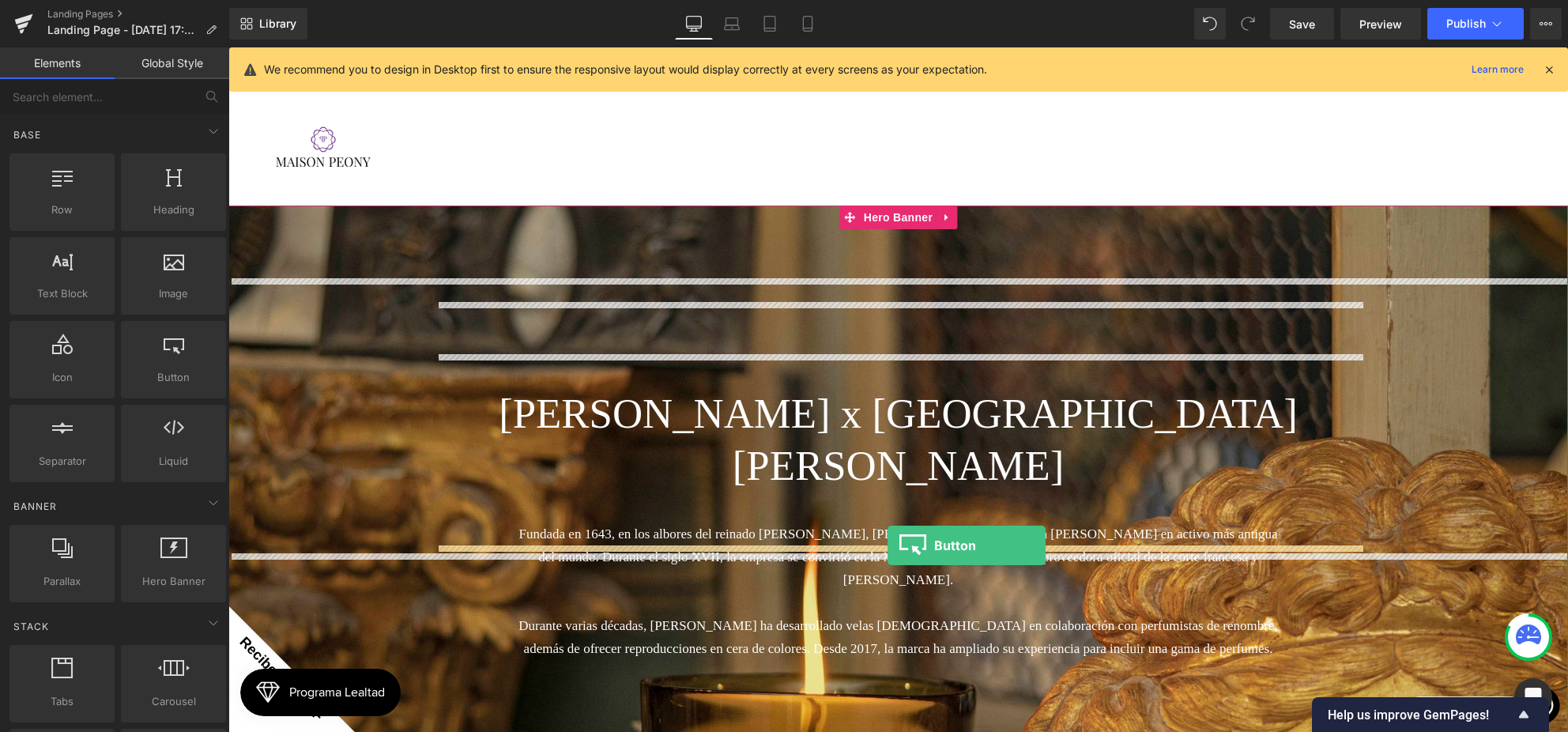
drag, startPoint x: 409, startPoint y: 422, endPoint x: 887, endPoint y: 545, distance: 493.6
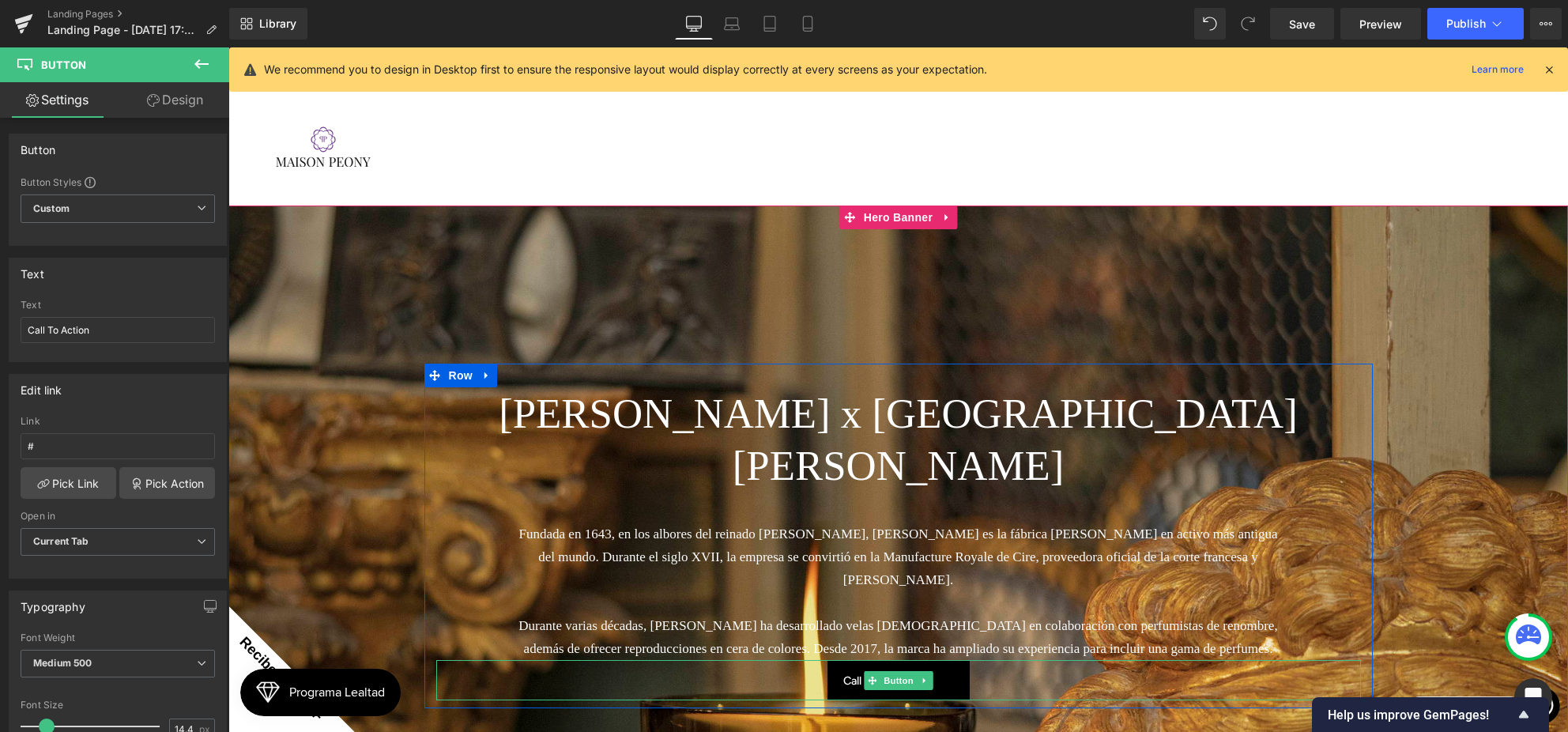
click at [992, 660] on div "Call To Action" at bounding box center [898, 680] width 925 height 40
click at [959, 660] on link "Call To Action" at bounding box center [898, 680] width 143 height 40
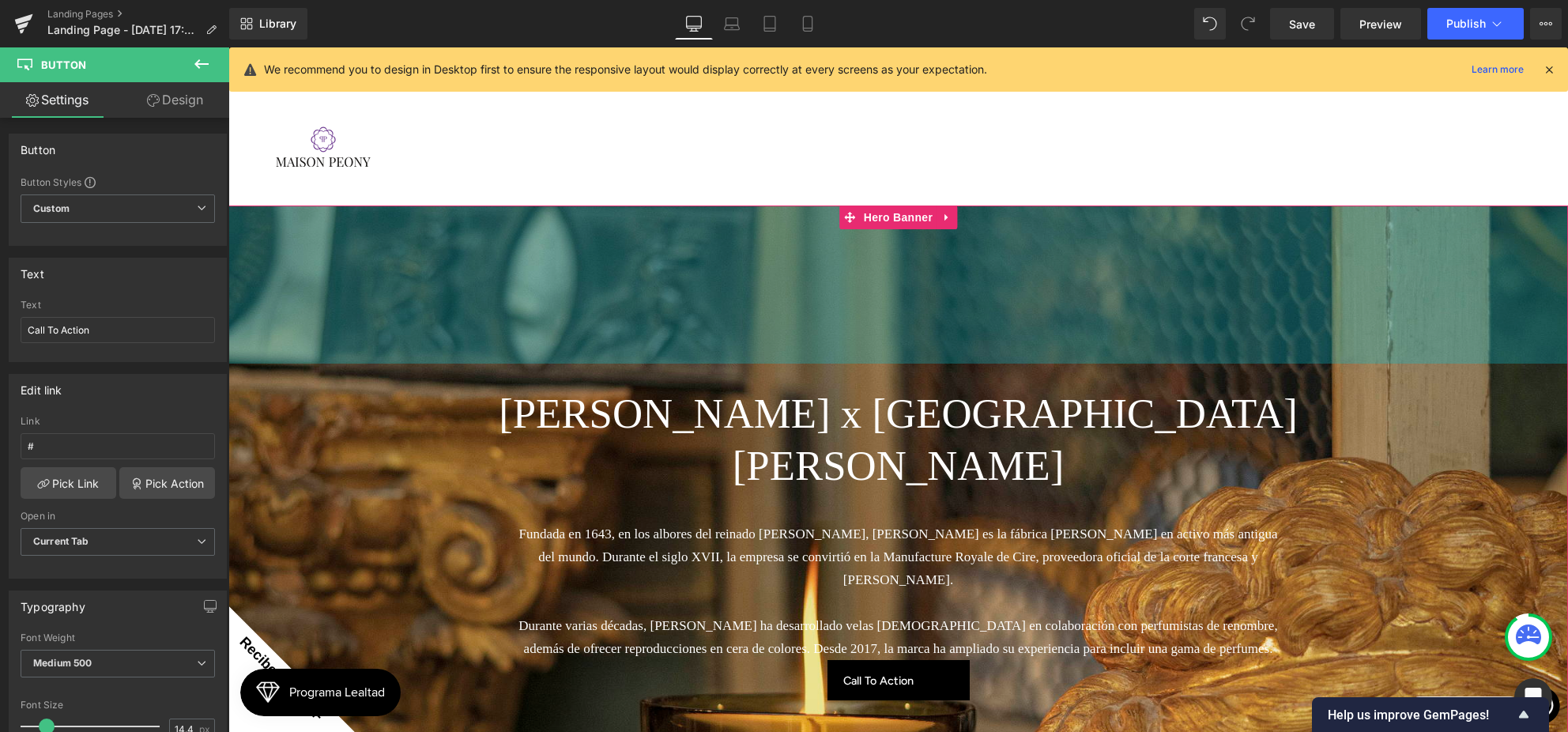
scroll to position [61, 0]
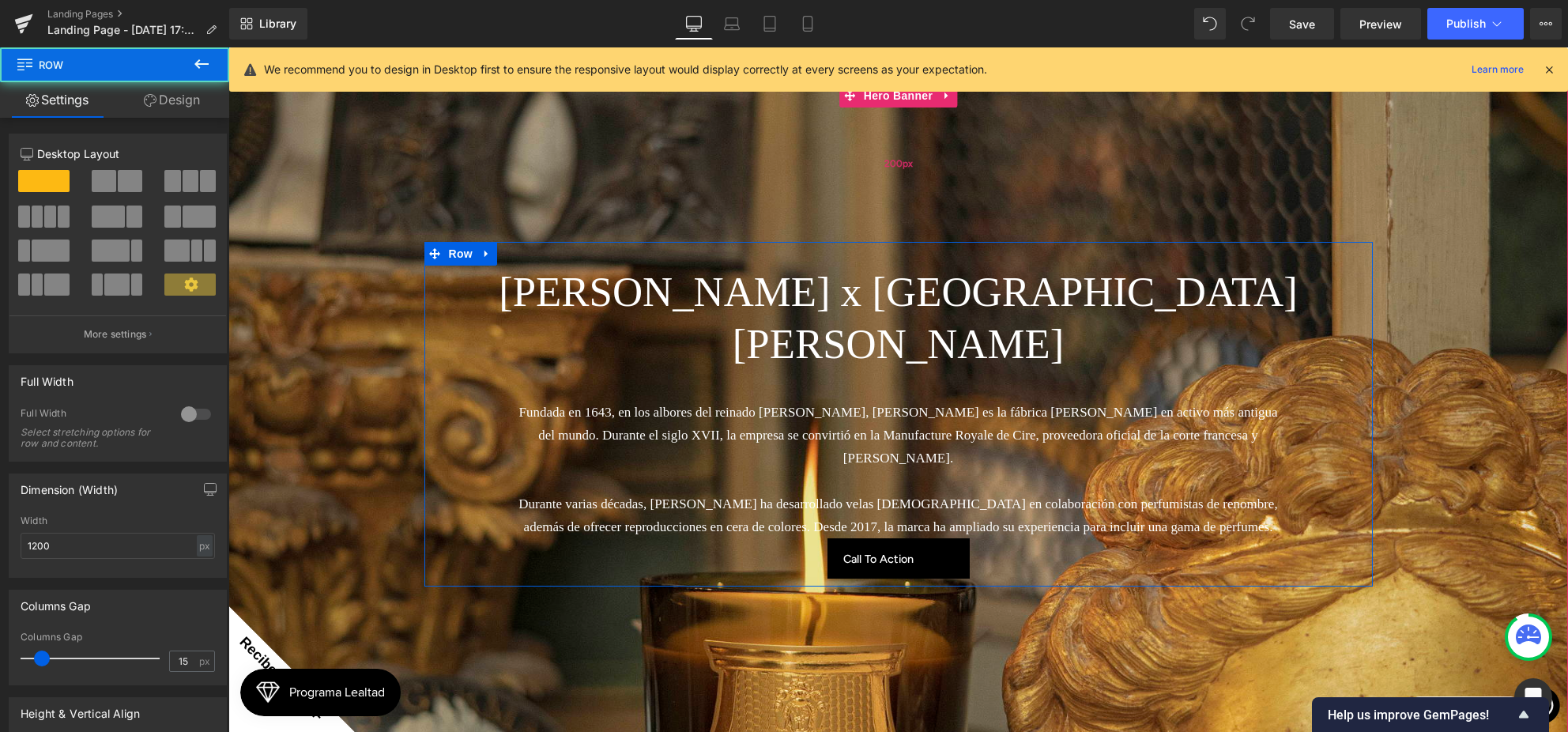
click at [468, 175] on div "200px" at bounding box center [898, 163] width 1340 height 158
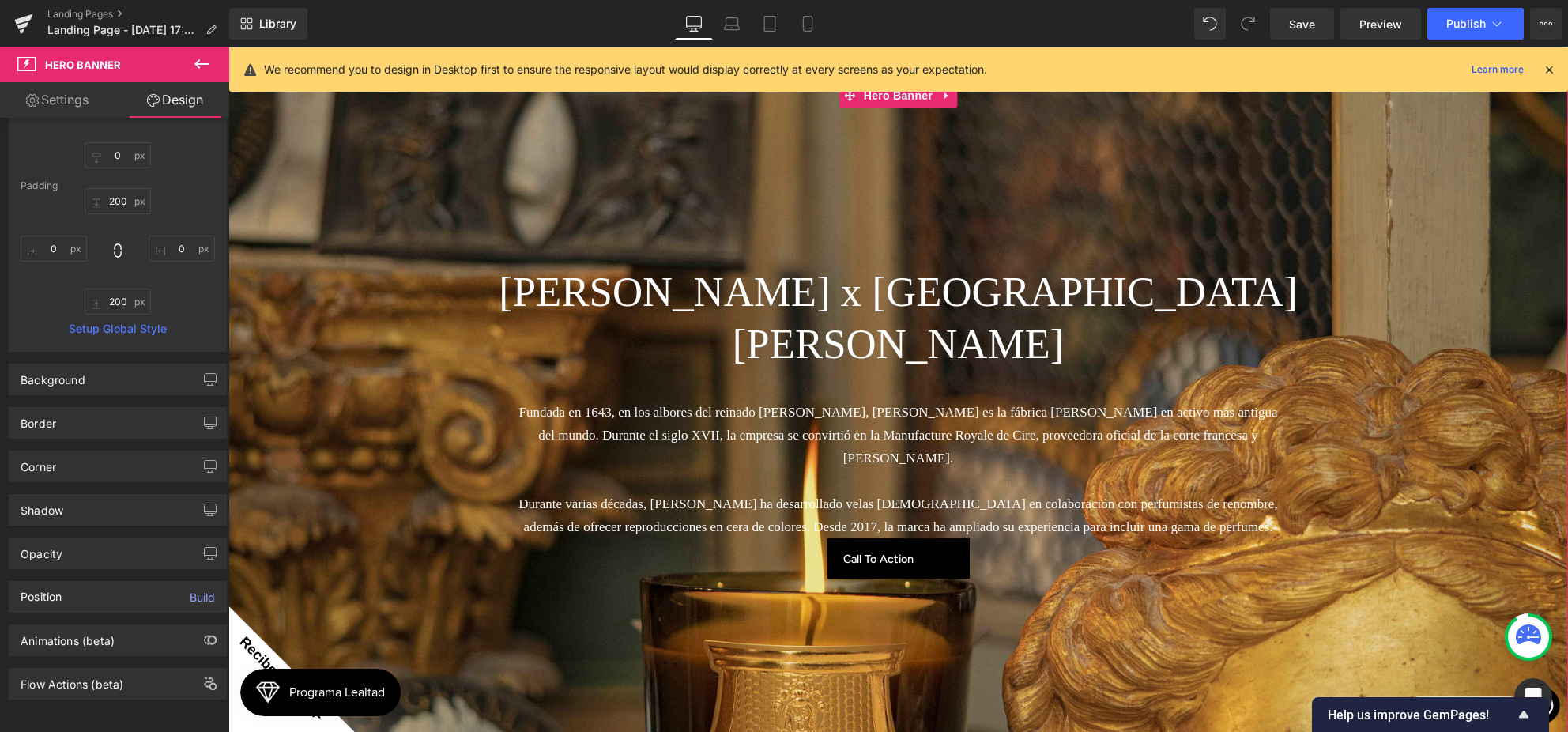
scroll to position [197, 0]
drag, startPoint x: 122, startPoint y: 557, endPoint x: 120, endPoint y: 546, distance: 11.2
click at [122, 569] on div "Position Build" at bounding box center [118, 591] width 237 height 44
click at [120, 545] on div "Opacity" at bounding box center [117, 553] width 217 height 30
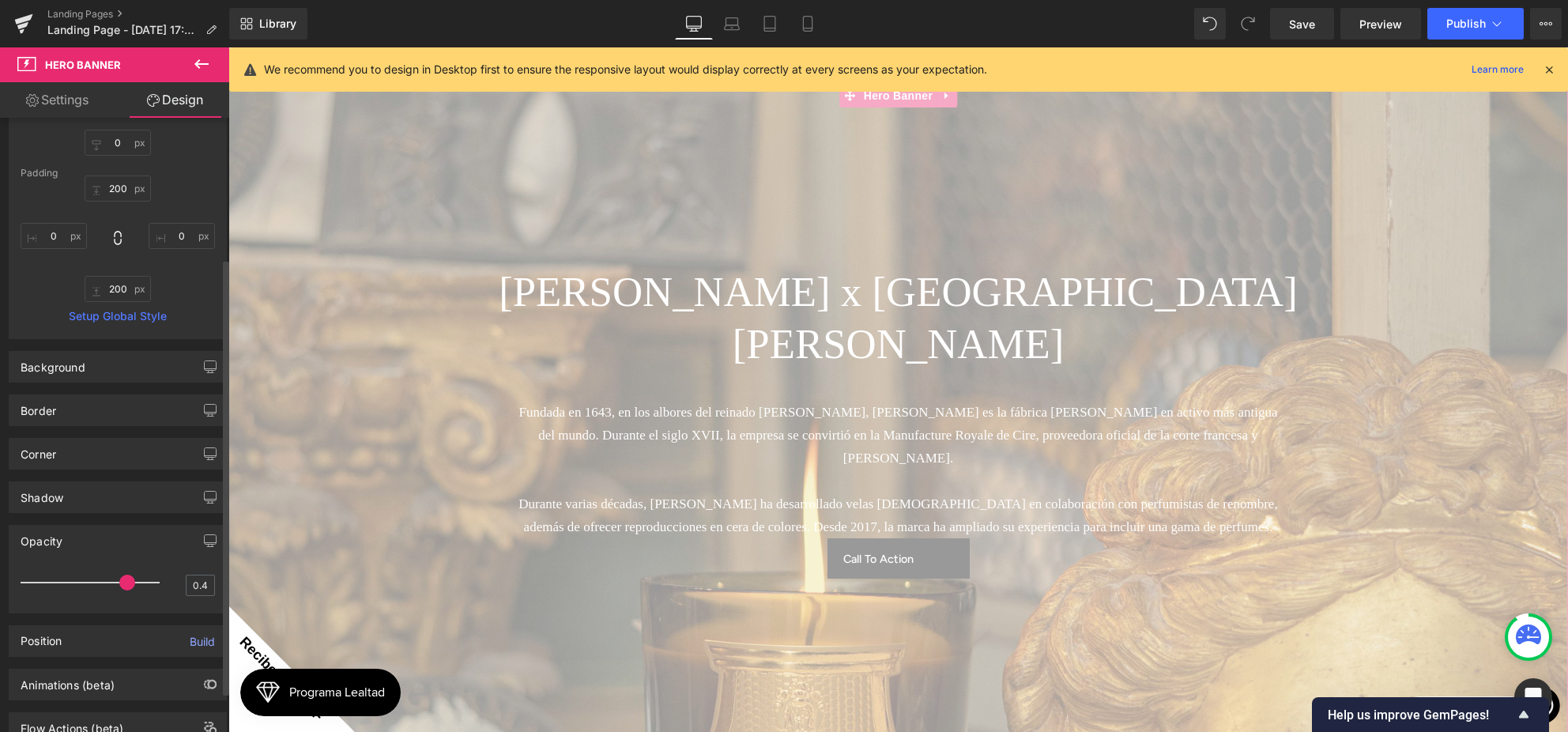
drag, startPoint x: 127, startPoint y: 578, endPoint x: 53, endPoint y: 579, distance: 74.0
click at [53, 579] on div at bounding box center [94, 582] width 132 height 32
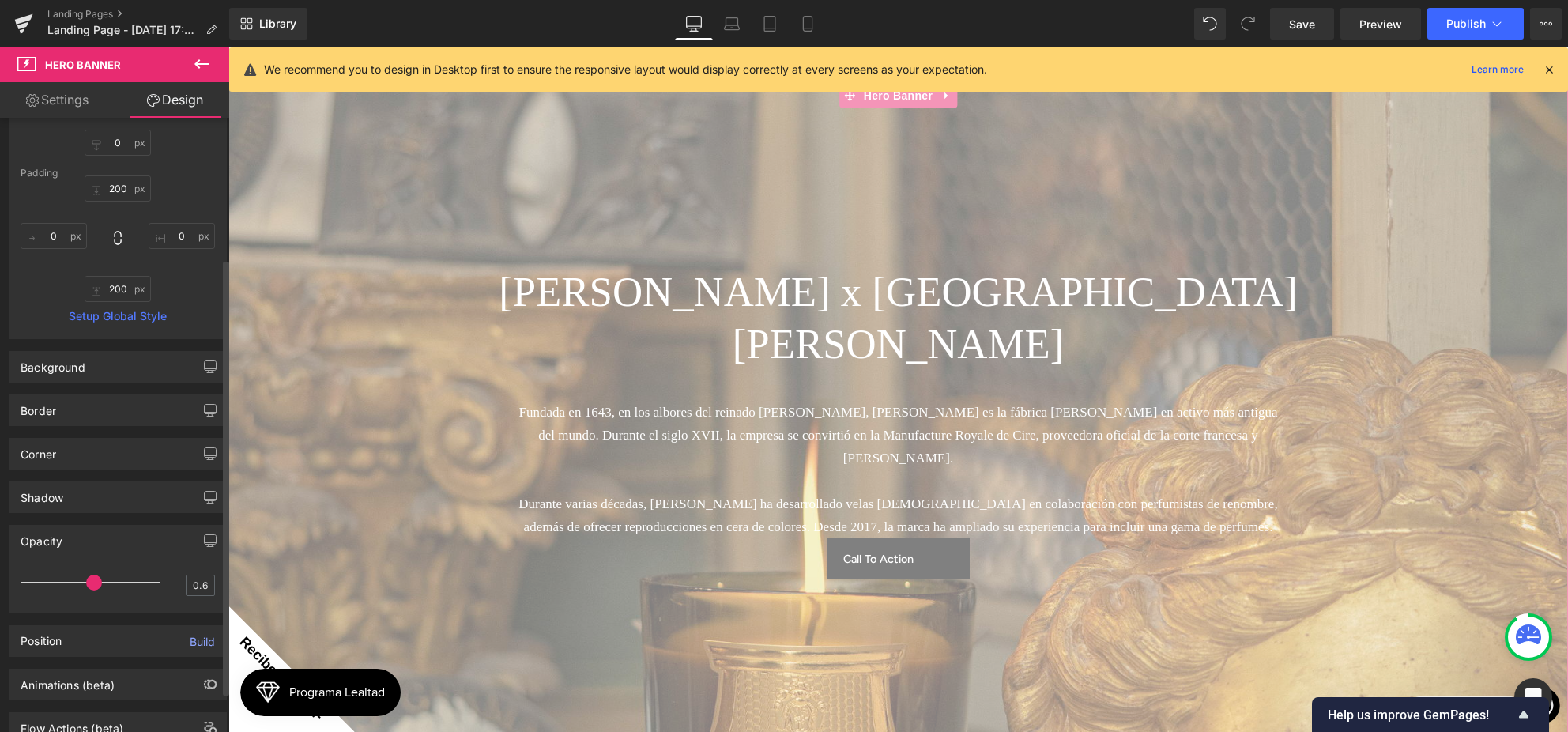
drag, startPoint x: 70, startPoint y: 578, endPoint x: 108, endPoint y: 581, distance: 38.1
click at [94, 579] on div at bounding box center [94, 582] width 132 height 32
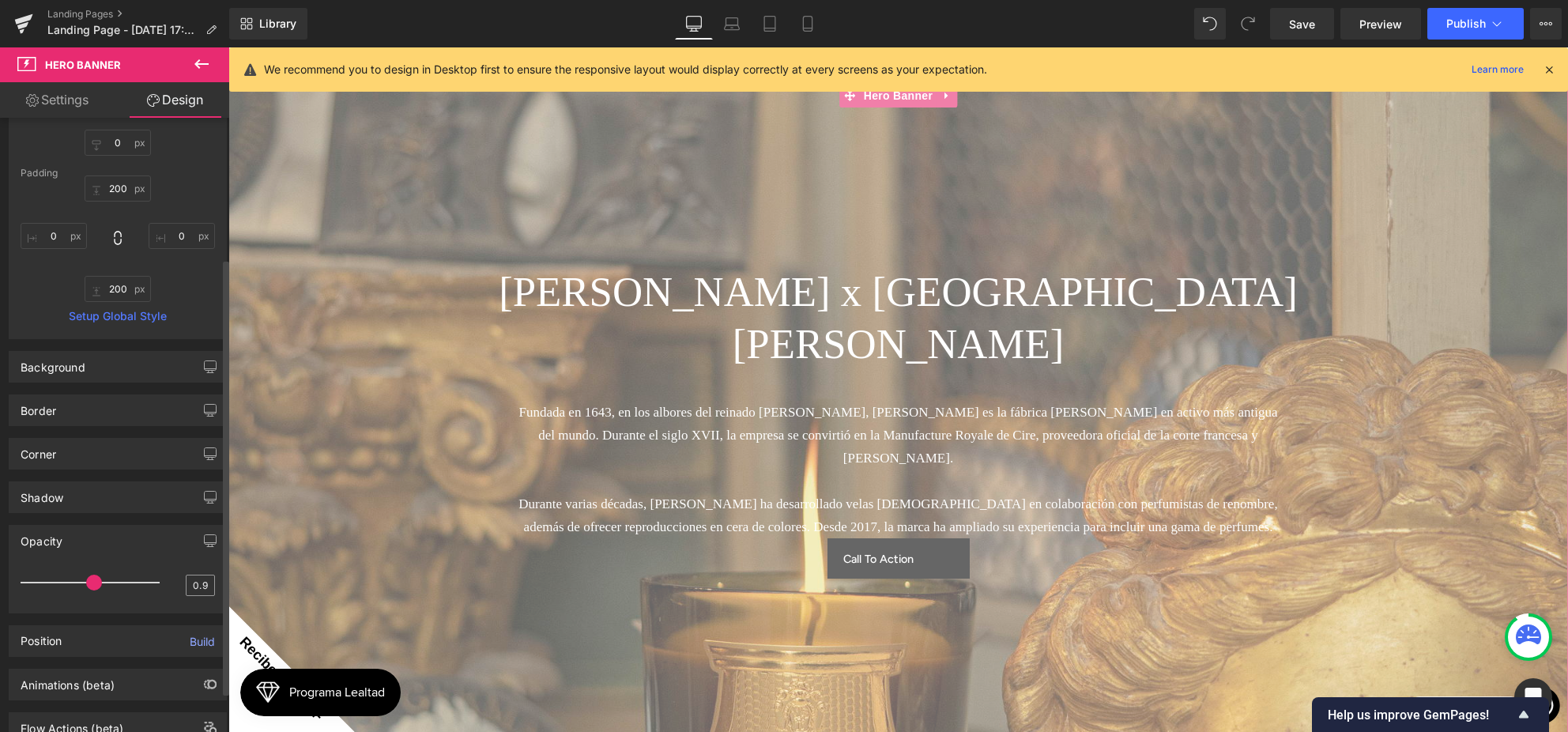
type input "1"
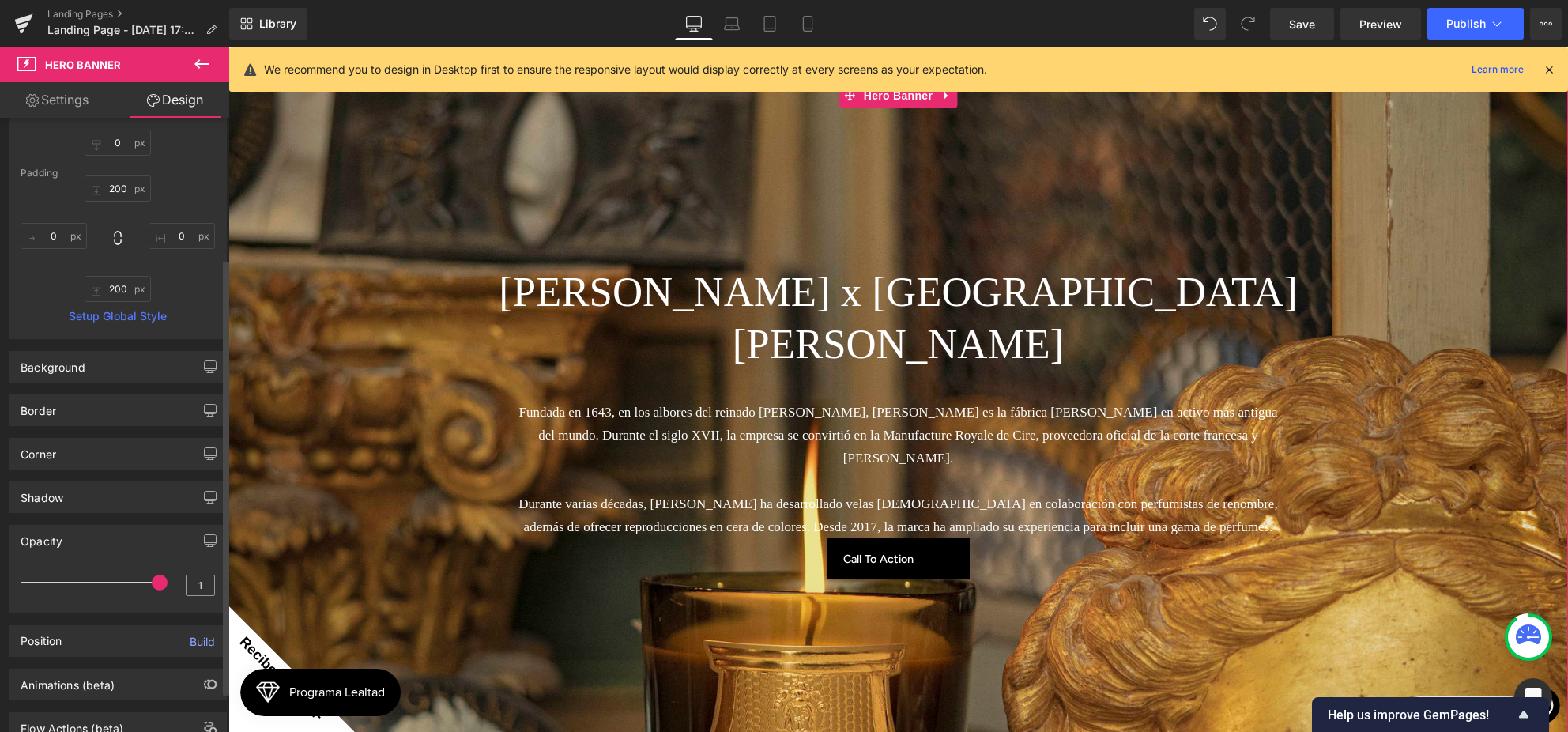
drag, startPoint x: 89, startPoint y: 581, endPoint x: 193, endPoint y: 581, distance: 104.0
click at [193, 581] on div "1" at bounding box center [117, 588] width 195 height 42
click at [342, 373] on span "[PERSON_NAME] x [GEOGRAPHIC_DATA][PERSON_NAME] Heading Fundada en 1643, en los …" at bounding box center [898, 414] width 1340 height 345
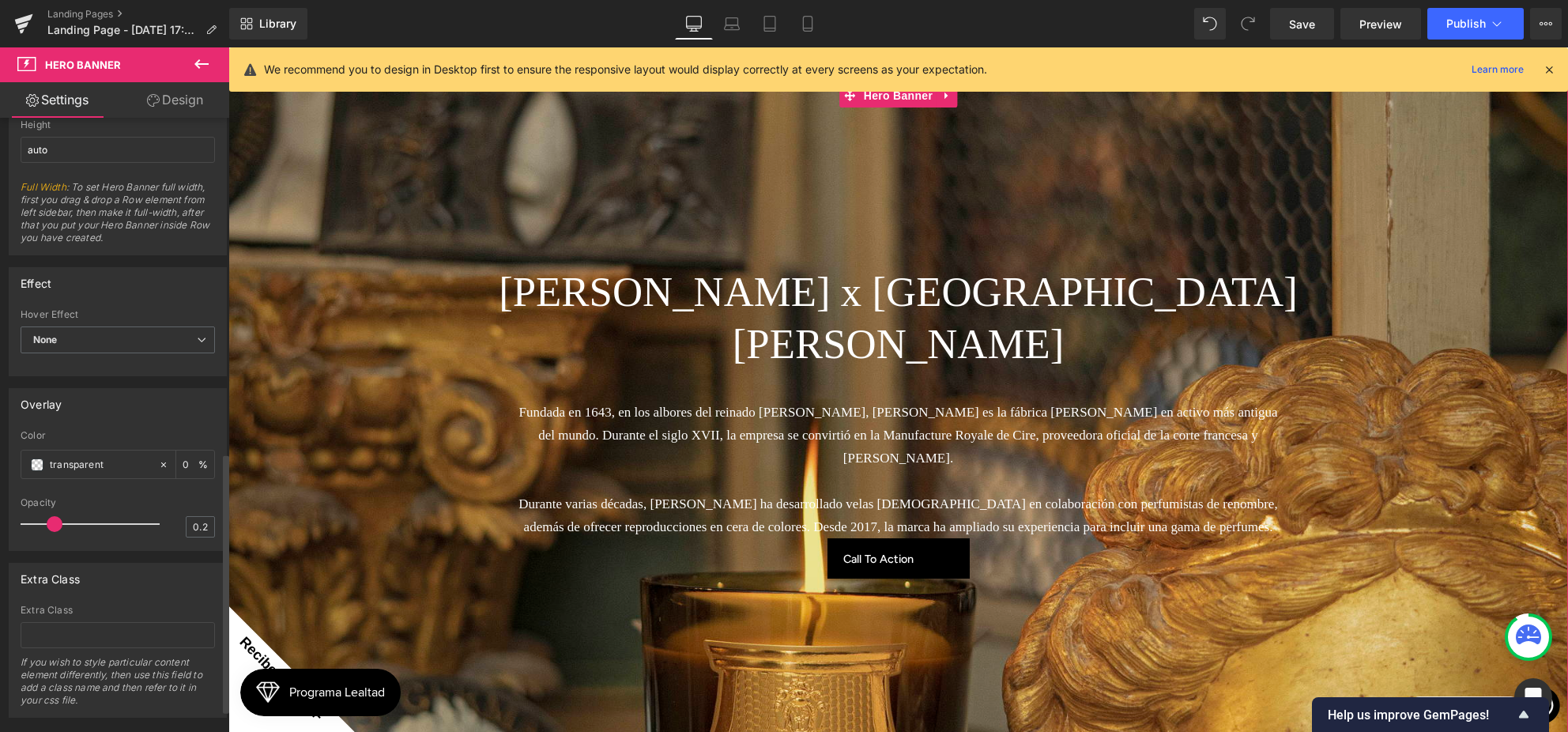
scroll to position [845, 0]
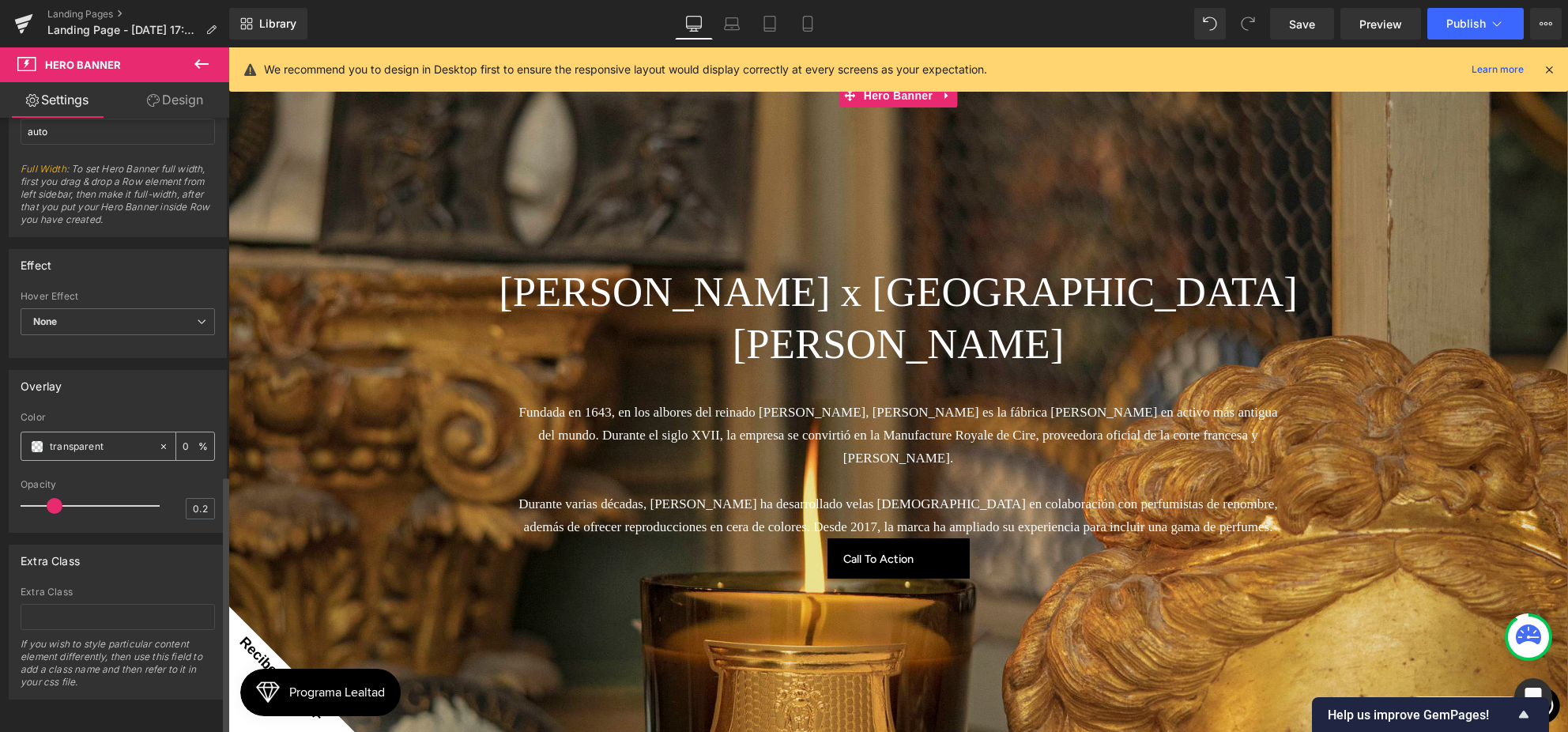
click at [138, 441] on input "transparent" at bounding box center [100, 446] width 101 height 17
click at [27, 434] on div "transparent" at bounding box center [90, 446] width 137 height 27
click at [36, 440] on span at bounding box center [37, 447] width 13 height 13
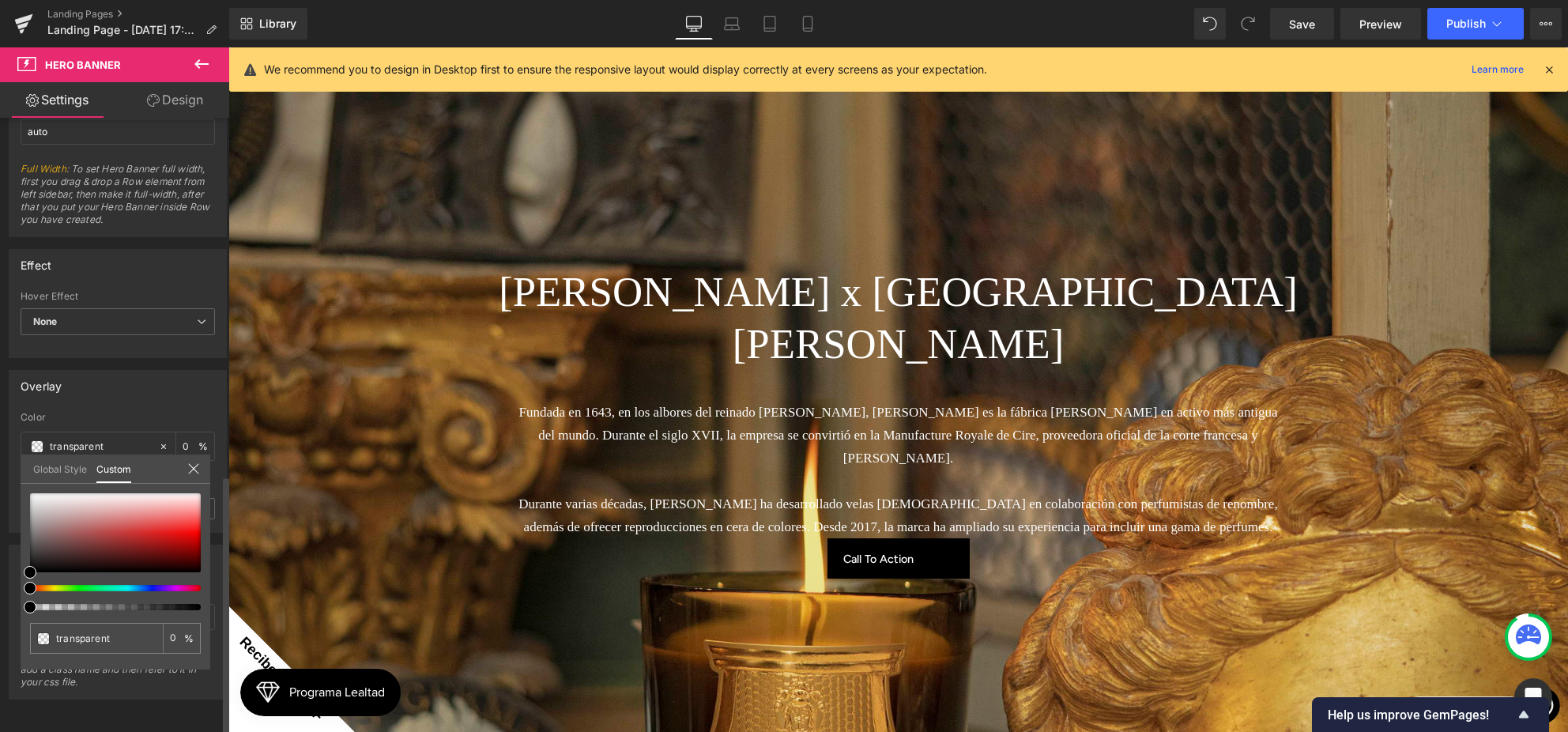
type input "#000000"
type input "3"
type input "#000000"
type input "3"
type input "14"
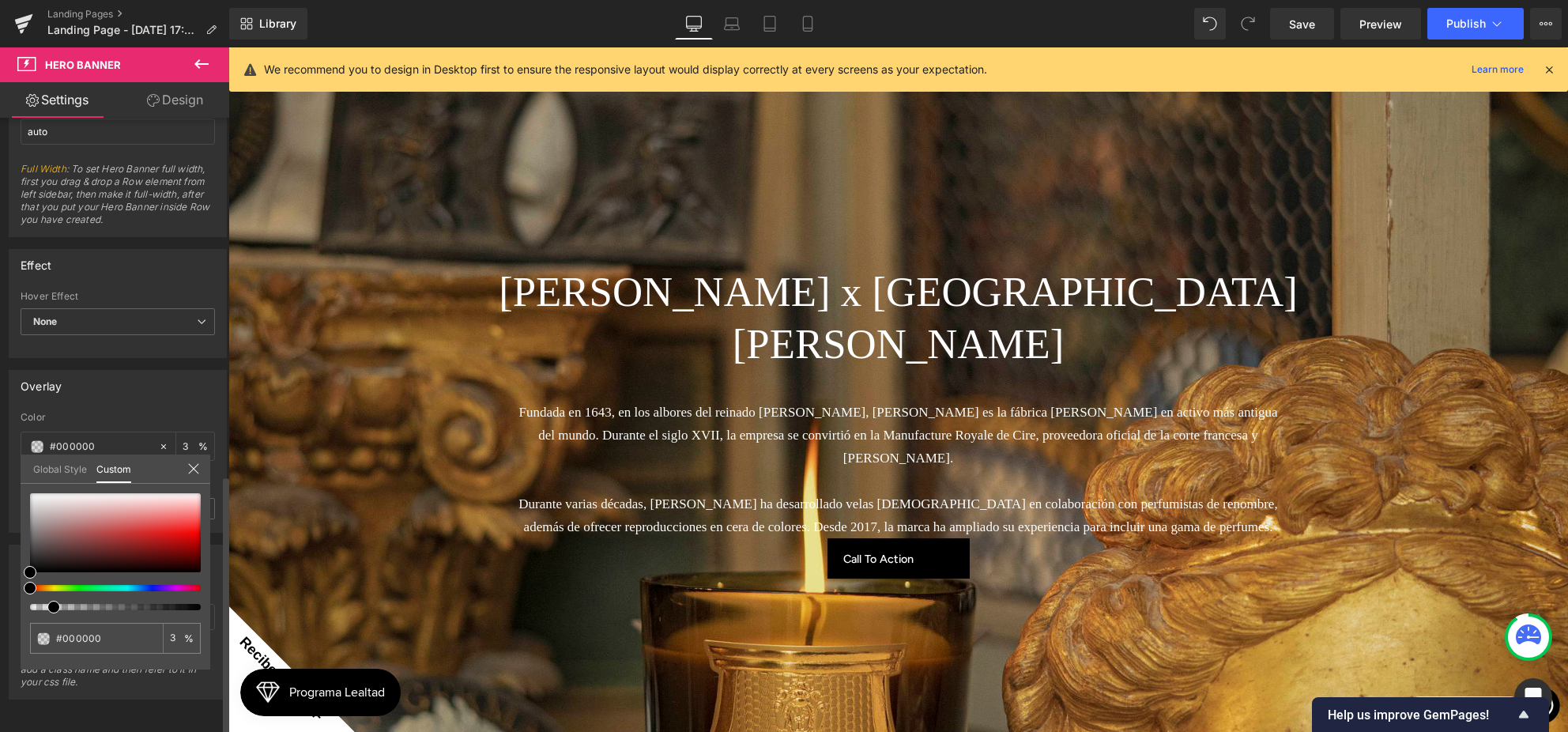
type input "14"
drag, startPoint x: 55, startPoint y: 607, endPoint x: 122, endPoint y: 610, distance: 67.1
click at [66, 606] on span at bounding box center [59, 607] width 13 height 13
type input "17"
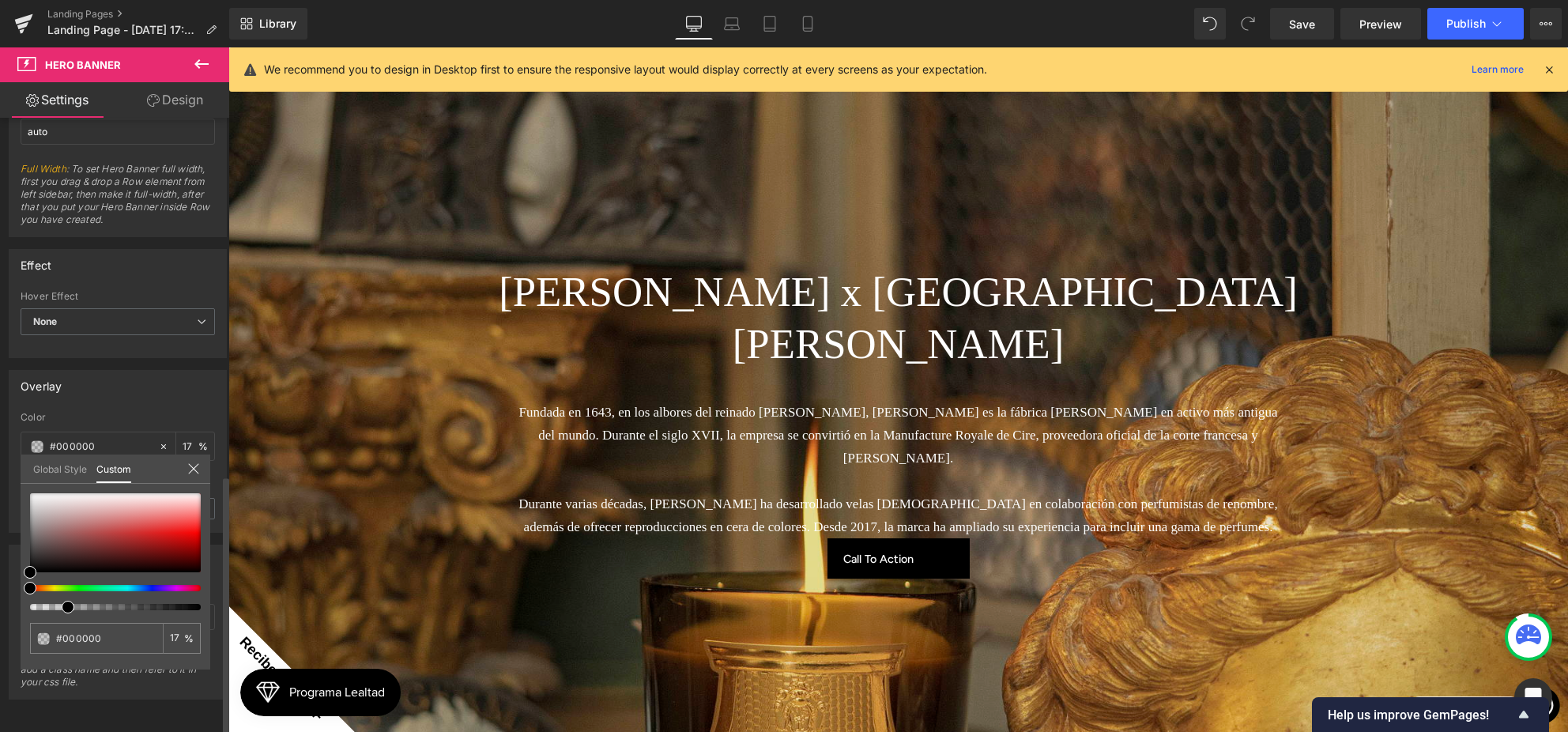
type input "19"
type input "25"
drag, startPoint x: 65, startPoint y: 601, endPoint x: 9, endPoint y: 594, distance: 56.4
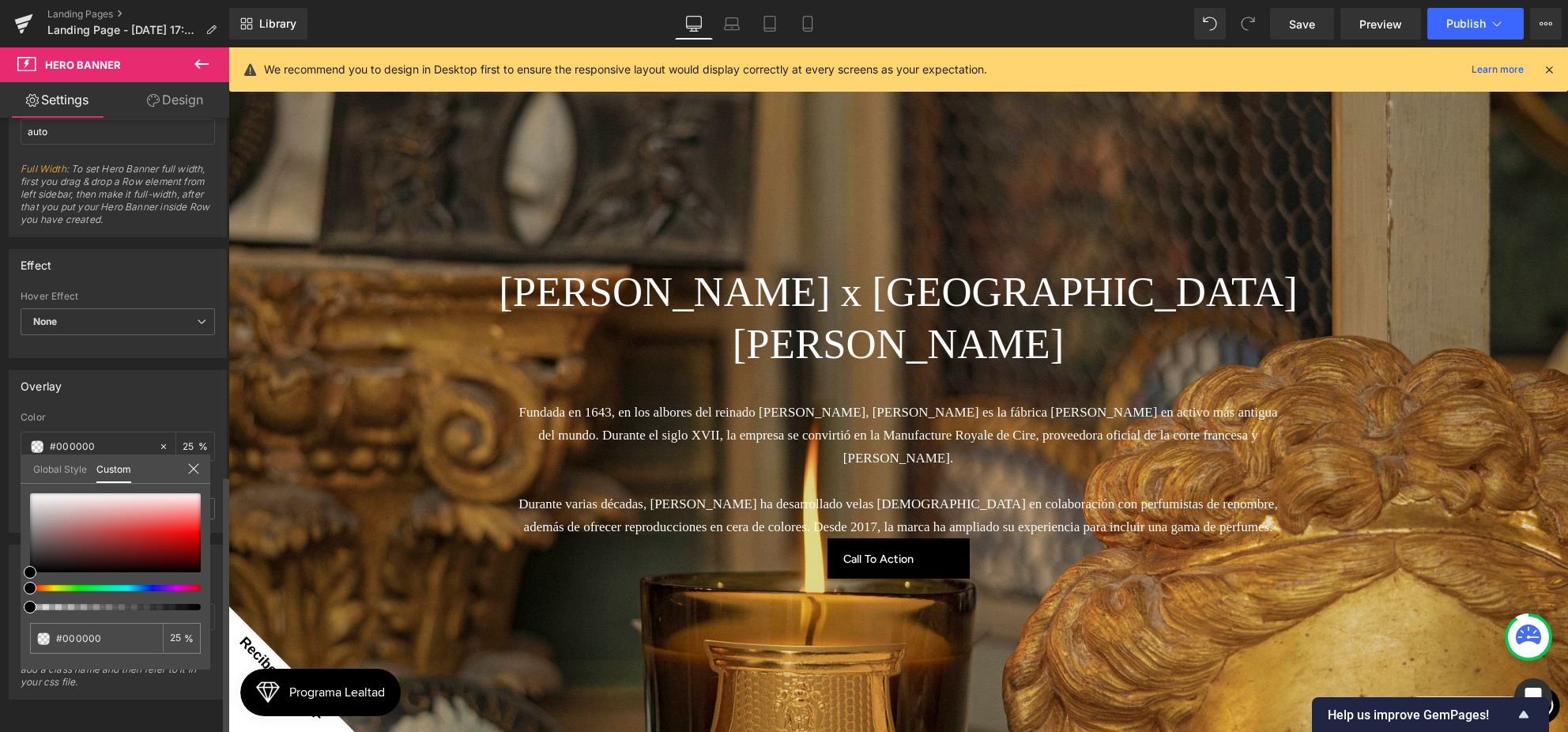
click at [9, 533] on div "Overlay rgba(0, 0, 0, 0.25) Color #000000 25 % 0.2 Opacity 0.2 Global Style Cus…" at bounding box center [118, 445] width 237 height 175
type input "0"
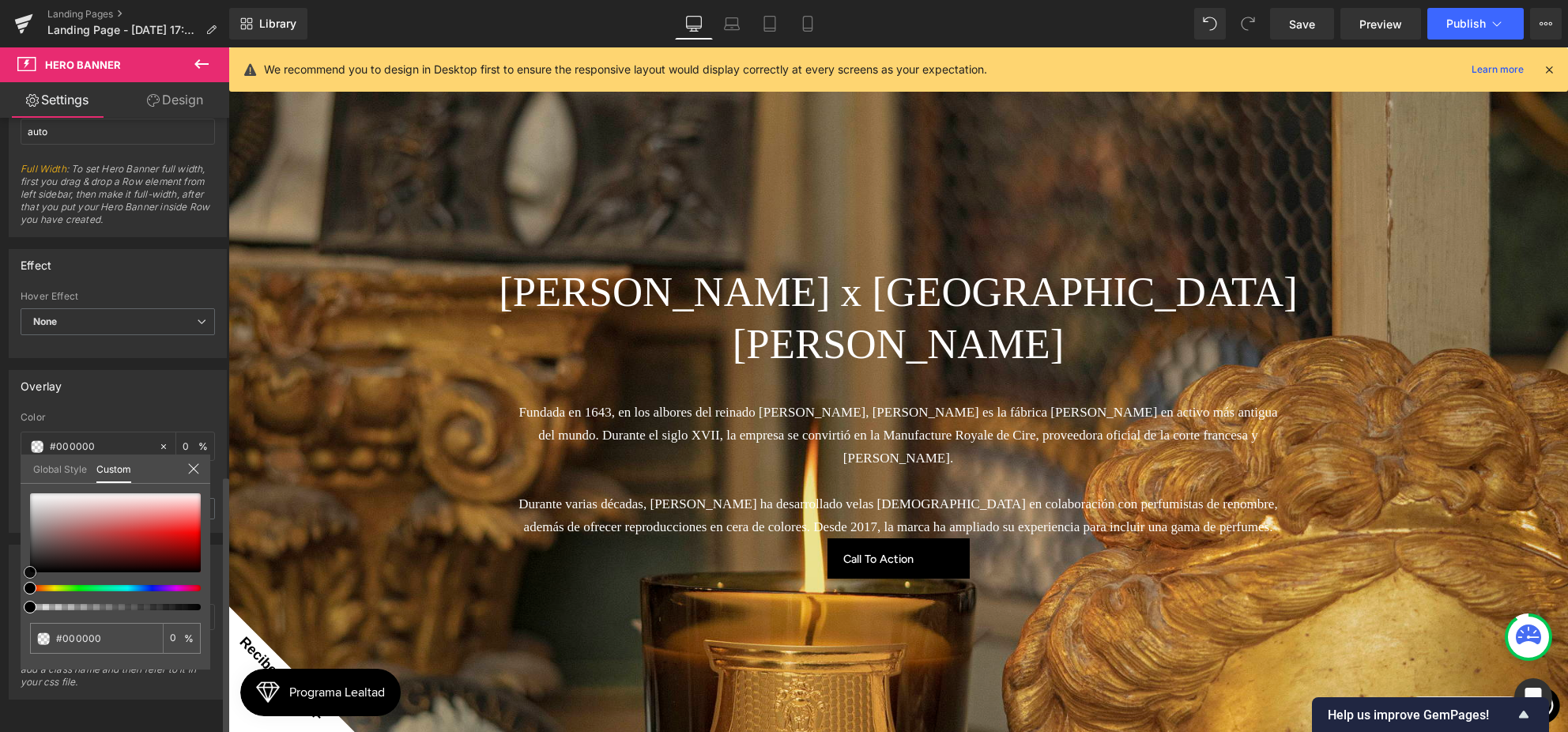
type input "#151313"
type input "#7b5f5f"
click at [50, 538] on div at bounding box center [115, 533] width 171 height 79
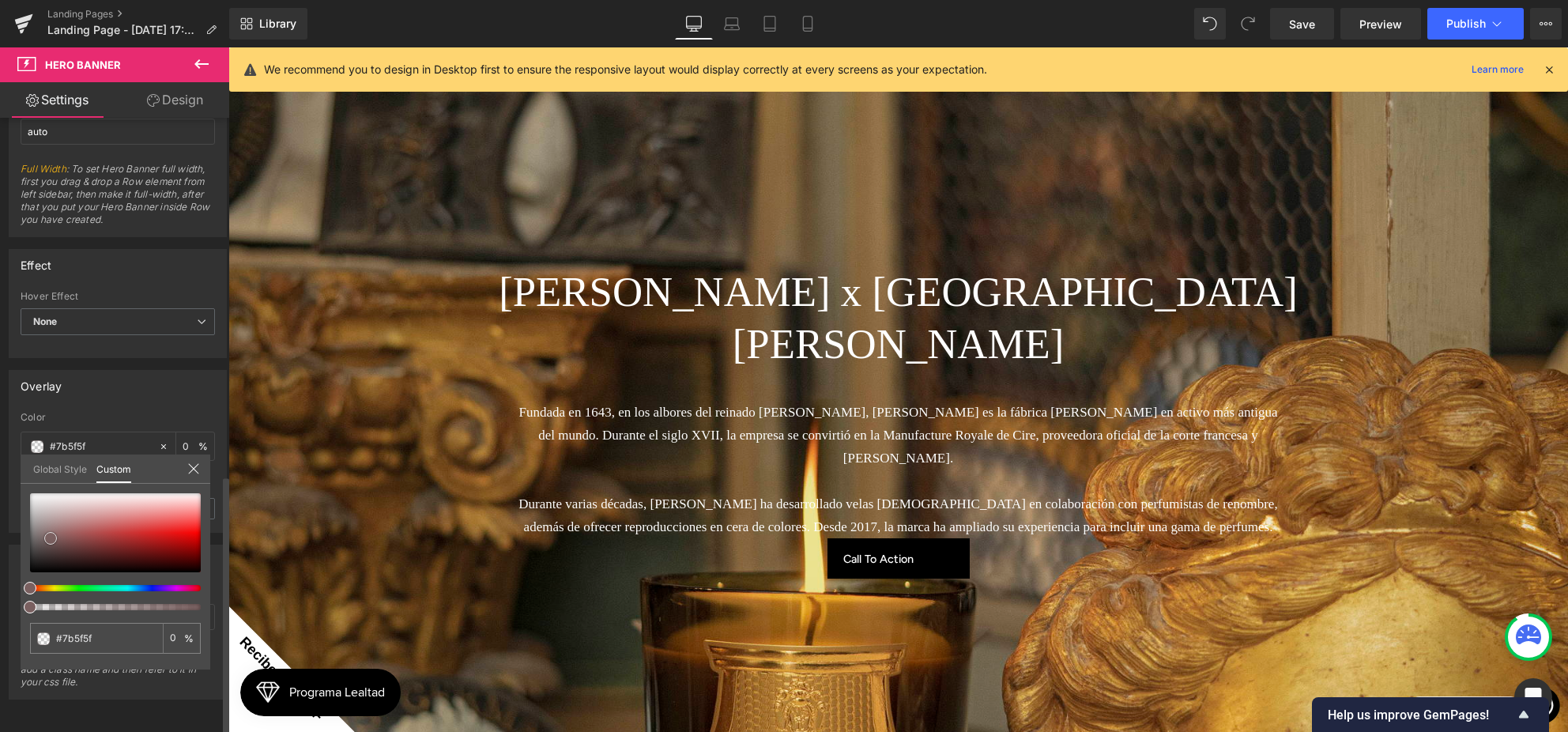
type input "#7a6060"
type input "#918686"
type input "#000000"
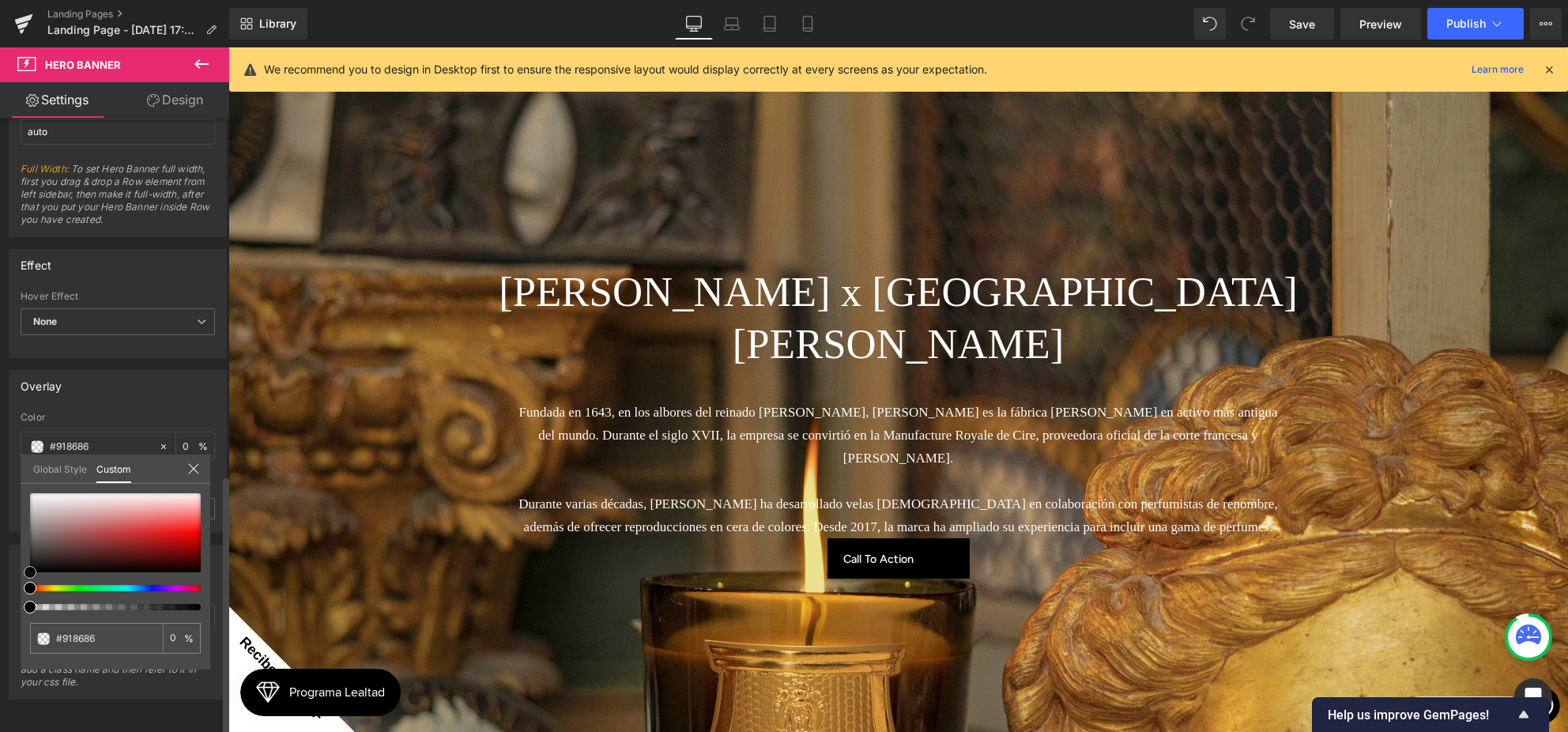
type input "#000000"
drag, startPoint x: 51, startPoint y: 535, endPoint x: 35, endPoint y: 599, distance: 66.0
click at [25, 581] on div "#000000 0 %" at bounding box center [115, 581] width 190 height 176
type input "22"
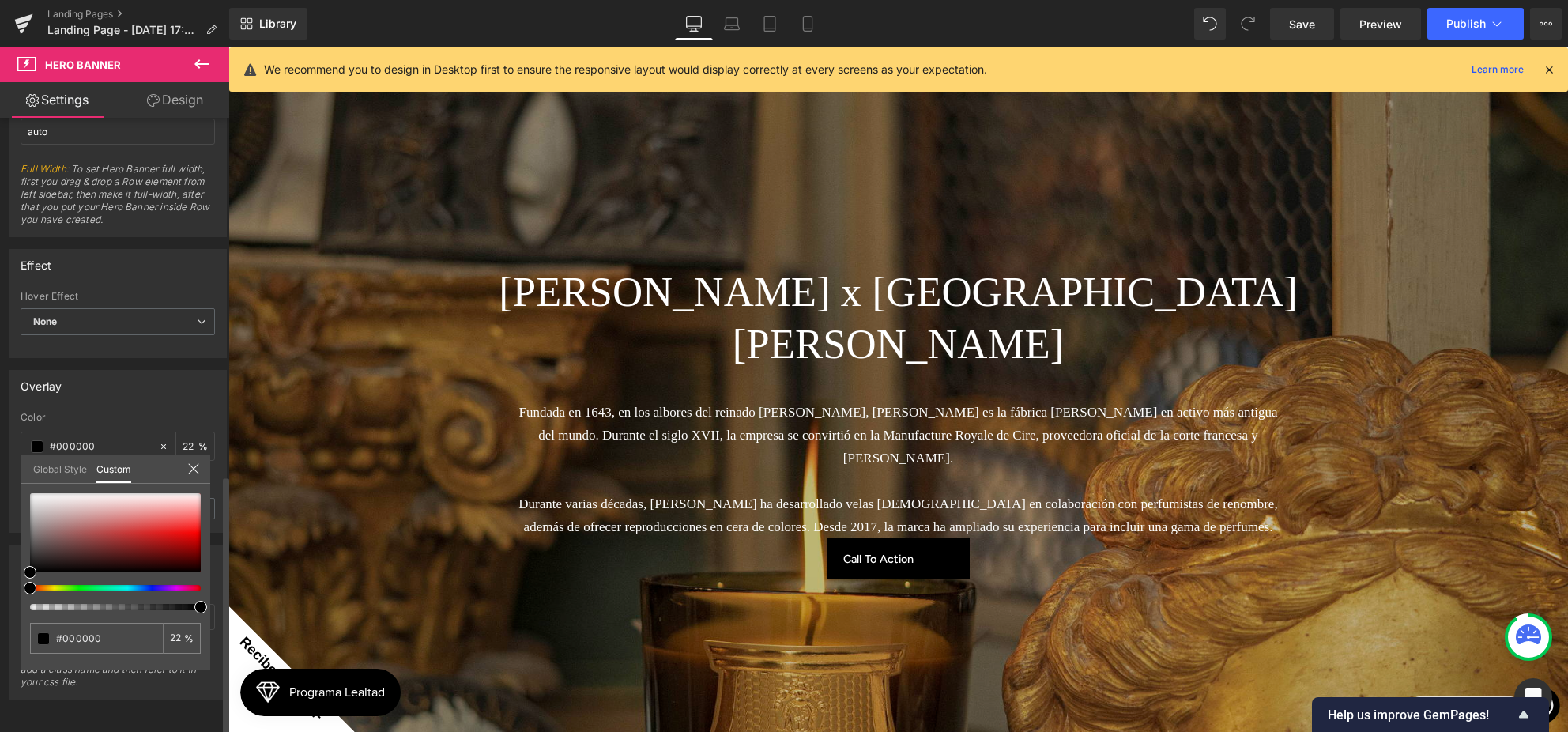
drag, startPoint x: 66, startPoint y: 605, endPoint x: 215, endPoint y: 604, distance: 149.0
click at [219, 533] on div "Overlay rgba(0, 0, 0, 0.22) Color #000000 22 % 0.2 Opacity 0.2 Global Style Cus…" at bounding box center [118, 445] width 237 height 175
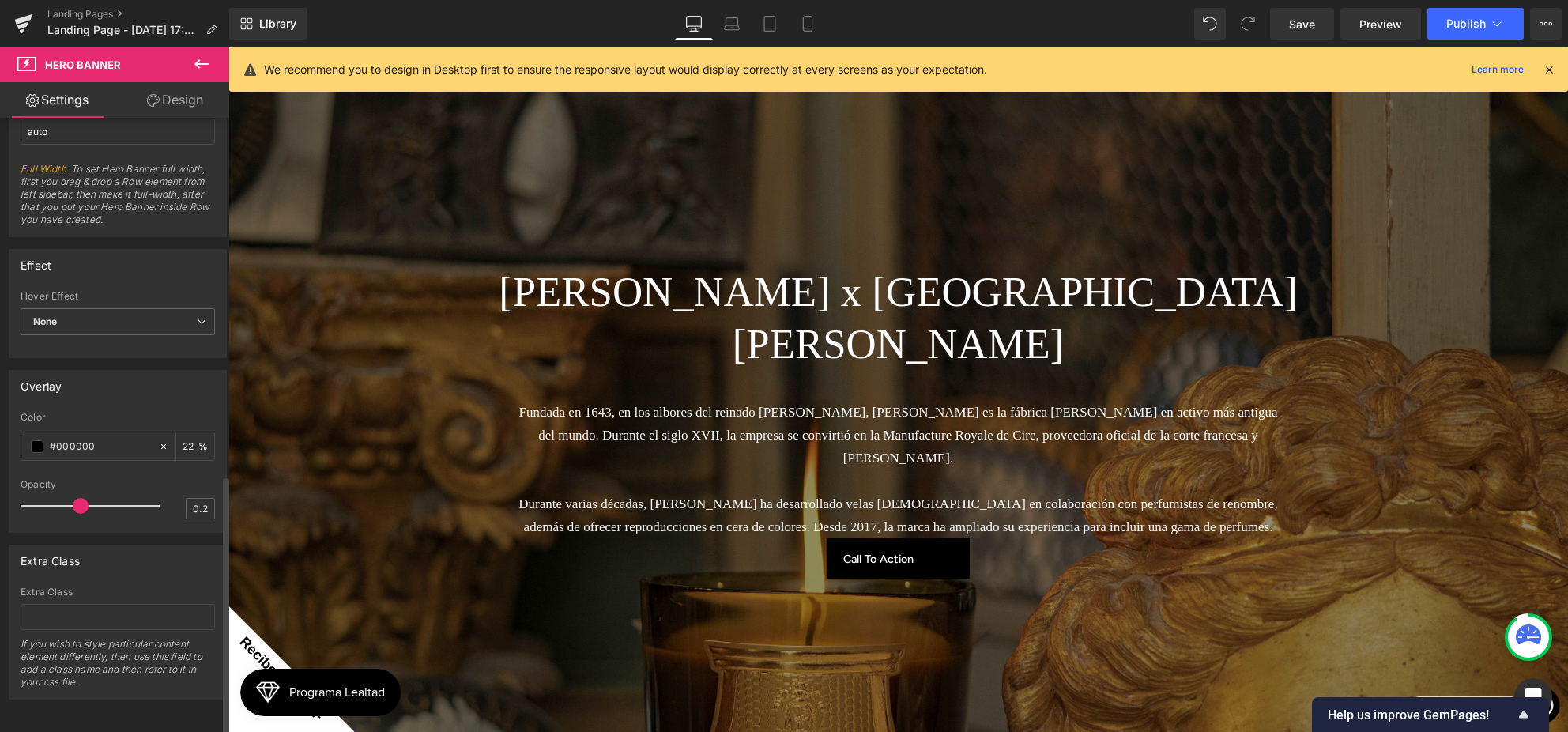
drag, startPoint x: 61, startPoint y: 493, endPoint x: 79, endPoint y: 493, distance: 18.0
click at [79, 498] on span at bounding box center [80, 505] width 16 height 16
click at [945, 499] on body "Saltar al contenido Este sitio web tiene ciertas restriucciones de navegación. …" at bounding box center [898, 652] width 1340 height 1333
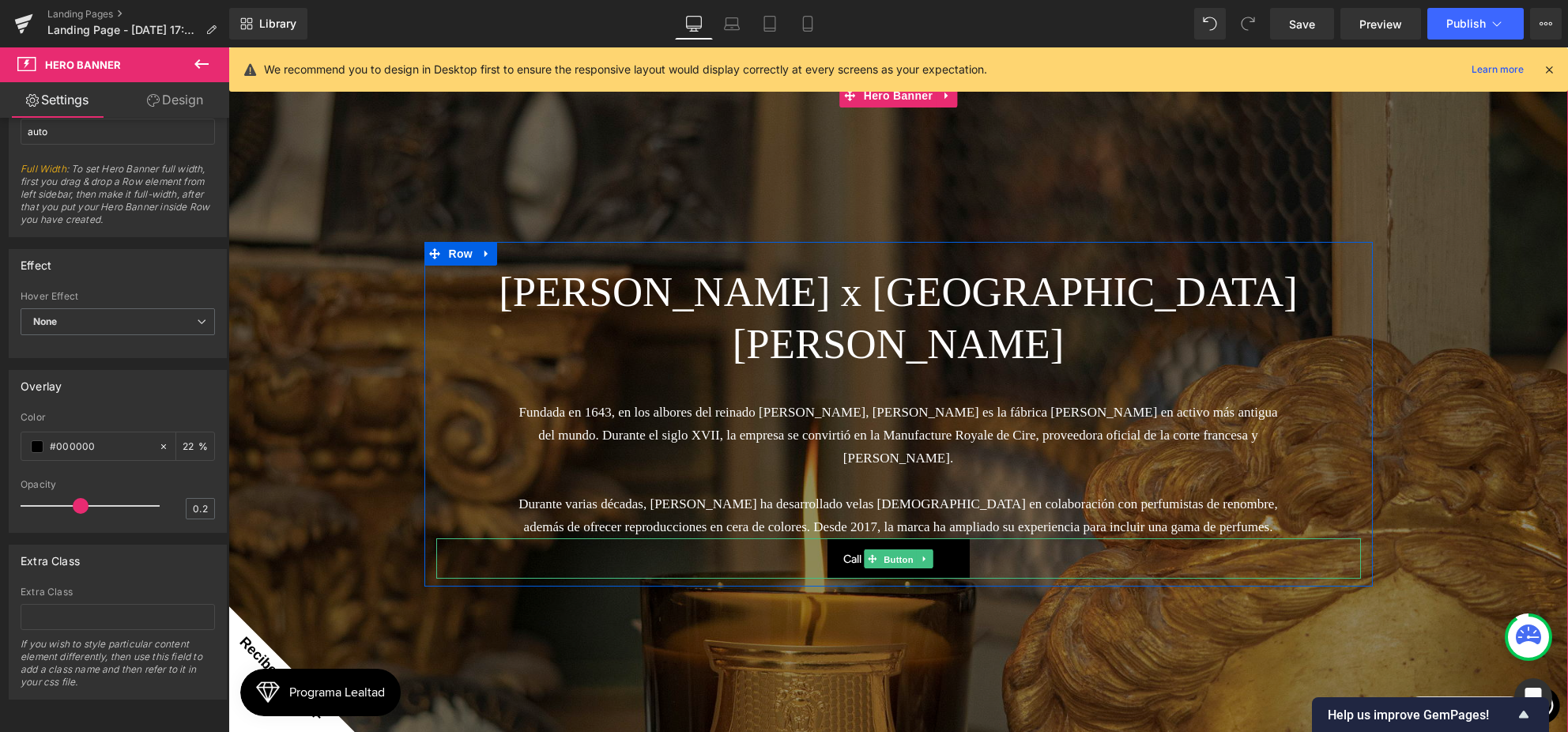
drag, startPoint x: 906, startPoint y: 501, endPoint x: 947, endPoint y: 502, distance: 41.0
click at [906, 550] on span "Button" at bounding box center [898, 559] width 37 height 19
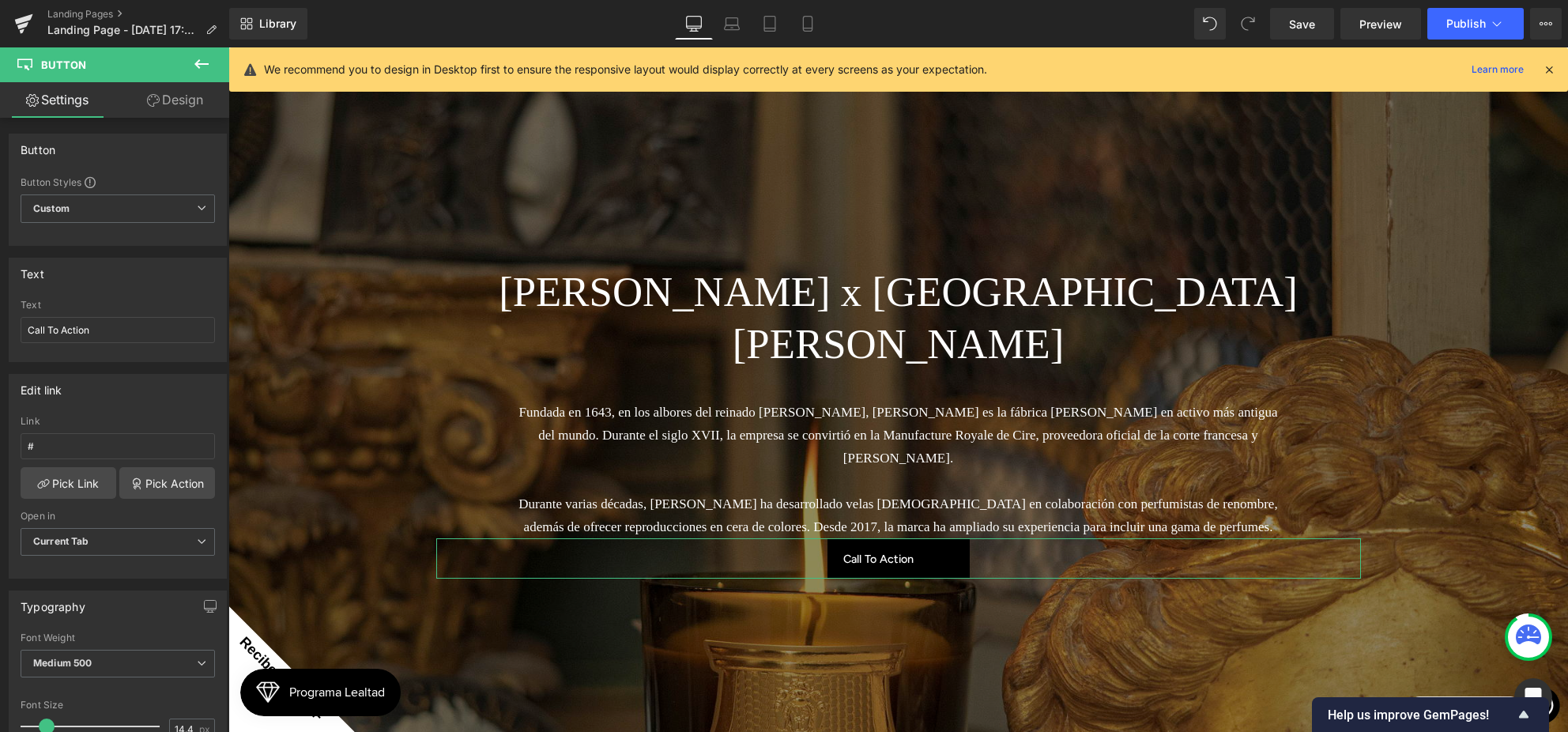
click at [183, 108] on link "Design" at bounding box center [175, 100] width 114 height 36
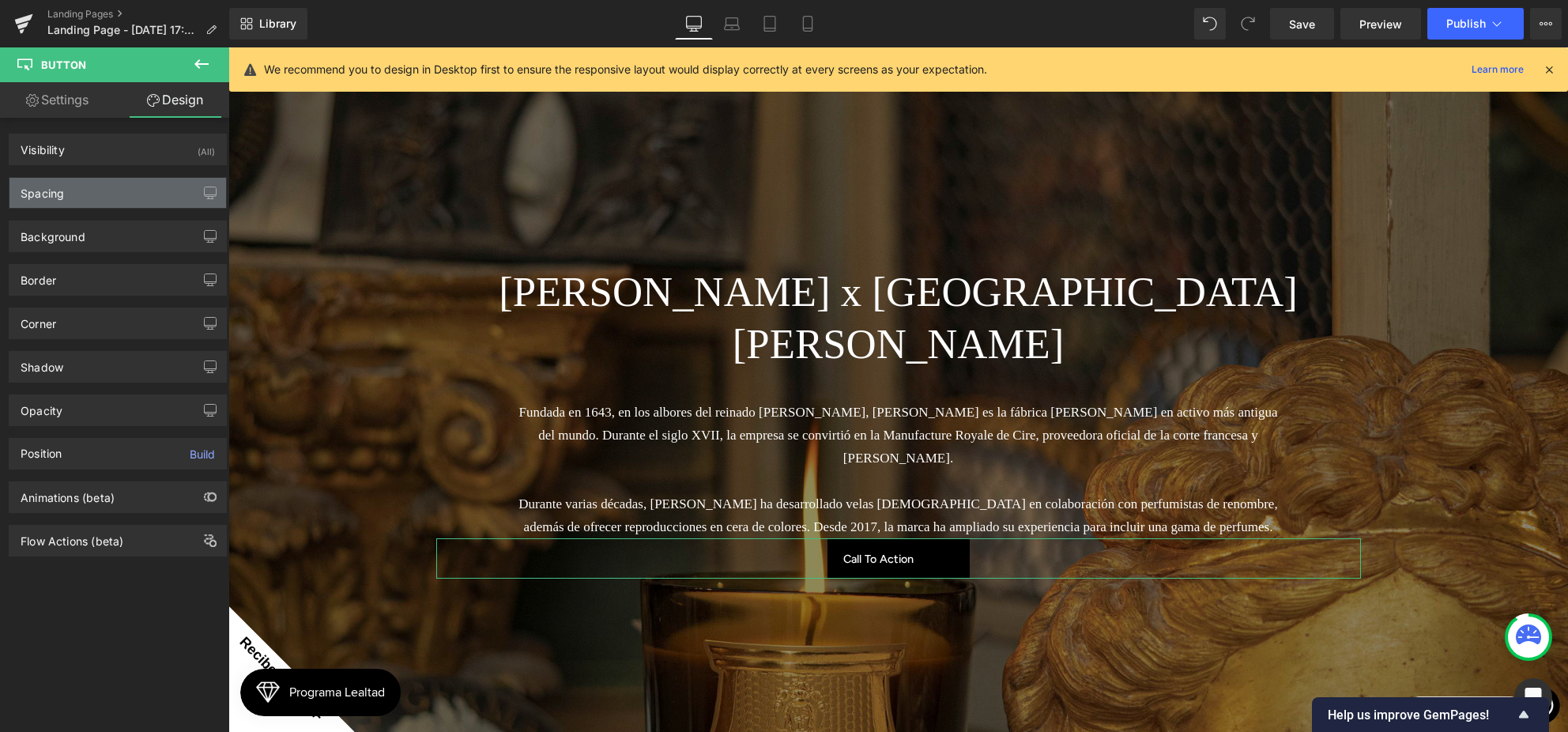
click at [91, 197] on div "Spacing" at bounding box center [117, 193] width 217 height 30
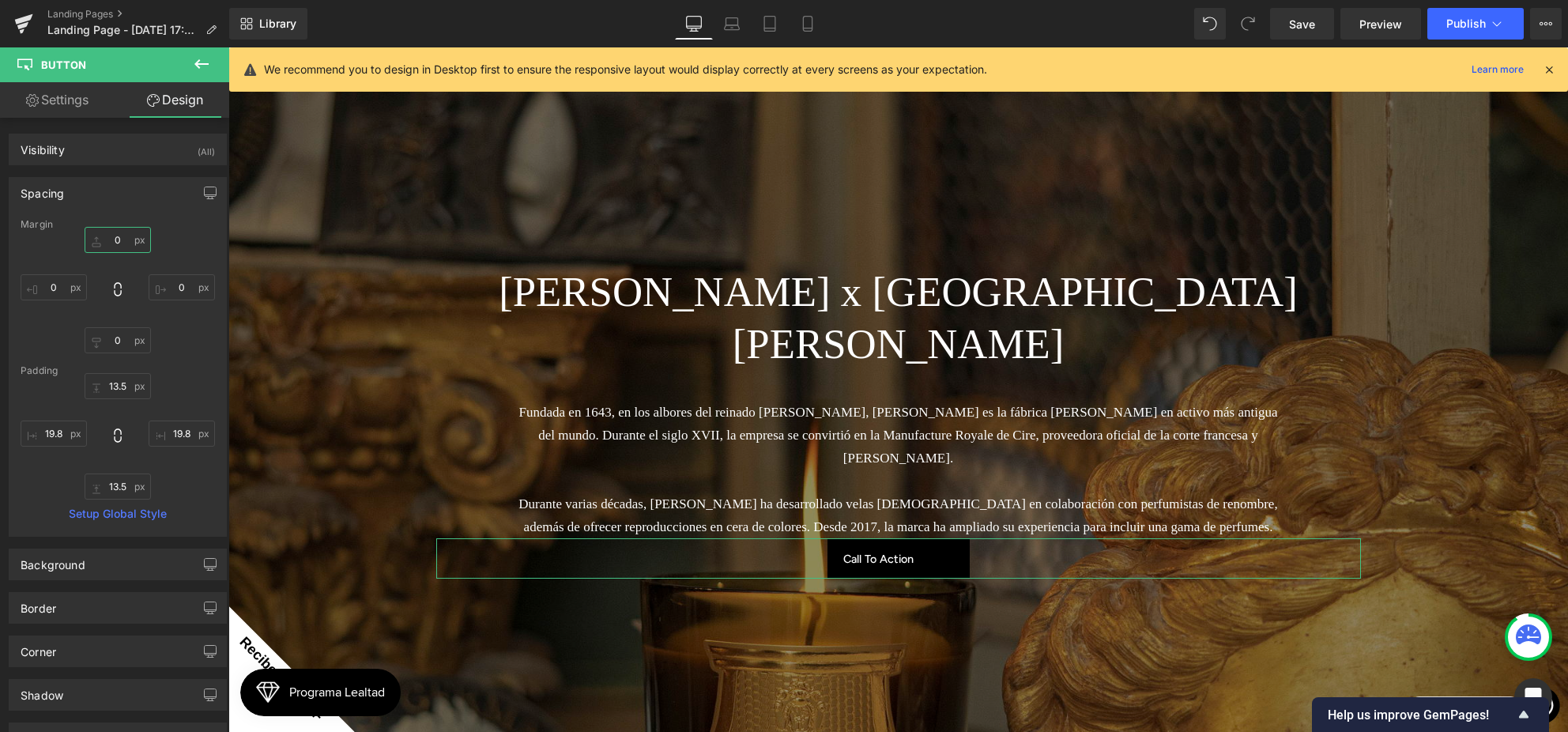
click at [100, 239] on input "0" at bounding box center [118, 239] width 67 height 27
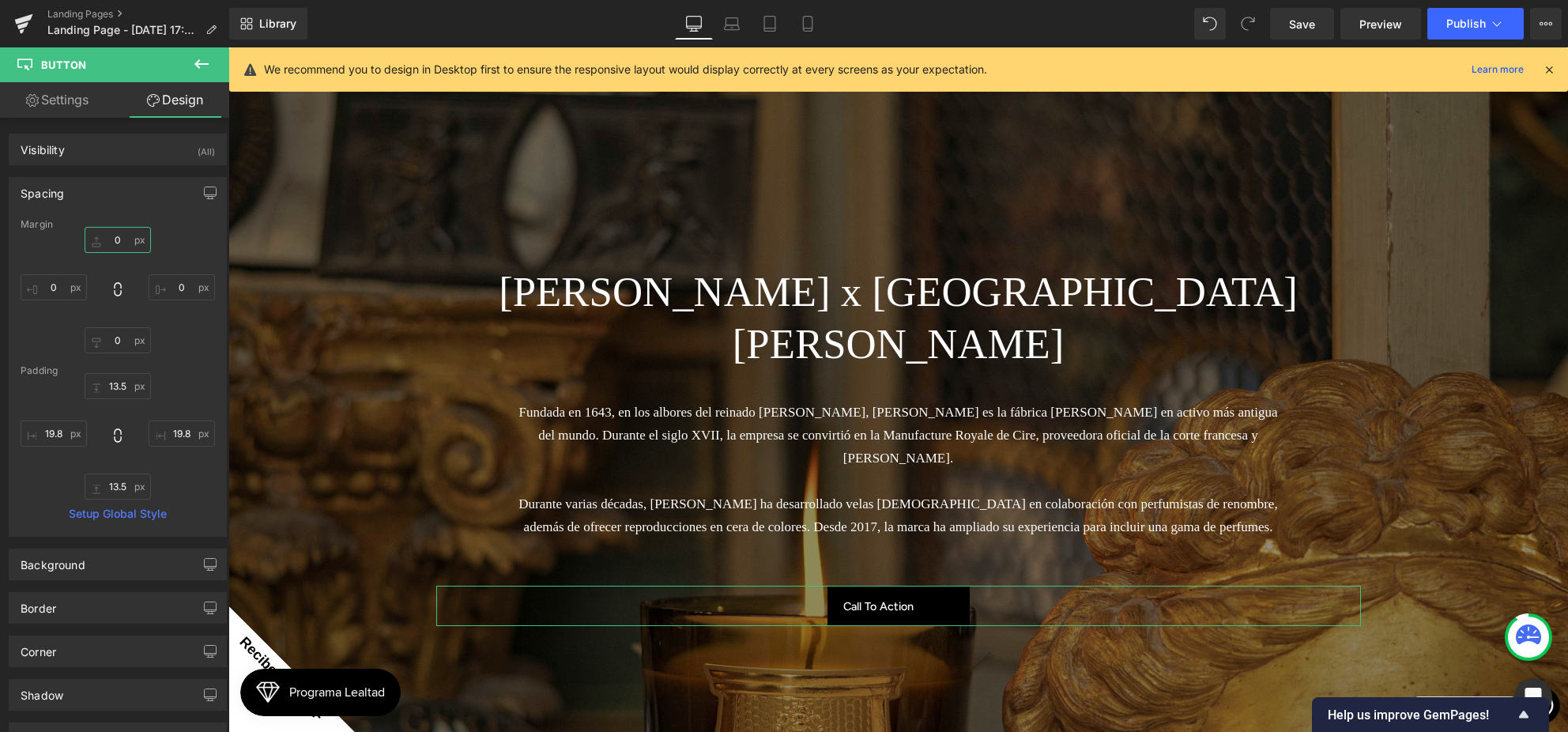
type input "50"
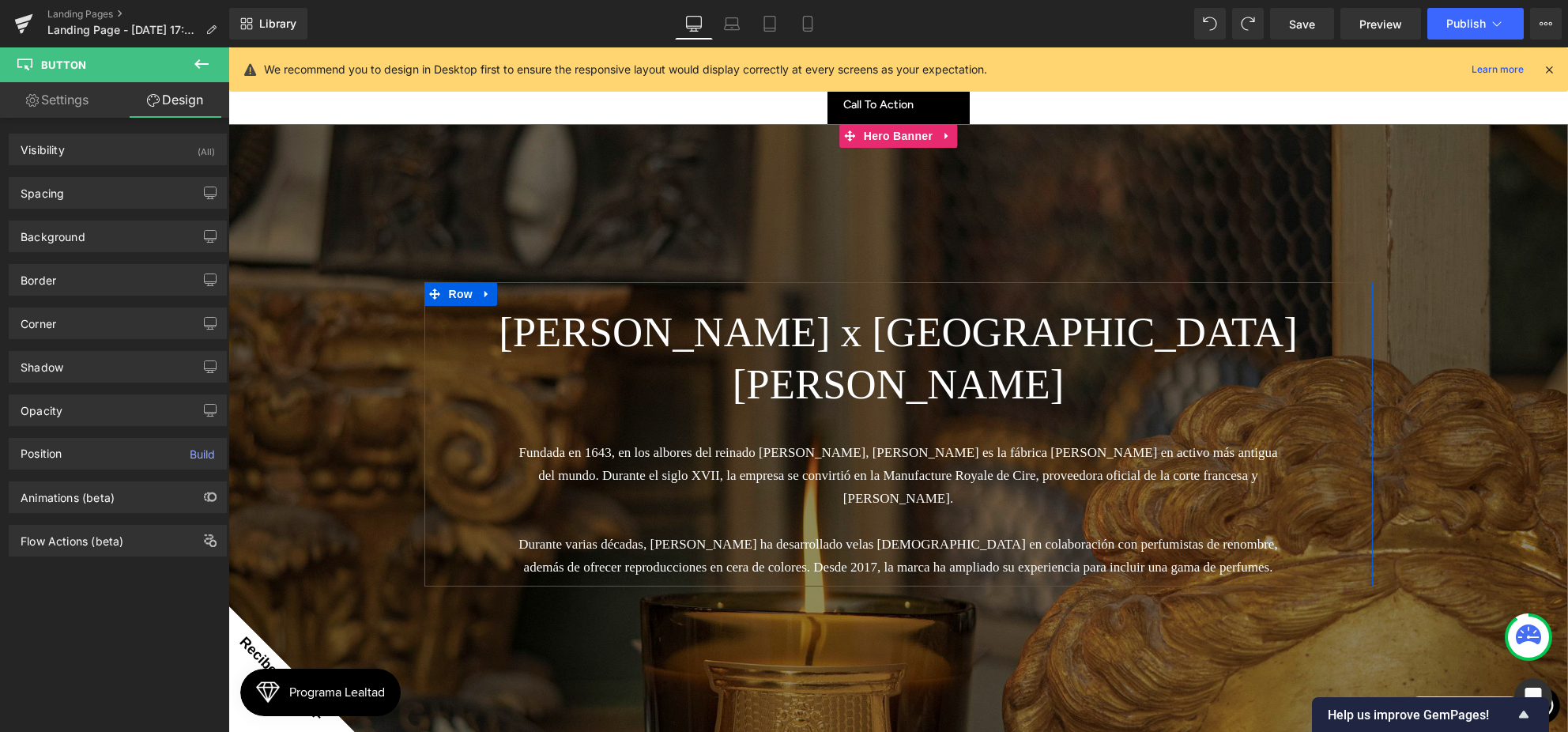
scroll to position [0, 0]
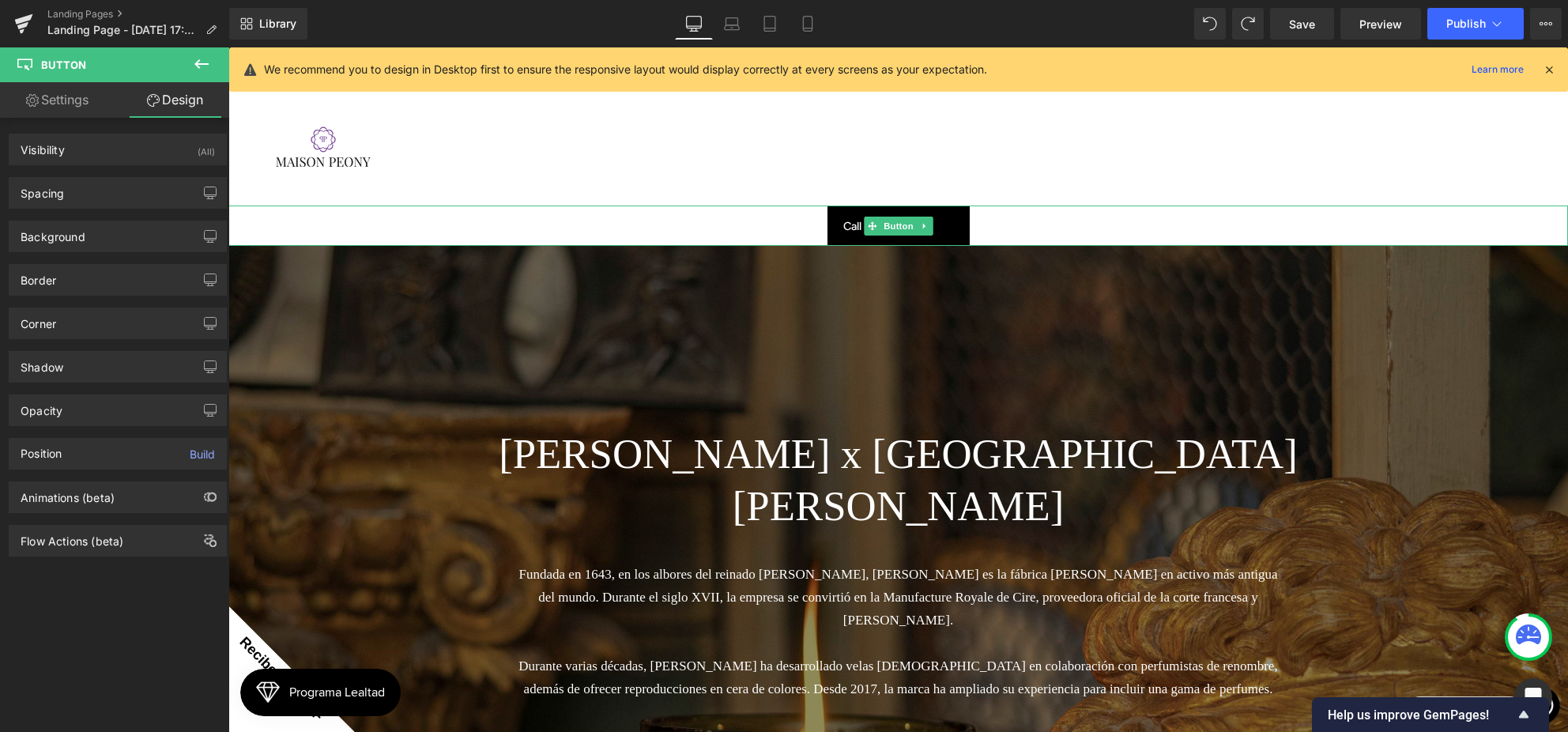
click at [863, 206] on link "Call To Action" at bounding box center [898, 226] width 143 height 40
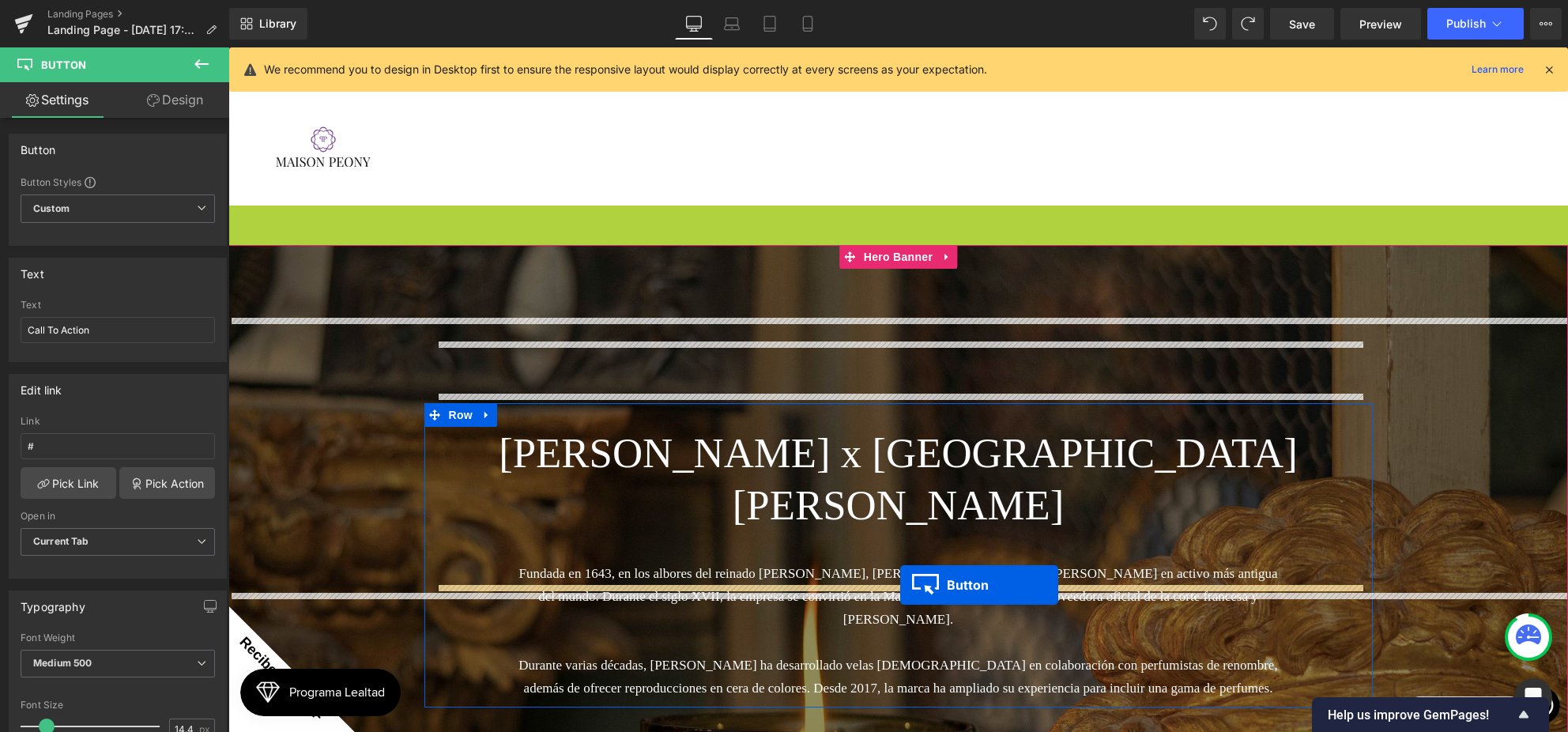
drag, startPoint x: 874, startPoint y: 132, endPoint x: 902, endPoint y: 584, distance: 452.9
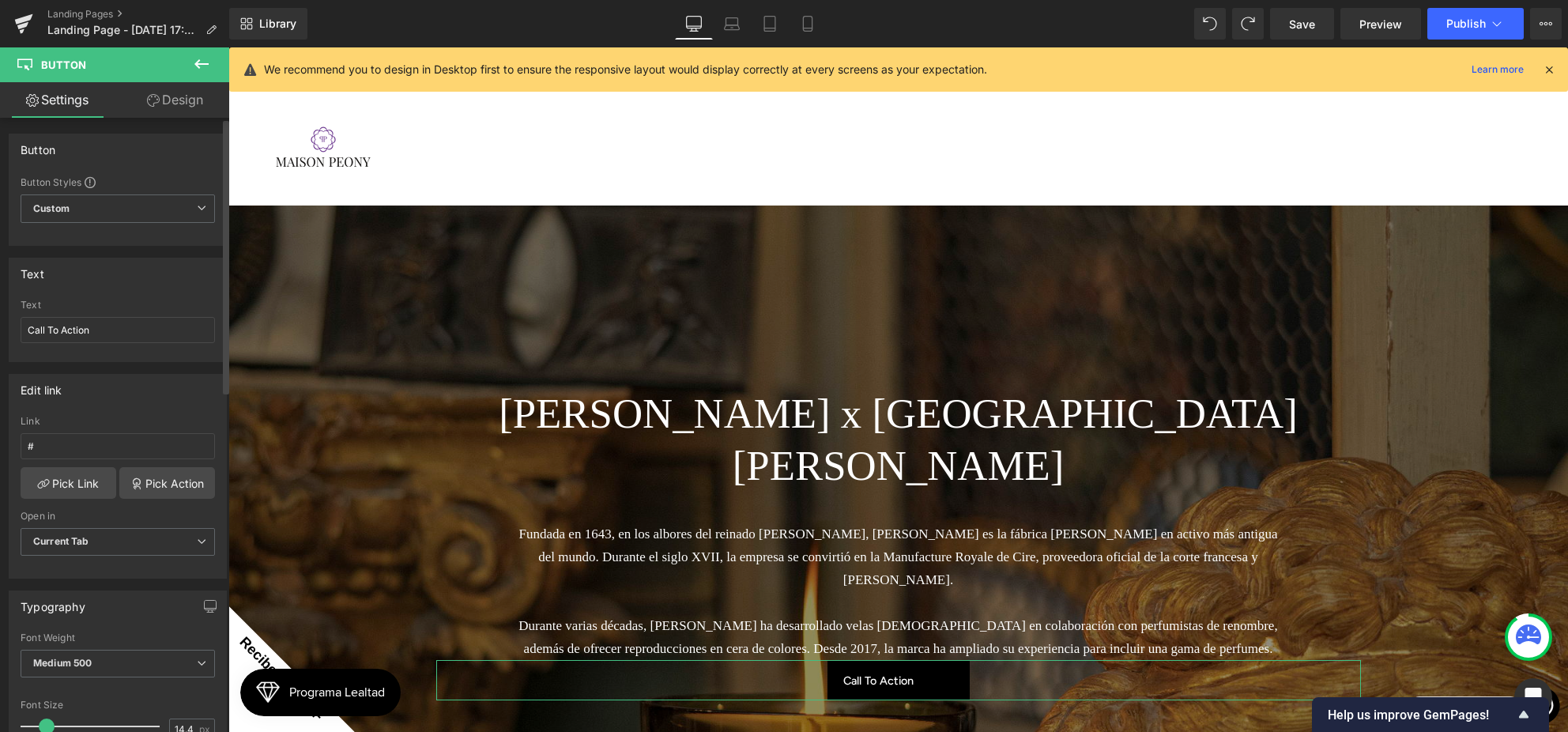
click at [207, 125] on div "Button Button Styles Custom Custom Setup Global Style Custom Setup Global Style…" at bounding box center [118, 184] width 237 height 124
drag, startPoint x: 202, startPoint y: 110, endPoint x: 79, endPoint y: 224, distance: 167.7
click at [202, 110] on link "Design" at bounding box center [175, 100] width 114 height 36
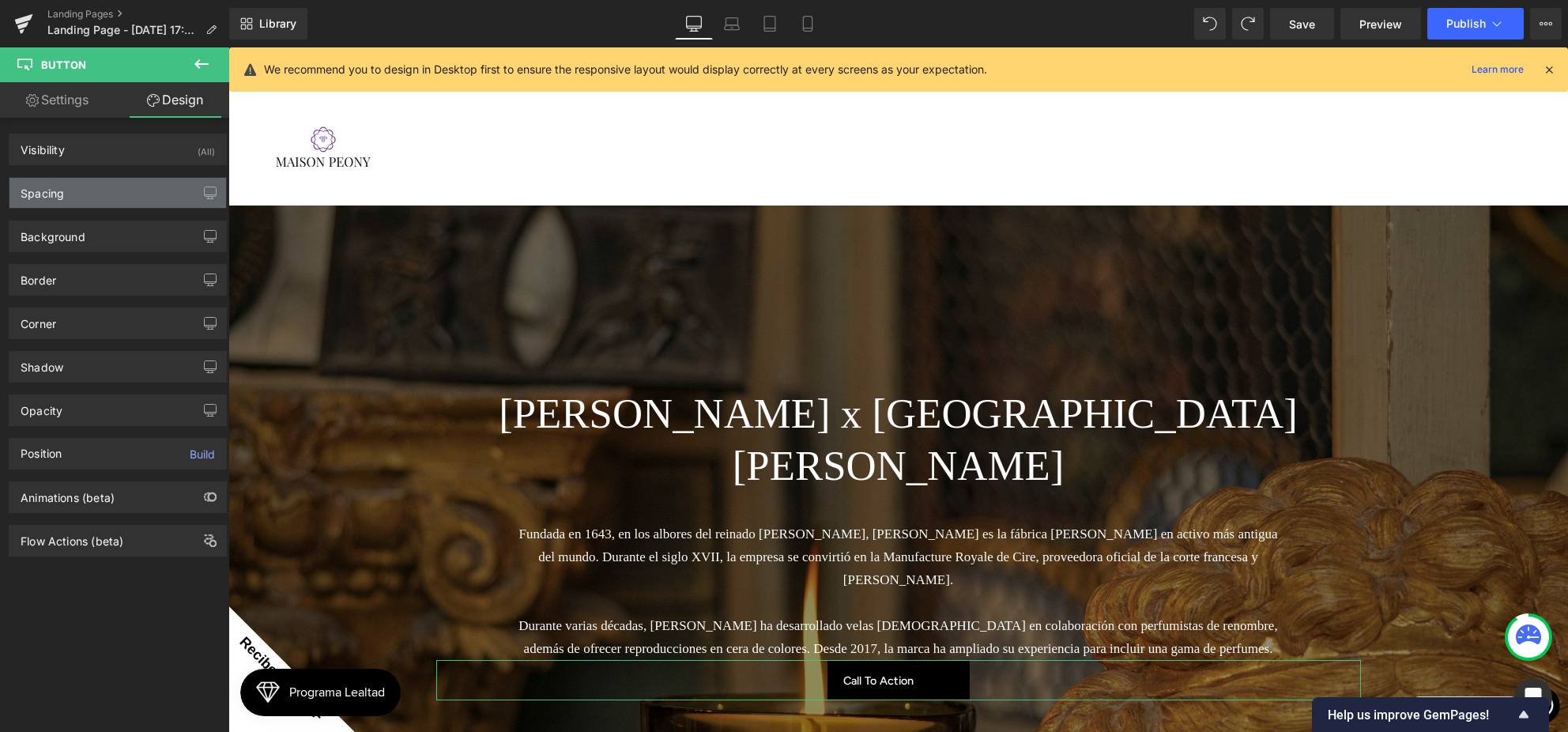
click at [80, 197] on div "Spacing" at bounding box center [117, 193] width 217 height 30
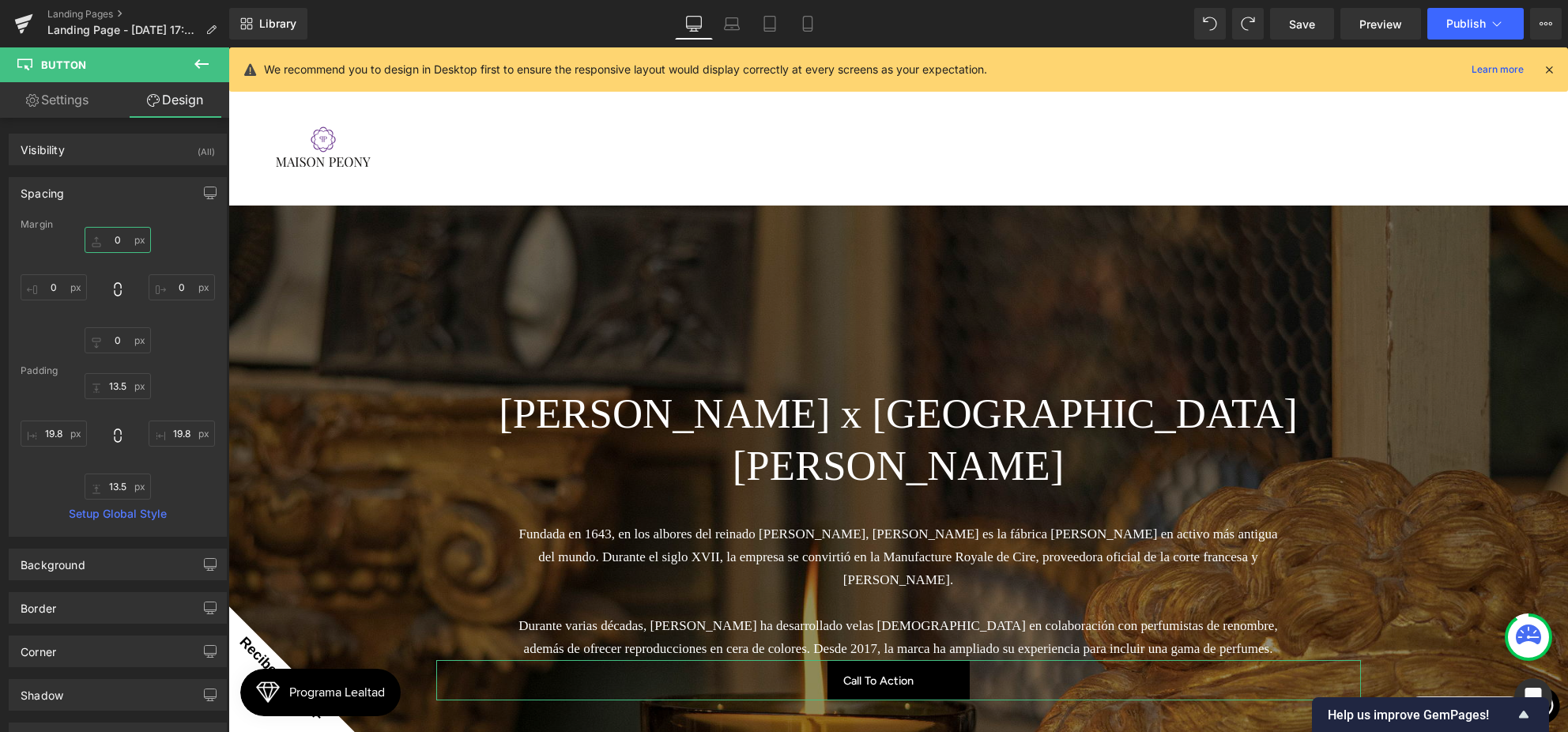
drag, startPoint x: 107, startPoint y: 238, endPoint x: 156, endPoint y: 241, distance: 49.1
click at [107, 238] on input "0" at bounding box center [118, 239] width 67 height 27
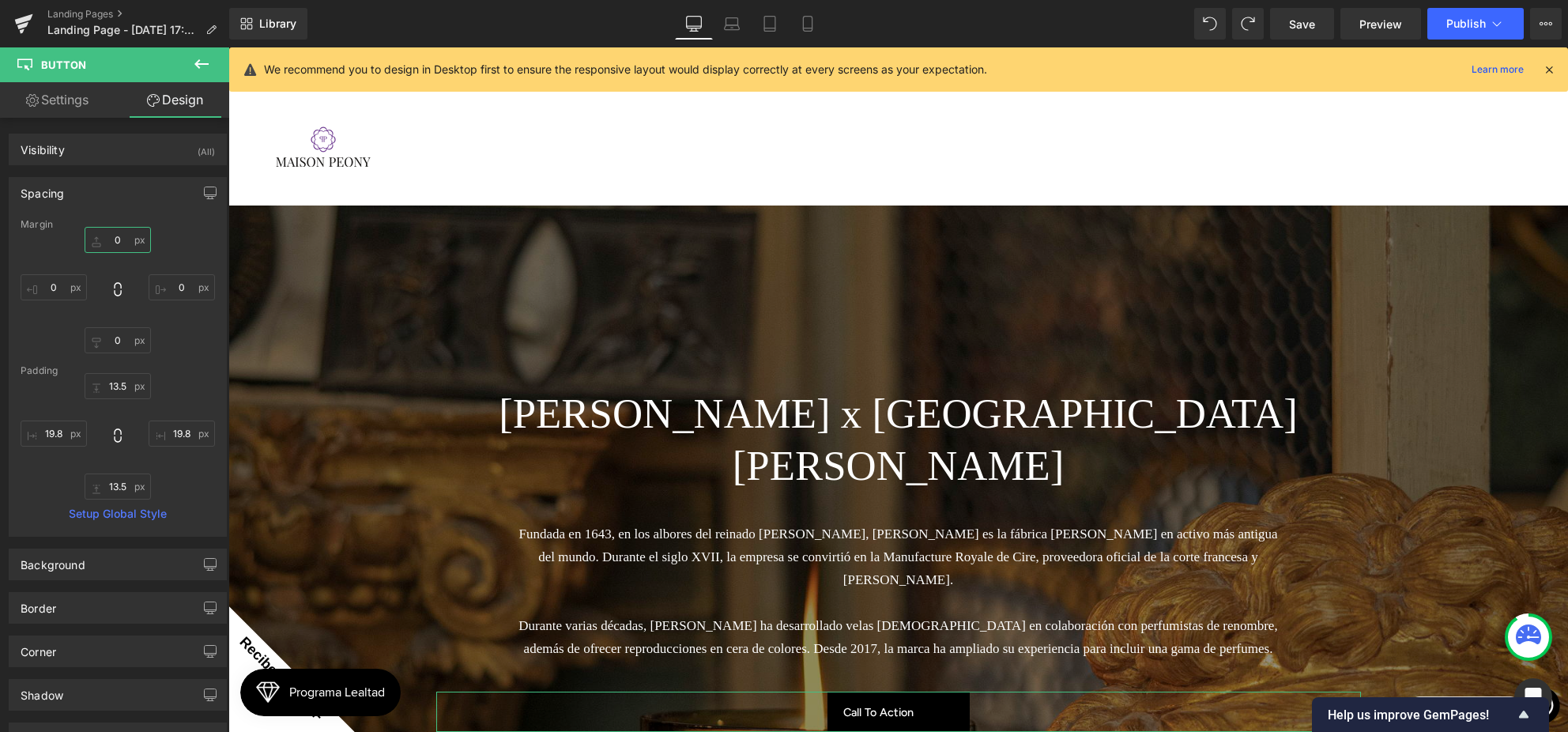
type input "50"
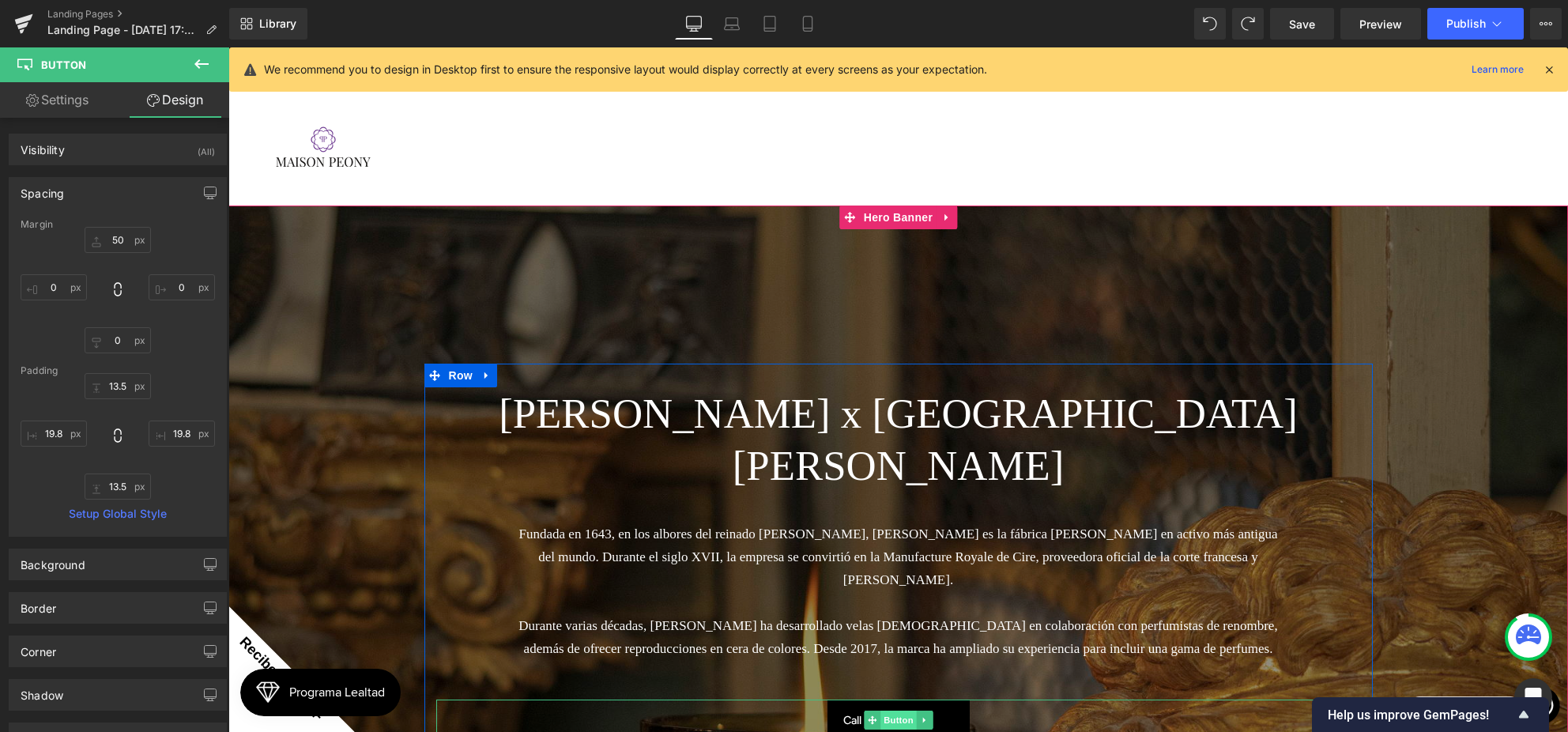
click at [896, 710] on span "Button" at bounding box center [898, 719] width 37 height 19
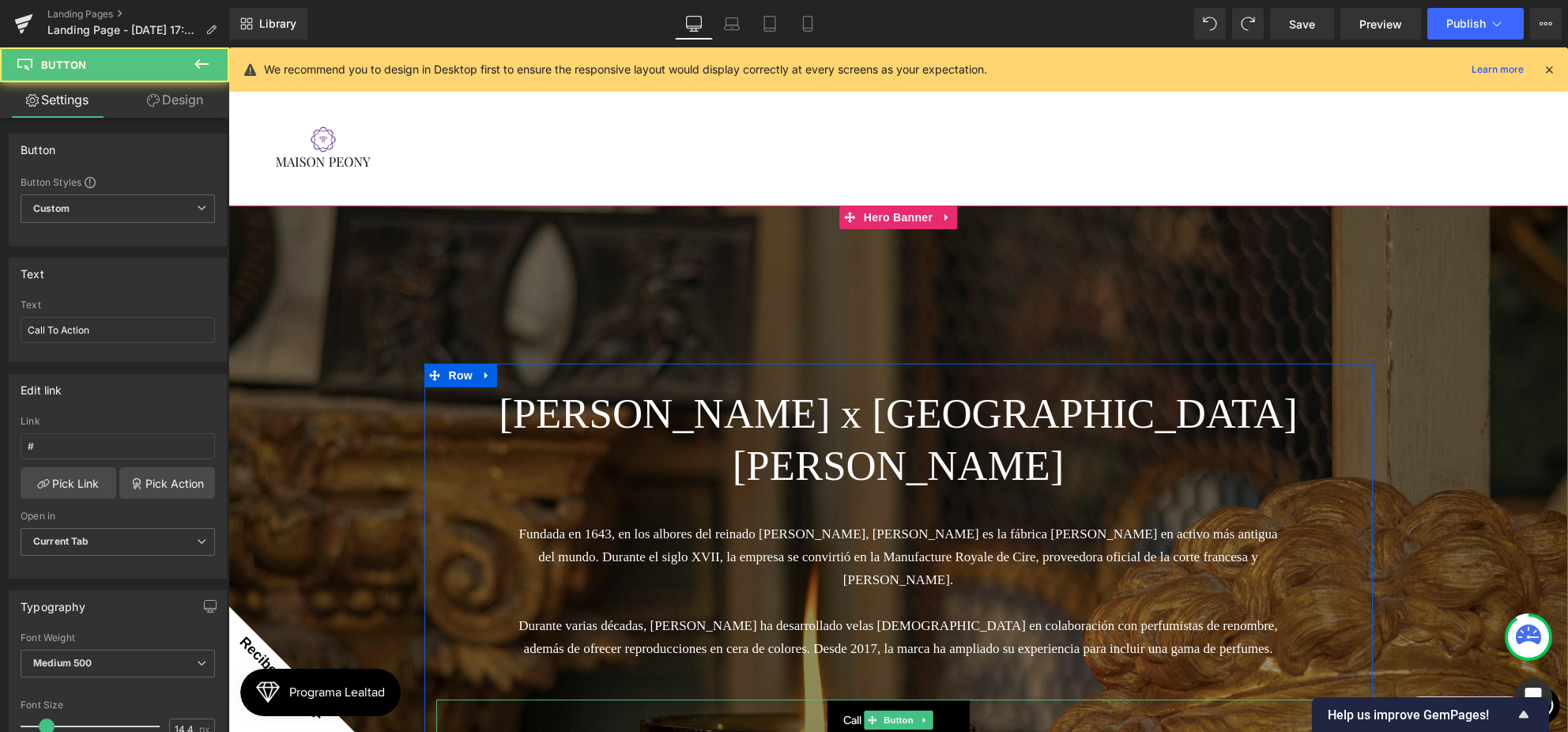
click at [850, 711] on span "Call To Action" at bounding box center [878, 719] width 70 height 17
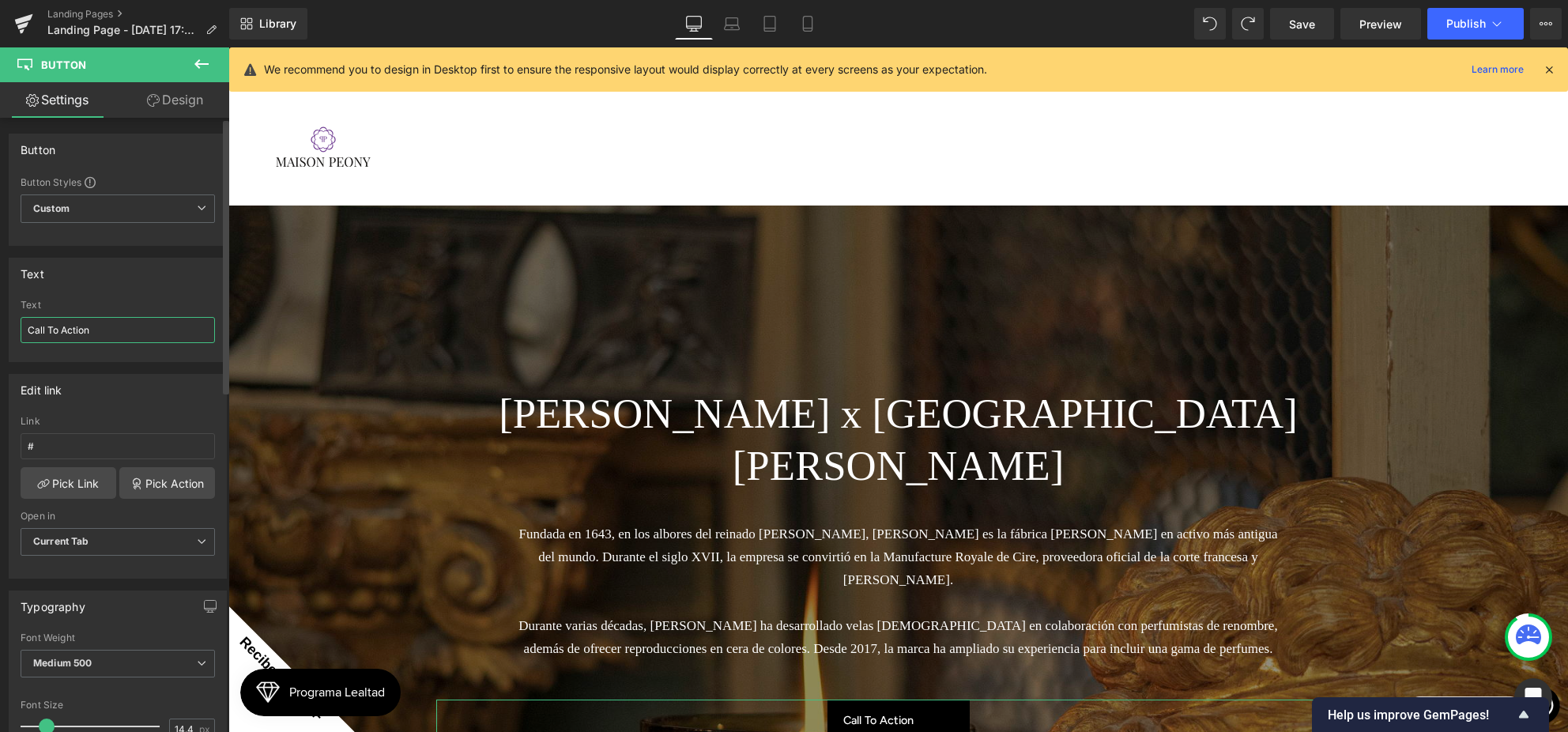
drag, startPoint x: 97, startPoint y: 332, endPoint x: 13, endPoint y: 319, distance: 85.0
click at [15, 320] on div "Call To Action Text Call To Action" at bounding box center [117, 330] width 217 height 61
click at [51, 327] on input "Ver Colección" at bounding box center [117, 330] width 195 height 27
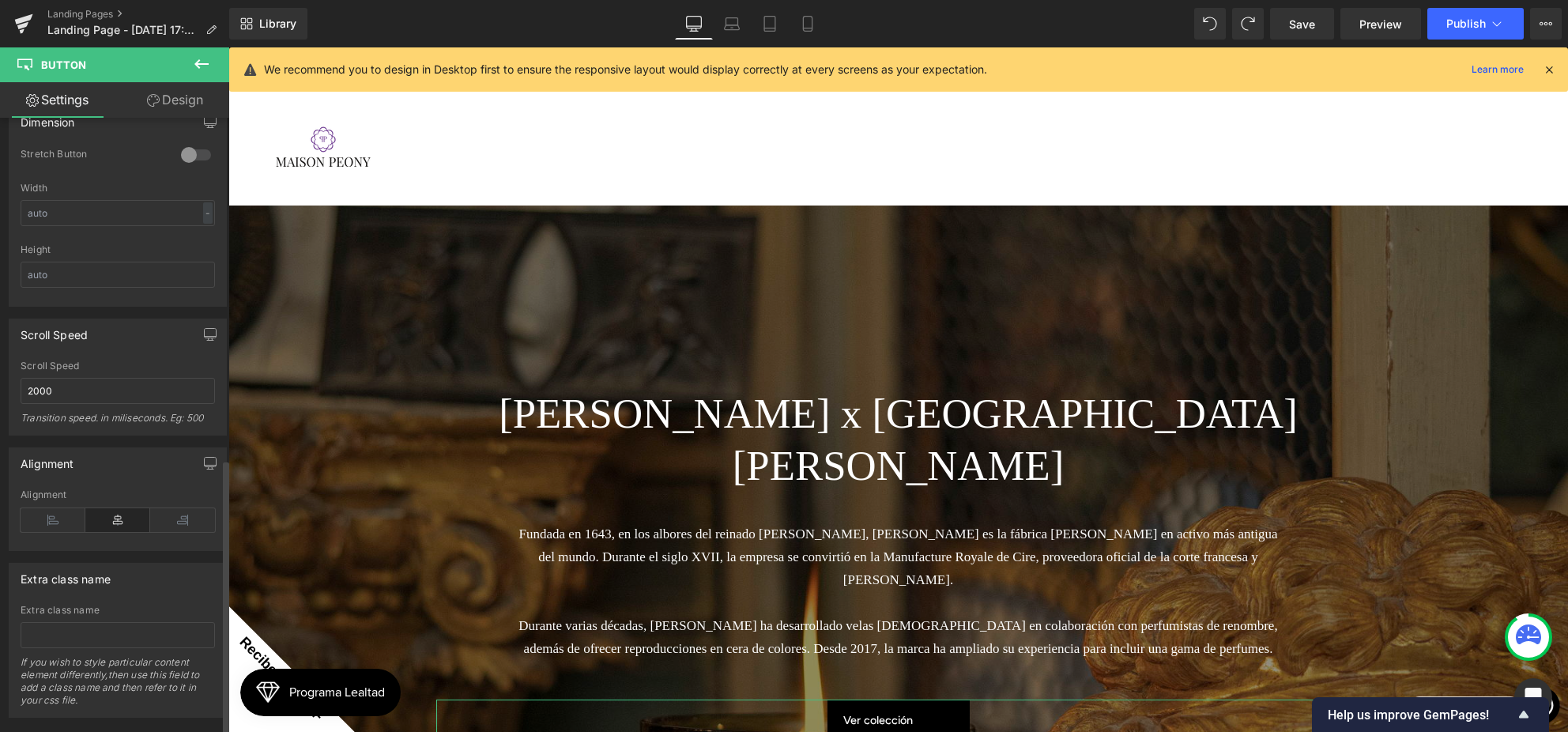
scroll to position [1036, 0]
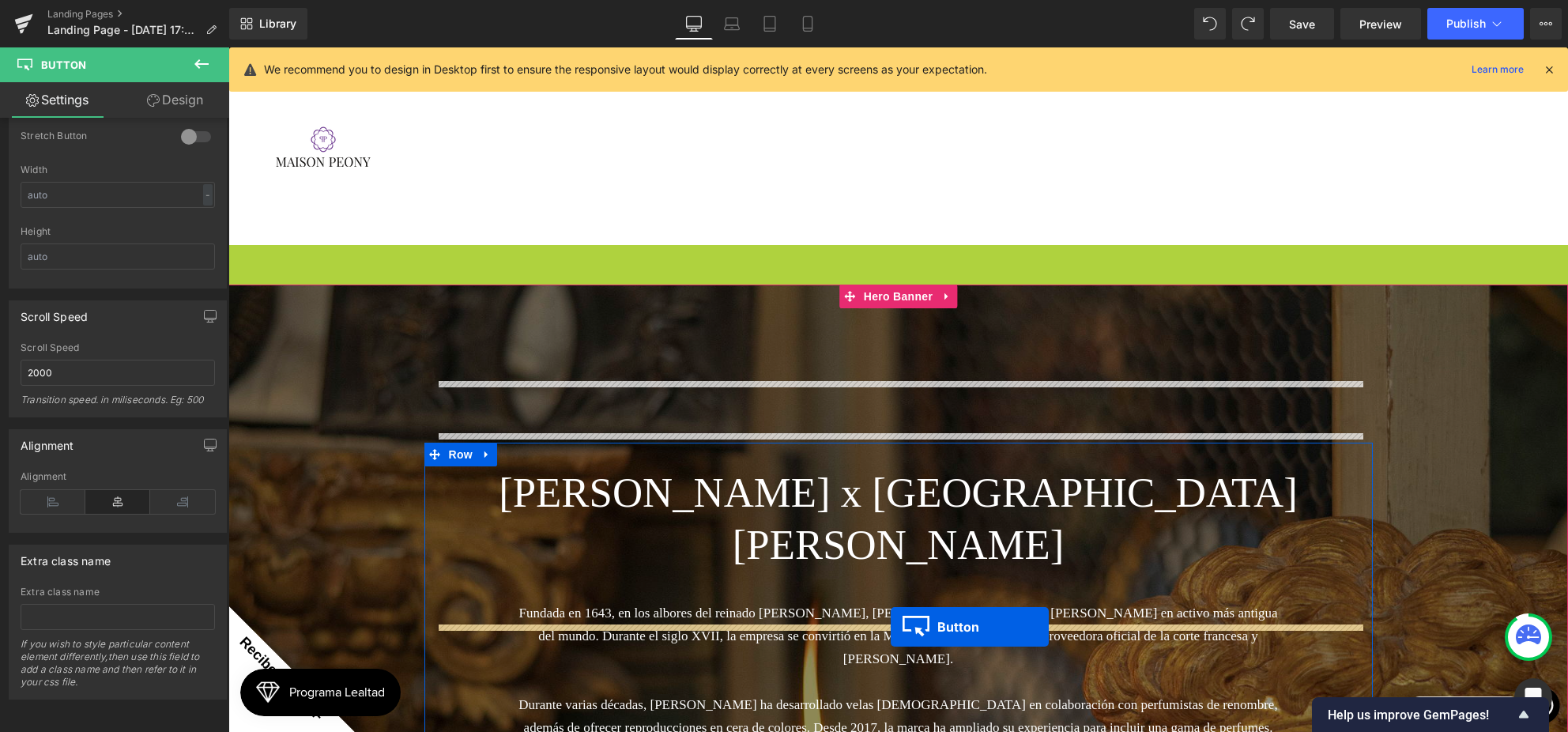
drag, startPoint x: 896, startPoint y: 175, endPoint x: 890, endPoint y: 627, distance: 452.0
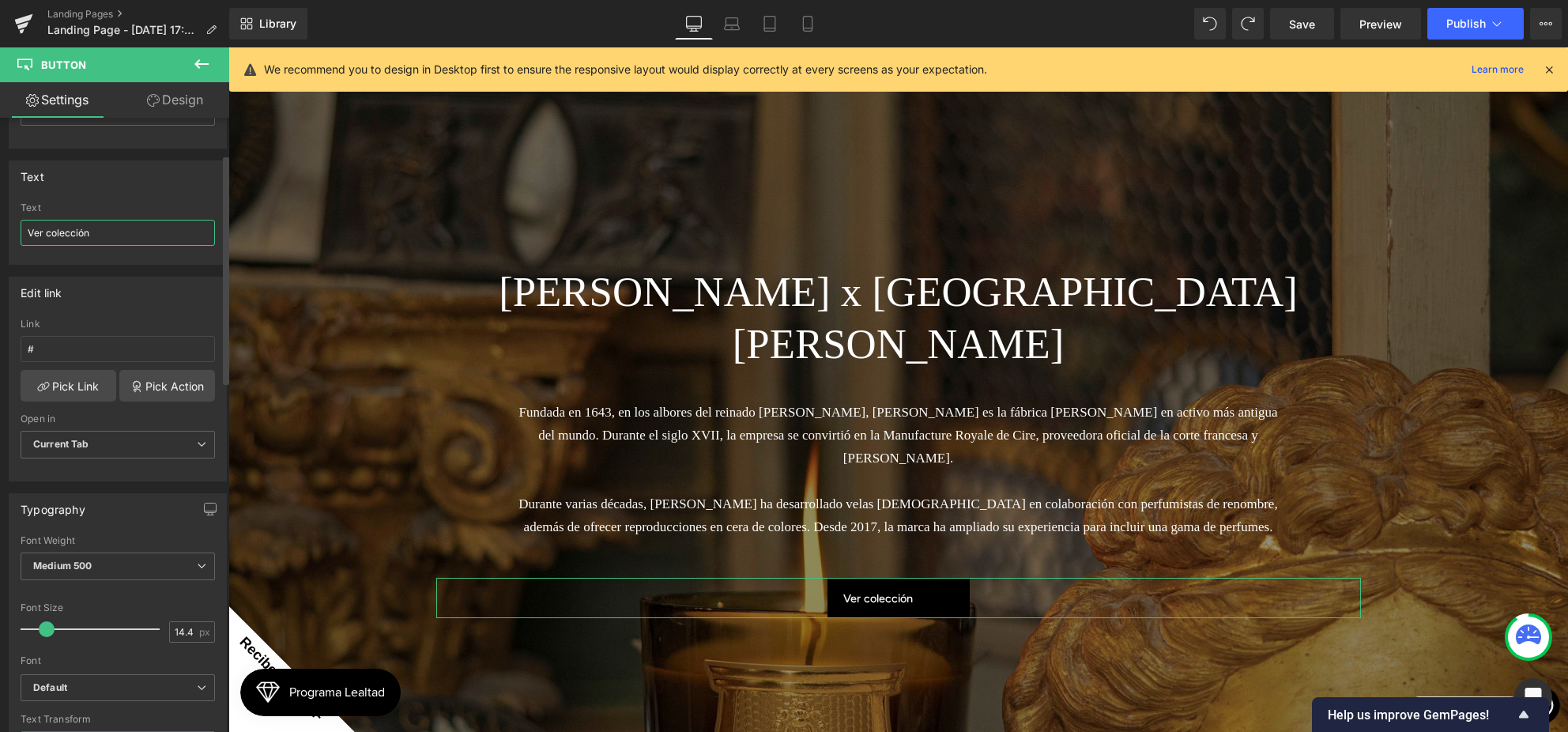
scroll to position [0, 0]
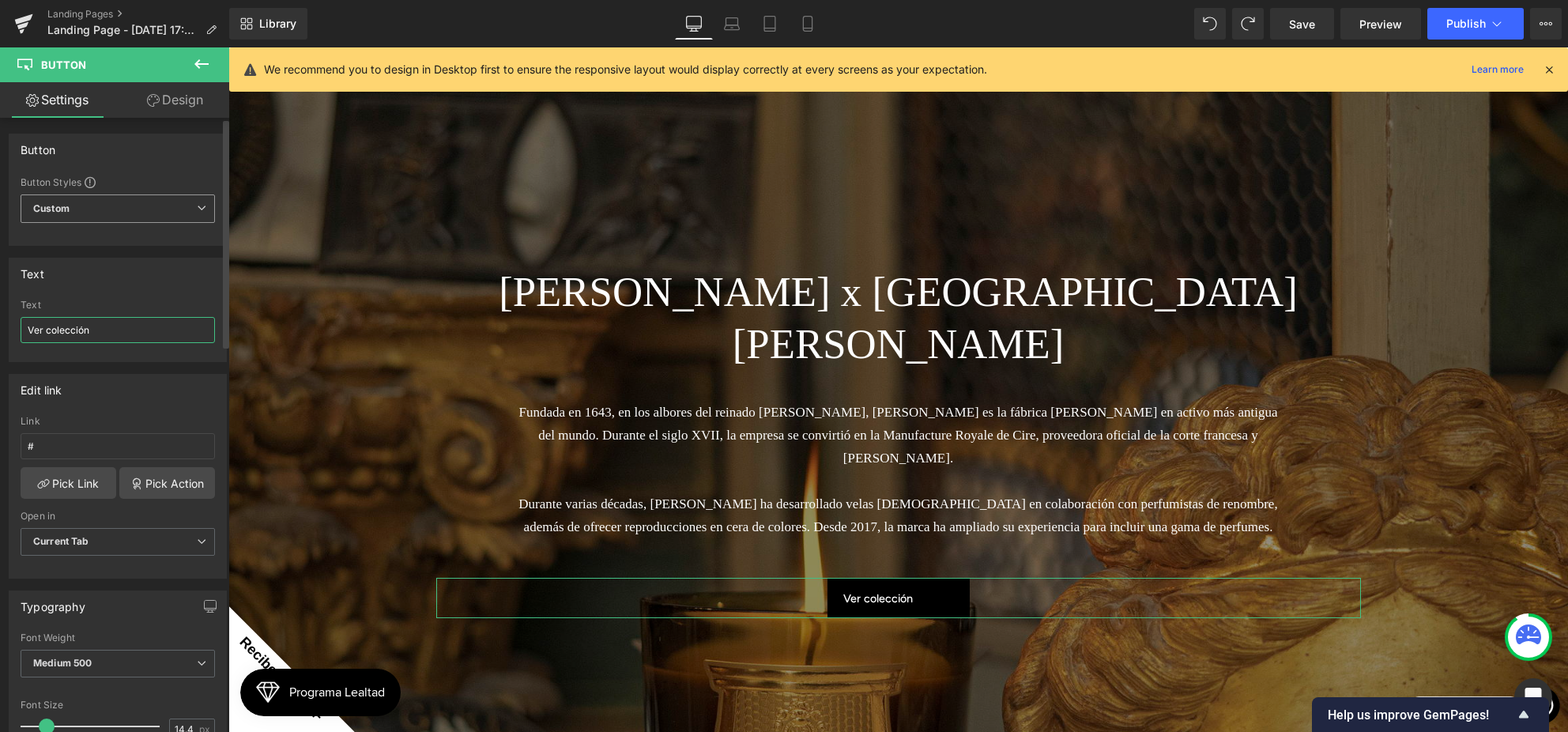
type input "Ver colección"
click at [133, 207] on span "Custom Setup Global Style" at bounding box center [117, 208] width 195 height 28
drag, startPoint x: 134, startPoint y: 162, endPoint x: 135, endPoint y: 174, distance: 12.0
click at [134, 162] on div "Button" at bounding box center [117, 149] width 217 height 30
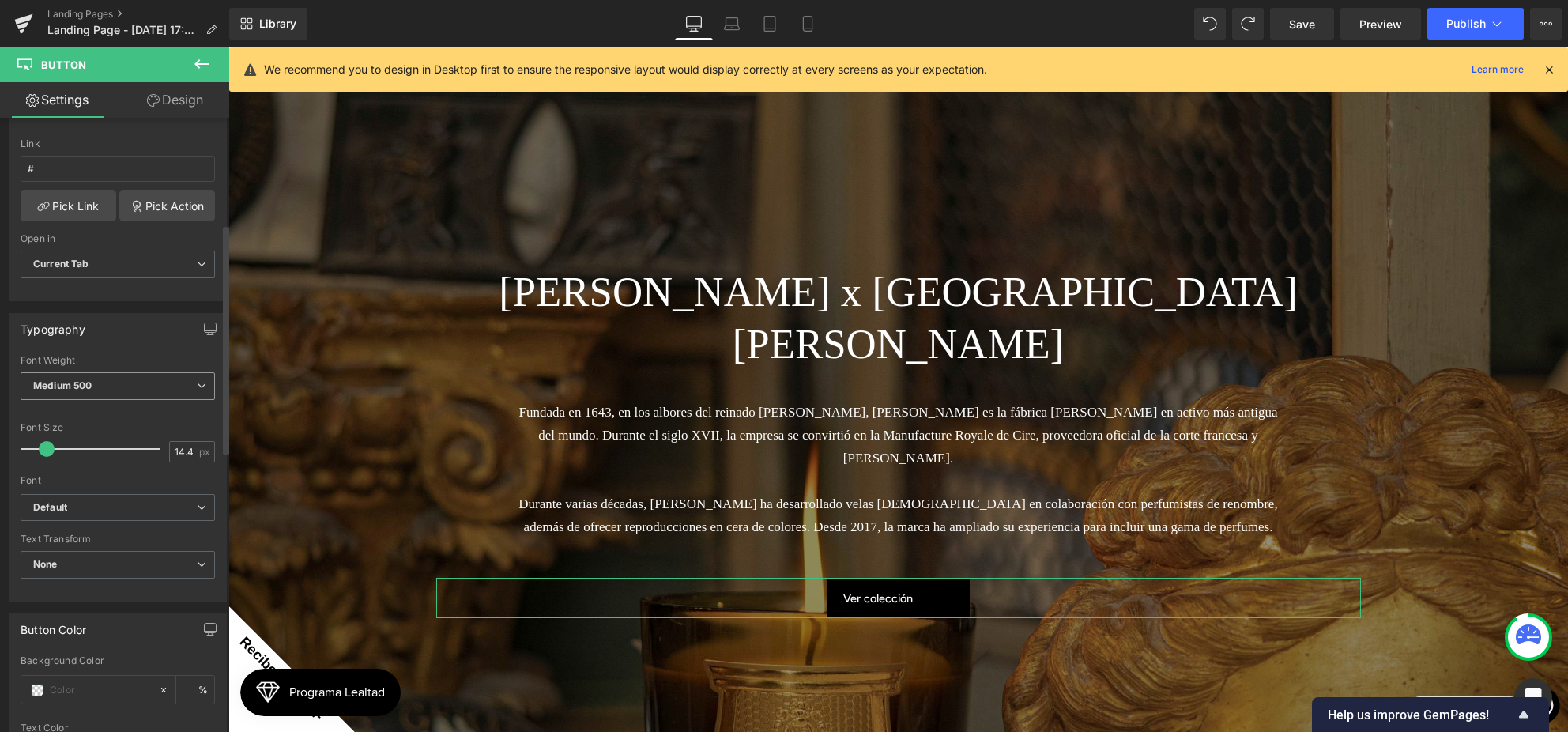
scroll to position [283, 0]
click at [49, 441] on span at bounding box center [49, 442] width 16 height 16
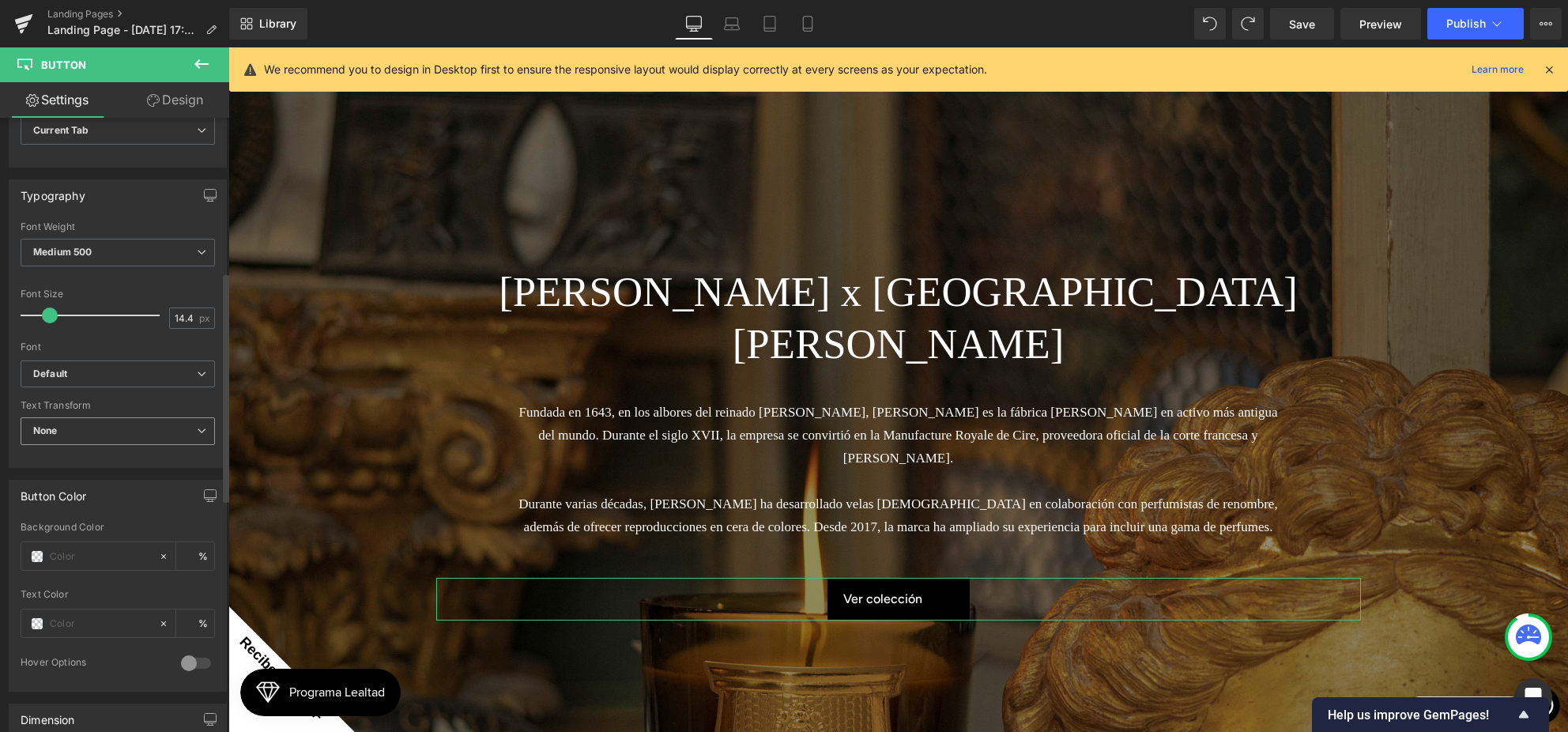
scroll to position [412, 0]
click at [89, 369] on b "Default" at bounding box center [114, 372] width 164 height 14
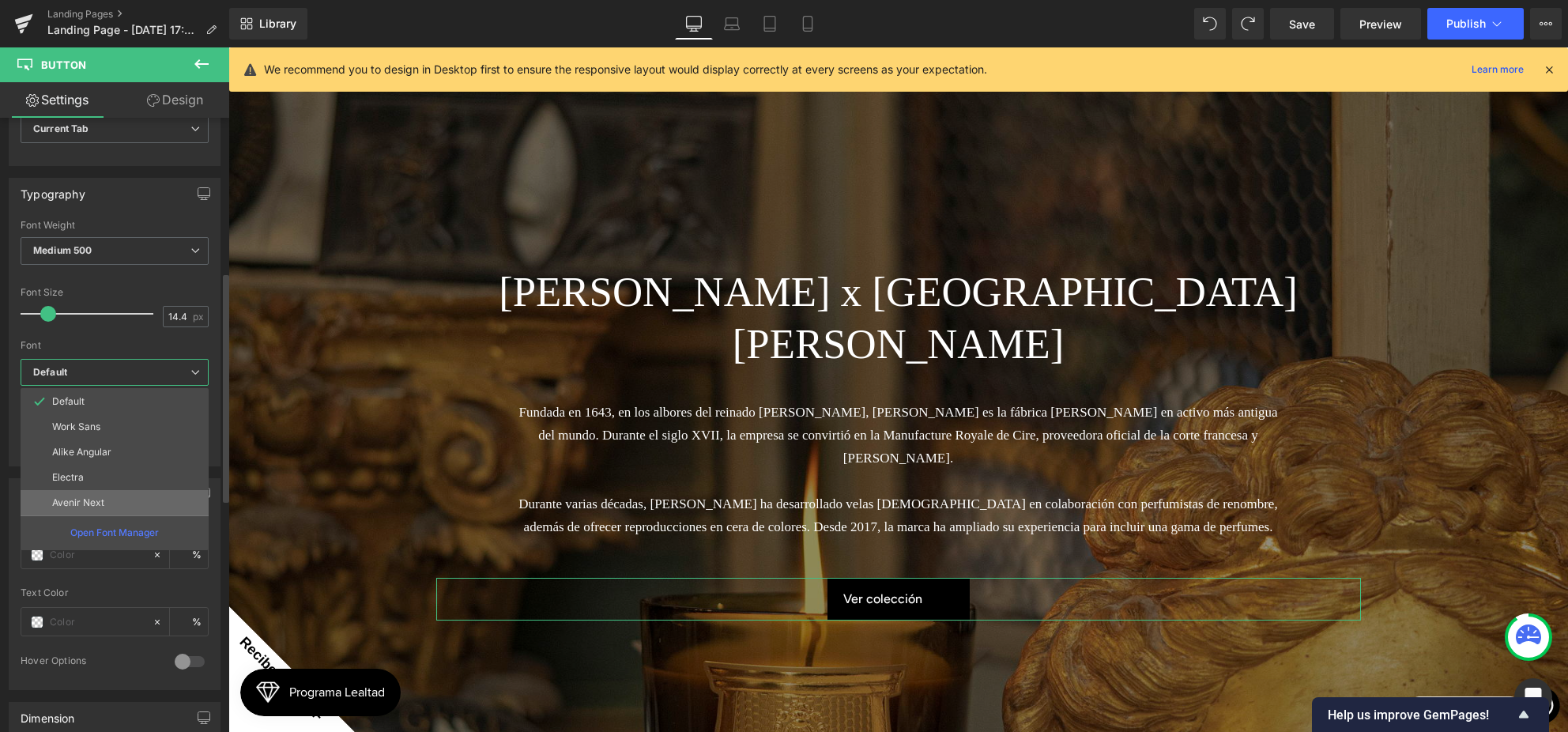
click at [115, 491] on li "Avenir Next" at bounding box center [114, 503] width 188 height 26
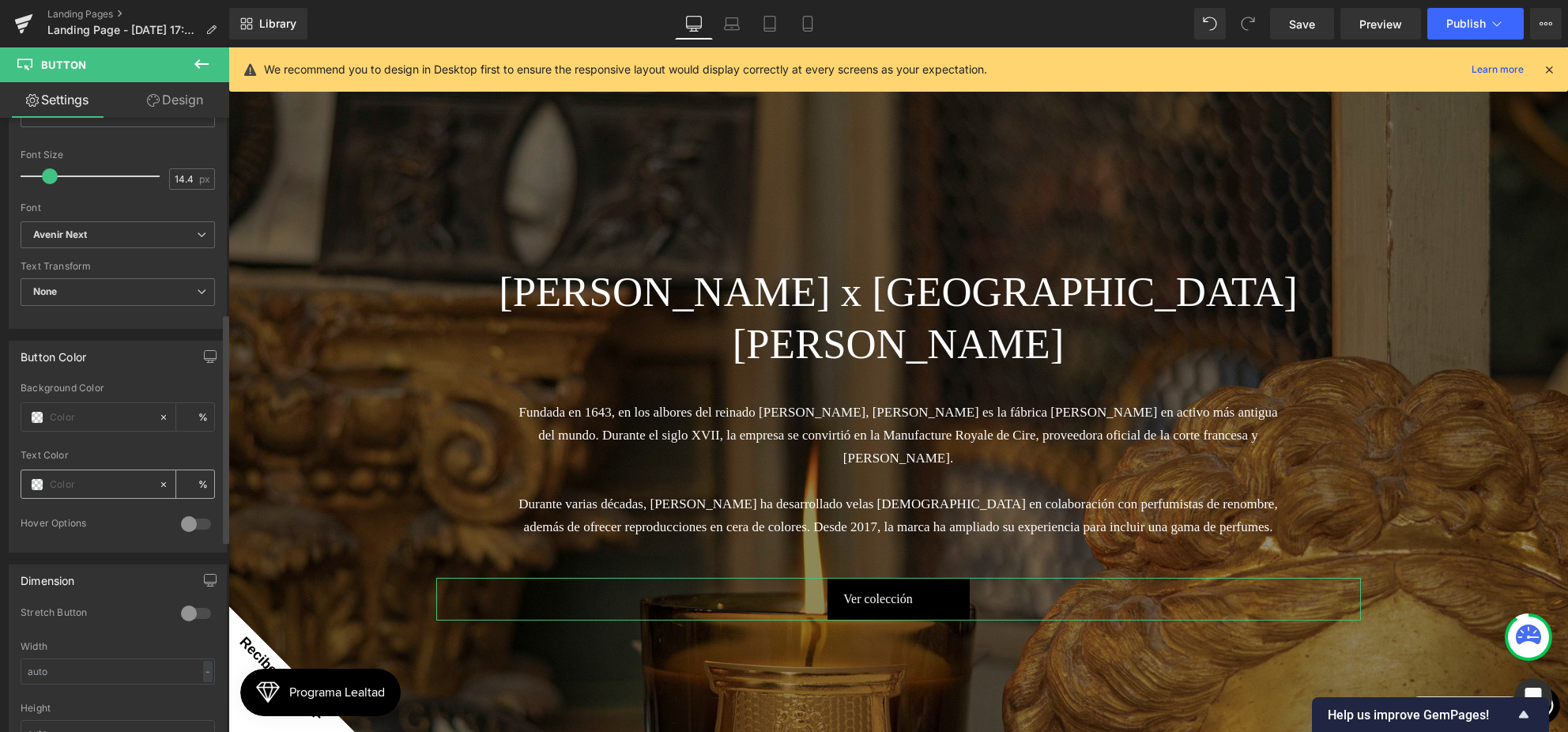
scroll to position [546, 0]
click at [41, 420] on span at bounding box center [37, 420] width 13 height 13
click at [40, 411] on div at bounding box center [90, 419] width 137 height 27
click at [38, 420] on span at bounding box center [37, 420] width 13 height 13
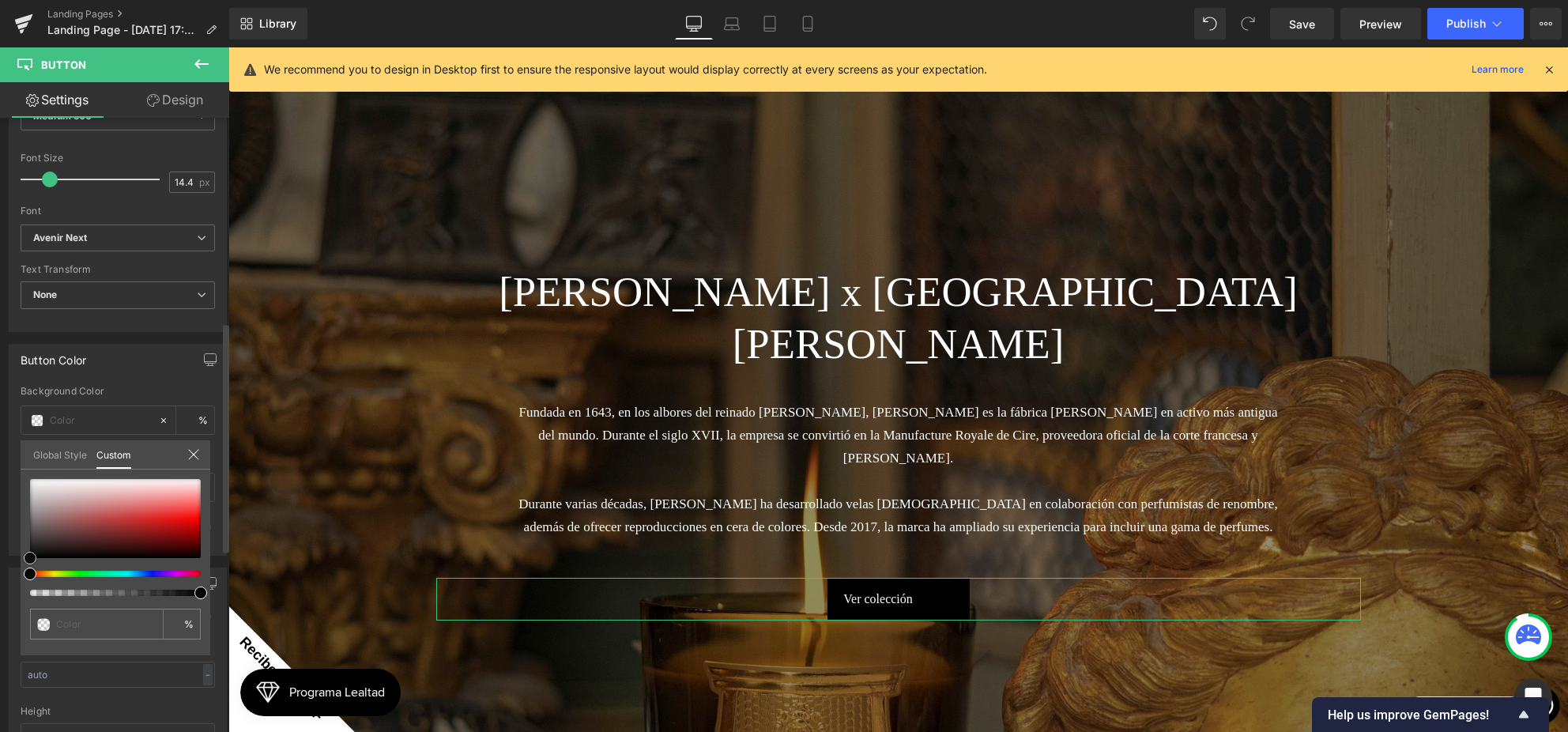
drag, startPoint x: 124, startPoint y: 505, endPoint x: 142, endPoint y: 506, distance: 18.0
click at [142, 506] on div at bounding box center [115, 518] width 171 height 79
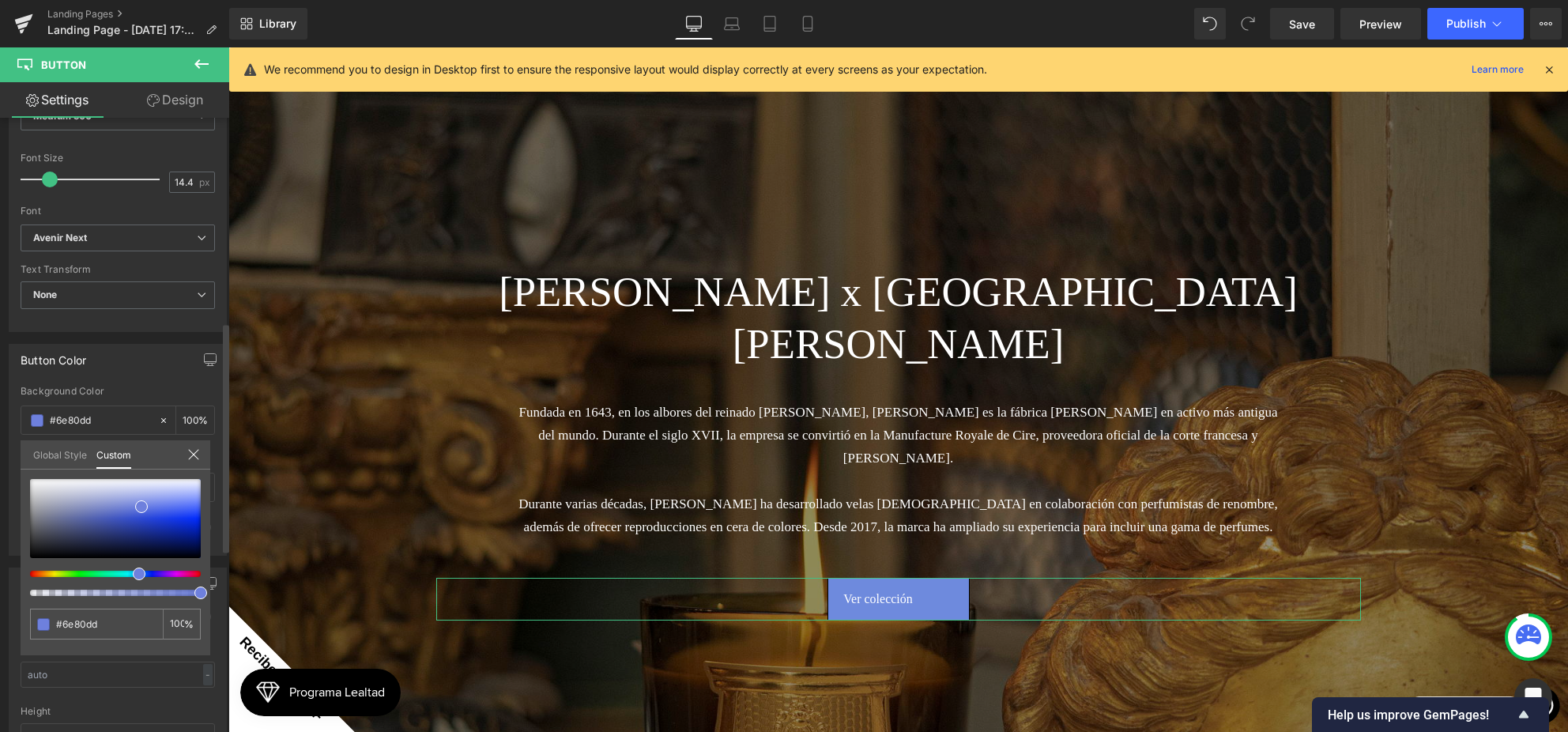
drag, startPoint x: 74, startPoint y: 572, endPoint x: 137, endPoint y: 555, distance: 65.3
click at [132, 574] on div at bounding box center [109, 573] width 171 height 6
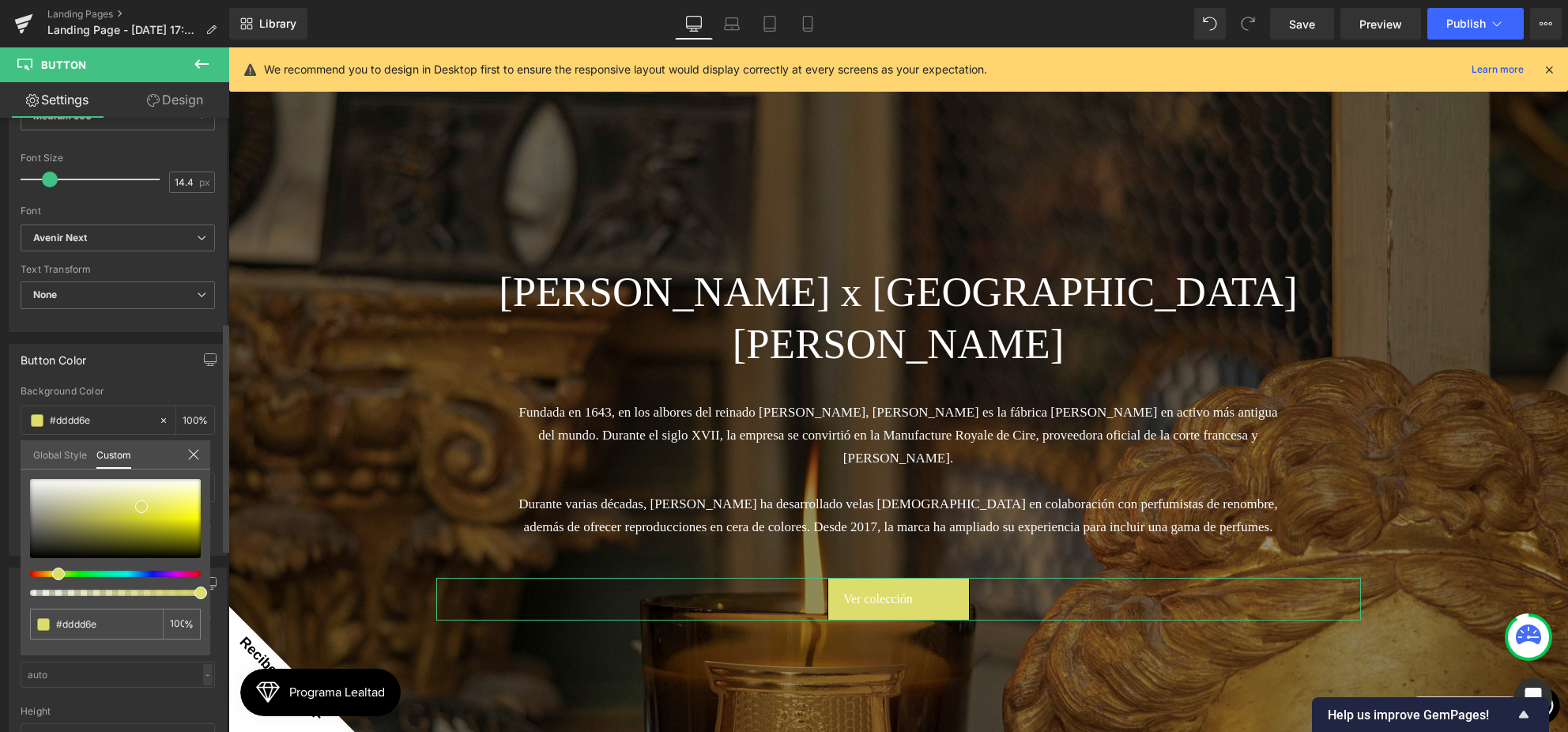
drag, startPoint x: 167, startPoint y: 570, endPoint x: 111, endPoint y: 540, distance: 63.5
click at [57, 575] on span at bounding box center [58, 574] width 13 height 13
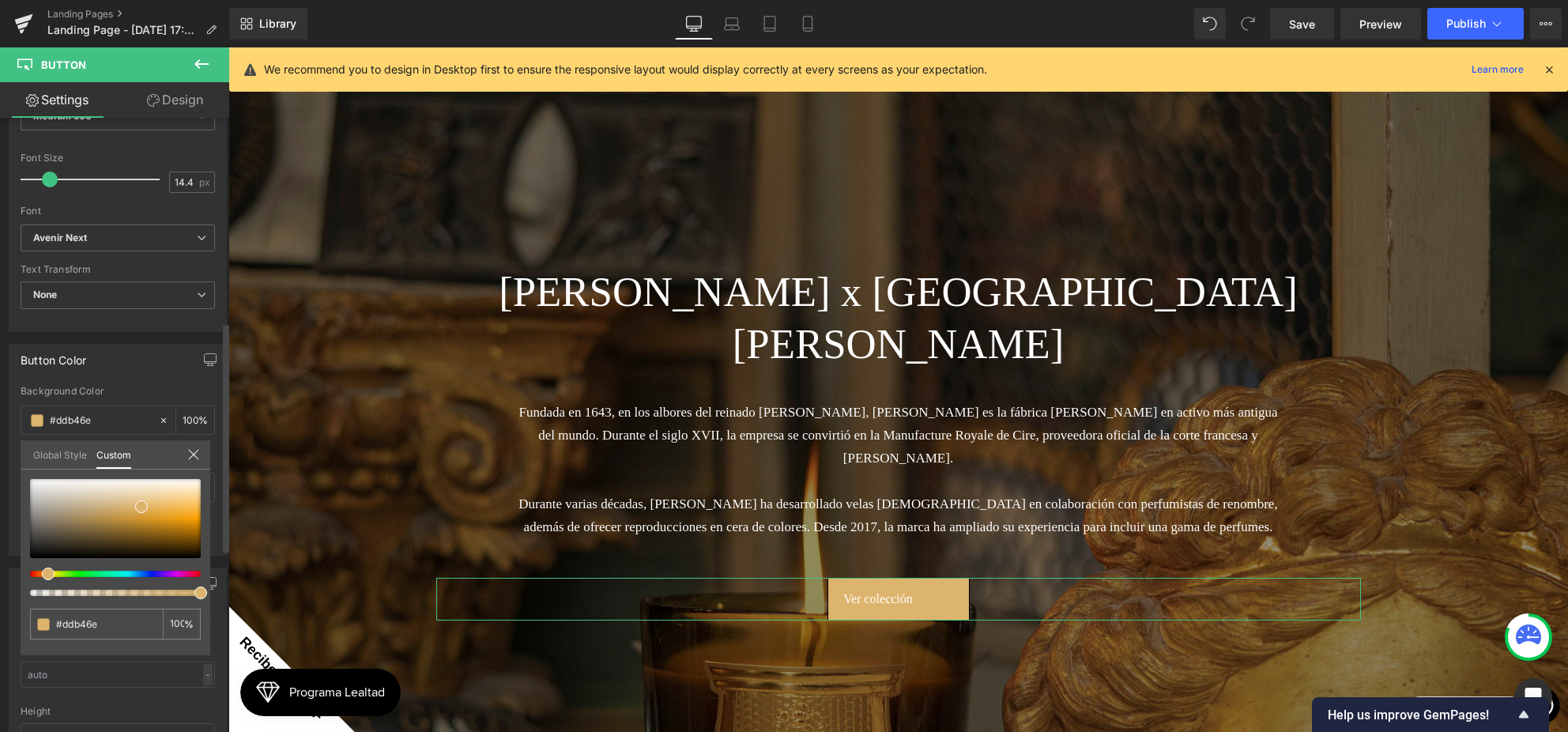
drag, startPoint x: 53, startPoint y: 574, endPoint x: 37, endPoint y: 575, distance: 16.0
click at [37, 575] on div at bounding box center [109, 573] width 171 height 6
drag, startPoint x: 154, startPoint y: 538, endPoint x: 179, endPoint y: 528, distance: 26.9
click at [179, 528] on div at bounding box center [115, 518] width 171 height 79
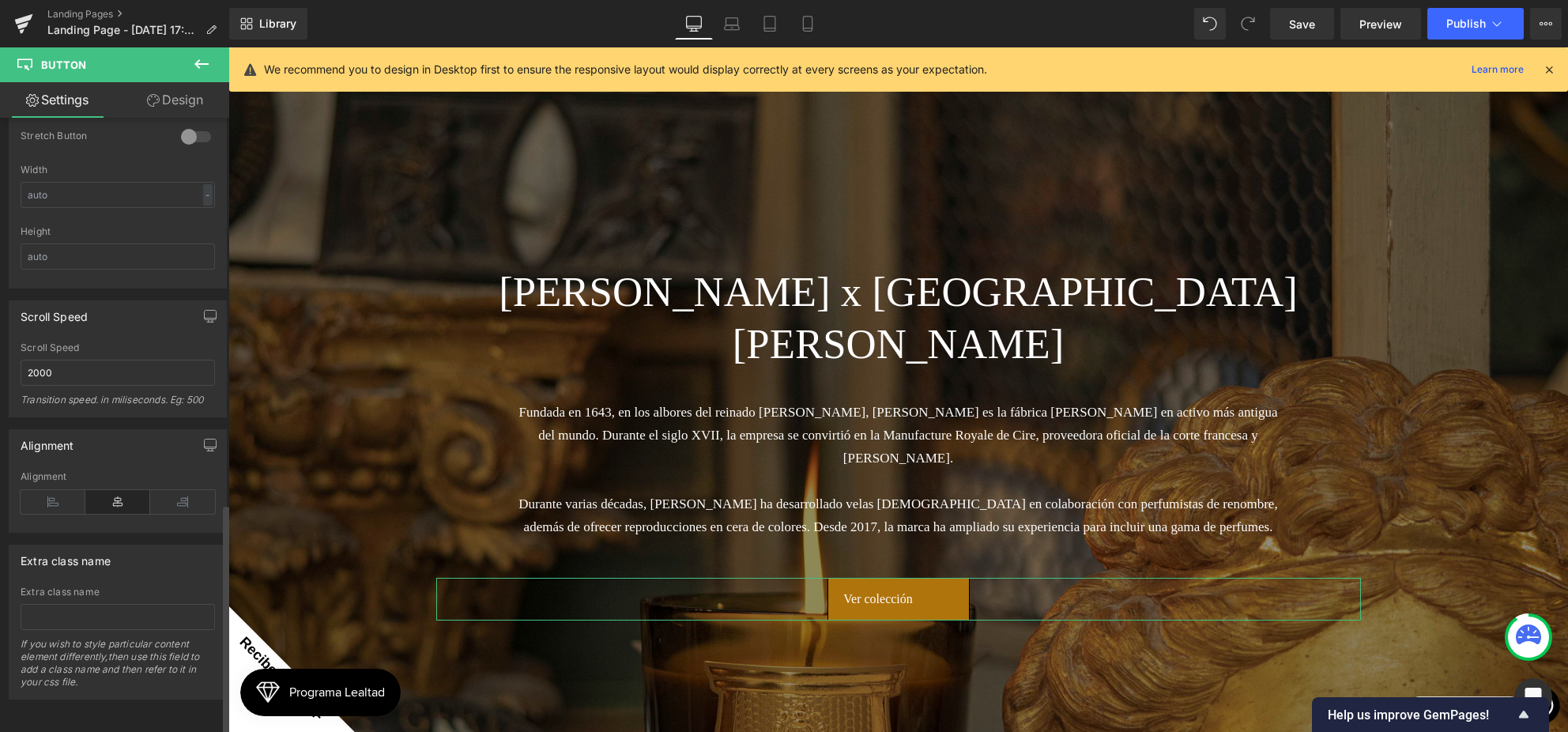
scroll to position [1036, 0]
click at [58, 490] on icon at bounding box center [52, 502] width 65 height 24
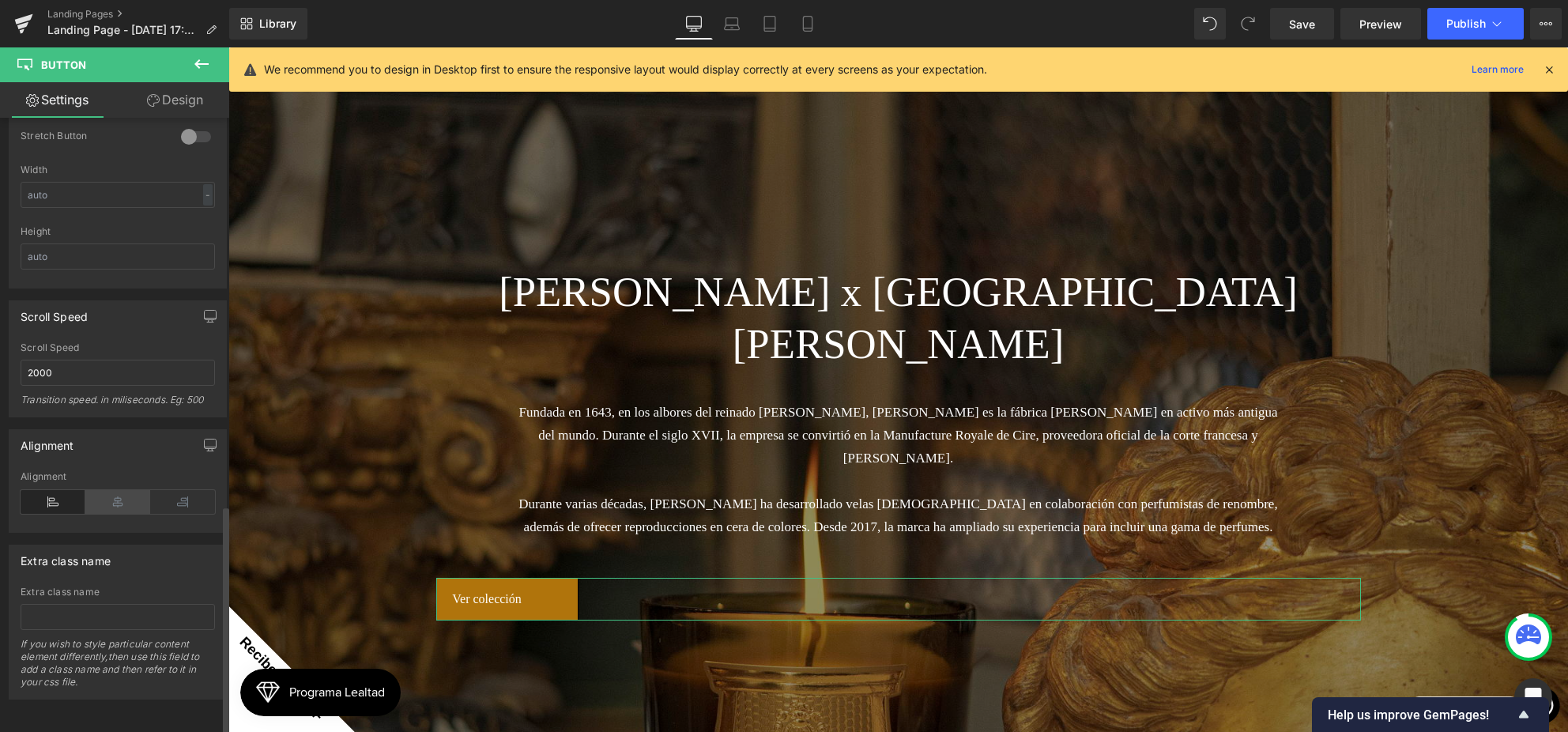
click at [138, 490] on icon at bounding box center [117, 502] width 65 height 24
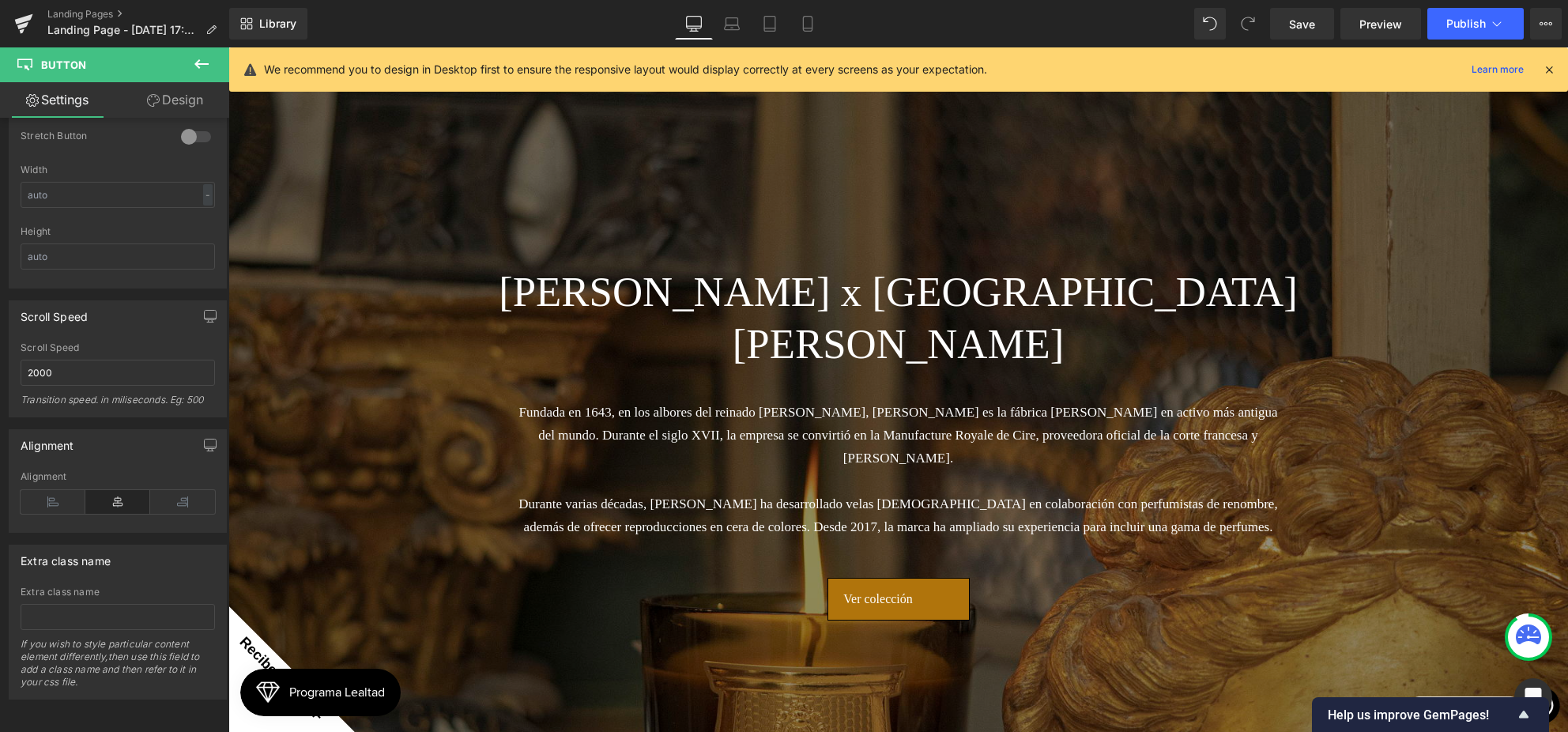
scroll to position [0, 0]
click at [160, 111] on link "Design" at bounding box center [175, 100] width 114 height 36
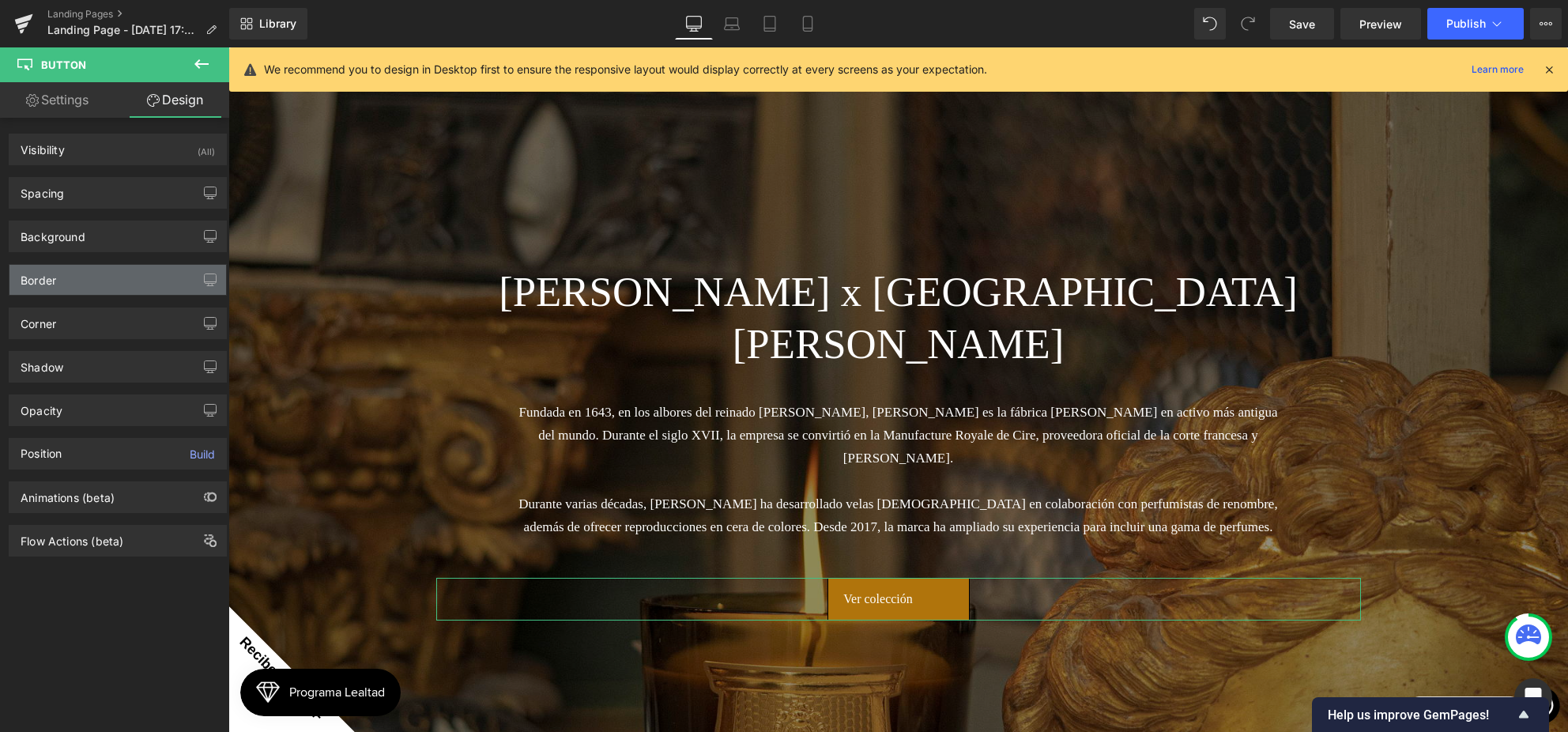
click at [91, 281] on div "Border" at bounding box center [117, 280] width 217 height 30
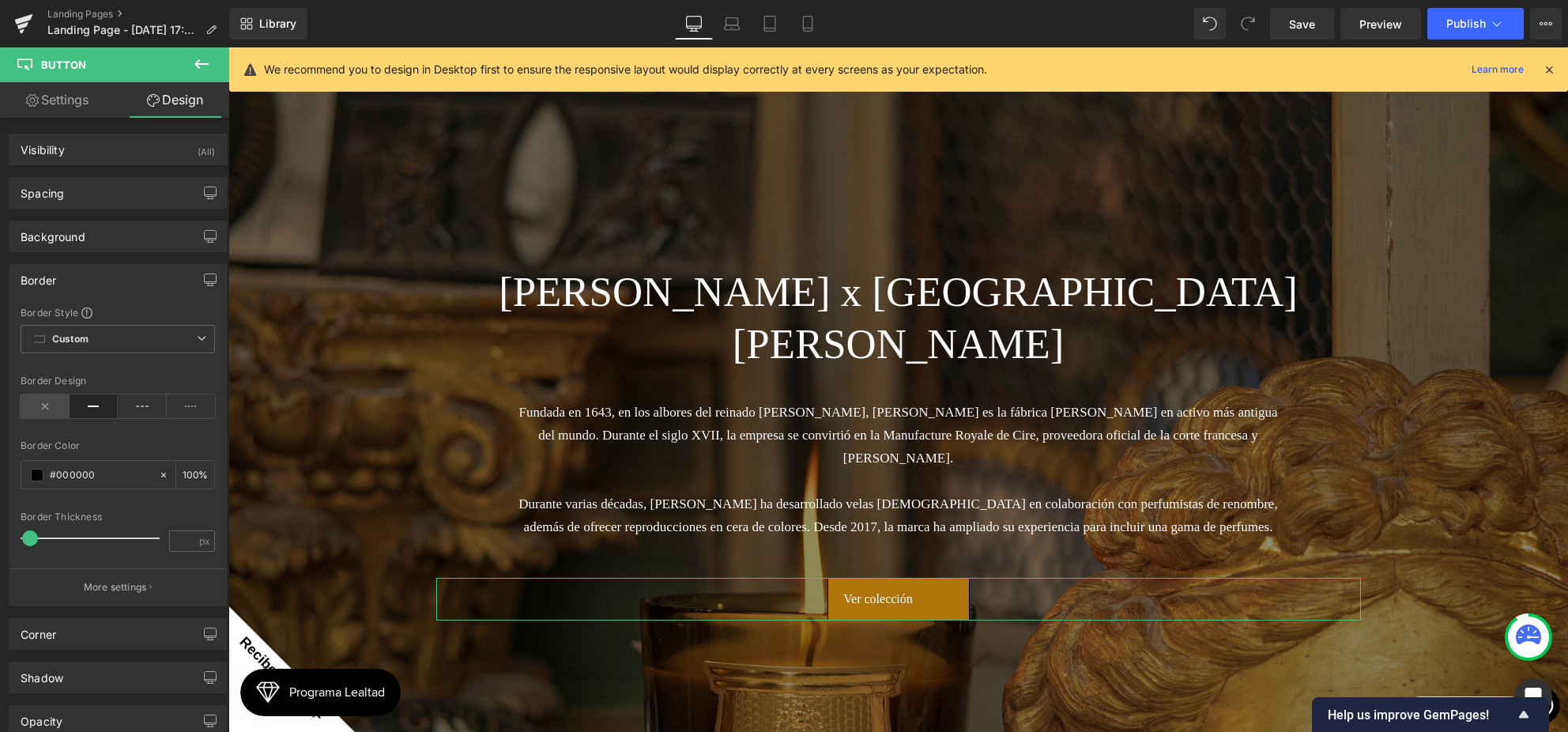
click at [40, 406] on icon at bounding box center [45, 406] width 49 height 24
click at [95, 278] on div "Border" at bounding box center [117, 280] width 217 height 30
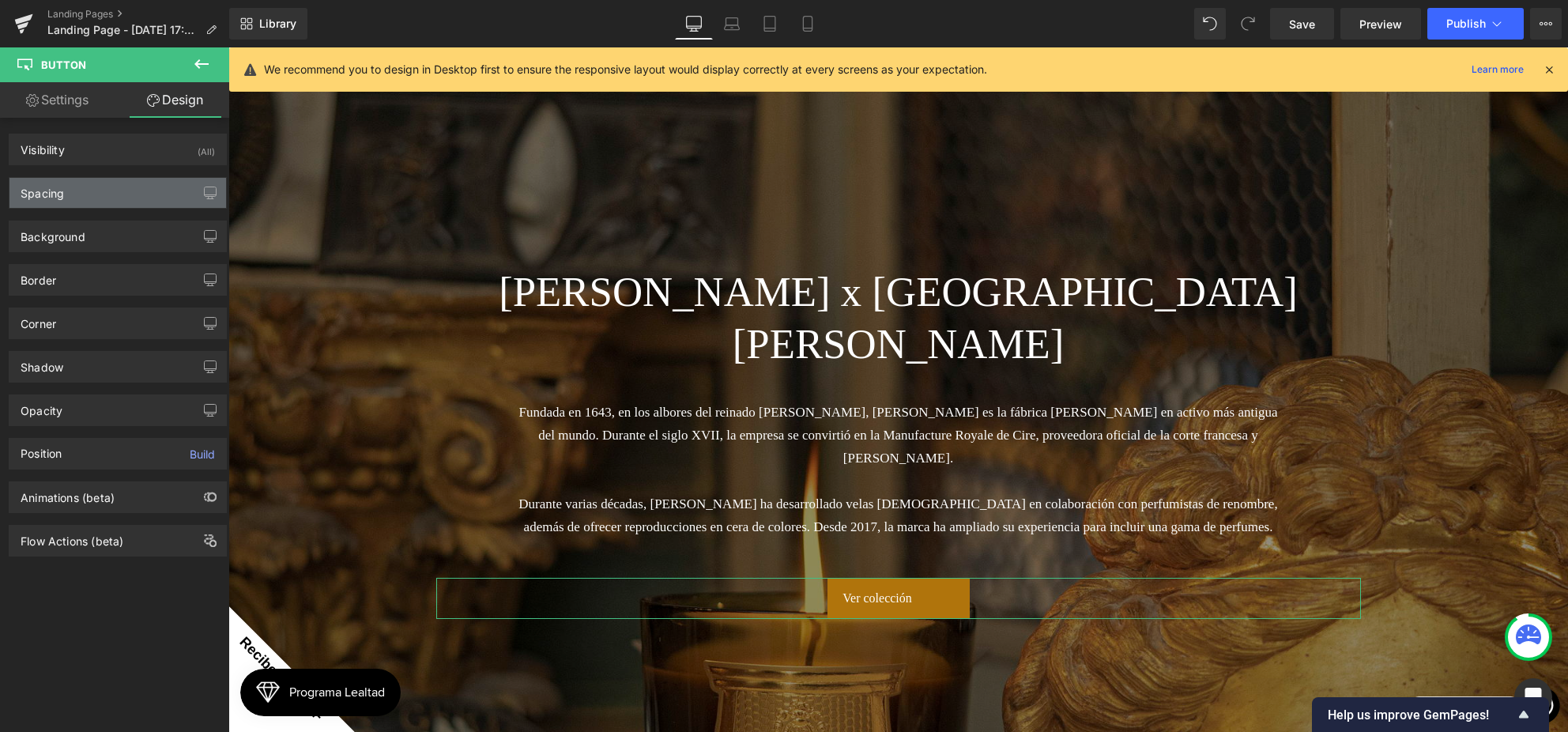
click at [109, 178] on div "Spacing" at bounding box center [117, 193] width 217 height 30
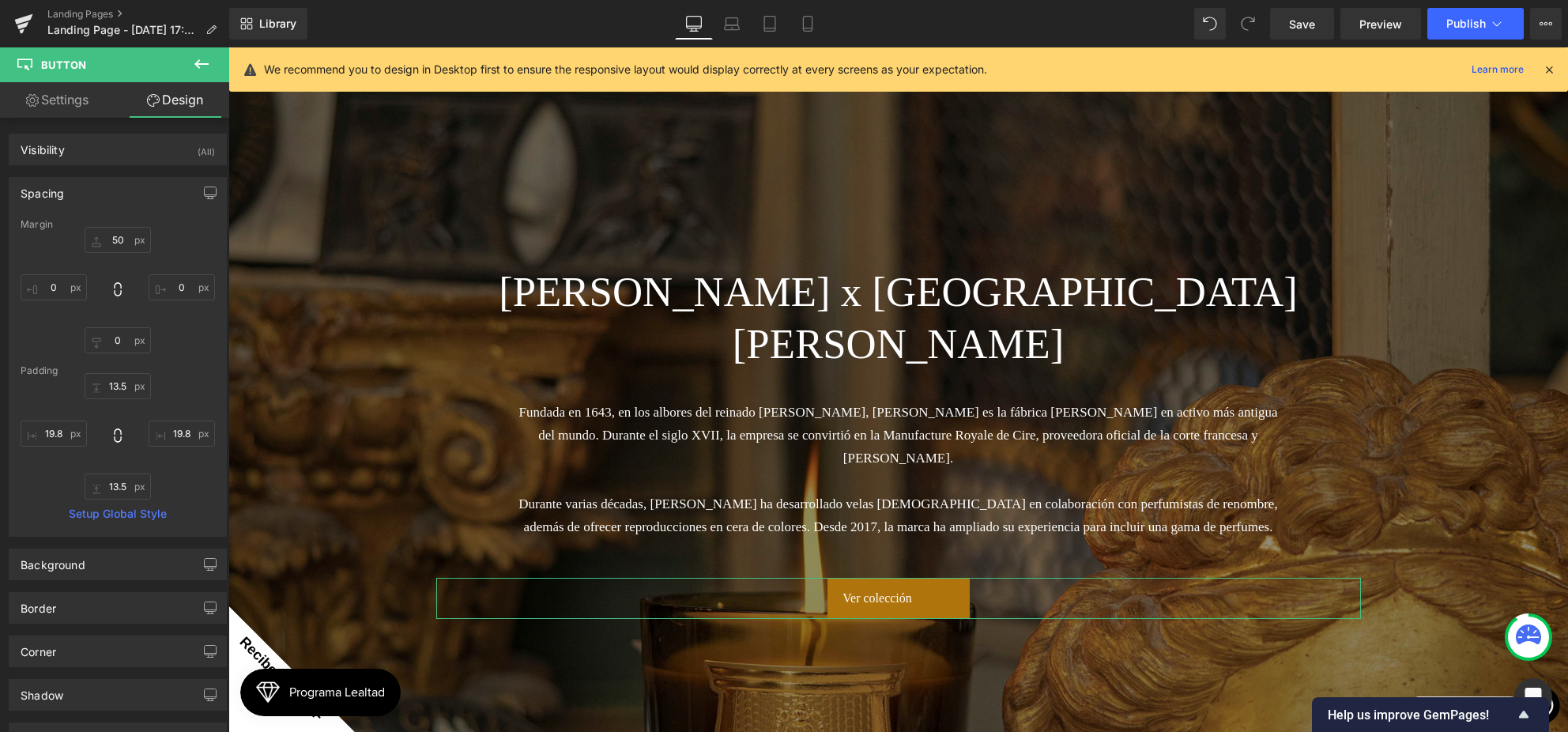
click at [108, 181] on div "Spacing" at bounding box center [117, 193] width 217 height 30
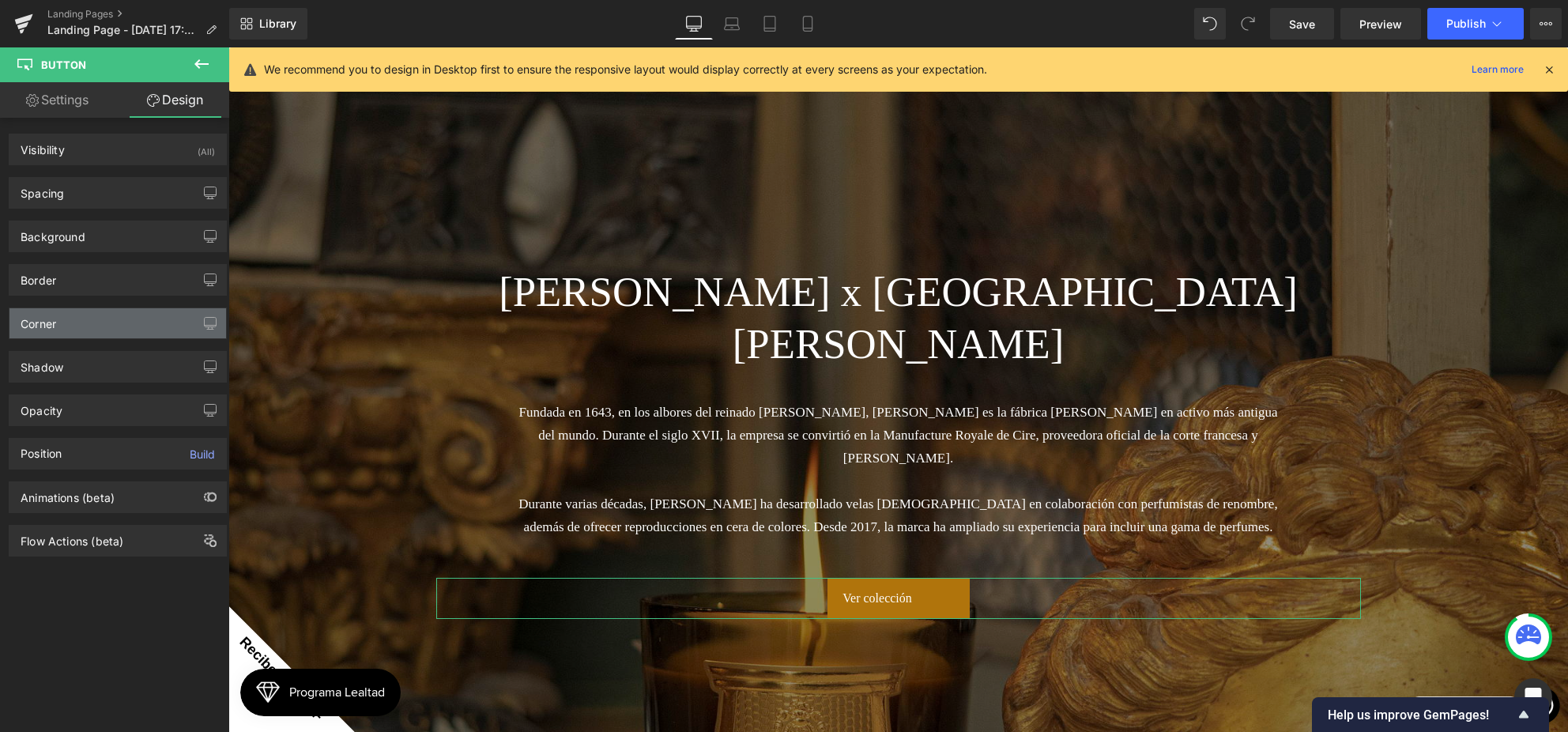
click at [92, 318] on div "Corner" at bounding box center [117, 323] width 217 height 30
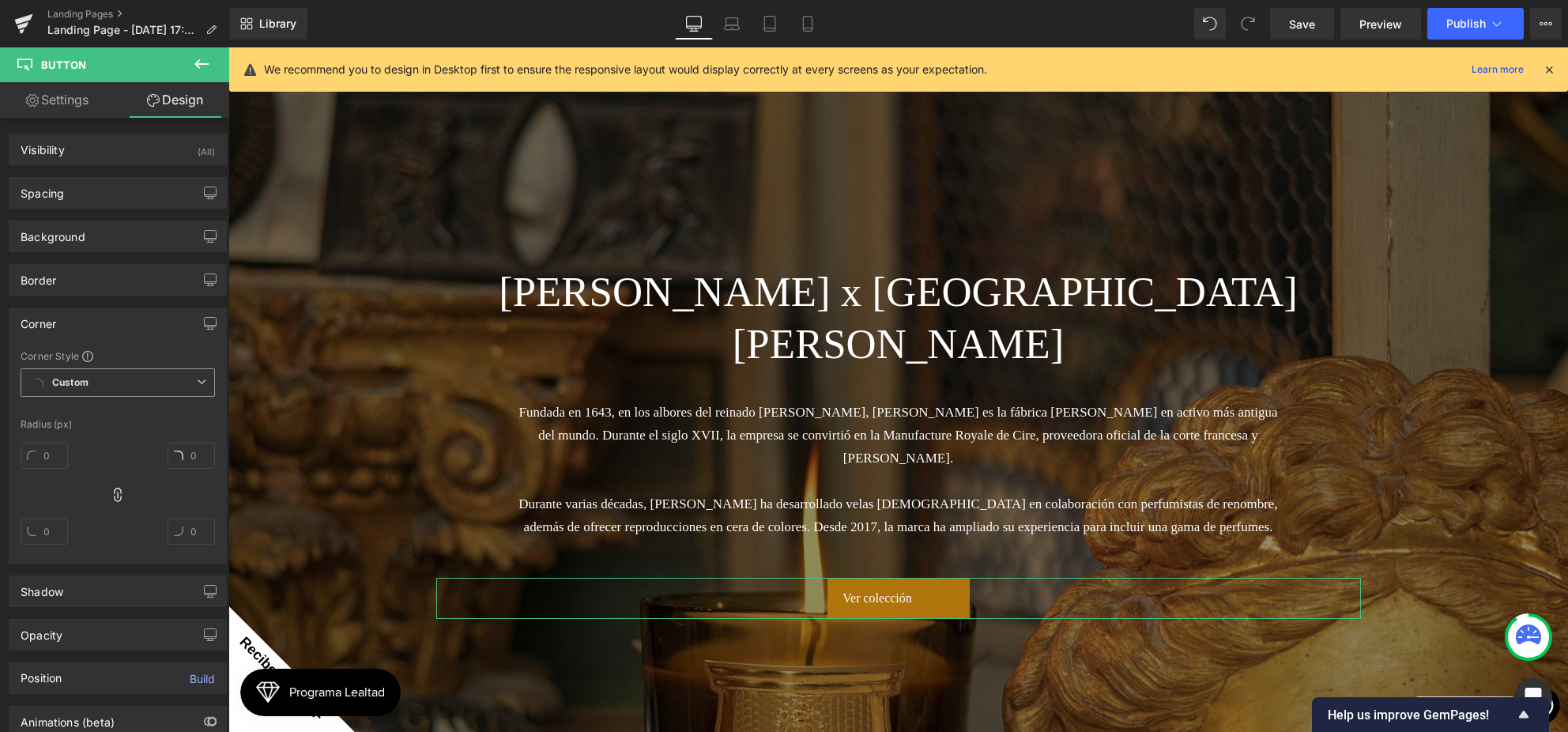
click at [197, 383] on icon at bounding box center [201, 381] width 9 height 9
click at [188, 455] on input "text" at bounding box center [191, 455] width 48 height 27
drag, startPoint x: 197, startPoint y: 453, endPoint x: 168, endPoint y: 452, distance: 29.0
click at [168, 452] on input "40" at bounding box center [191, 455] width 48 height 27
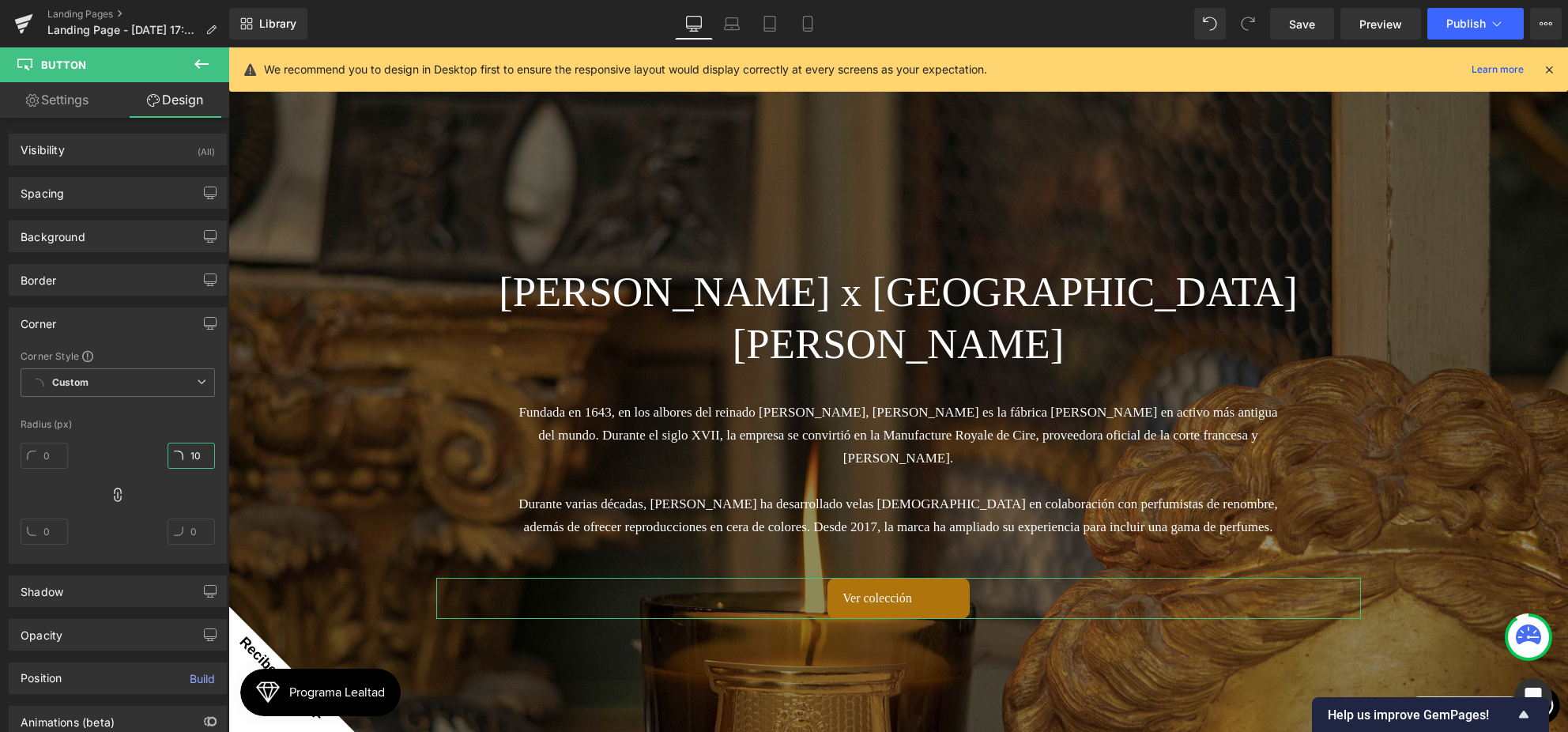
type input "1"
drag, startPoint x: 175, startPoint y: 453, endPoint x: 161, endPoint y: 453, distance: 14.0
click at [161, 453] on div "25" at bounding box center [117, 499] width 195 height 126
type input "2"
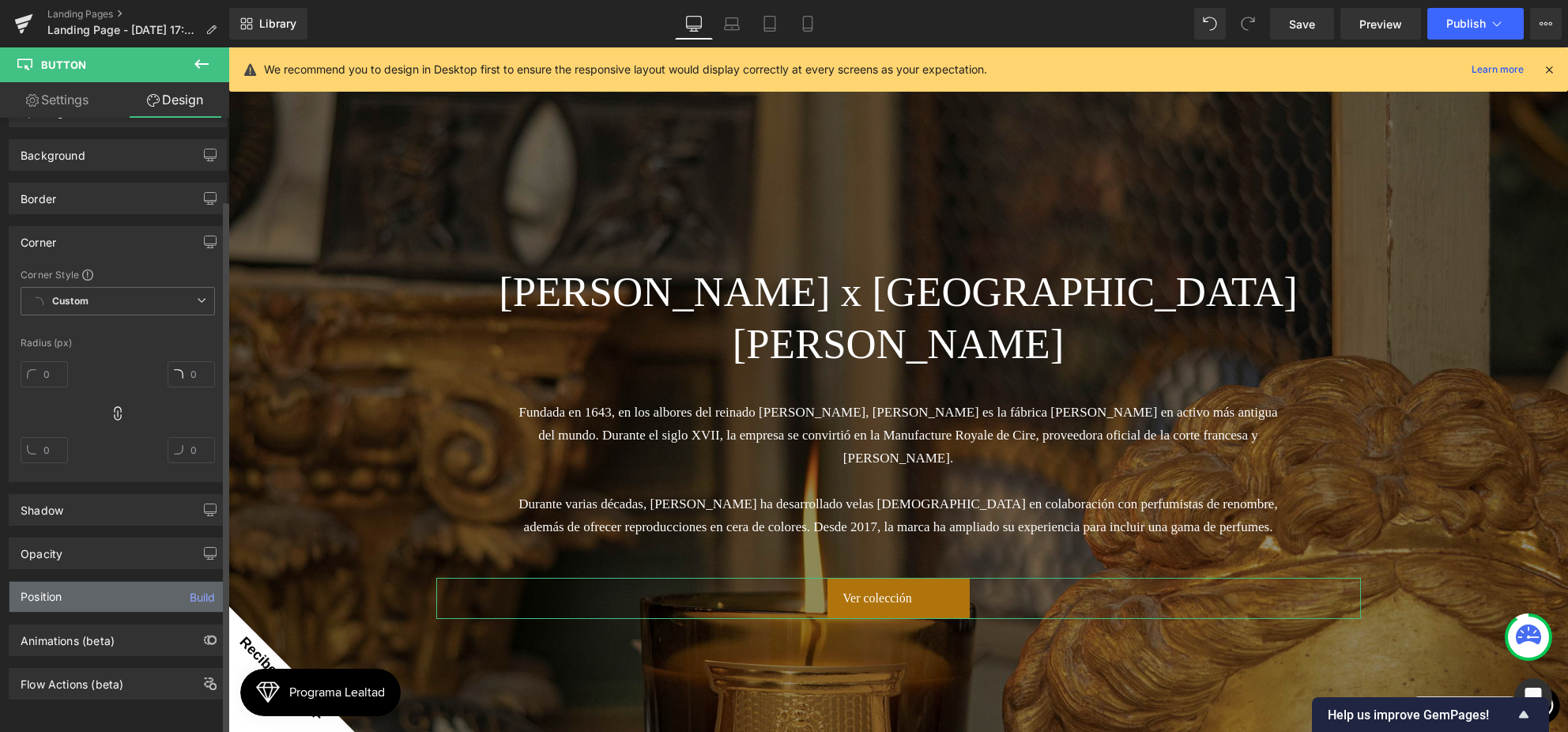
click at [111, 594] on div "Position Build" at bounding box center [117, 596] width 217 height 30
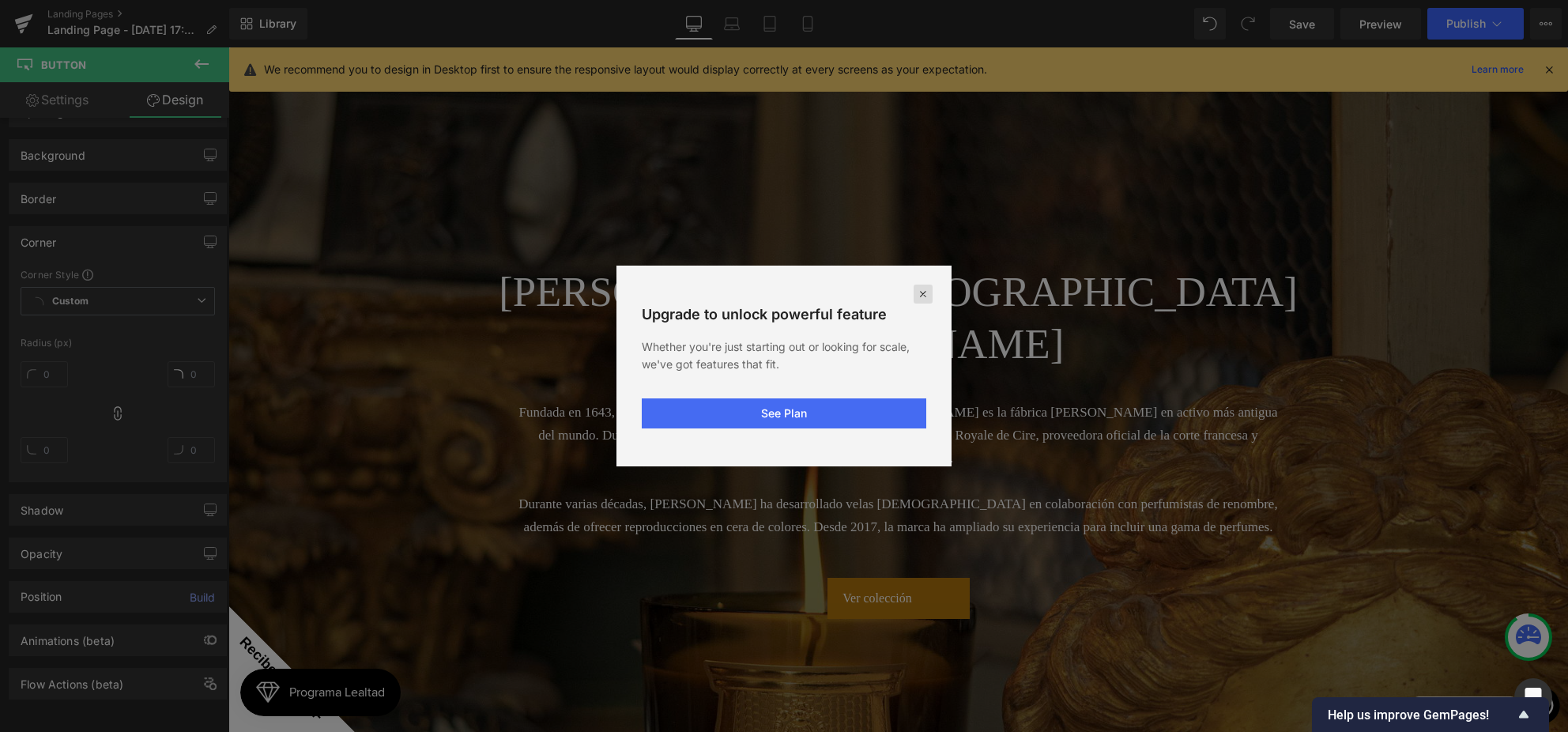
click at [921, 289] on icon at bounding box center [923, 294] width 13 height 13
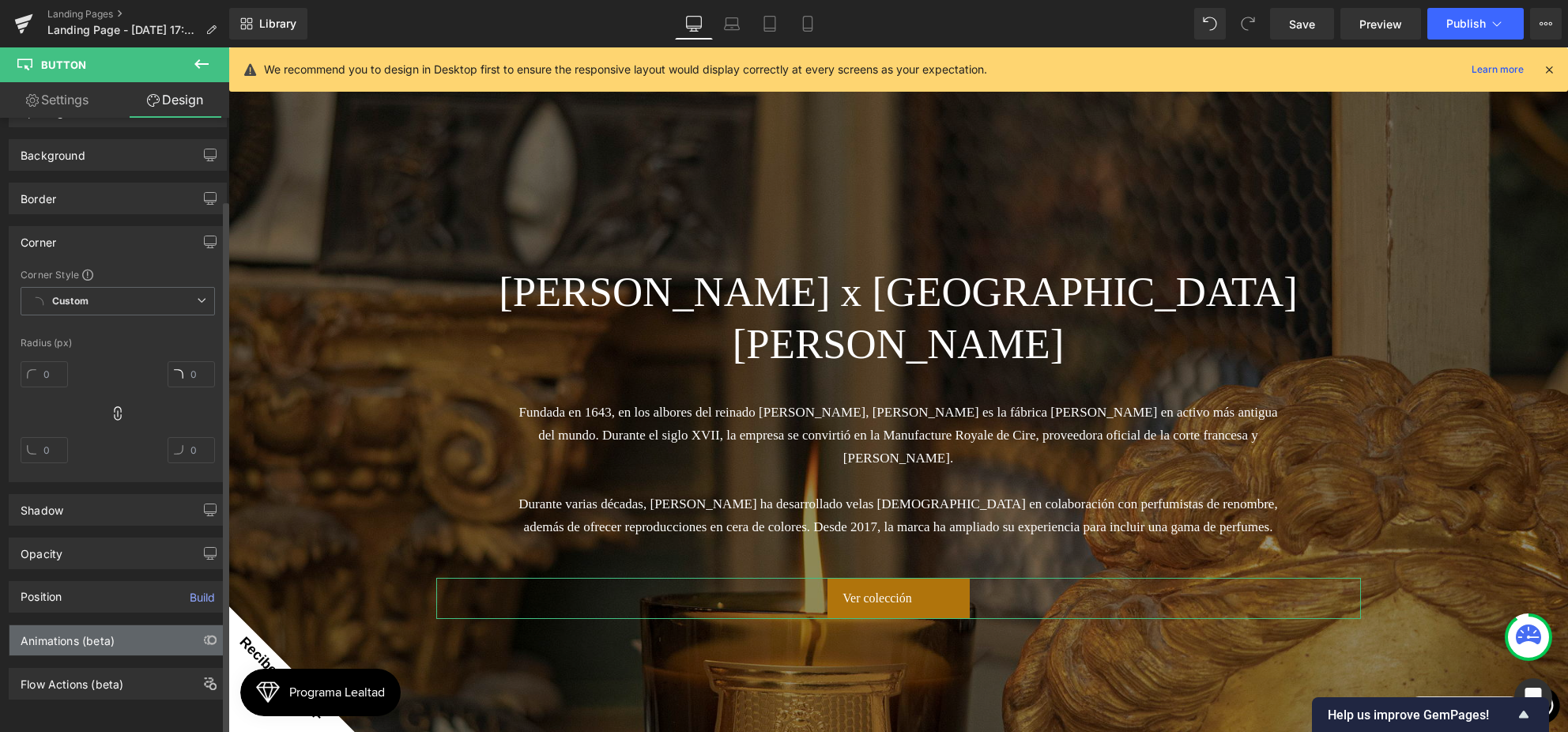
click at [164, 634] on div "Animations (beta)" at bounding box center [117, 640] width 217 height 30
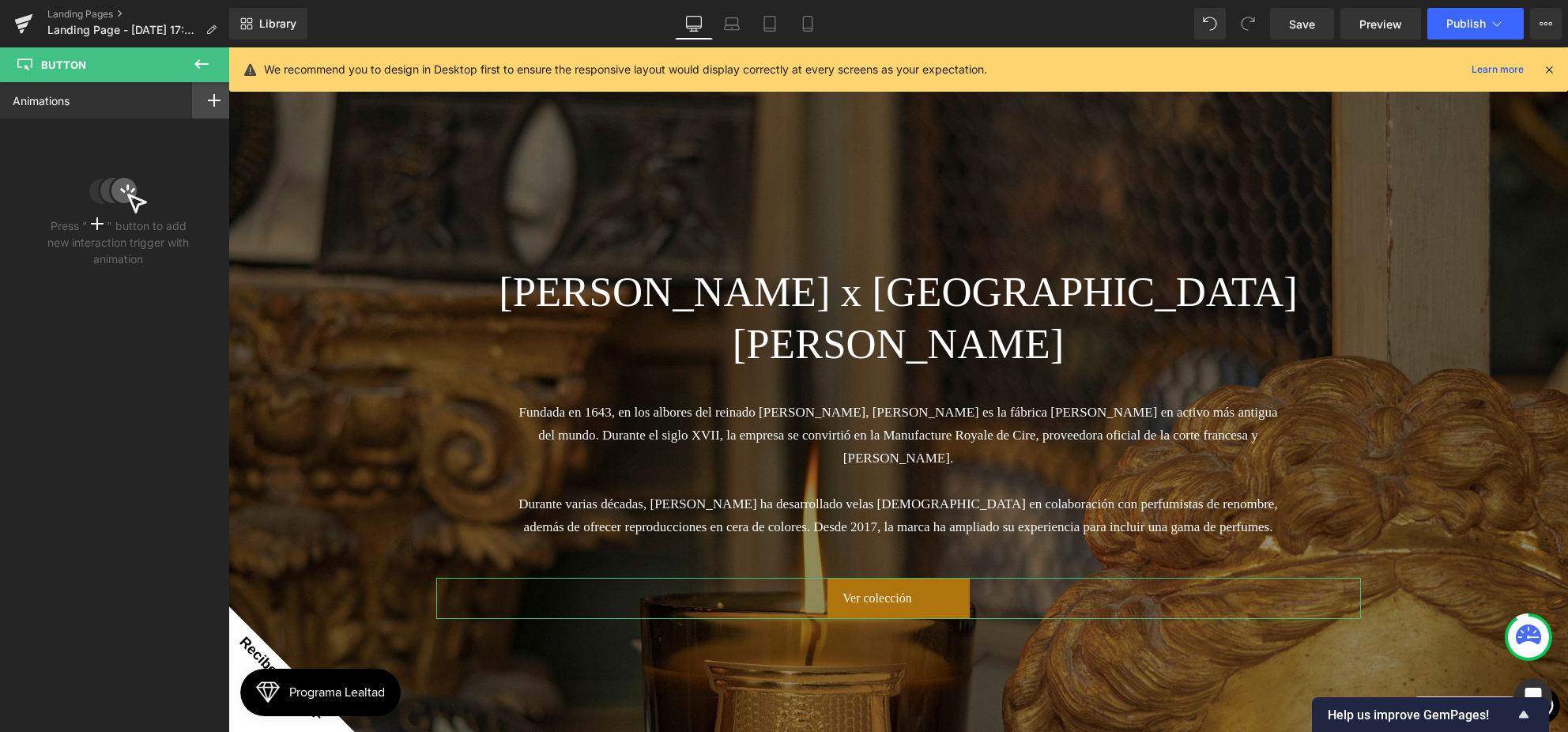
click at [207, 92] on div at bounding box center [214, 101] width 44 height 37
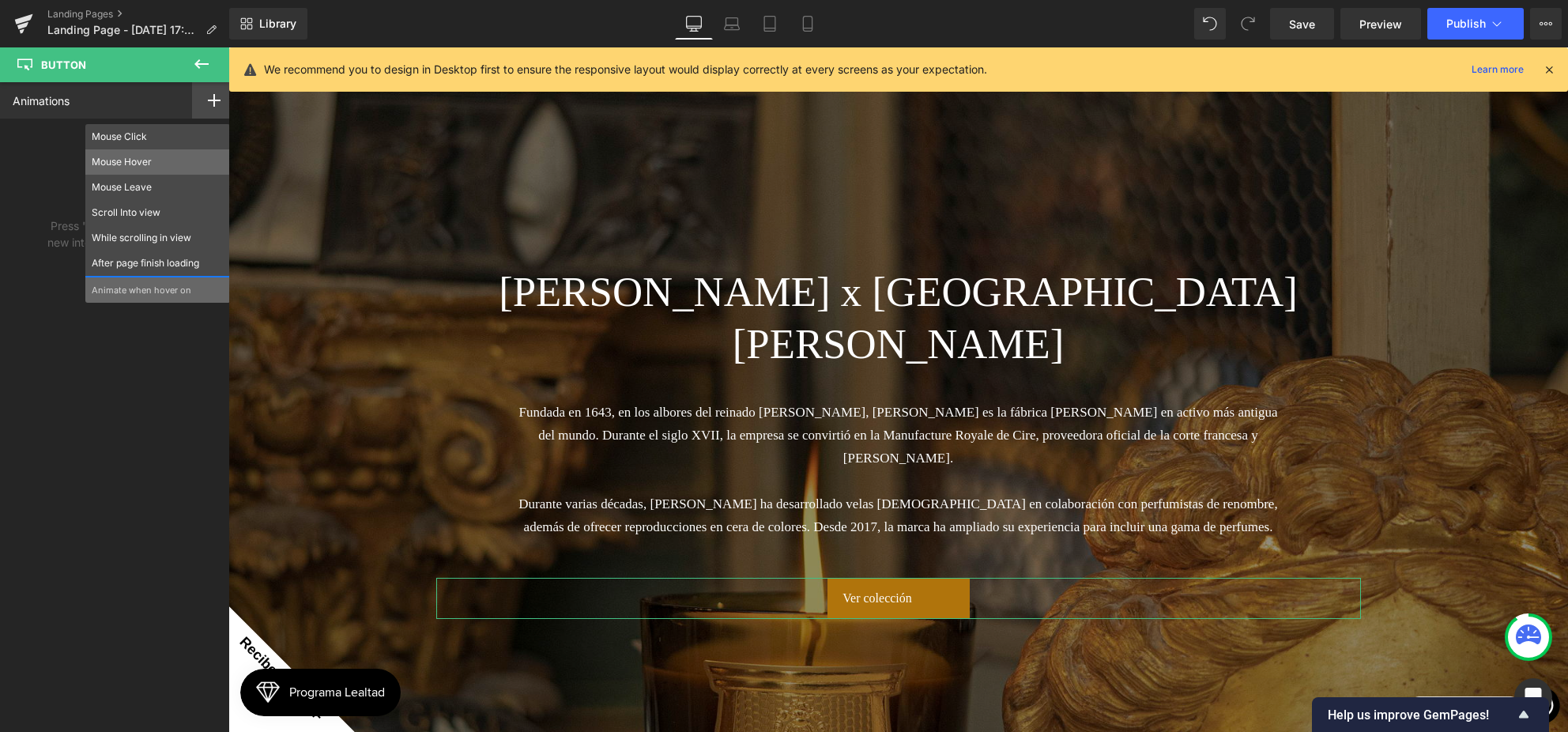
click at [122, 163] on p "Mouse Hover" at bounding box center [157, 162] width 132 height 15
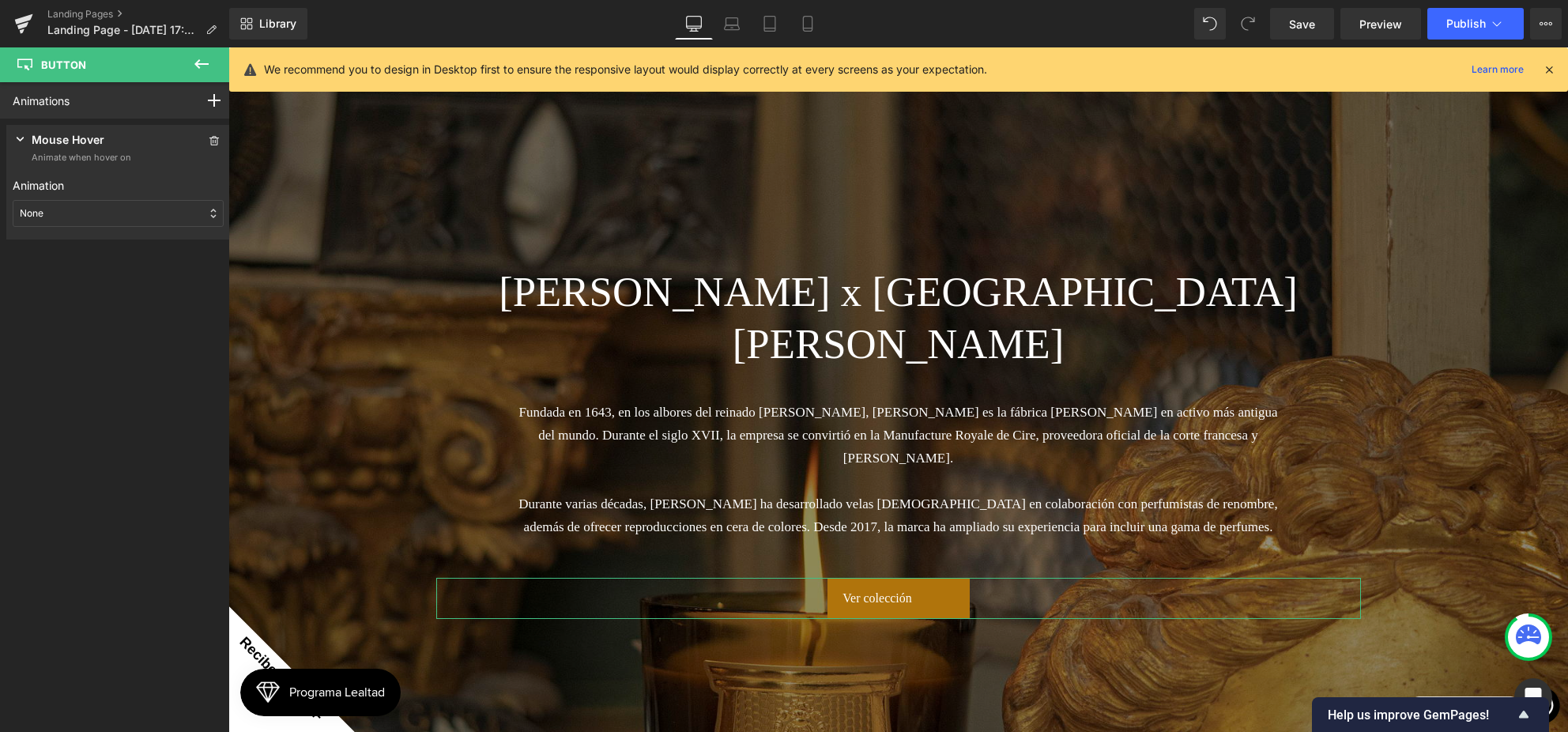
click at [65, 207] on div "None" at bounding box center [118, 213] width 211 height 27
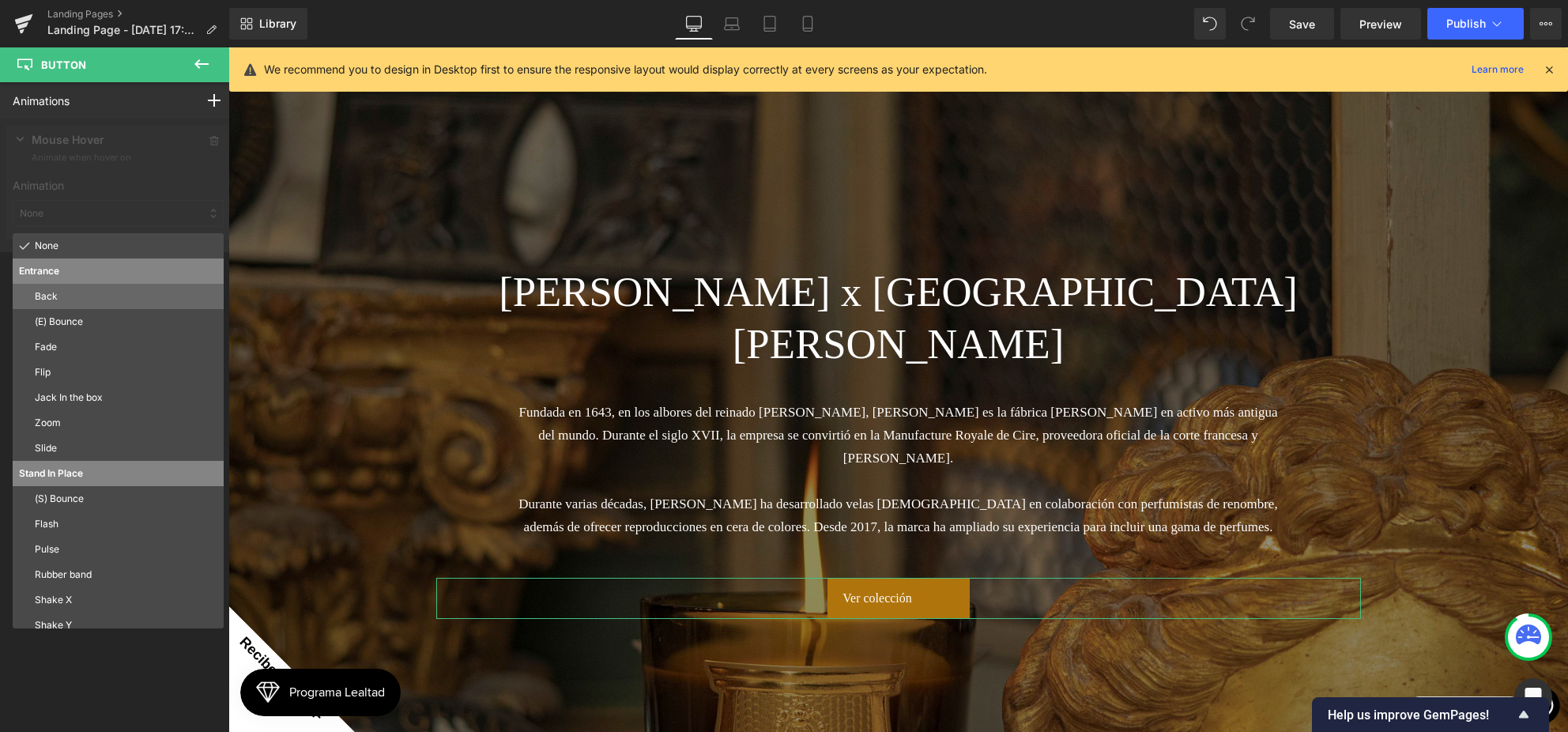
click at [81, 297] on p "Back" at bounding box center [126, 296] width 183 height 15
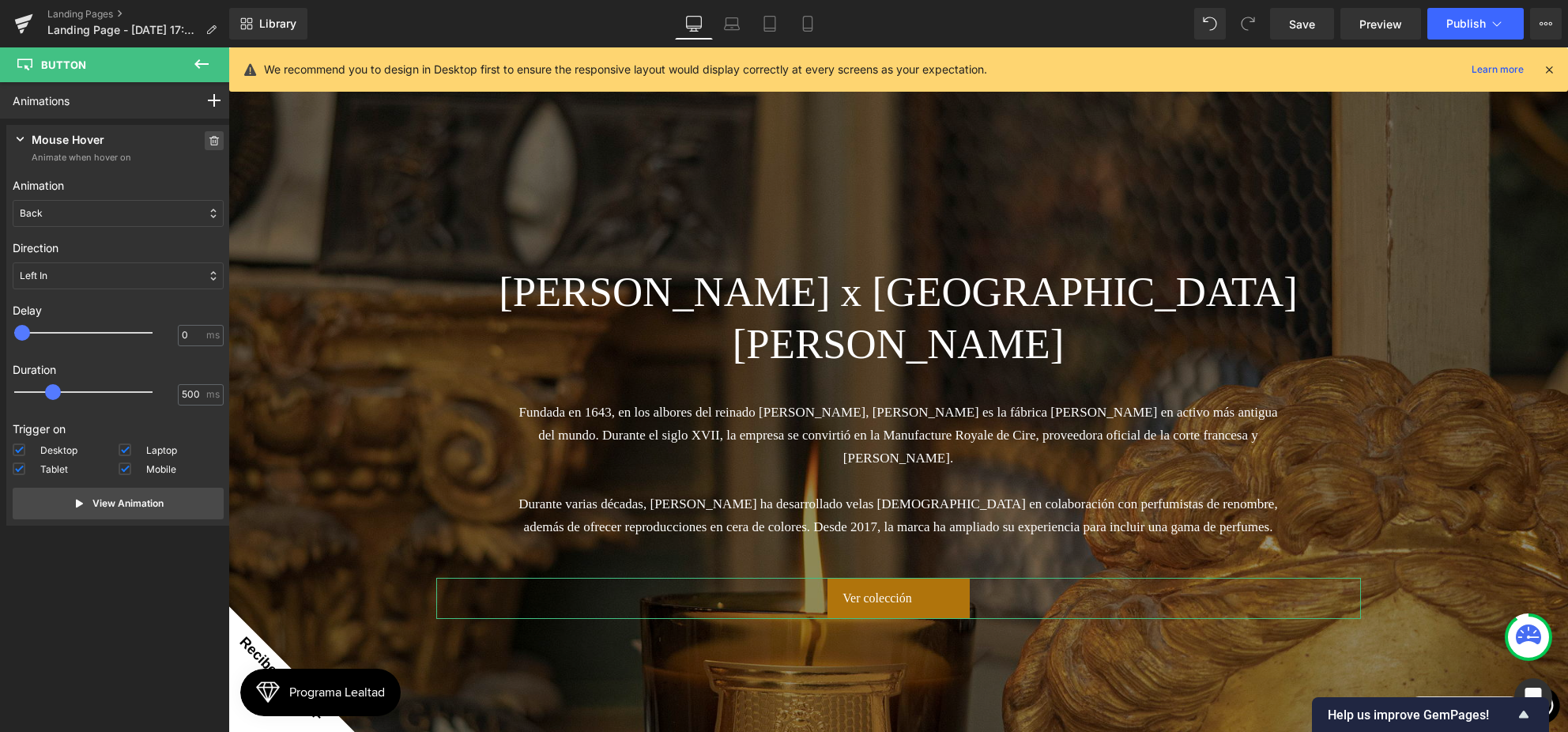
click at [208, 146] on span at bounding box center [214, 141] width 19 height 19
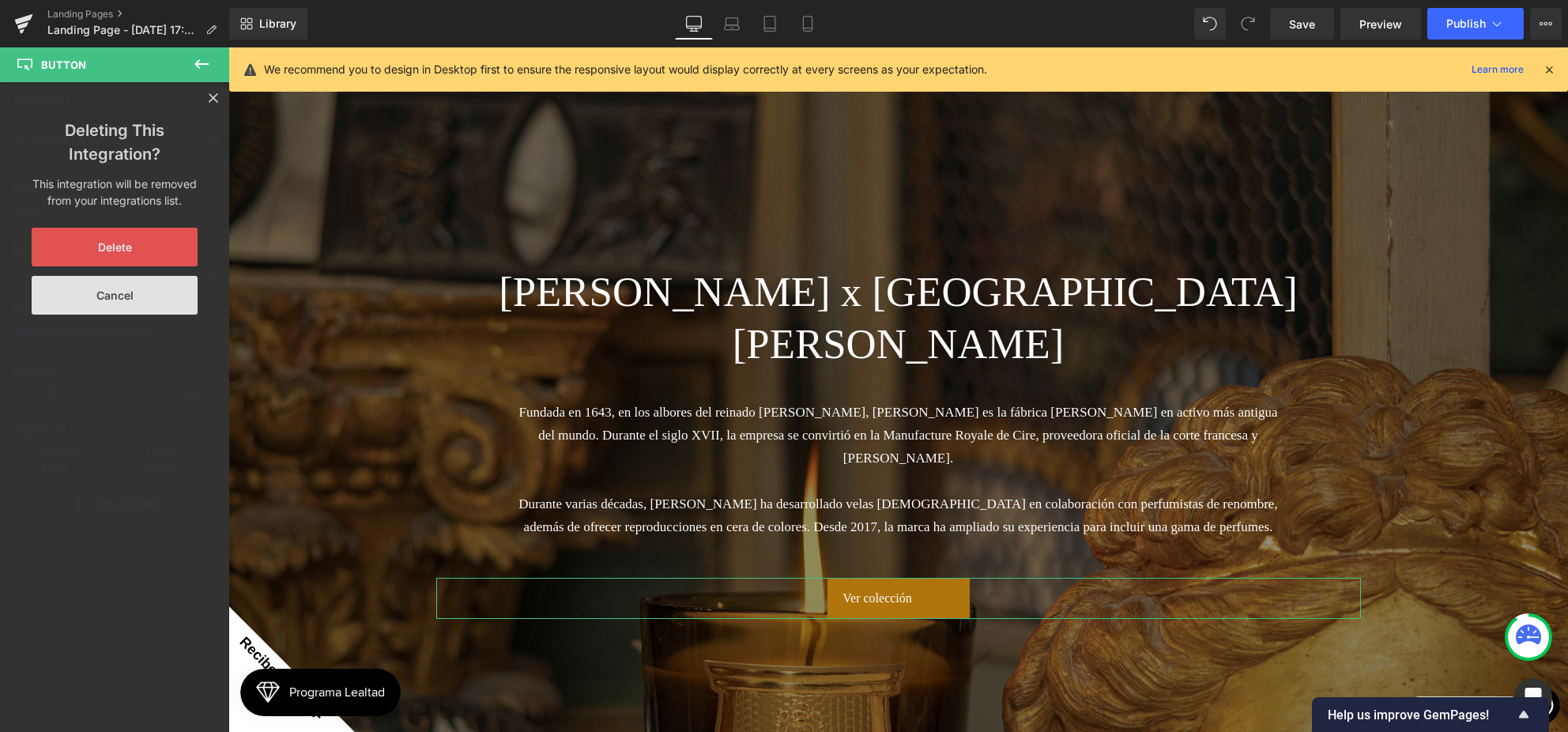
click at [124, 254] on button "Delete" at bounding box center [115, 247] width 166 height 38
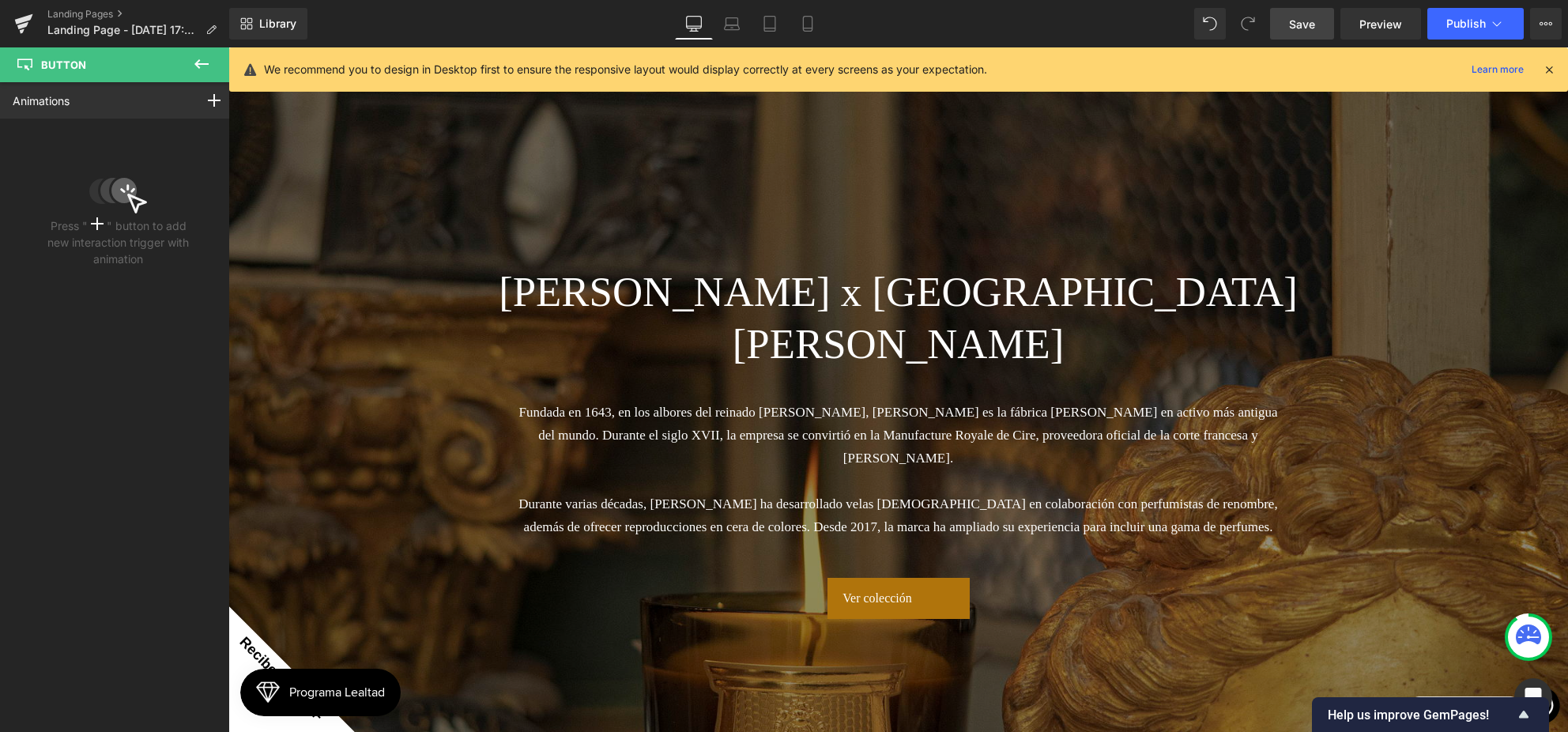
click at [1315, 20] on span "Save" at bounding box center [1301, 24] width 26 height 16
click at [1370, 23] on span "Preview" at bounding box center [1380, 24] width 43 height 16
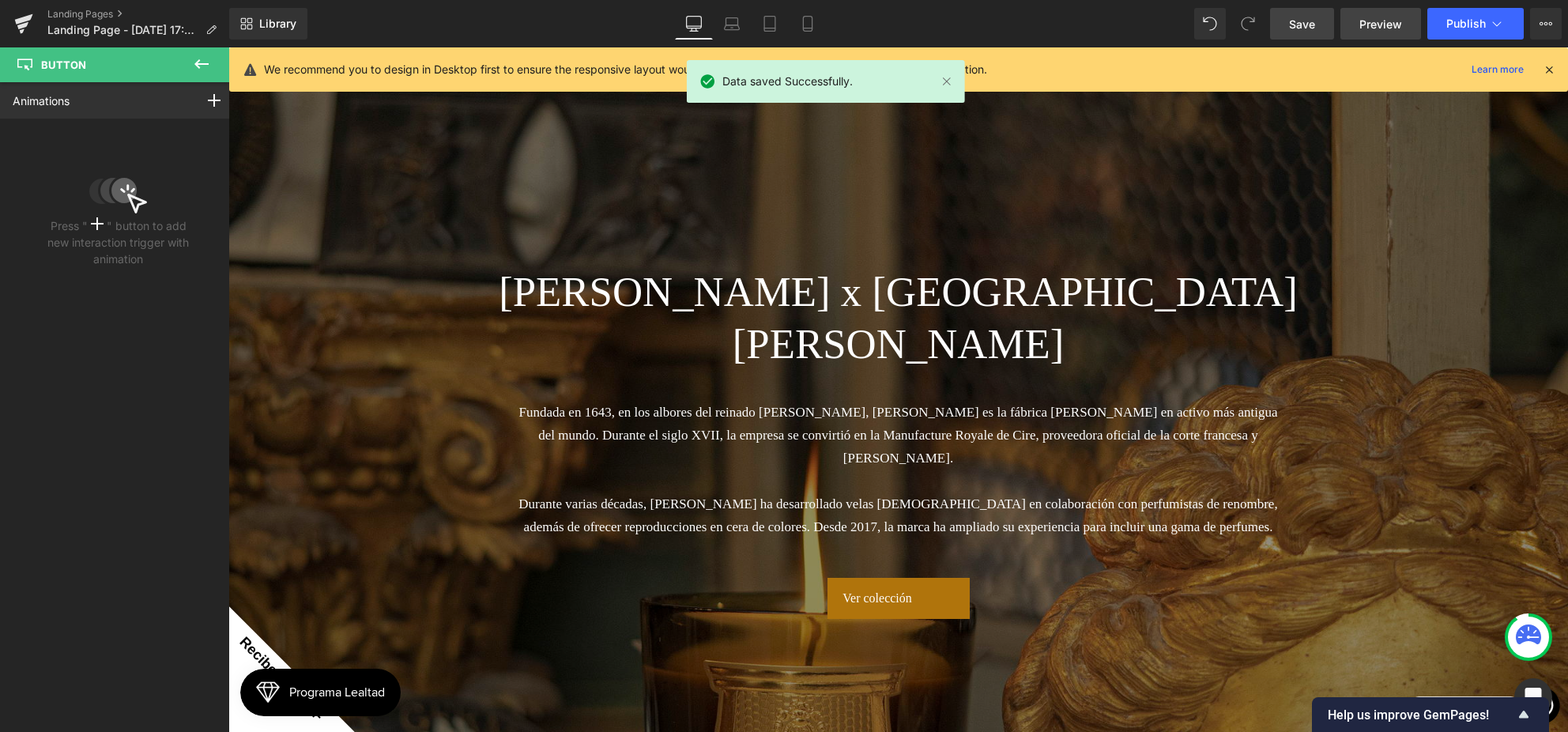
click at [1367, 22] on span "Preview" at bounding box center [1380, 24] width 43 height 16
